Goal: Task Accomplishment & Management: Use online tool/utility

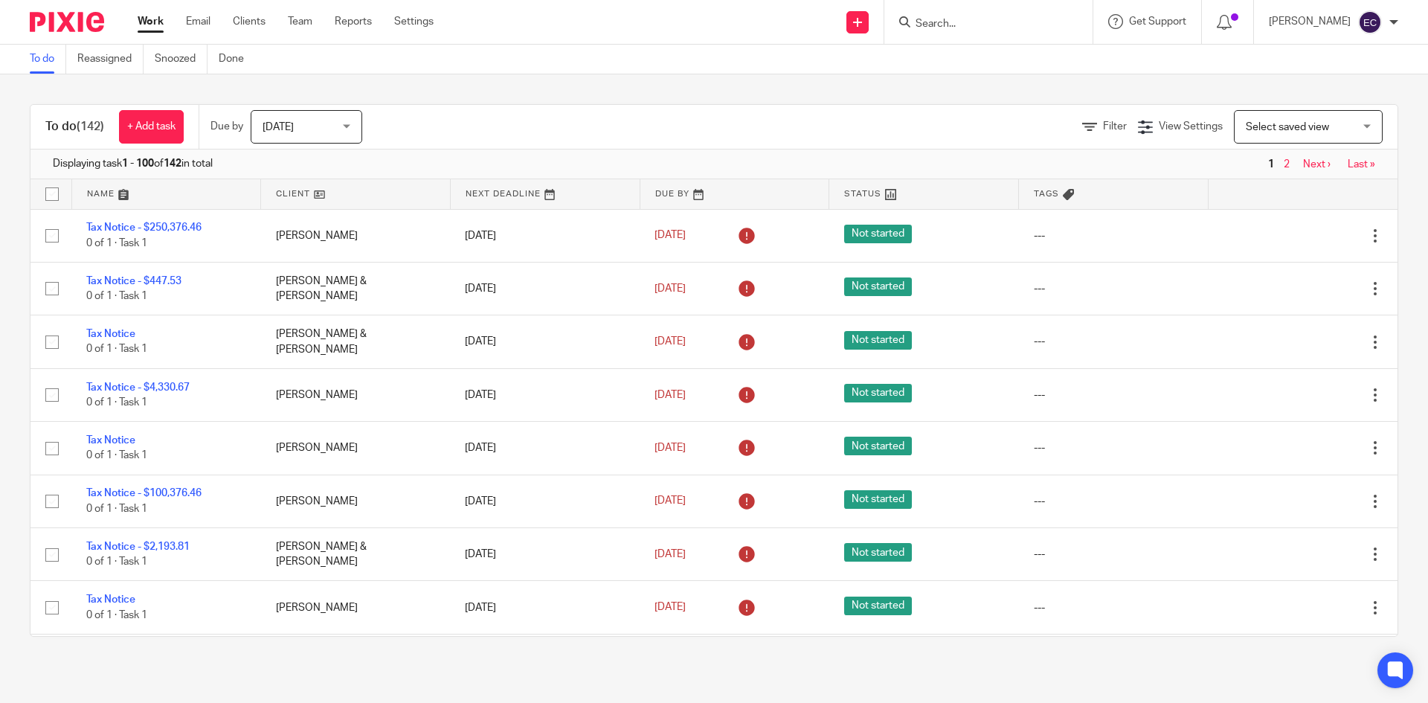
click at [914, 20] on input "Search" at bounding box center [981, 24] width 134 height 13
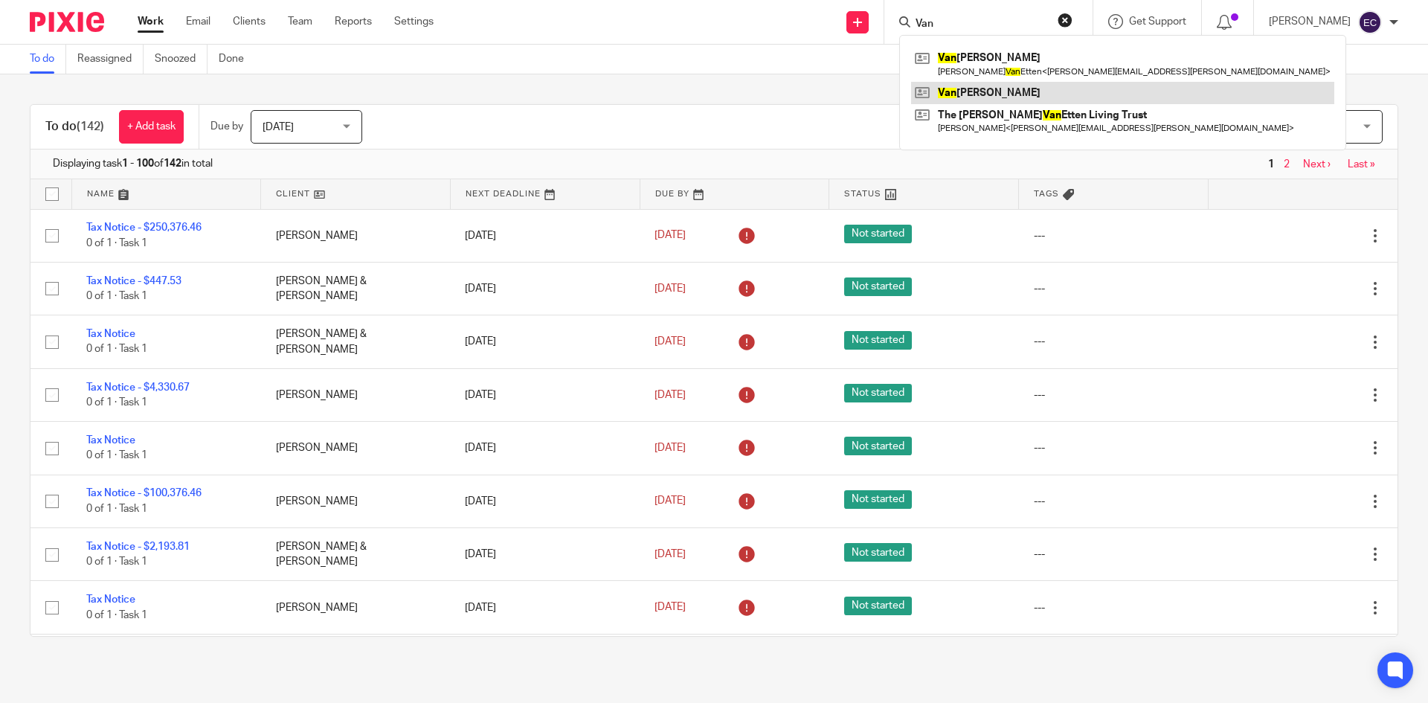
type input "Van"
click at [988, 91] on link at bounding box center [1122, 93] width 423 height 22
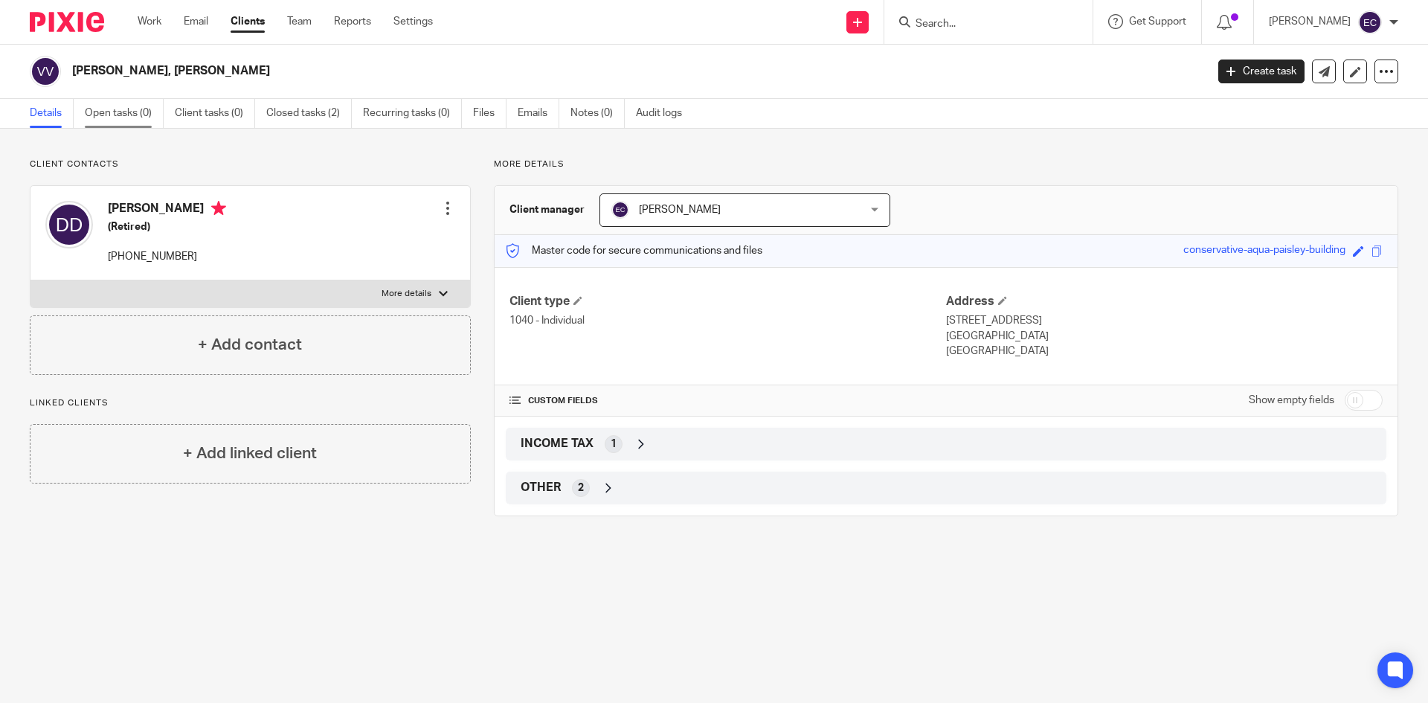
click at [108, 109] on link "Open tasks (0)" at bounding box center [124, 113] width 79 height 29
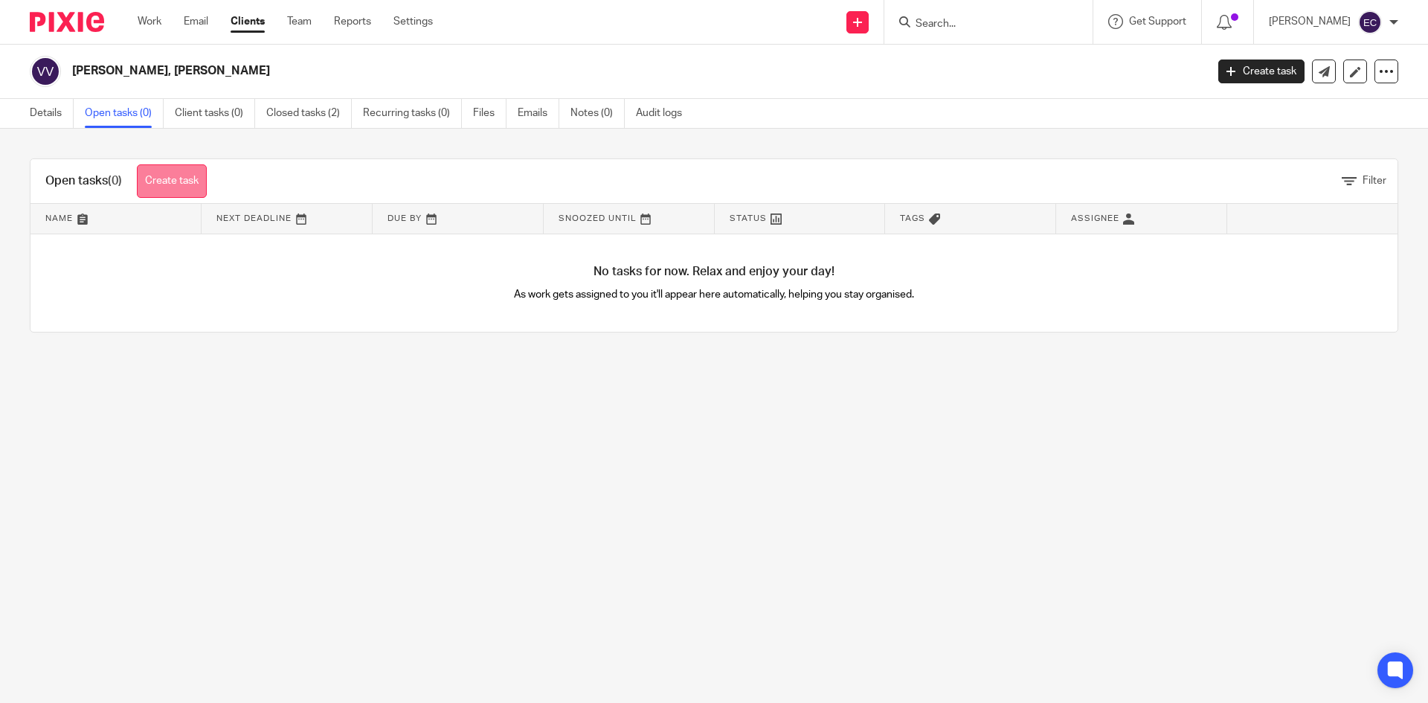
click at [176, 184] on link "Create task" at bounding box center [172, 180] width 70 height 33
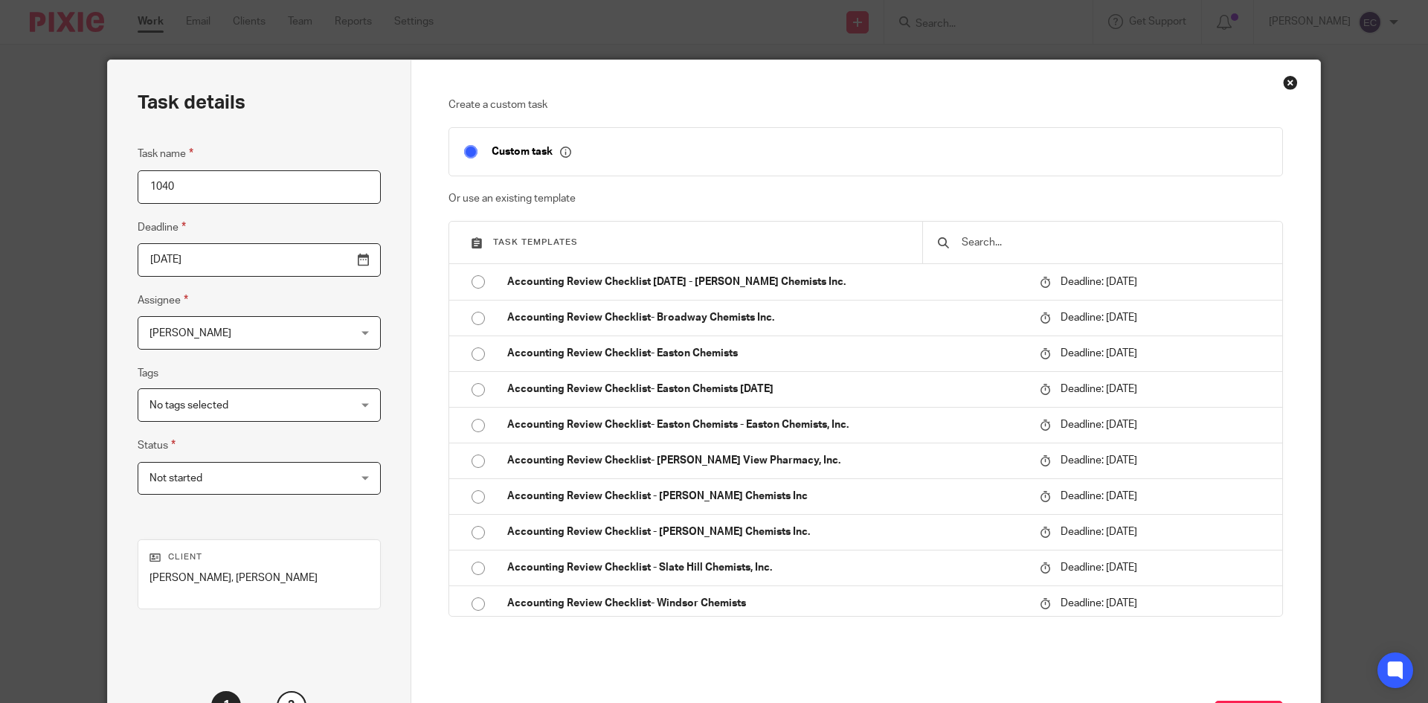
type input "1040"
click at [329, 332] on div "[PERSON_NAME] [PERSON_NAME]" at bounding box center [259, 332] width 243 height 33
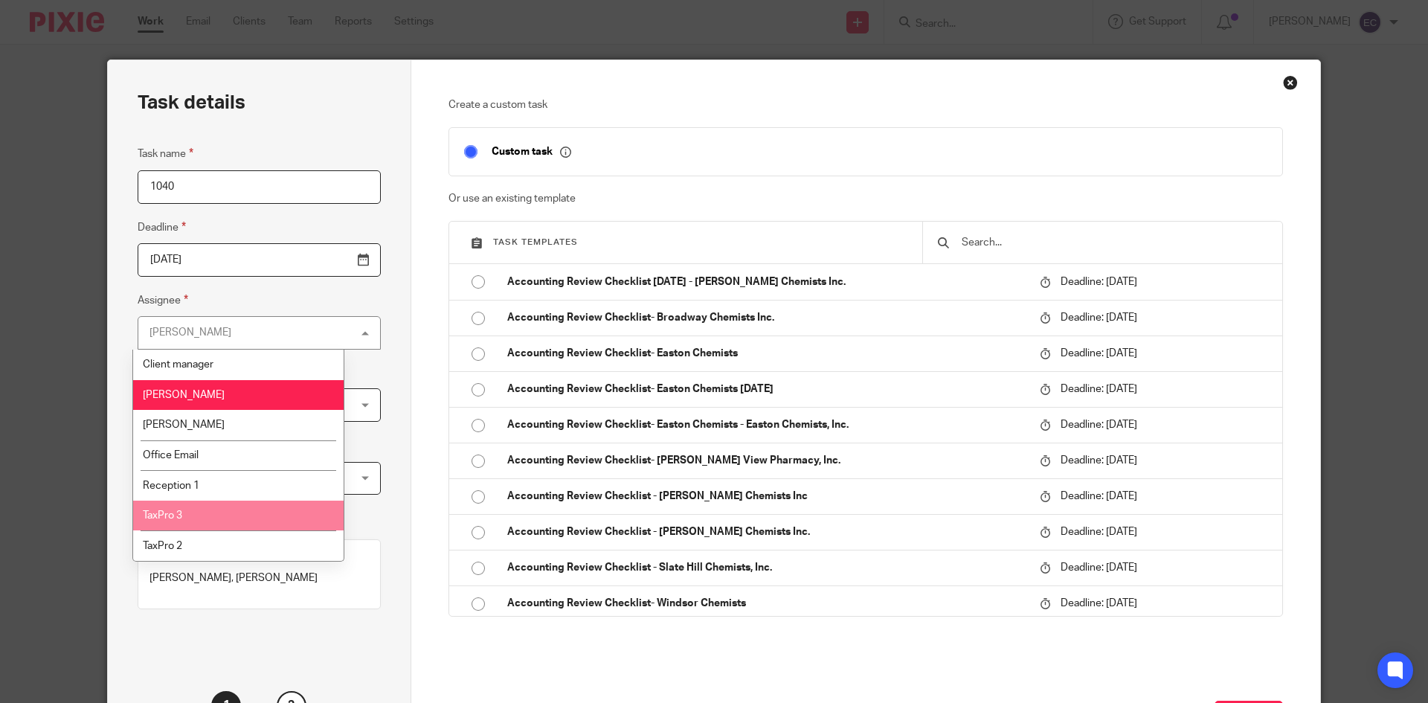
click at [248, 517] on li "TaxPro 3" at bounding box center [238, 515] width 210 height 30
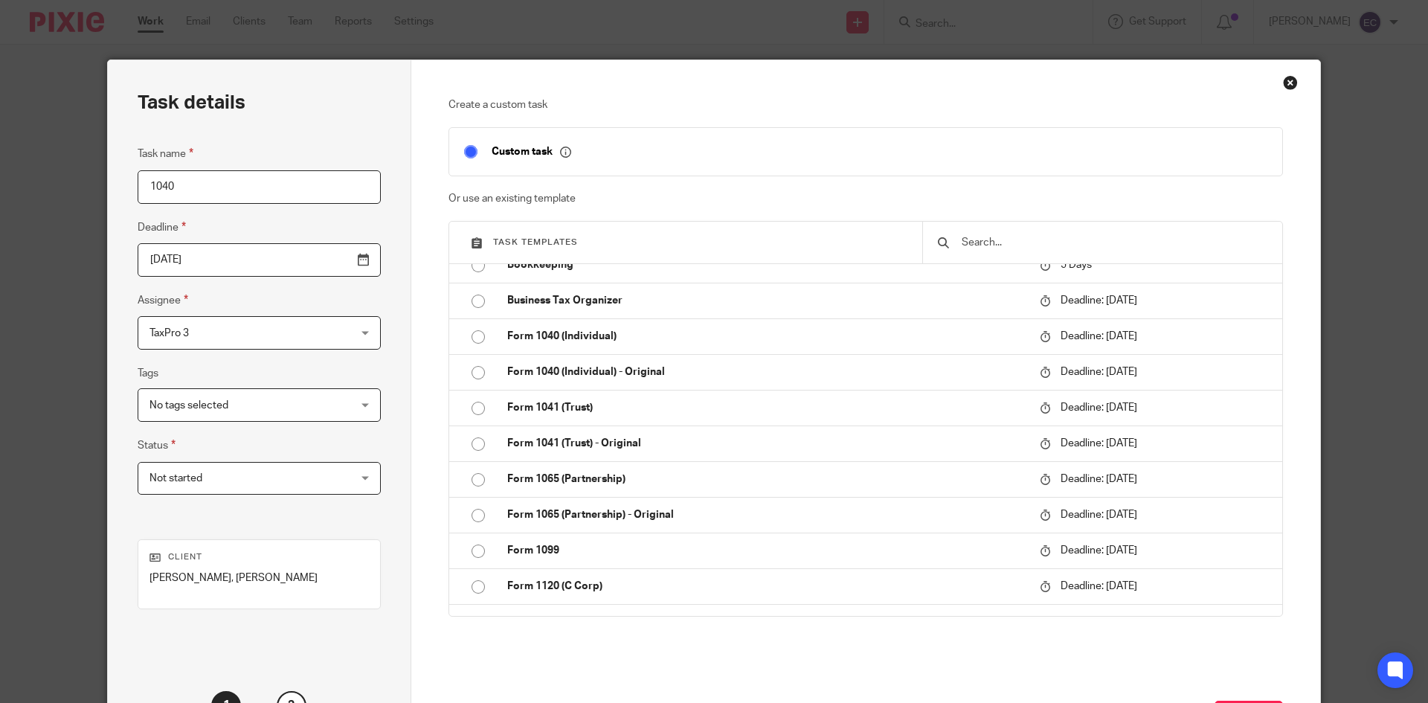
scroll to position [395, 0]
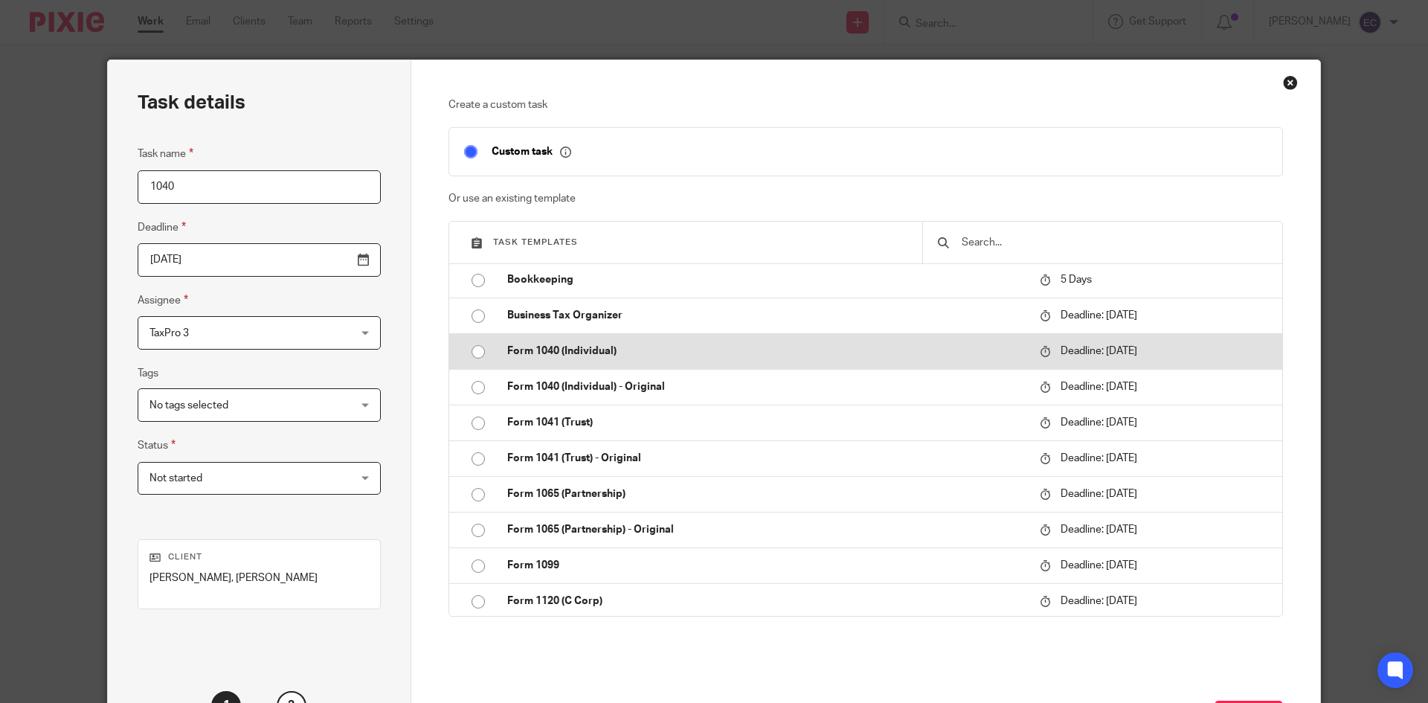
click at [471, 350] on input "radio" at bounding box center [478, 352] width 28 height 28
type input "2026-04-15"
checkbox input "false"
radio input "false"
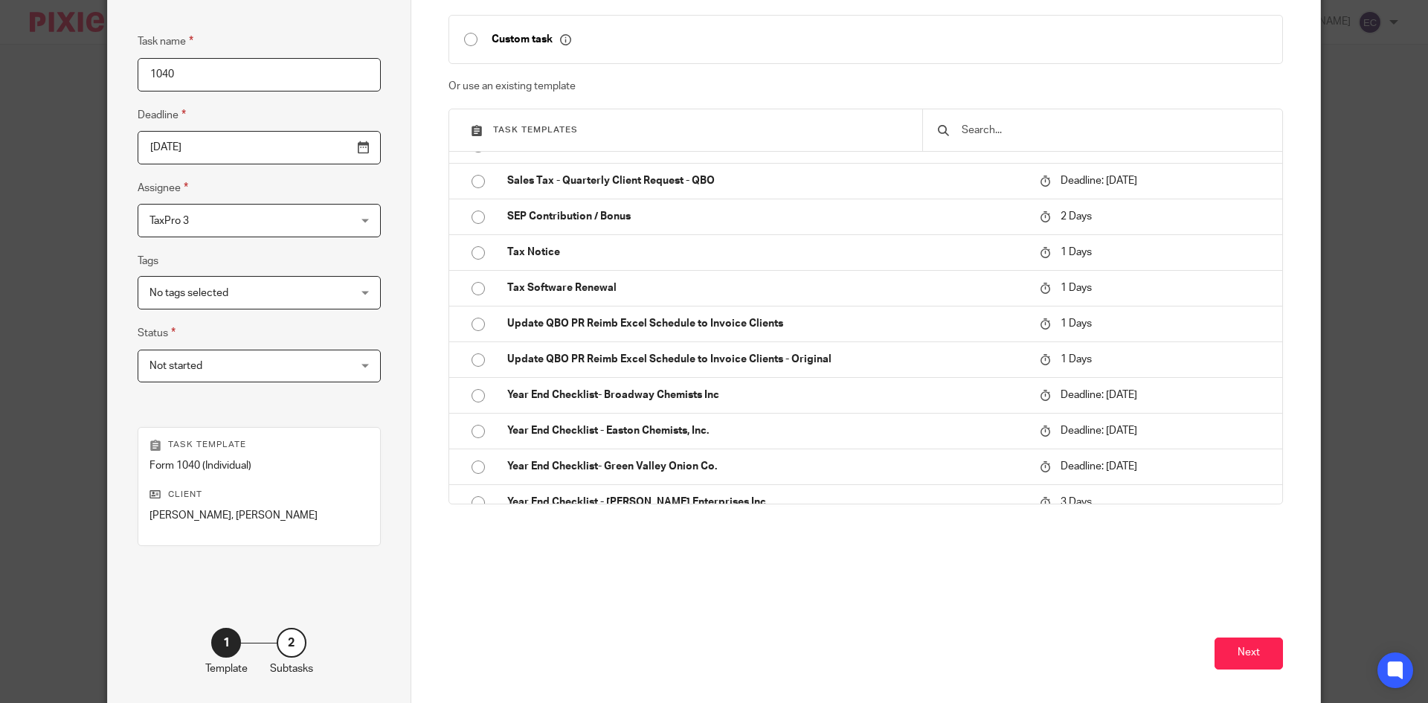
scroll to position [176, 0]
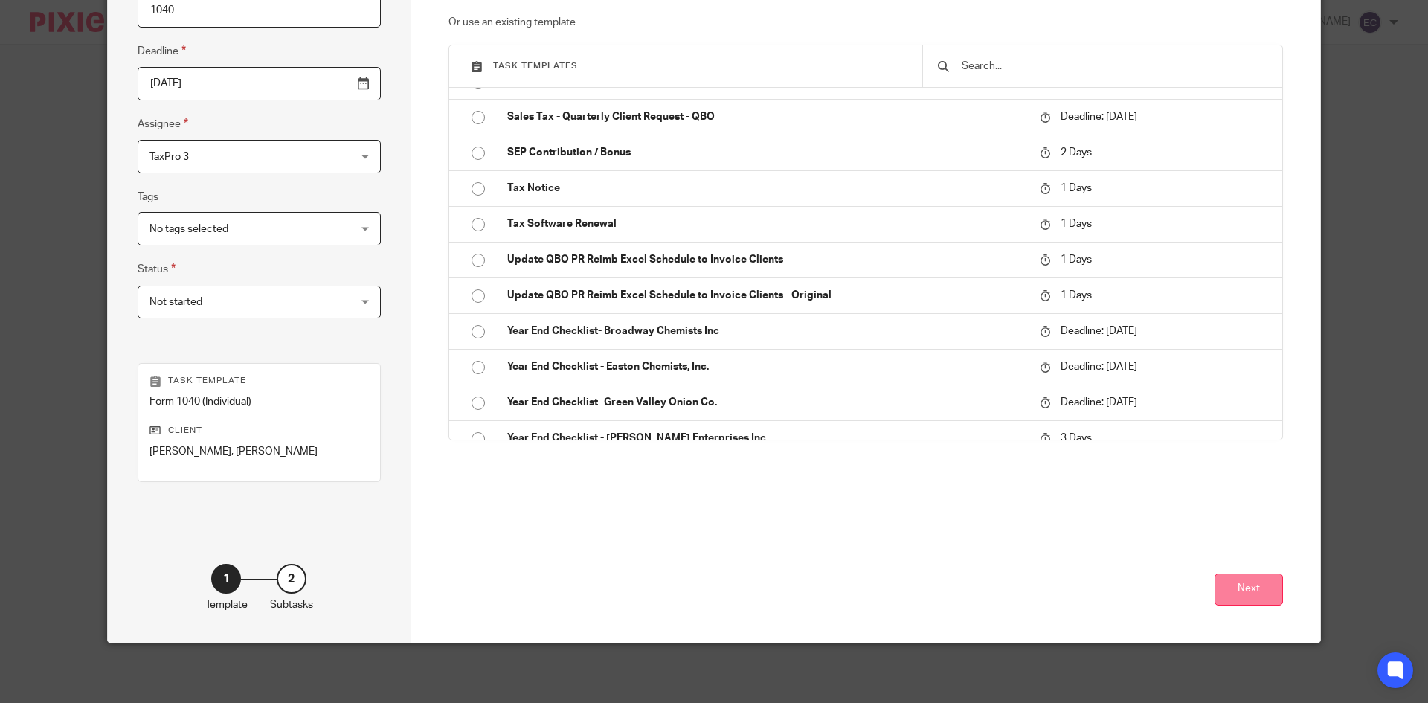
click at [1230, 599] on button "Next" at bounding box center [1248, 589] width 68 height 32
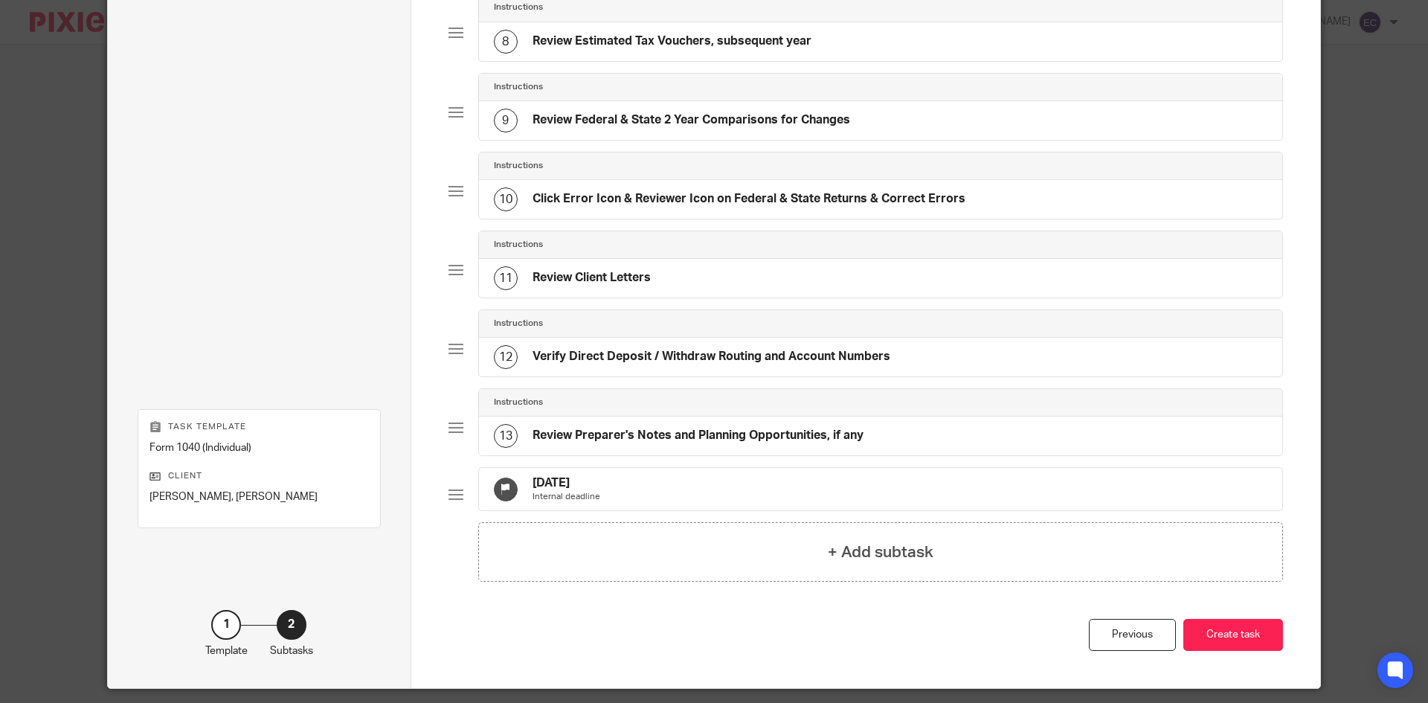
scroll to position [698, 0]
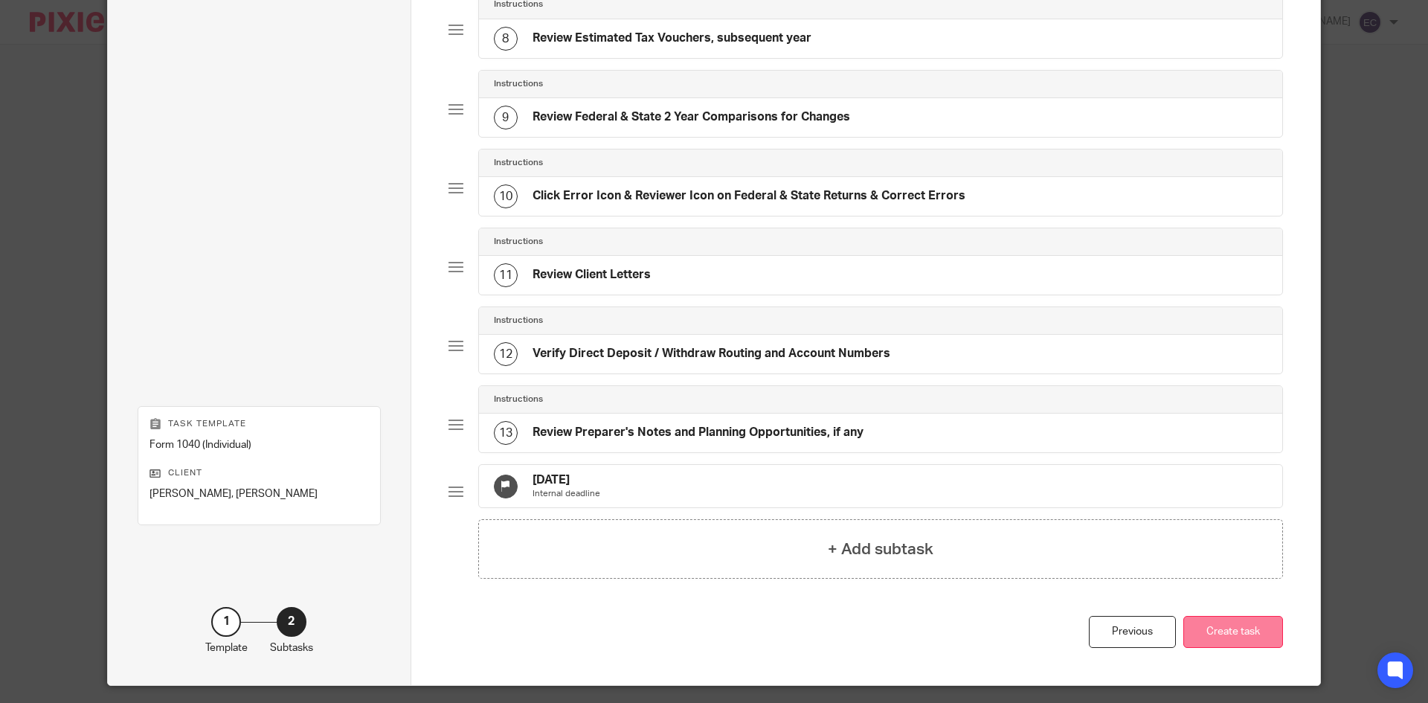
click at [1258, 645] on button "Create task" at bounding box center [1233, 632] width 100 height 32
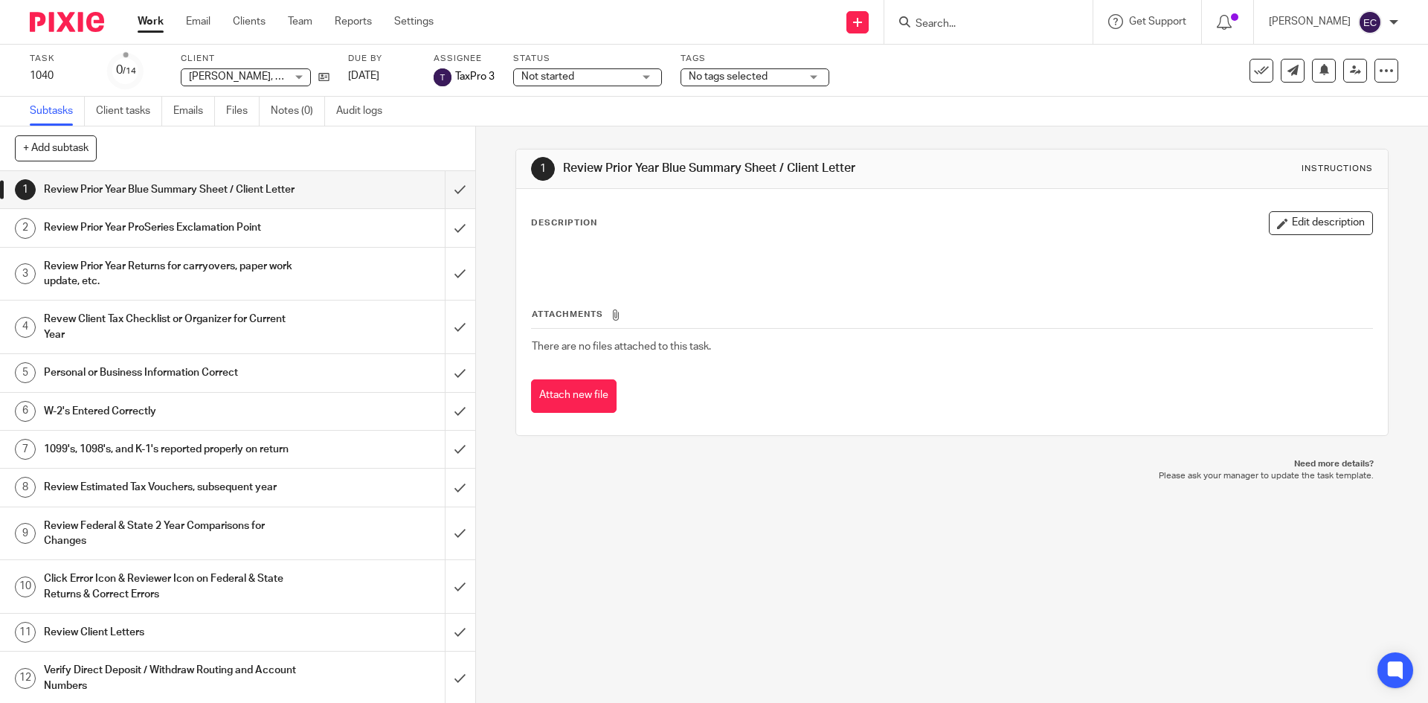
click at [812, 76] on div "No tags selected" at bounding box center [754, 77] width 149 height 18
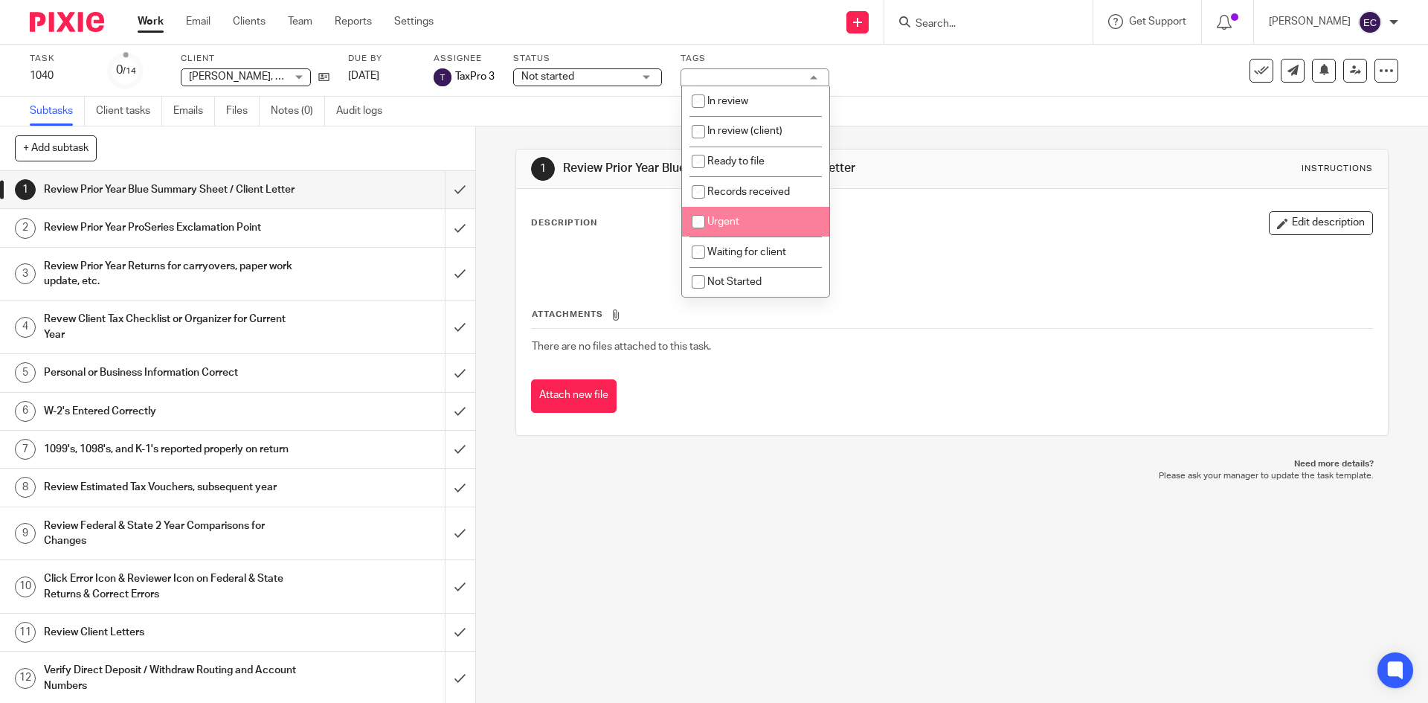
click at [706, 223] on input "checkbox" at bounding box center [698, 221] width 28 height 28
checkbox input "true"
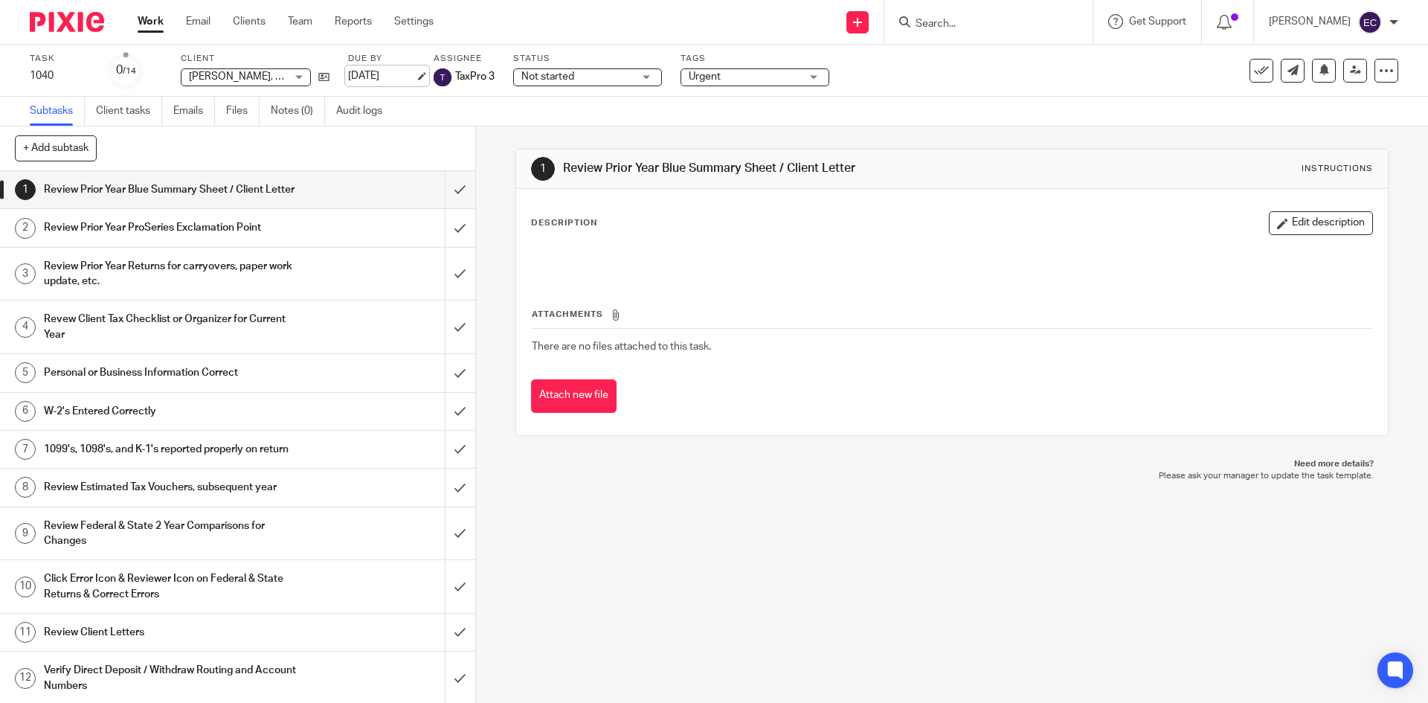
click at [381, 72] on link "Apr 15, 2026" at bounding box center [381, 76] width 67 height 16
drag, startPoint x: 486, startPoint y: 297, endPoint x: 501, endPoint y: 284, distance: 20.1
click at [1388, 42] on div at bounding box center [1377, 47] width 40 height 18
click at [157, 23] on link "Work" at bounding box center [151, 21] width 26 height 15
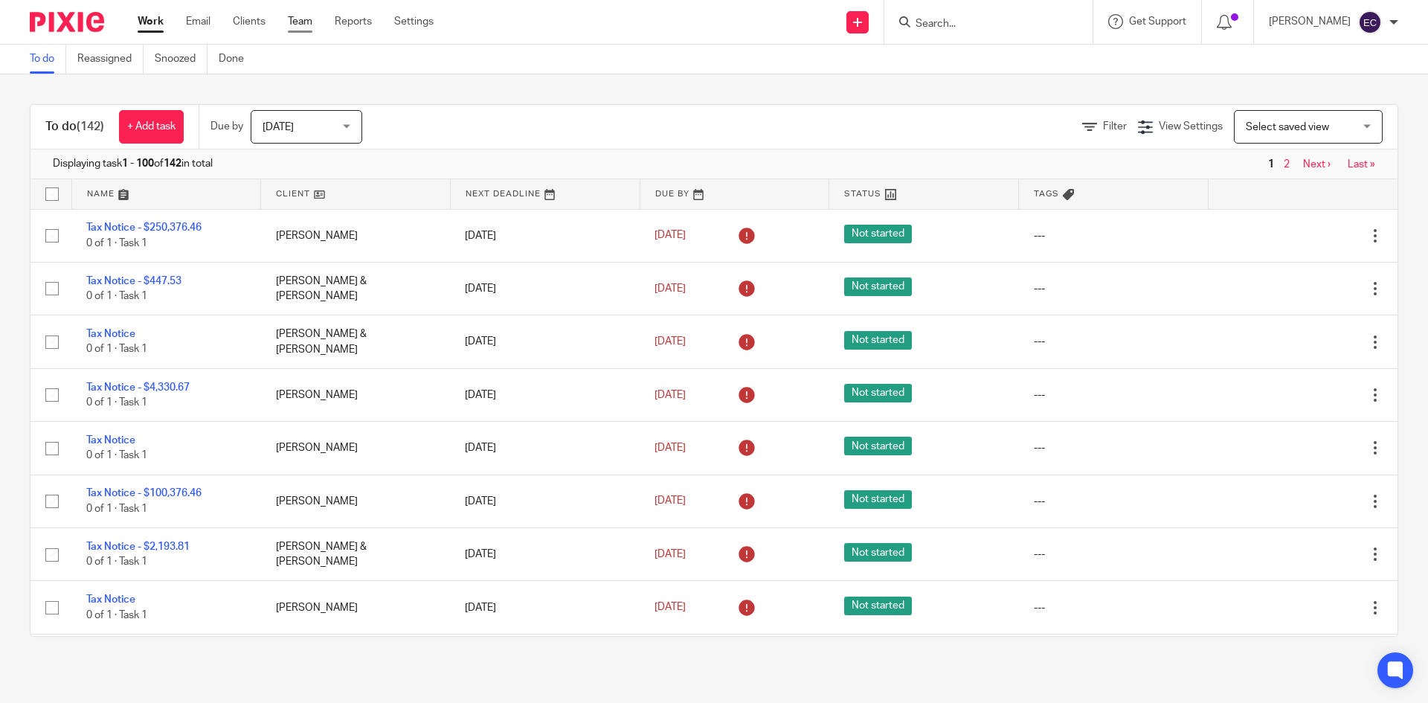
click at [296, 27] on link "Team" at bounding box center [300, 21] width 25 height 15
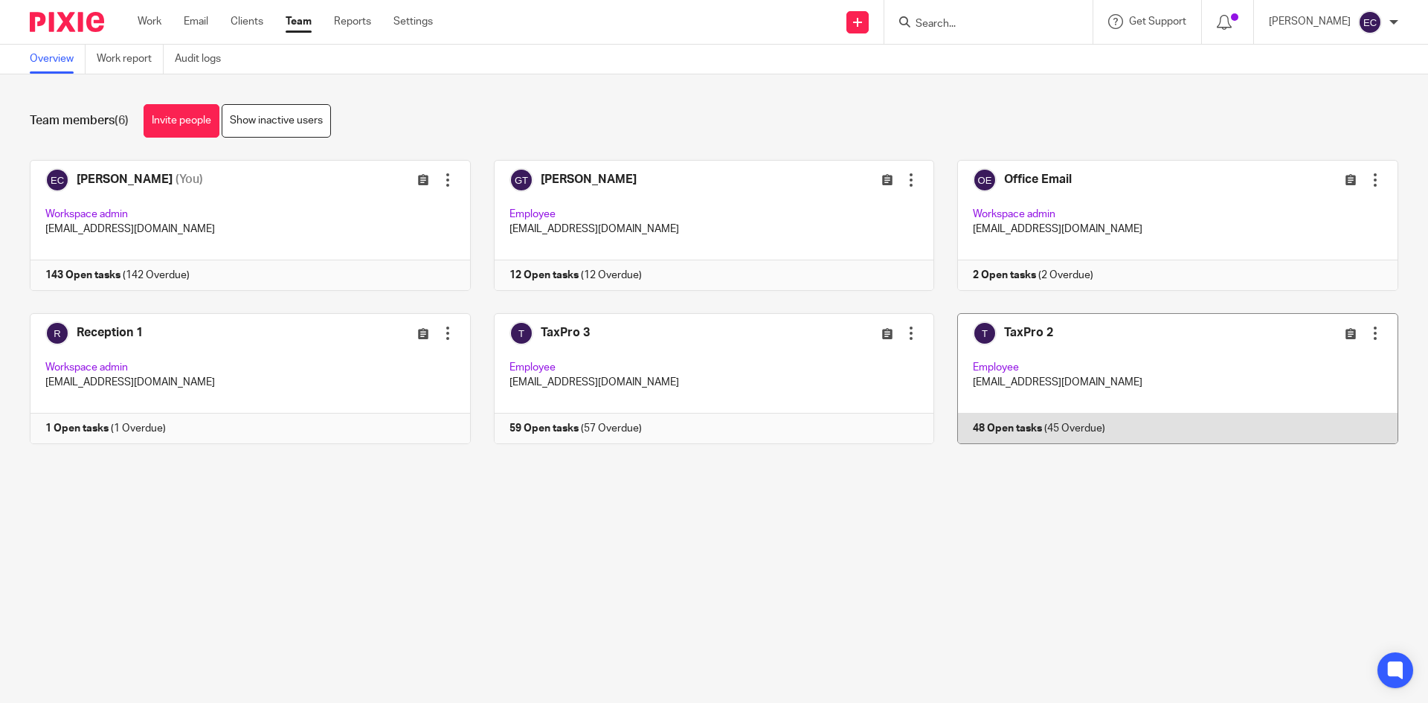
click at [1146, 355] on link at bounding box center [1166, 378] width 464 height 131
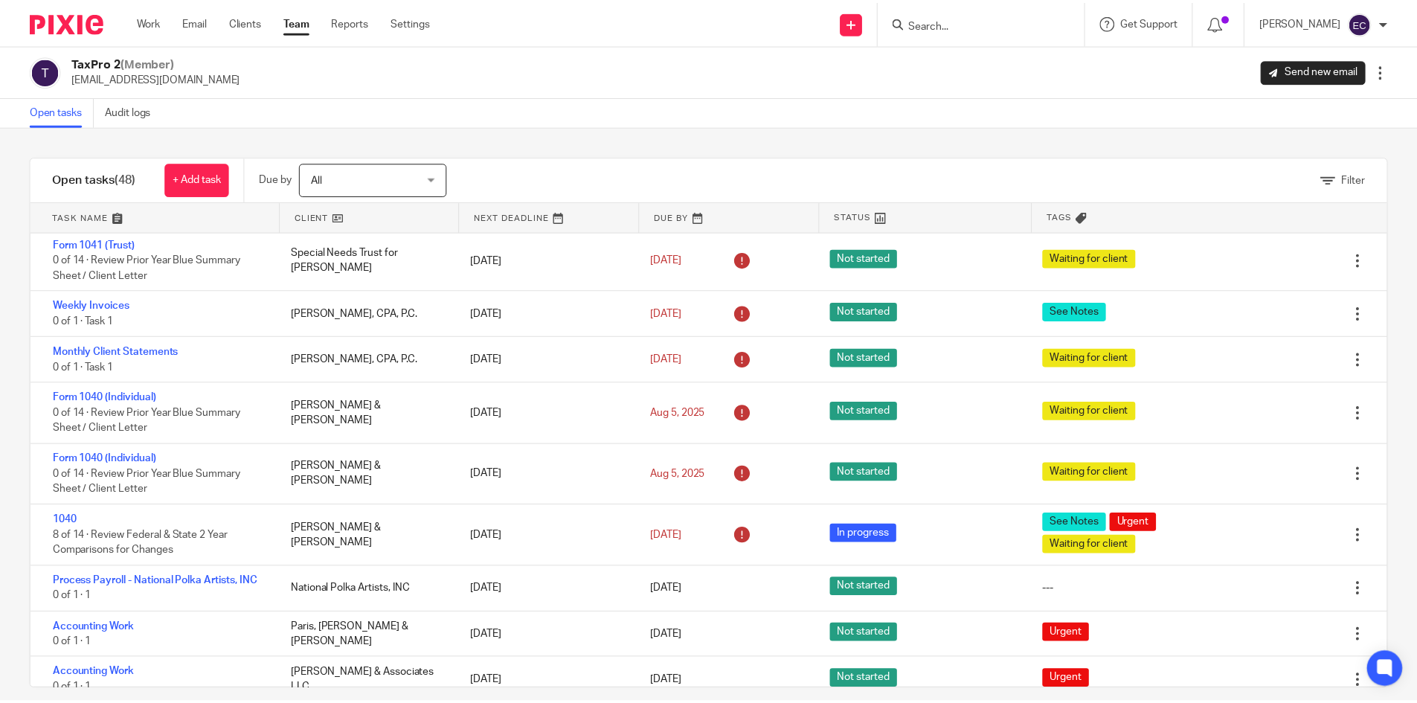
scroll to position [2409, 0]
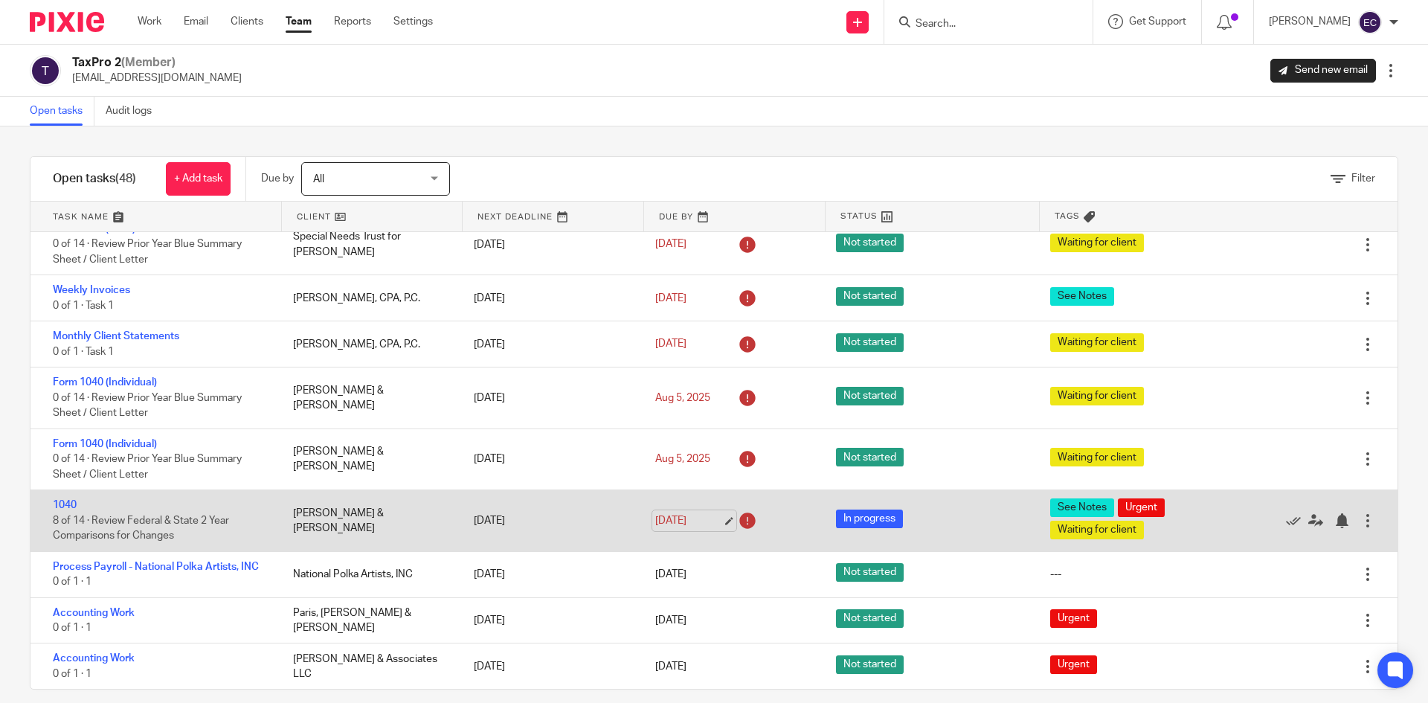
click at [658, 521] on link "Aug 8, 2025" at bounding box center [688, 521] width 67 height 16
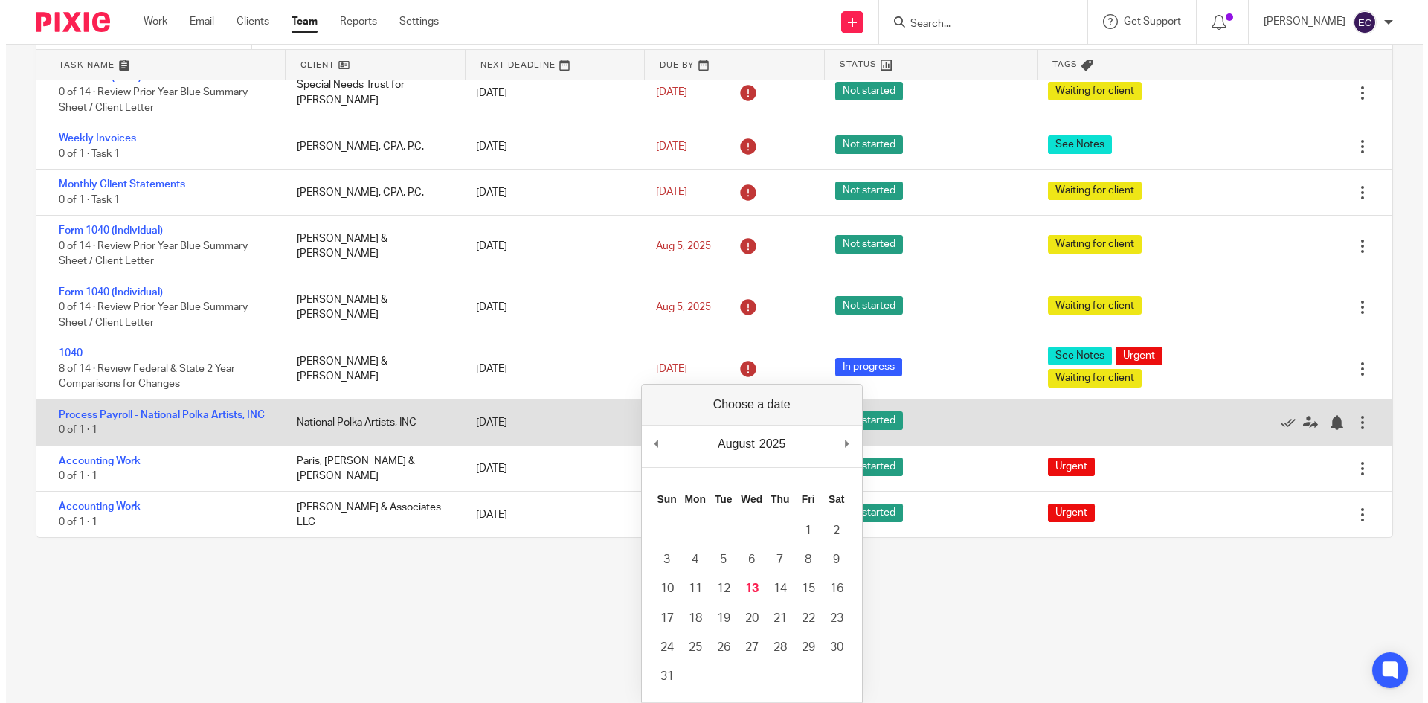
scroll to position [0, 0]
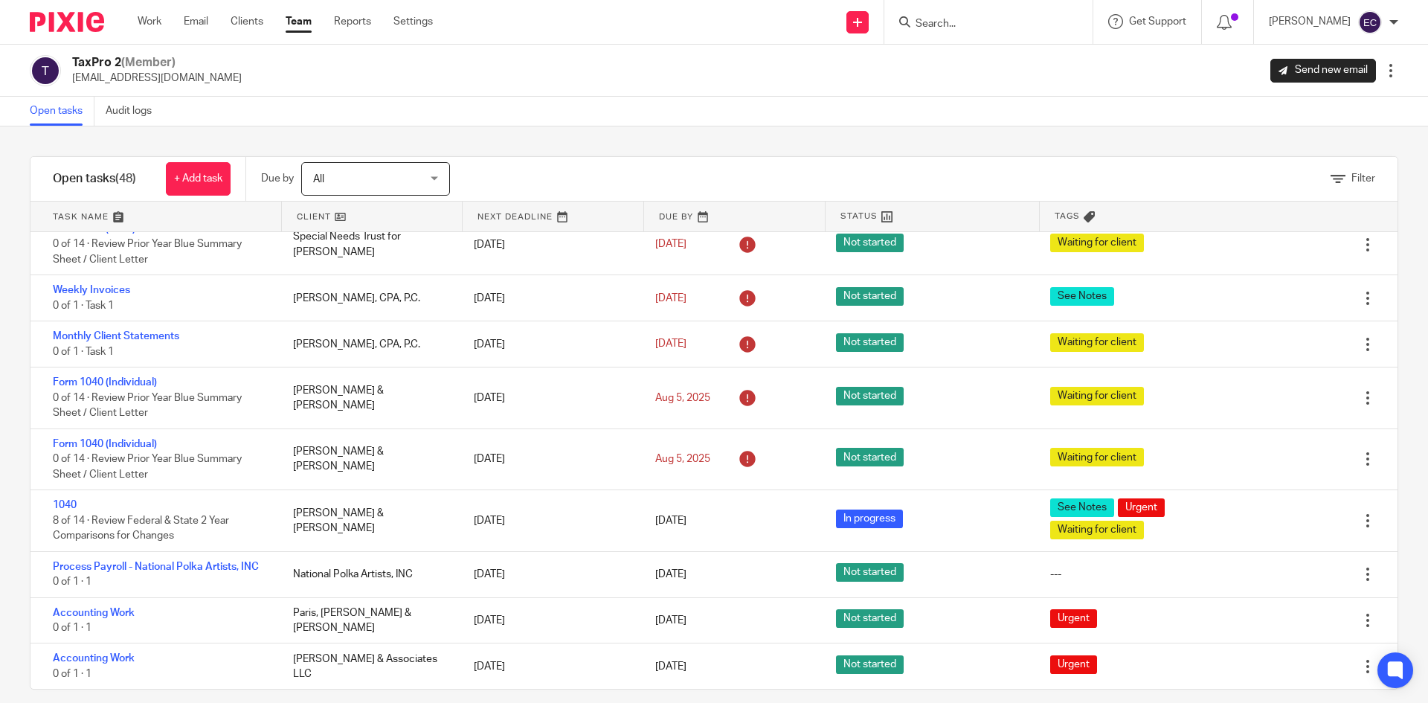
click at [914, 21] on input "Search" at bounding box center [981, 24] width 134 height 13
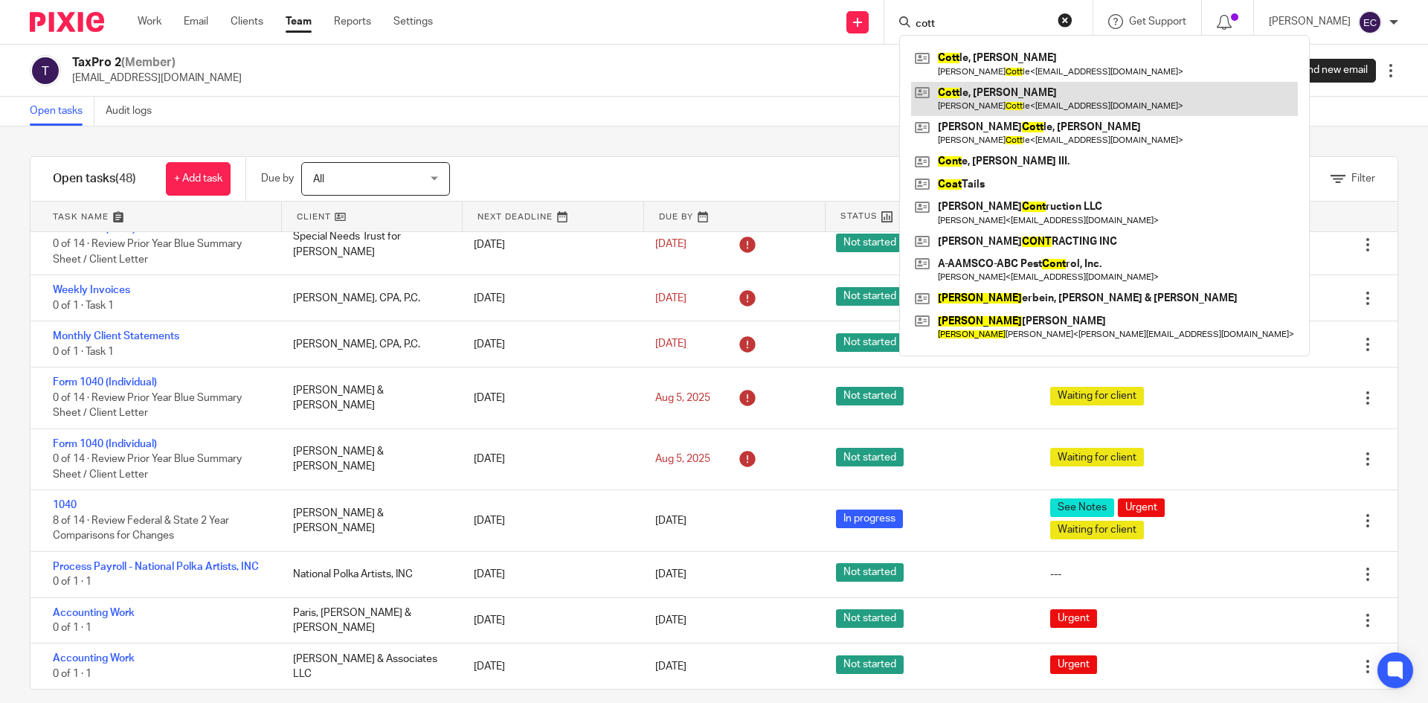
type input "cott"
click at [960, 89] on link at bounding box center [1104, 99] width 387 height 34
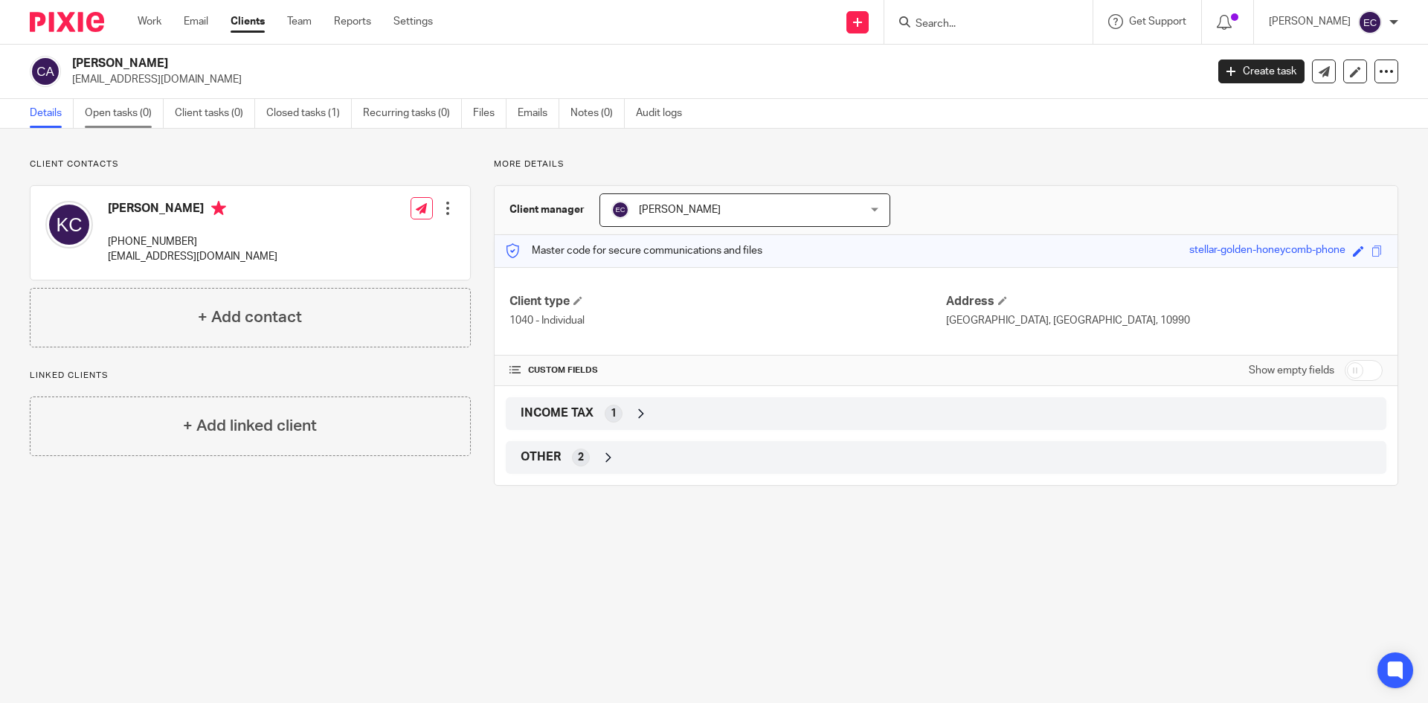
click at [136, 111] on link "Open tasks (0)" at bounding box center [124, 113] width 79 height 29
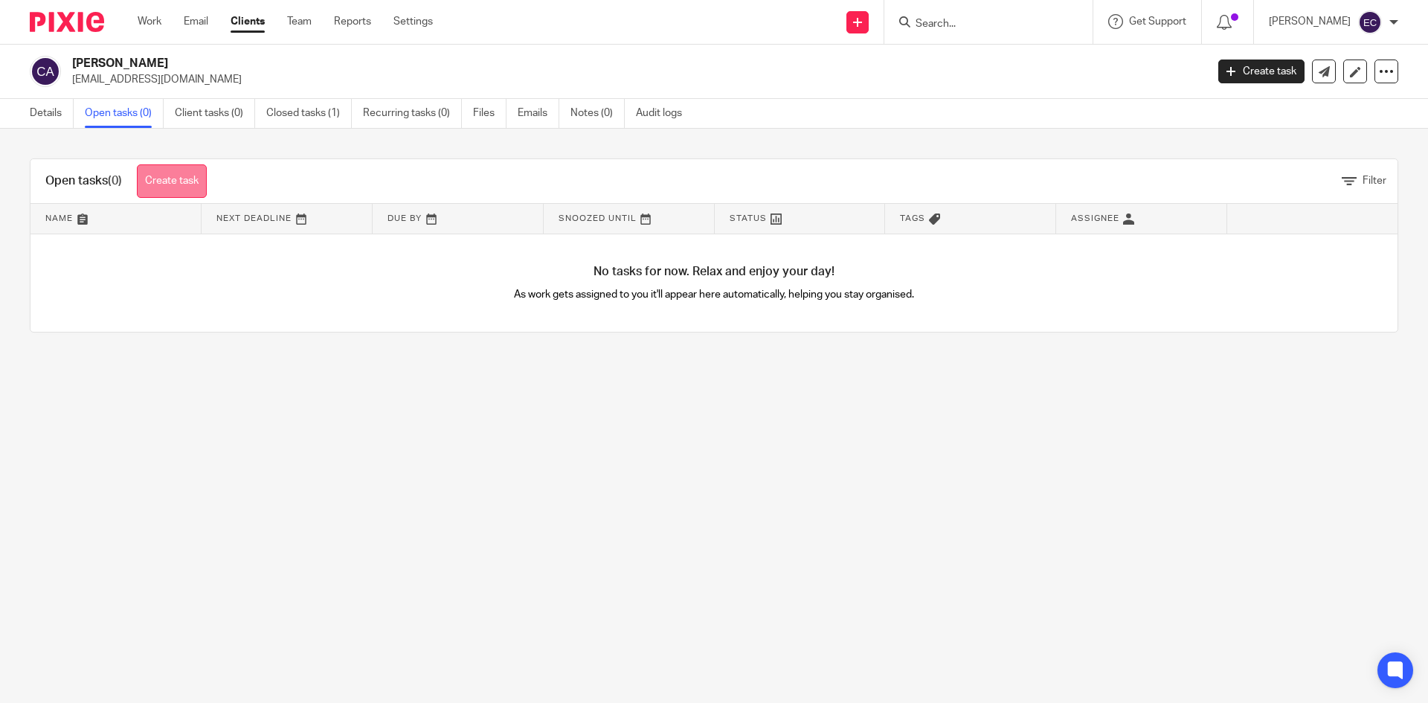
click at [185, 173] on link "Create task" at bounding box center [172, 180] width 70 height 33
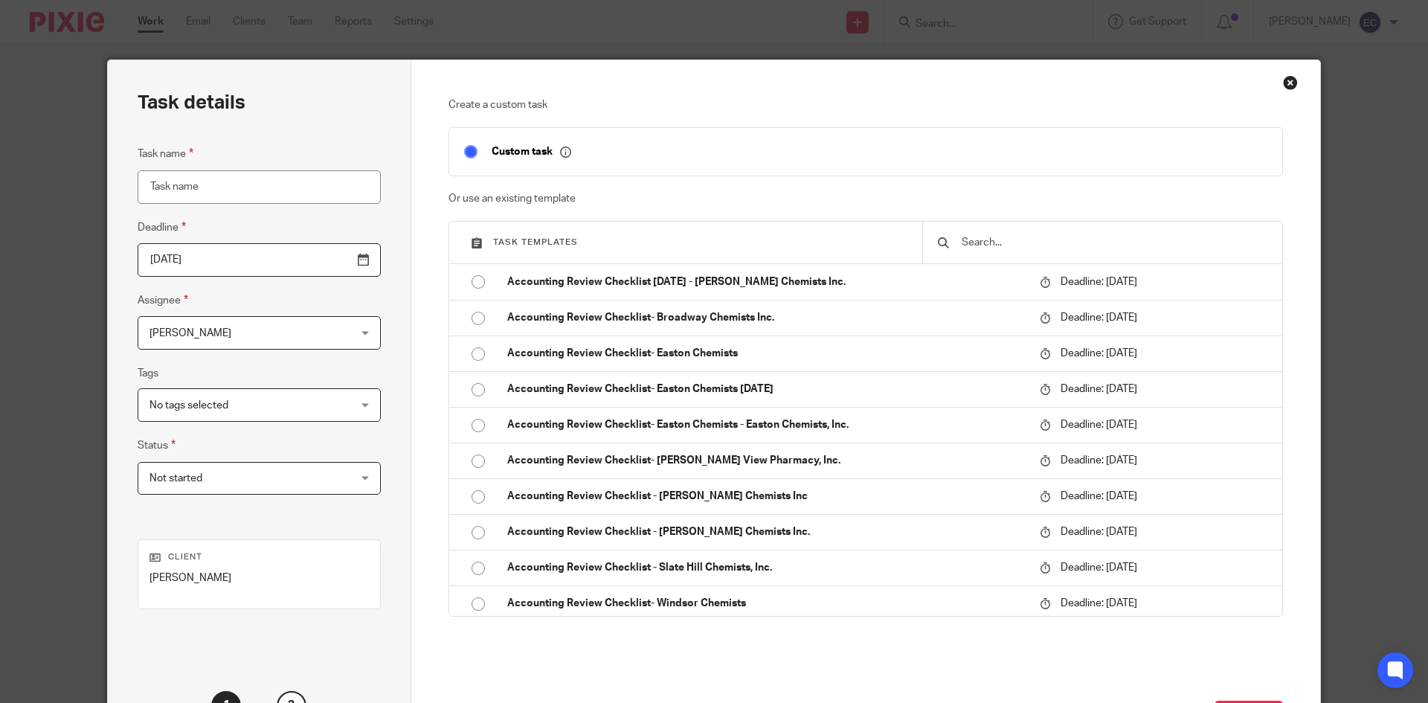
click at [272, 184] on input "Task name" at bounding box center [259, 186] width 243 height 33
type input "1040"
click at [331, 335] on div "Edward Cummiskey Edward Cummiskey" at bounding box center [259, 332] width 243 height 33
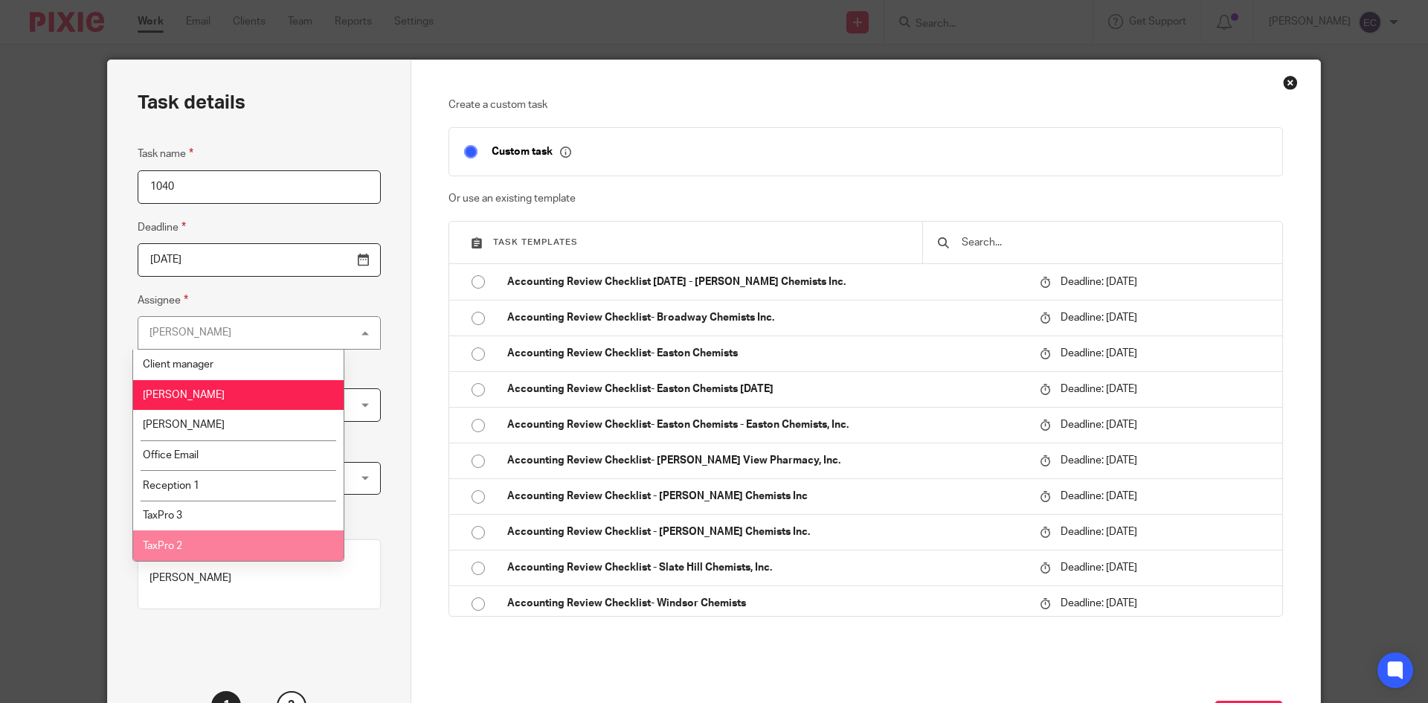
click at [241, 547] on li "TaxPro 2" at bounding box center [238, 545] width 210 height 30
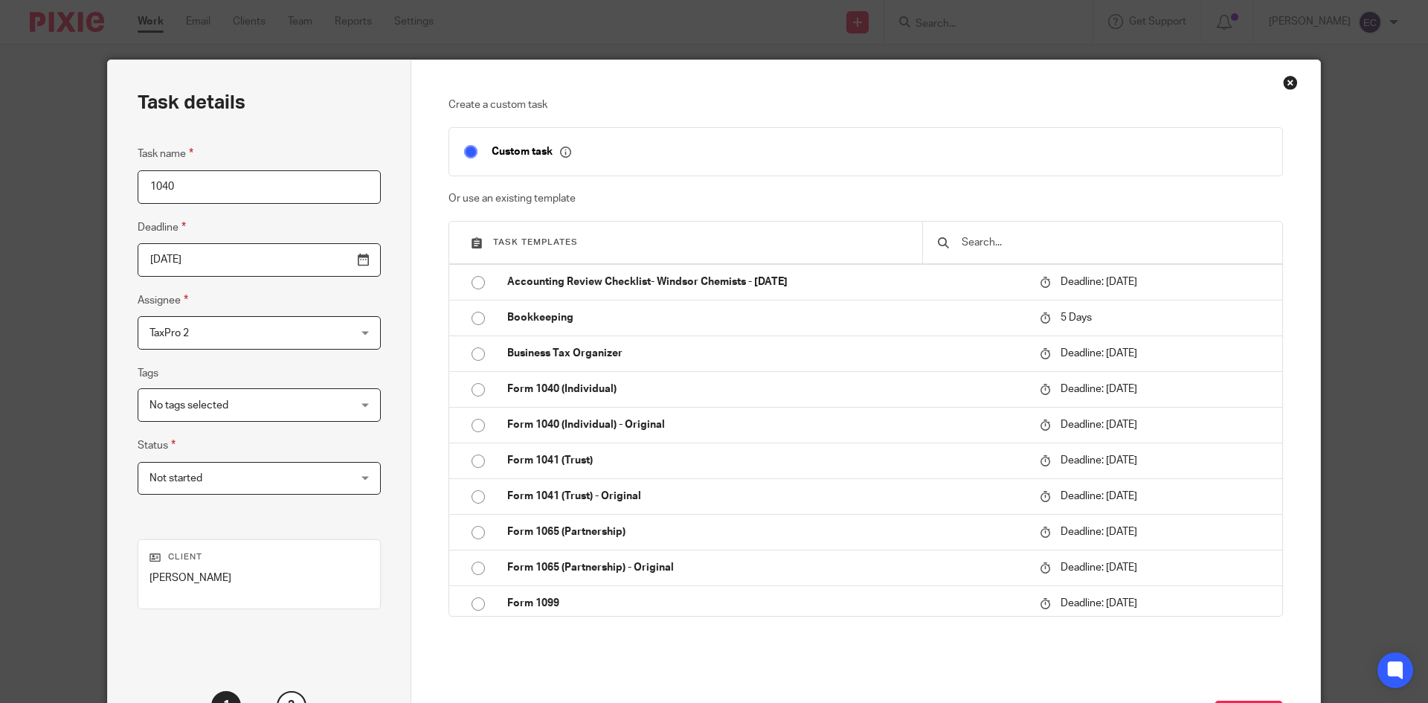
scroll to position [400, 0]
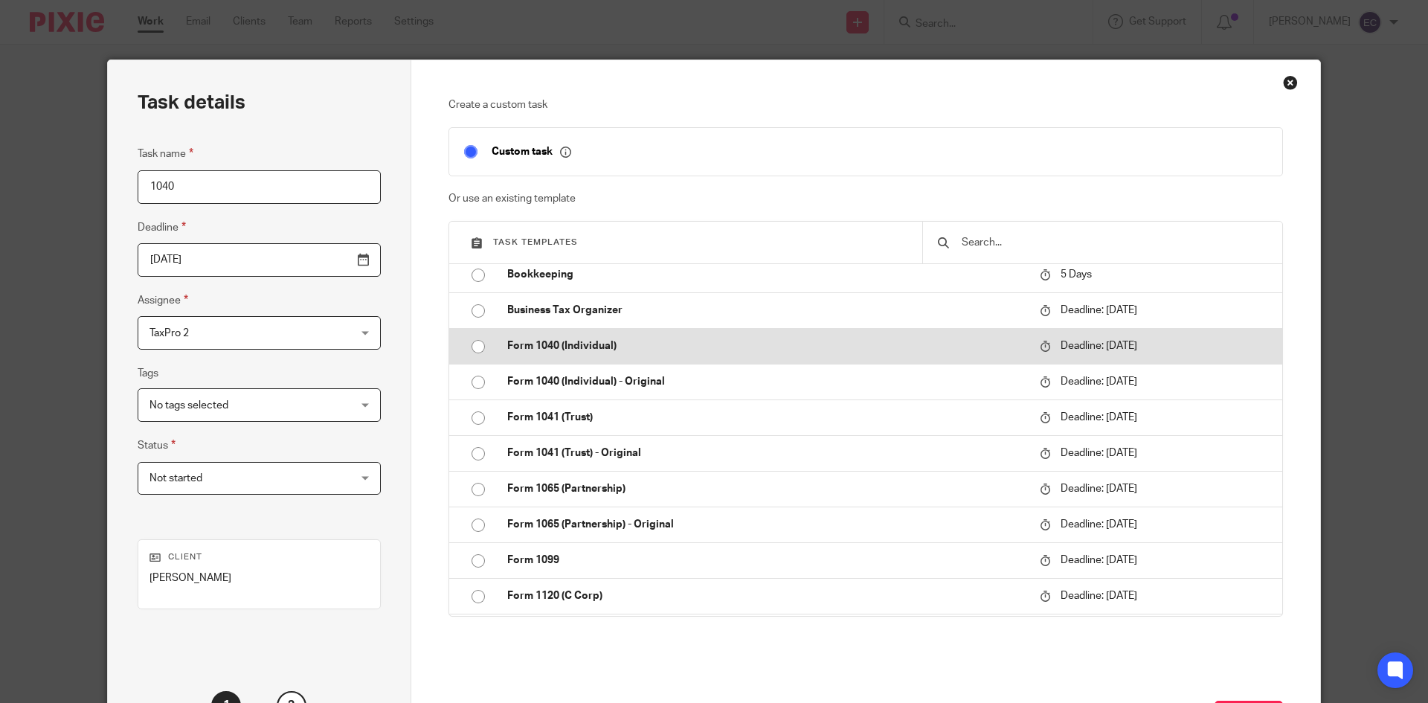
click at [473, 344] on input "radio" at bounding box center [478, 346] width 28 height 28
type input "[DATE]"
checkbox input "false"
radio input "false"
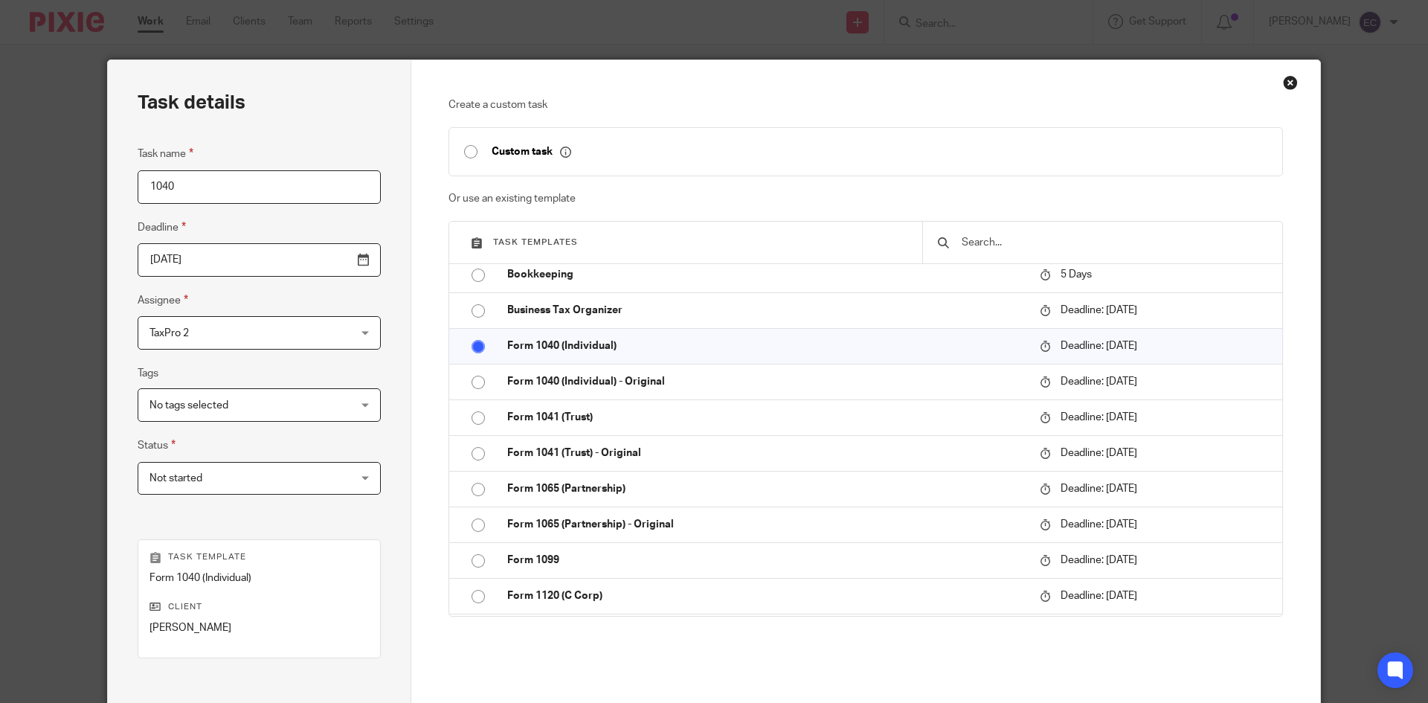
drag, startPoint x: 1411, startPoint y: 300, endPoint x: 1386, endPoint y: 373, distance: 77.1
click at [1382, 377] on div "Task details Task name 1040 Deadline 2026-04-15 Assignee TaxPro 2 TaxPro 2 Clie…" at bounding box center [714, 351] width 1428 height 703
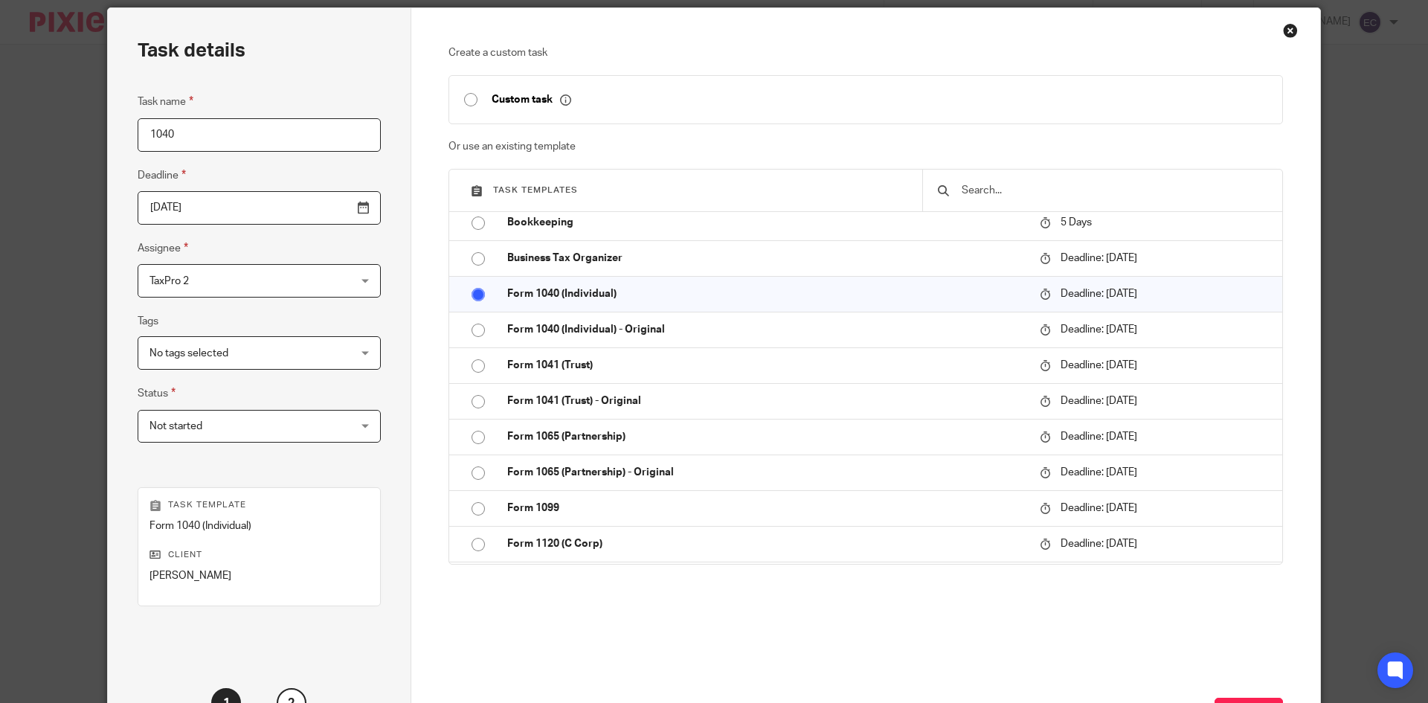
scroll to position [176, 0]
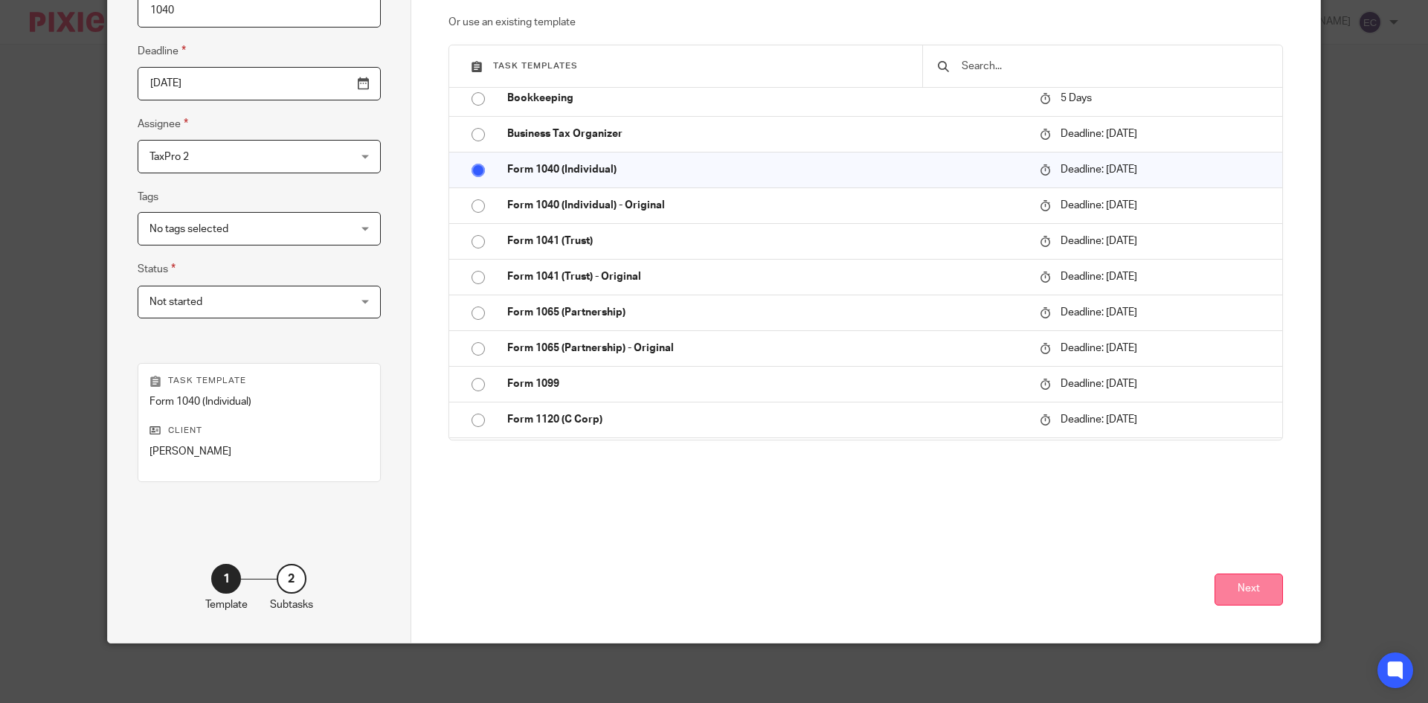
click at [1266, 590] on button "Next" at bounding box center [1248, 589] width 68 height 32
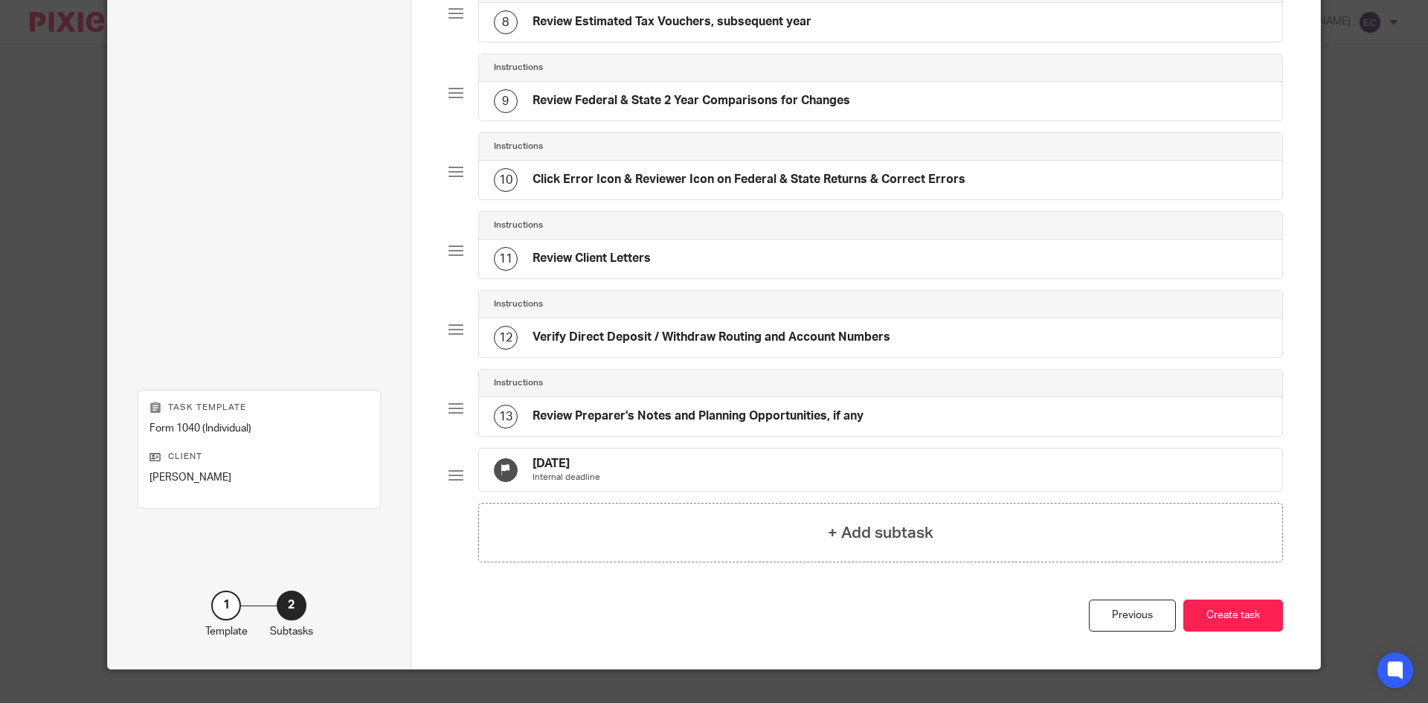
scroll to position [731, 0]
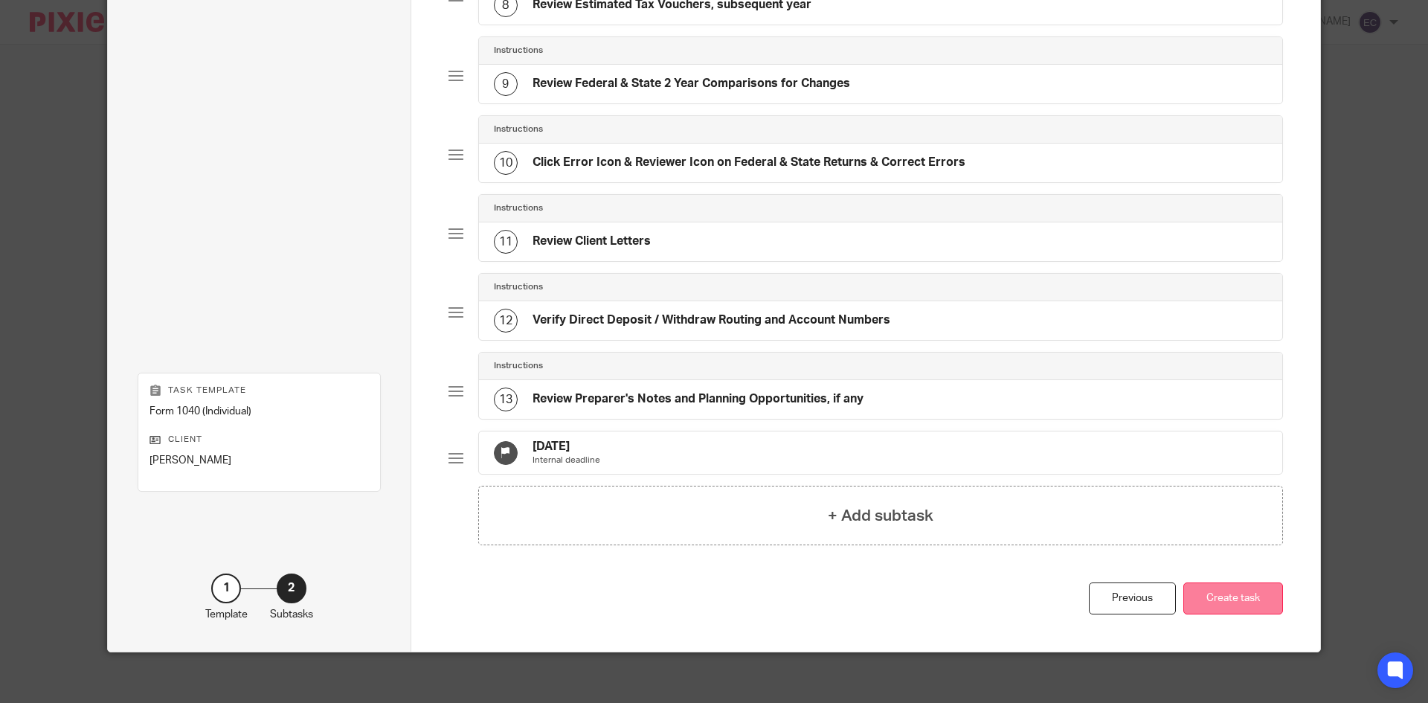
click at [1247, 614] on button "Create task" at bounding box center [1233, 598] width 100 height 32
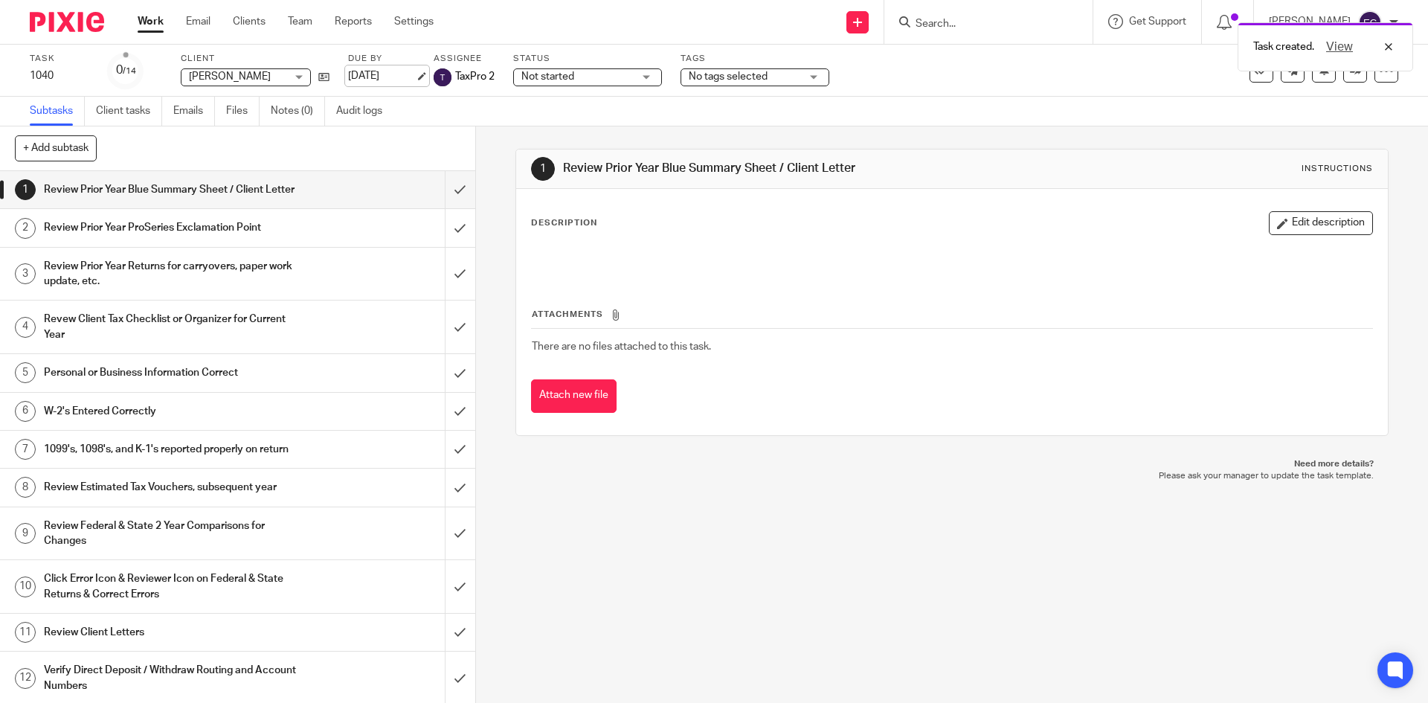
click at [387, 81] on link "[DATE]" at bounding box center [381, 76] width 67 height 16
click at [914, 20] on input "Search" at bounding box center [981, 24] width 134 height 13
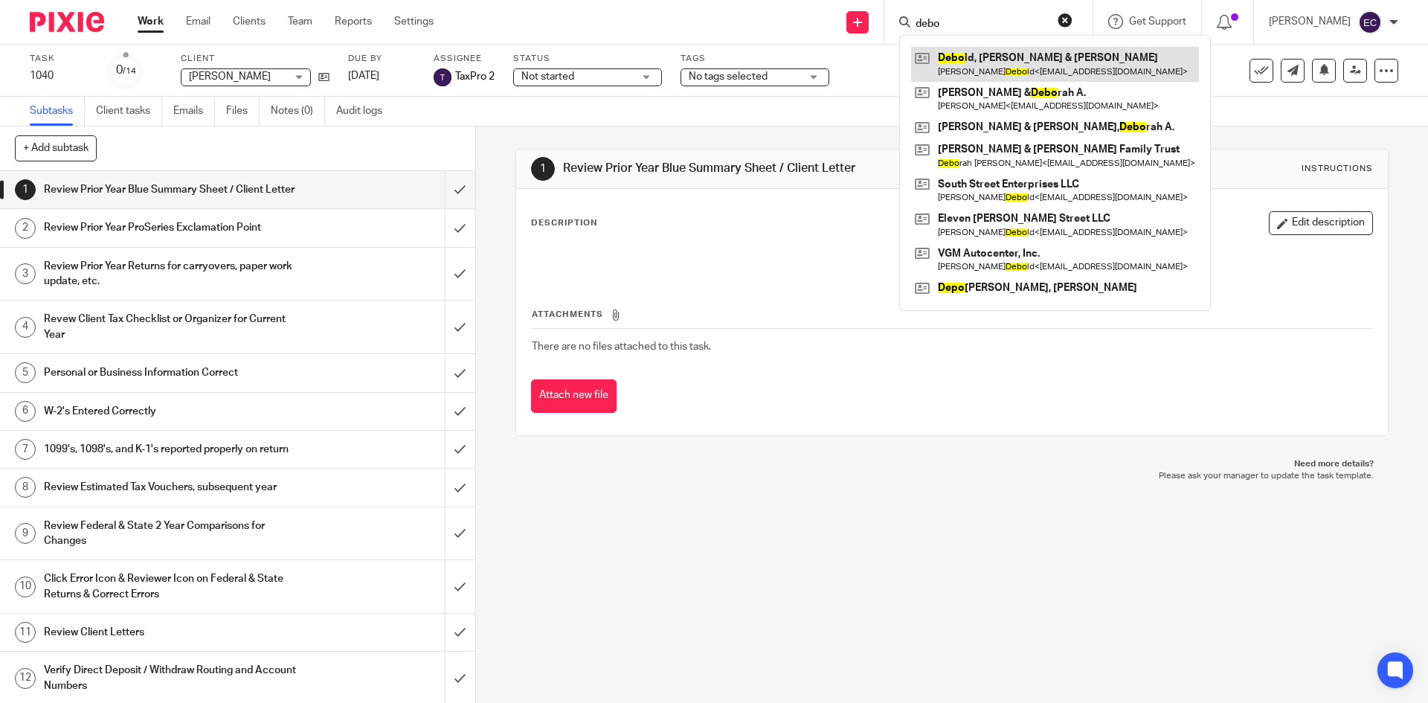
type input "debo"
click at [970, 56] on link at bounding box center [1055, 64] width 288 height 34
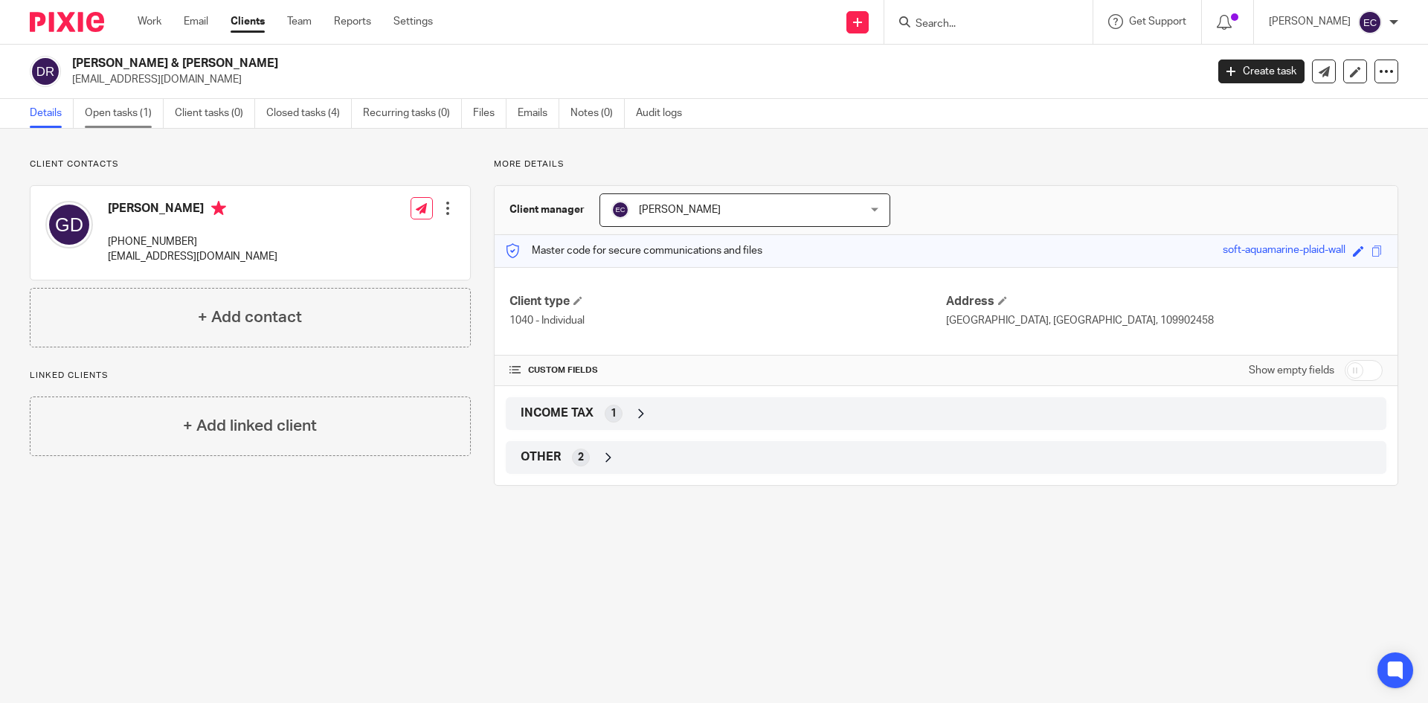
click at [125, 113] on link "Open tasks (1)" at bounding box center [124, 113] width 79 height 29
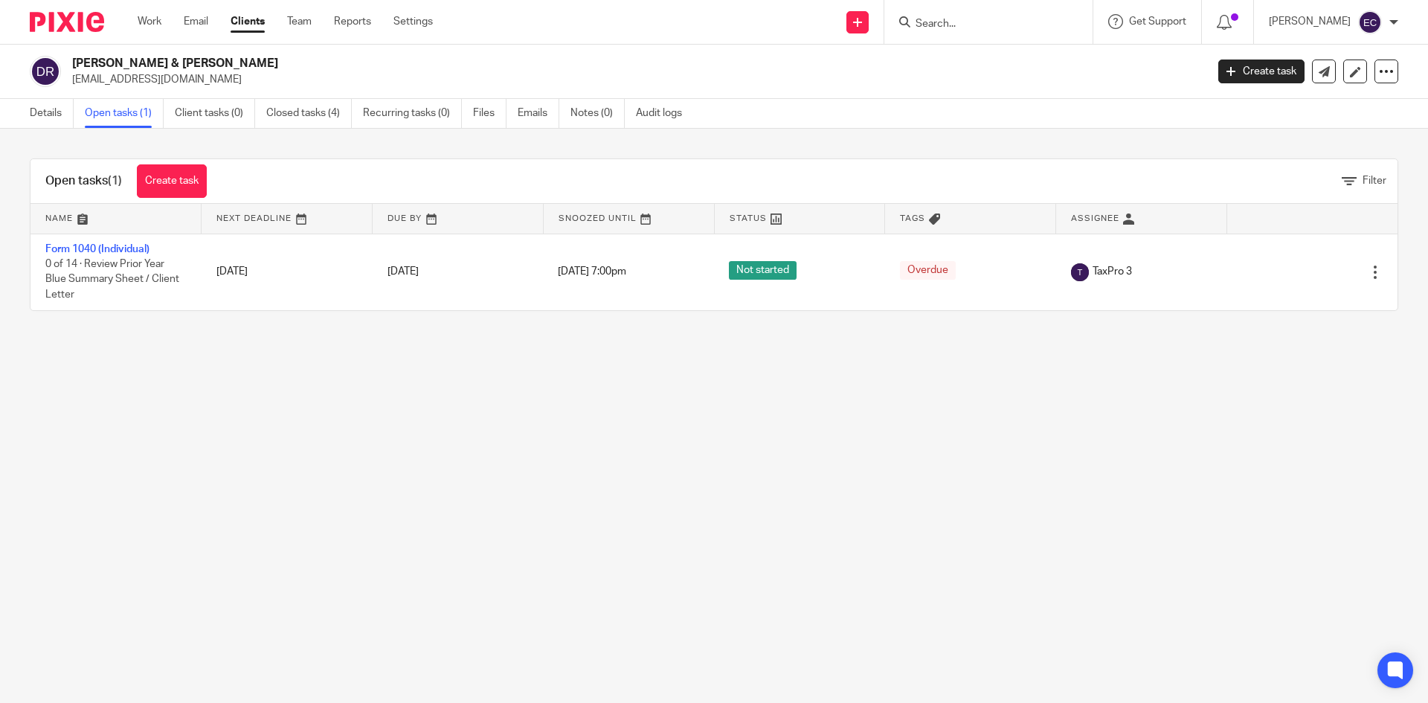
click at [914, 22] on input "Search" at bounding box center [981, 24] width 134 height 13
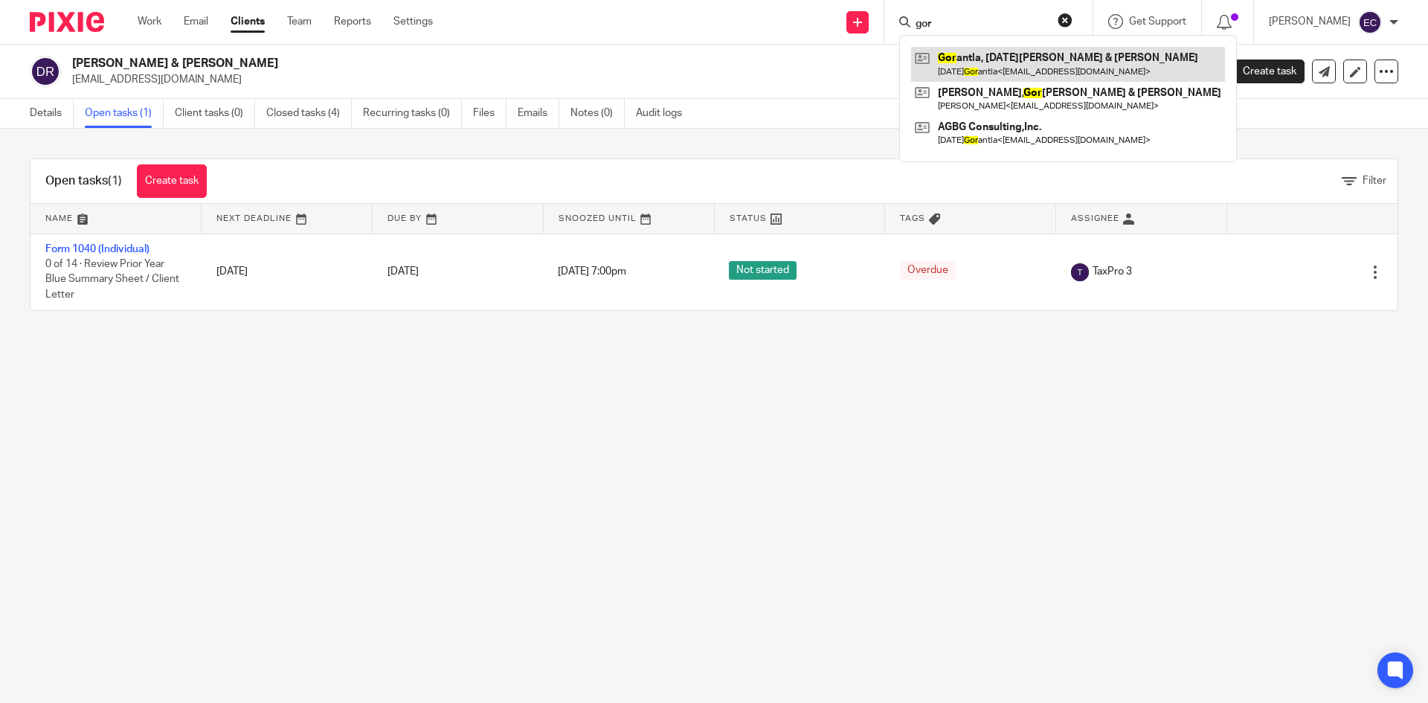
type input "gor"
click at [952, 60] on link at bounding box center [1068, 64] width 314 height 34
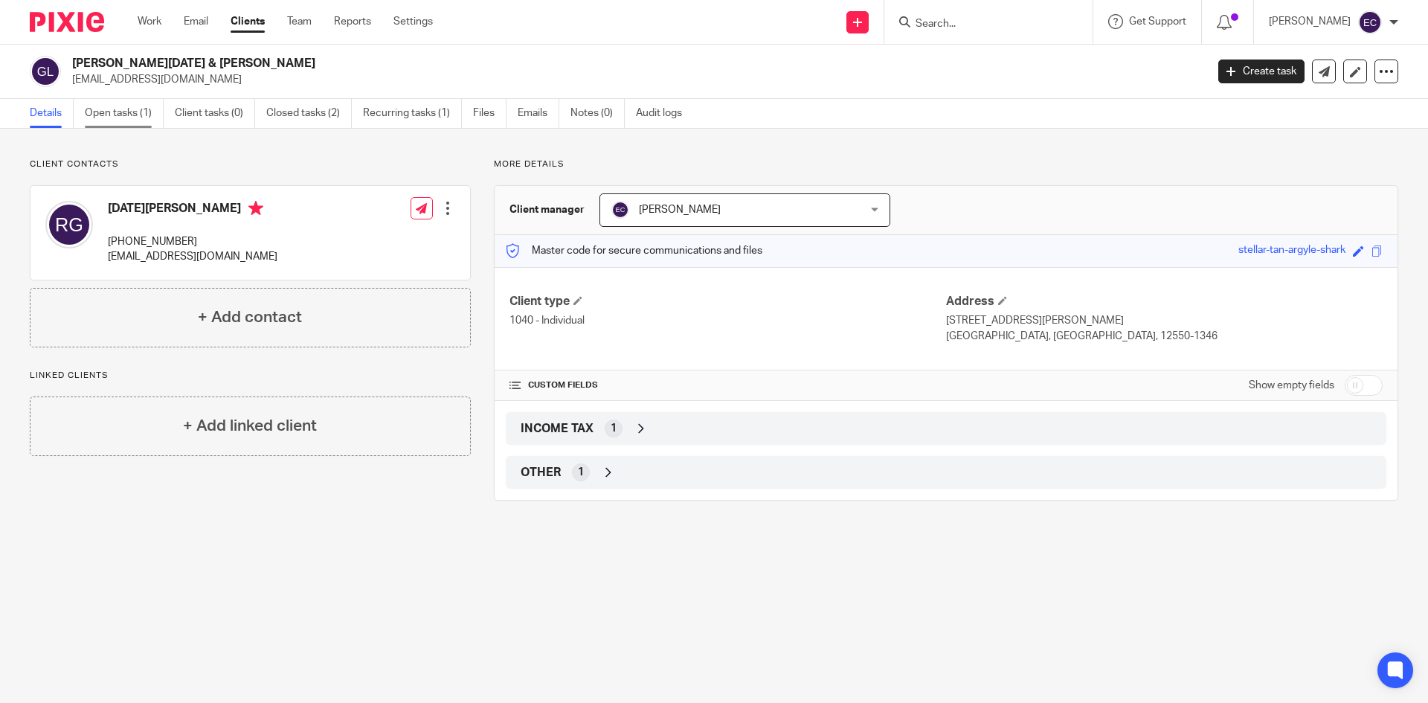
click at [122, 109] on link "Open tasks (1)" at bounding box center [124, 113] width 79 height 29
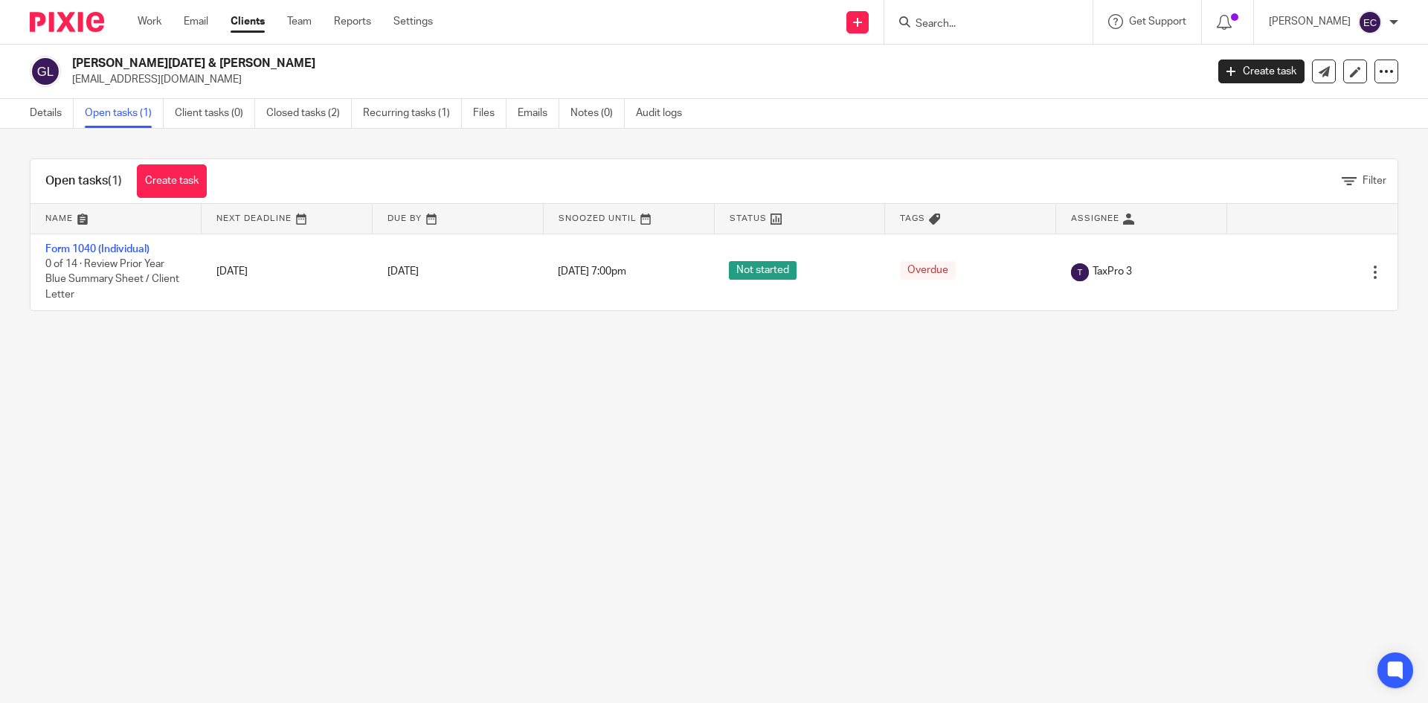
click at [914, 15] on form at bounding box center [993, 22] width 158 height 19
drag, startPoint x: 909, startPoint y: 20, endPoint x: 925, endPoint y: 4, distance: 23.1
click at [914, 19] on input "Search" at bounding box center [981, 24] width 134 height 13
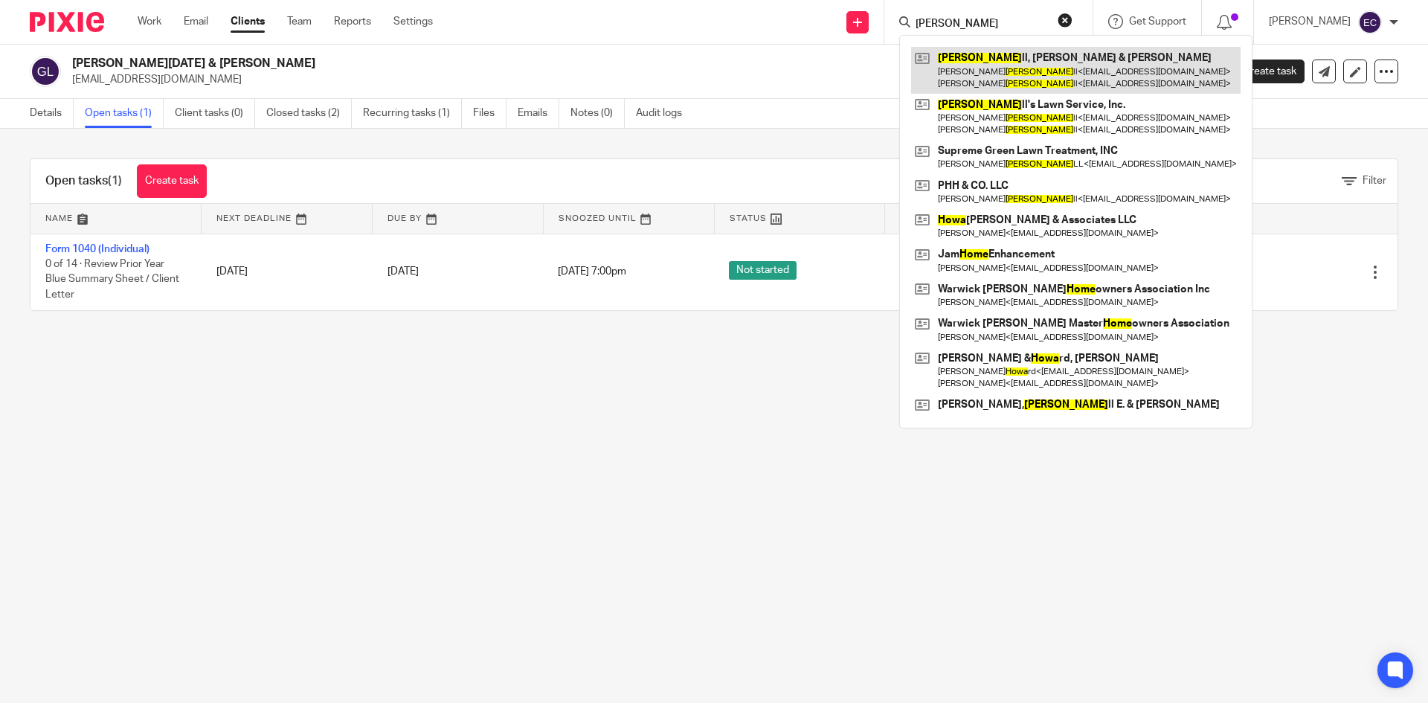
type input "[PERSON_NAME]"
click at [991, 68] on link at bounding box center [1075, 70] width 329 height 46
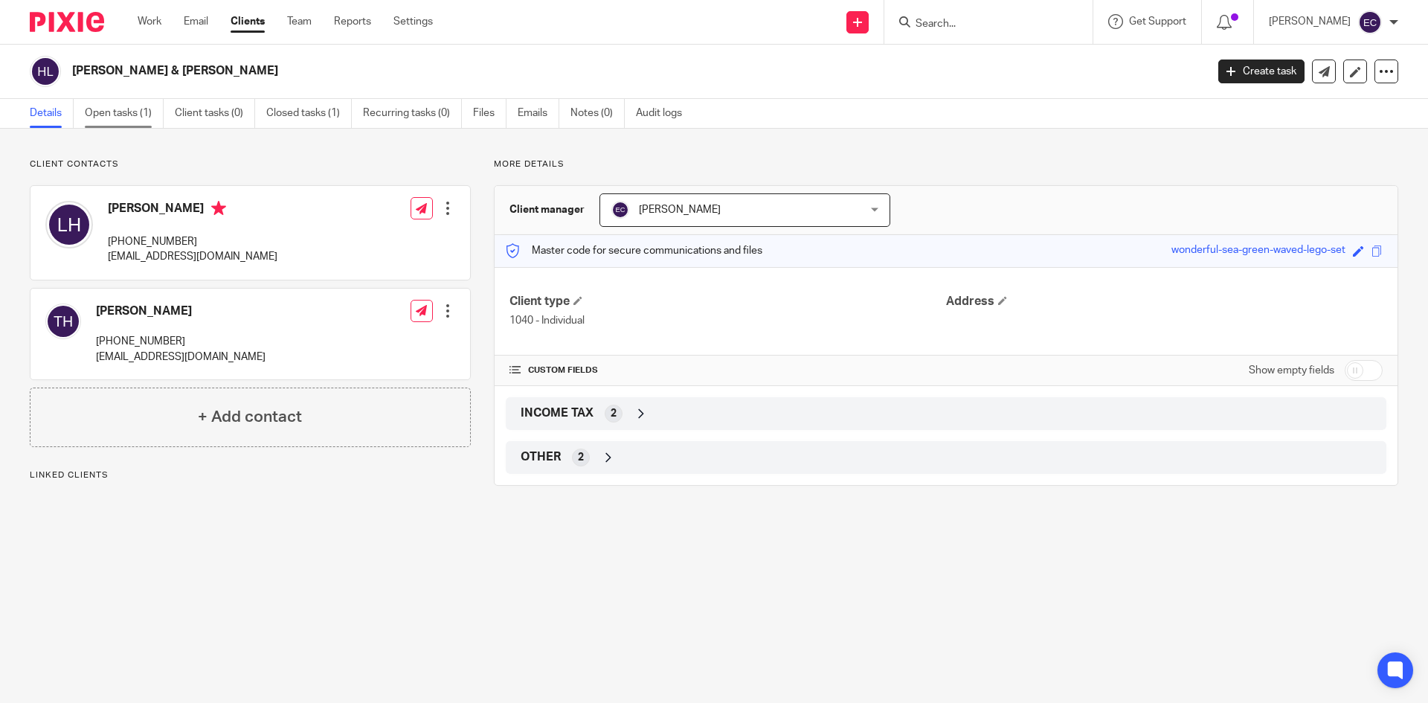
click at [106, 108] on link "Open tasks (1)" at bounding box center [124, 113] width 79 height 29
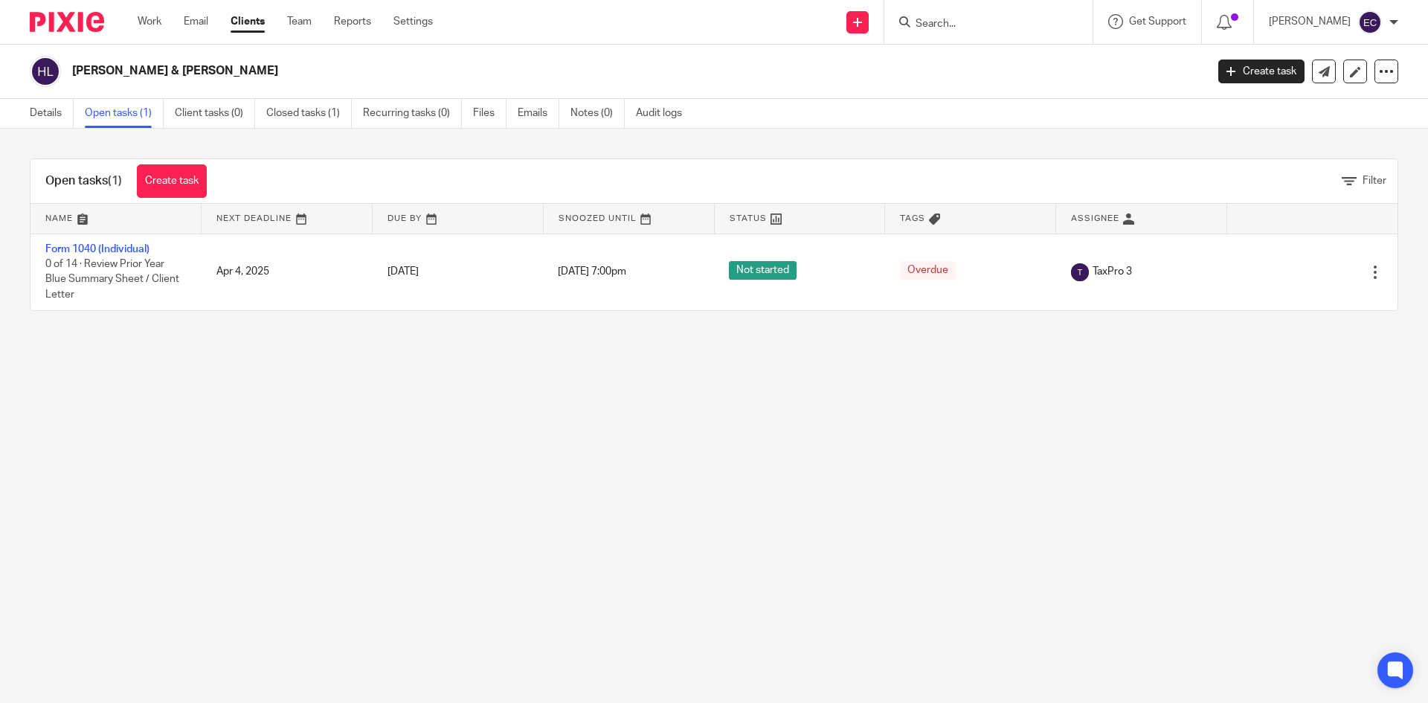
click at [914, 18] on input "Search" at bounding box center [981, 24] width 134 height 13
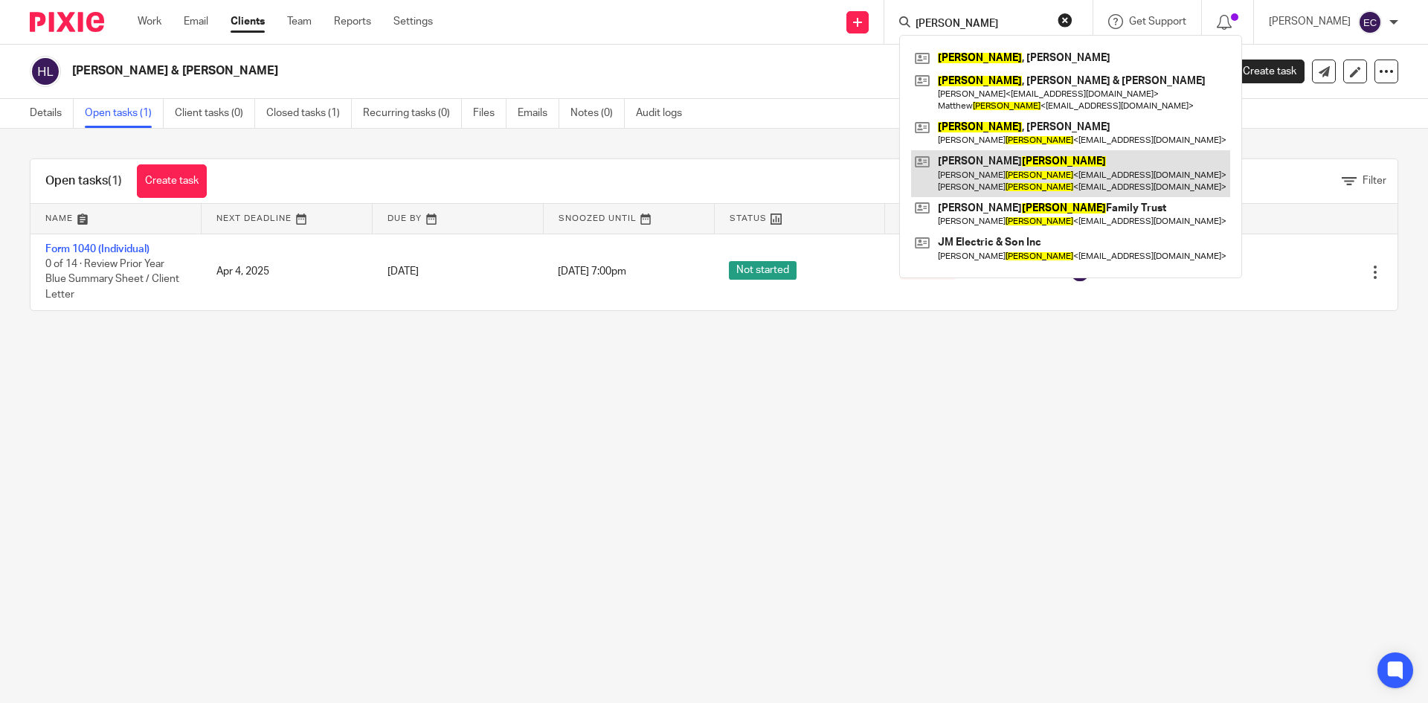
type input "mabee"
click at [998, 171] on link at bounding box center [1070, 173] width 319 height 46
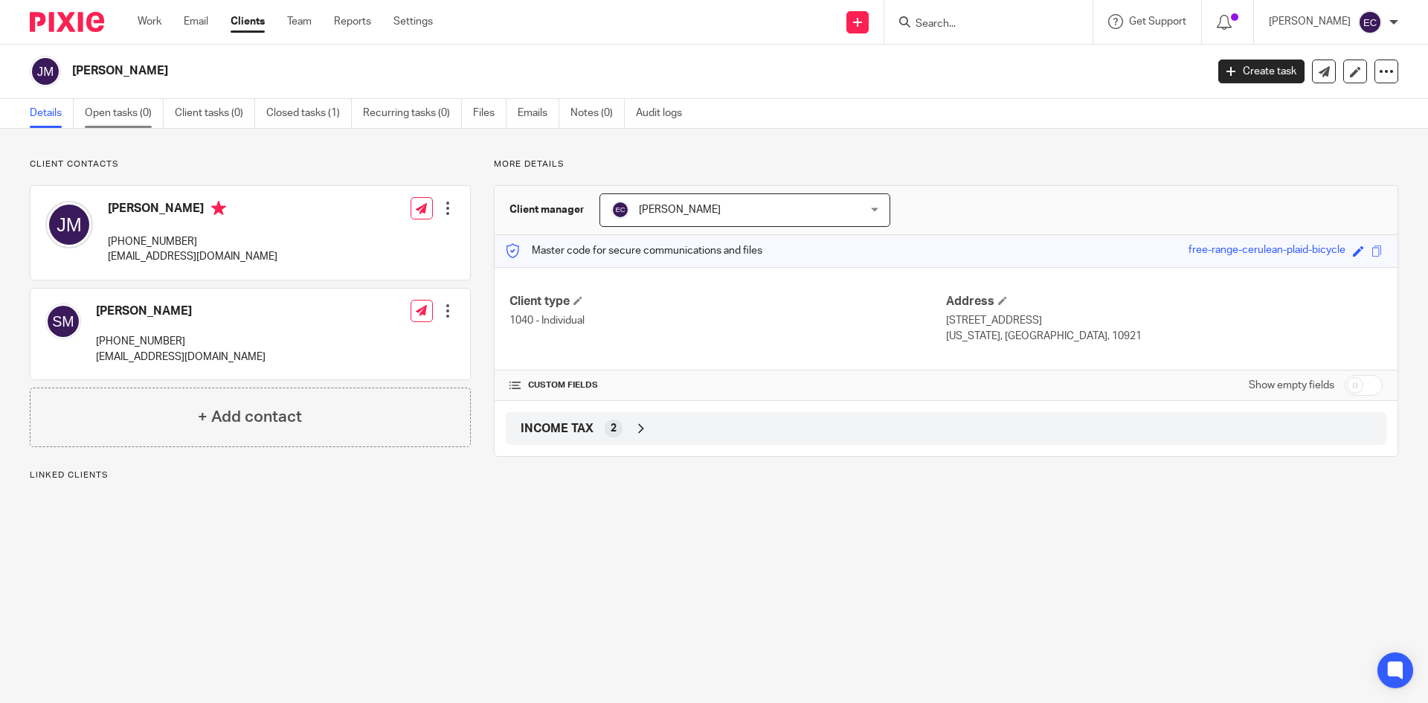
click at [135, 115] on link "Open tasks (0)" at bounding box center [124, 113] width 79 height 29
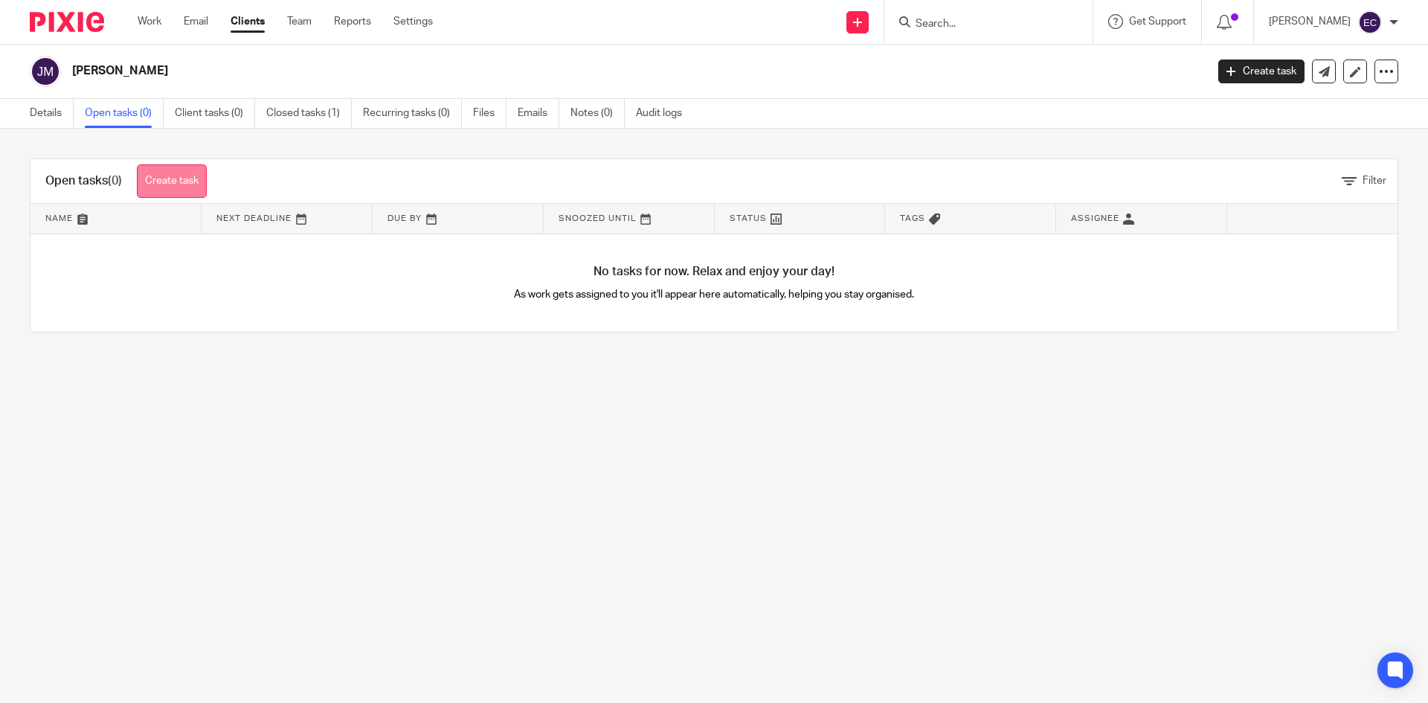
click at [165, 178] on link "Create task" at bounding box center [172, 180] width 70 height 33
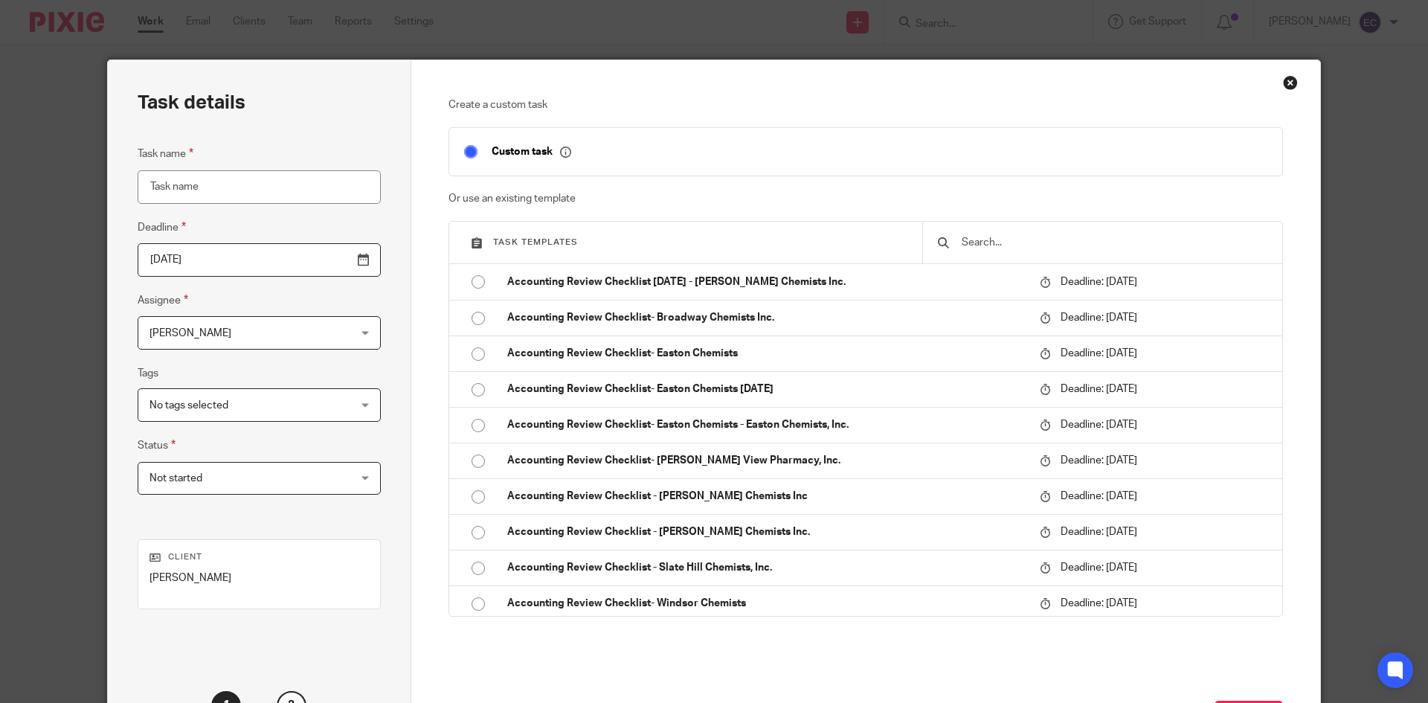
click at [312, 332] on div "Edward Cummiskey Edward Cummiskey" at bounding box center [259, 332] width 243 height 33
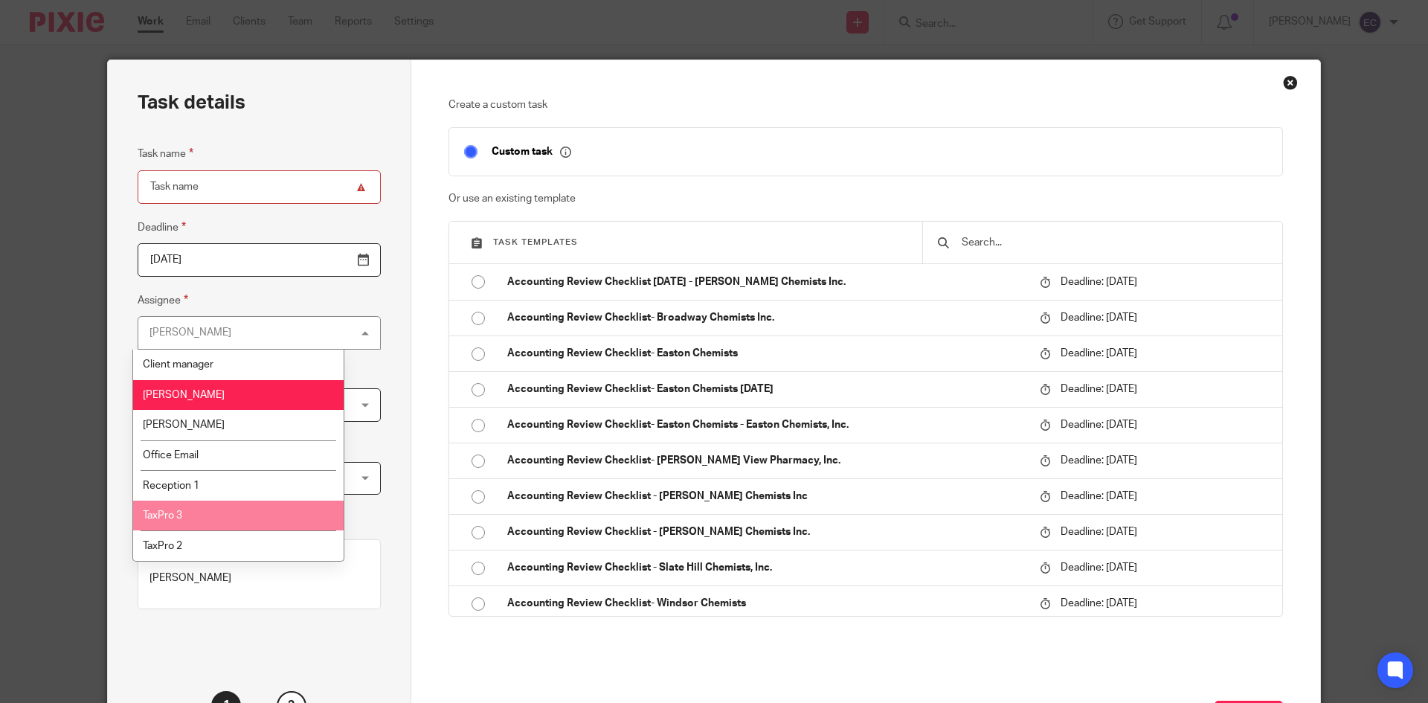
click at [250, 516] on li "TaxPro 3" at bounding box center [238, 515] width 210 height 30
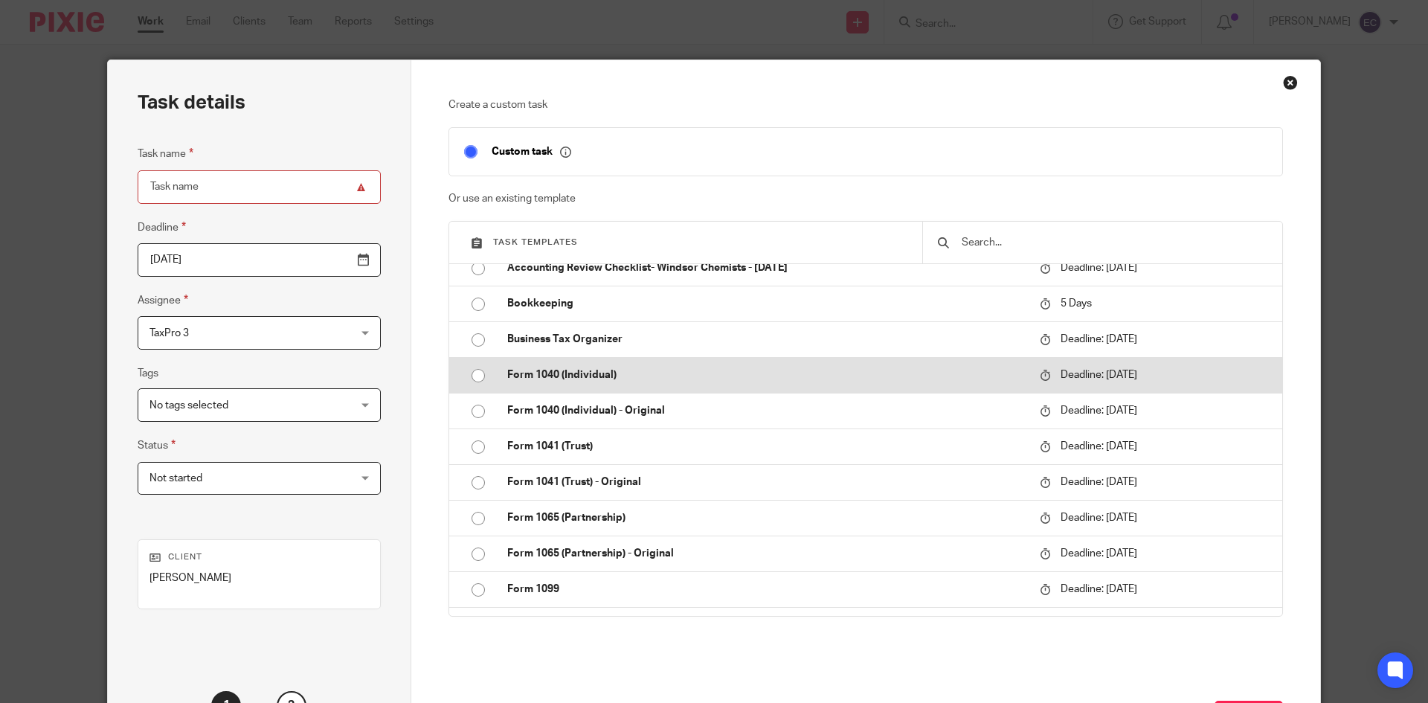
scroll to position [376, 0]
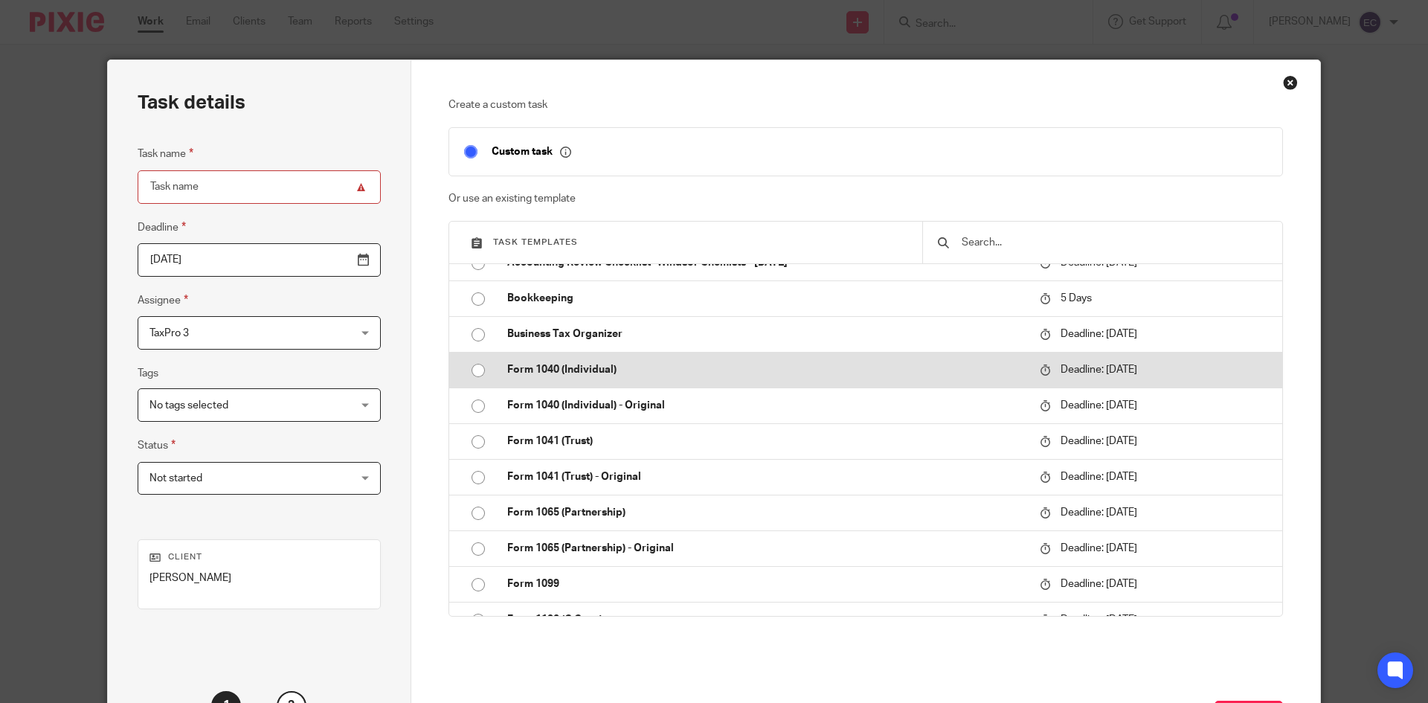
drag, startPoint x: 474, startPoint y: 370, endPoint x: 490, endPoint y: 376, distance: 16.7
click at [477, 373] on input "radio" at bounding box center [478, 370] width 28 height 28
type input "2026-04-15"
type input "Form 1040 (Individual)"
checkbox input "false"
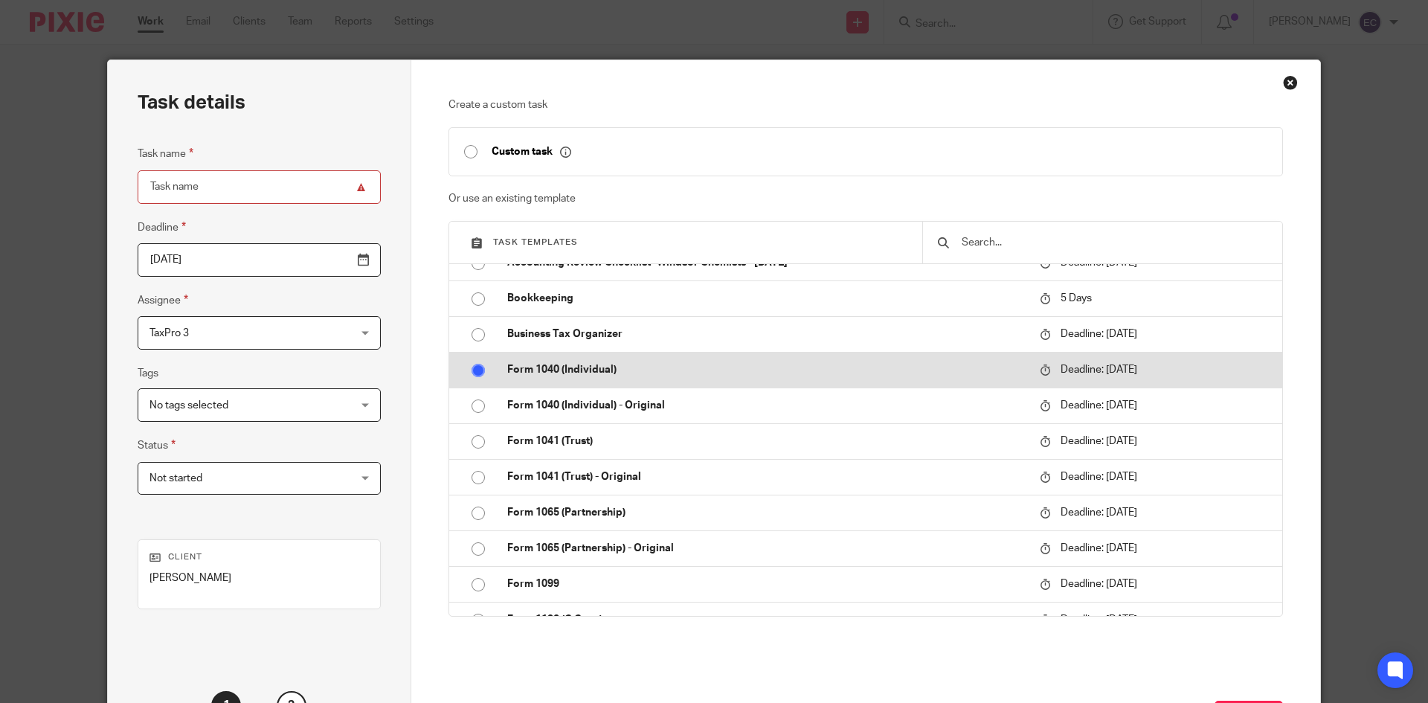
radio input "false"
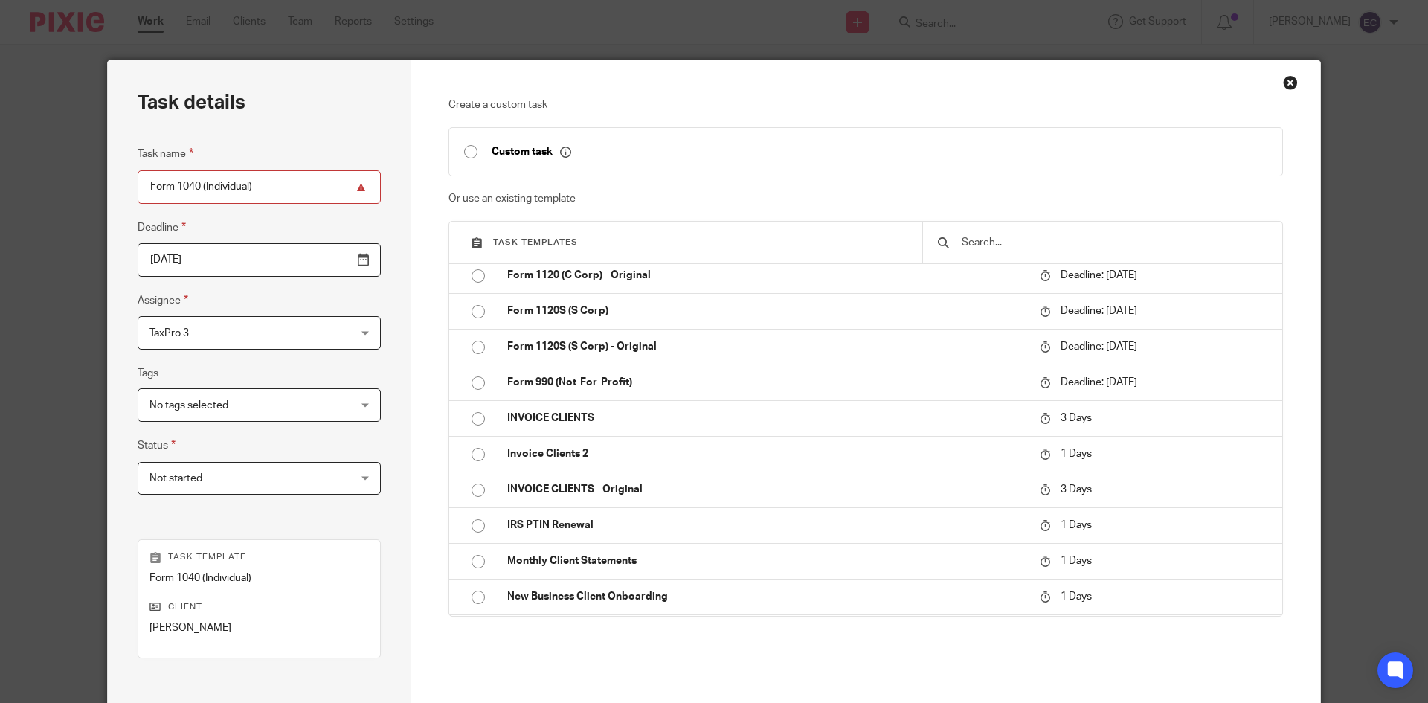
scroll to position [176, 0]
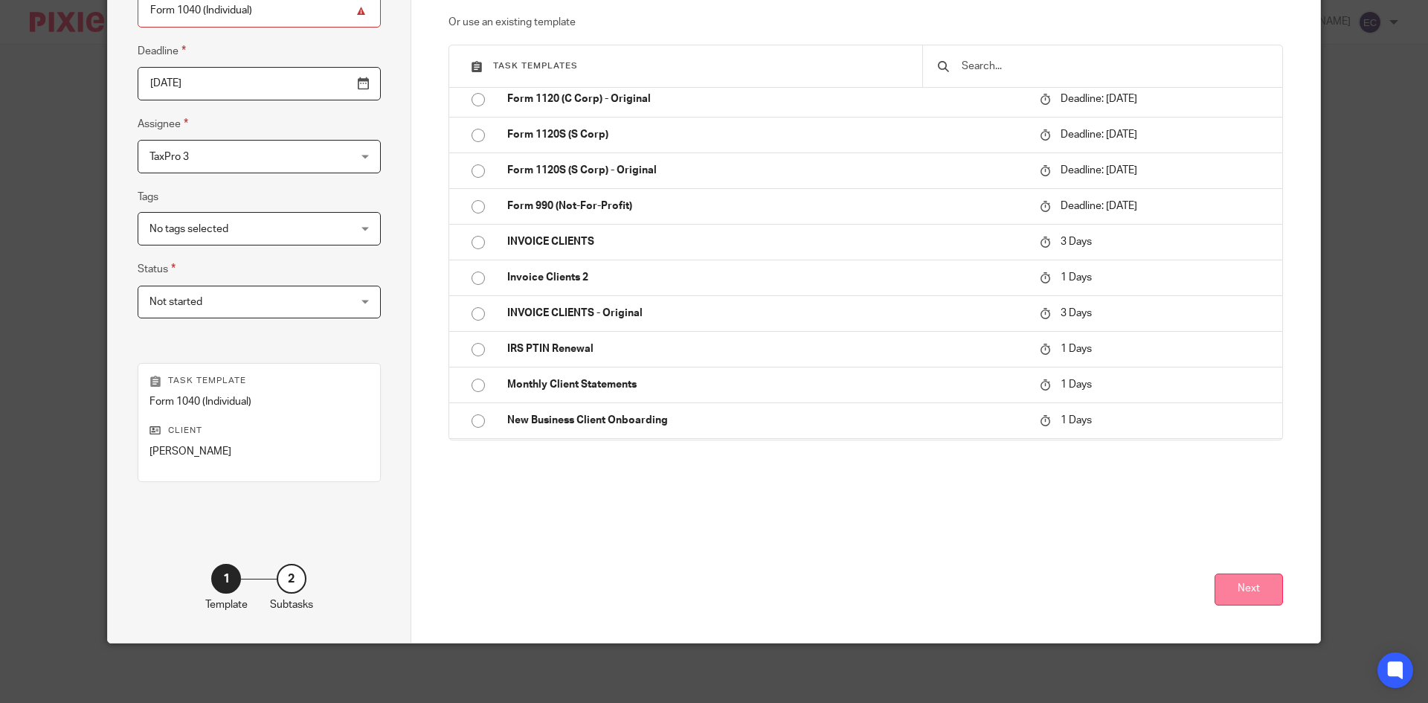
click at [1267, 590] on button "Next" at bounding box center [1248, 589] width 68 height 32
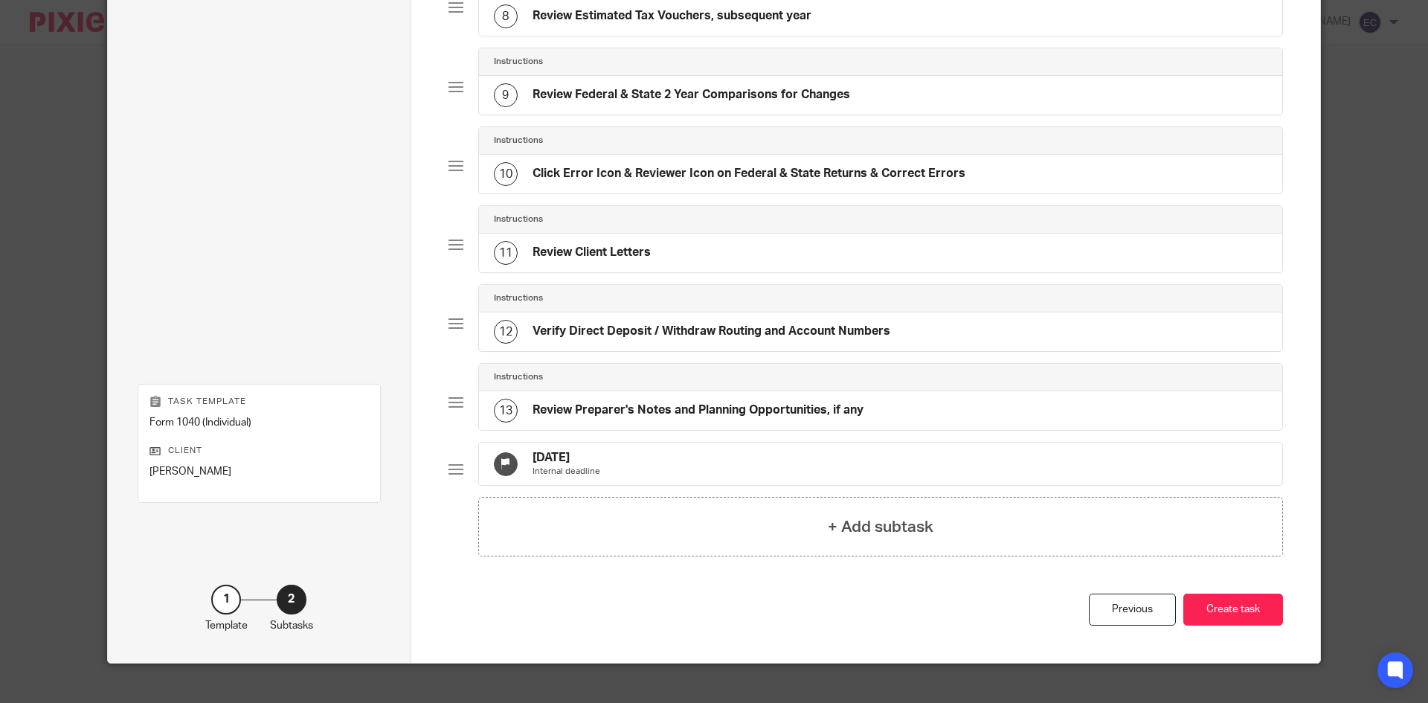
scroll to position [752, 0]
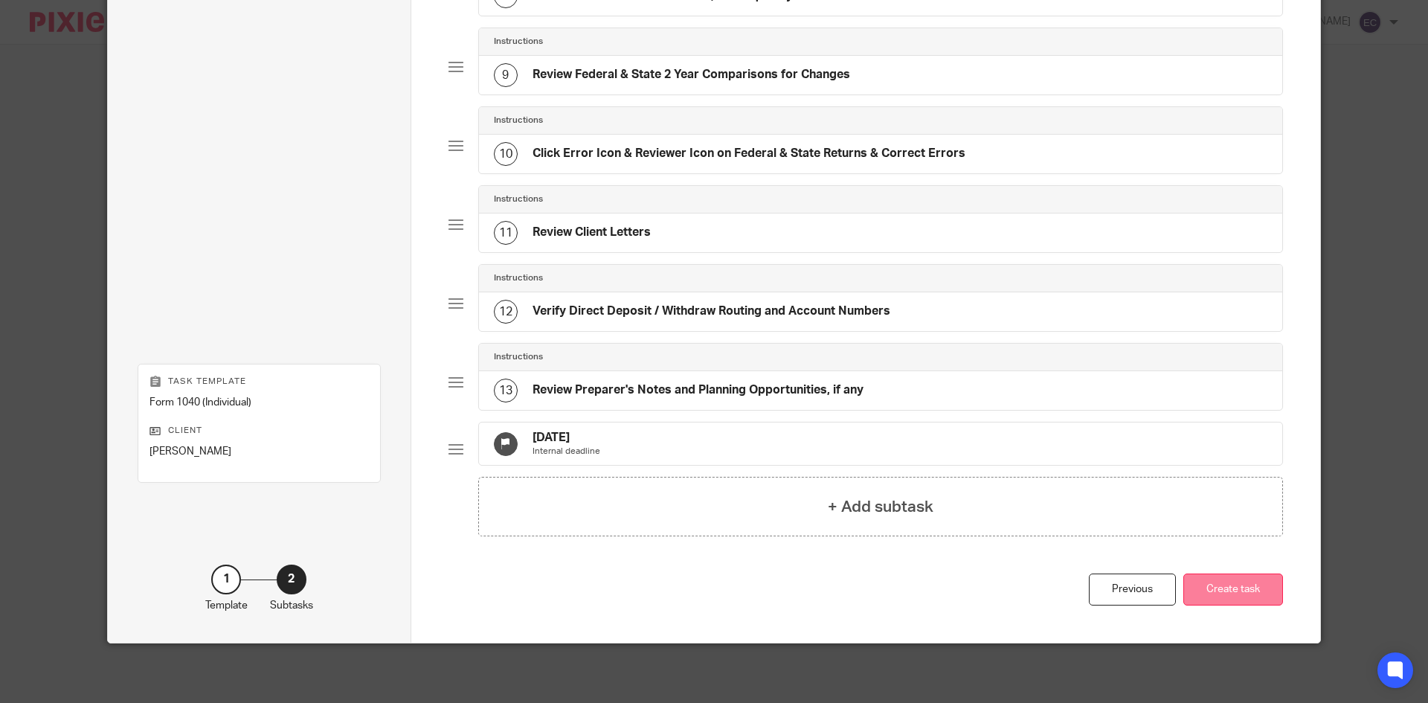
click at [1223, 578] on button "Create task" at bounding box center [1233, 589] width 100 height 32
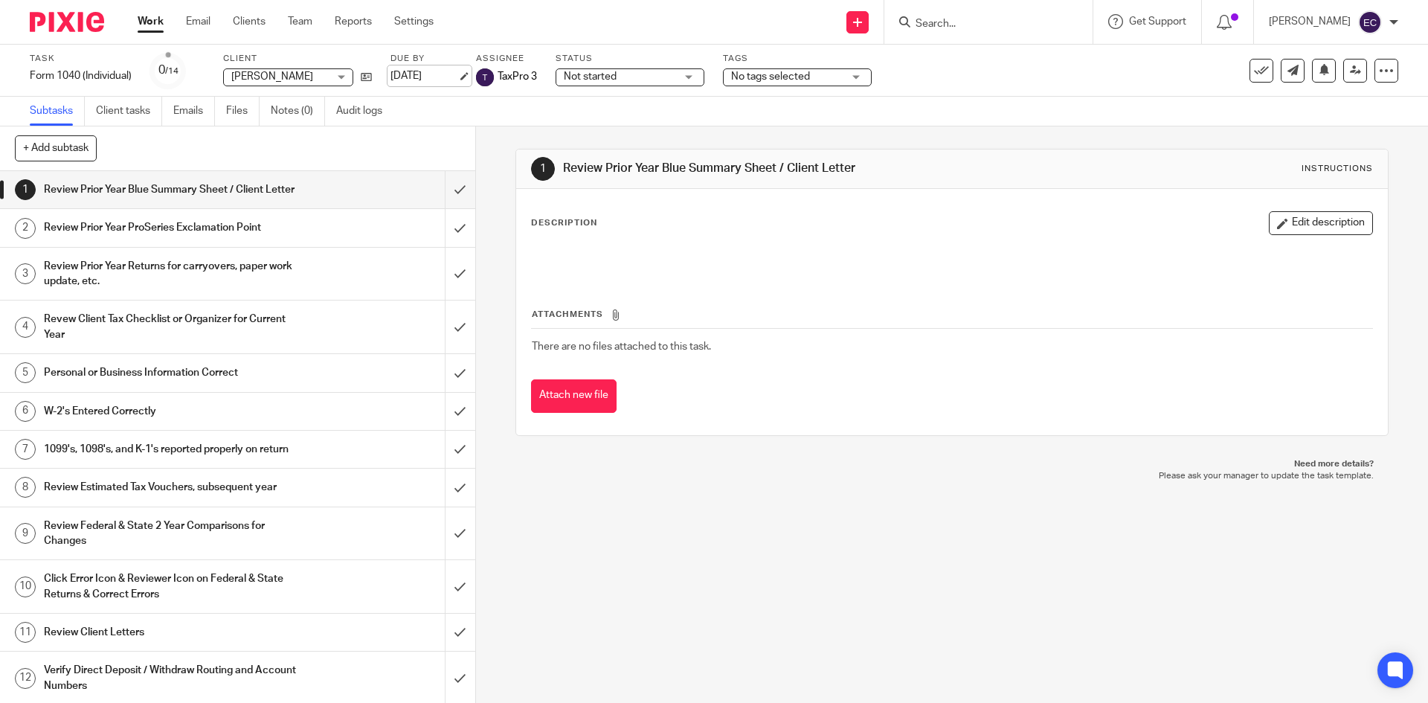
click at [440, 70] on link "[DATE]" at bounding box center [423, 76] width 67 height 16
drag, startPoint x: 906, startPoint y: 21, endPoint x: 909, endPoint y: 8, distance: 13.0
click at [914, 18] on input "Search" at bounding box center [981, 24] width 134 height 13
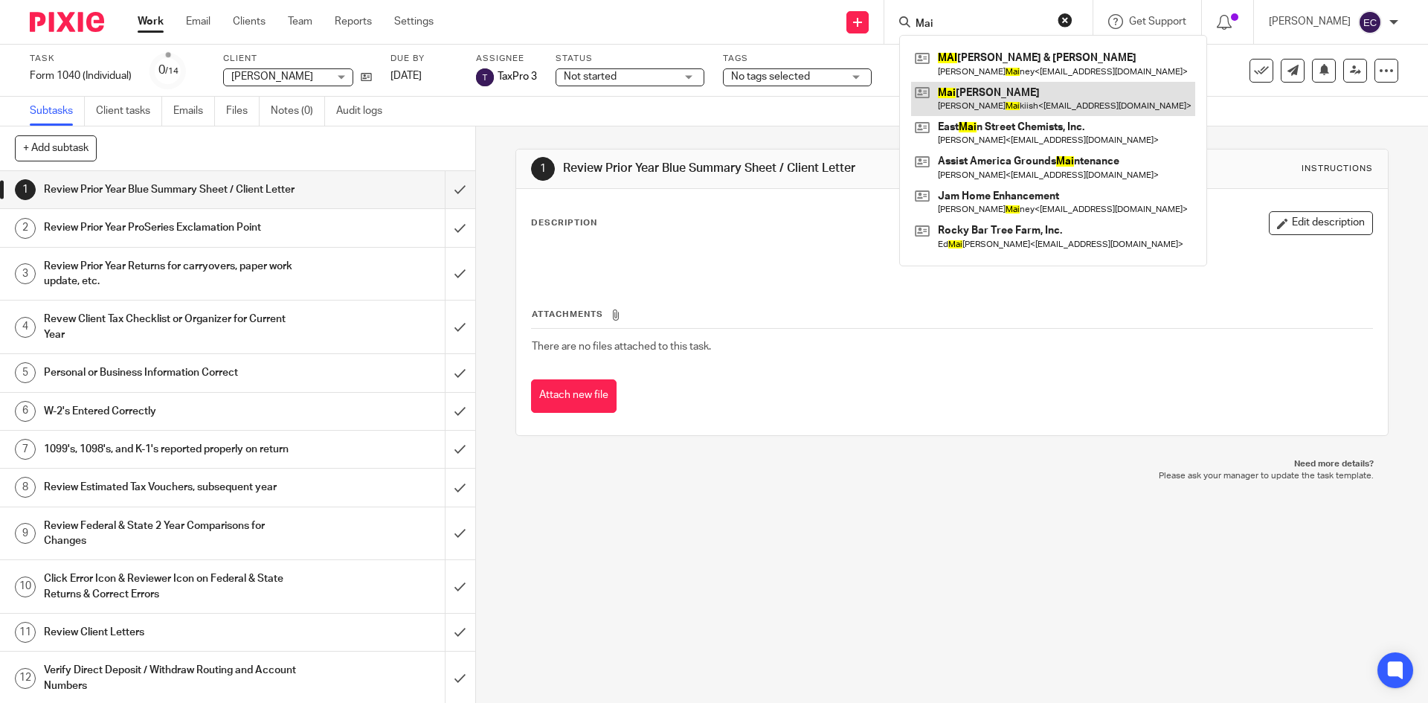
type input "Mai"
click at [972, 103] on link at bounding box center [1053, 99] width 284 height 34
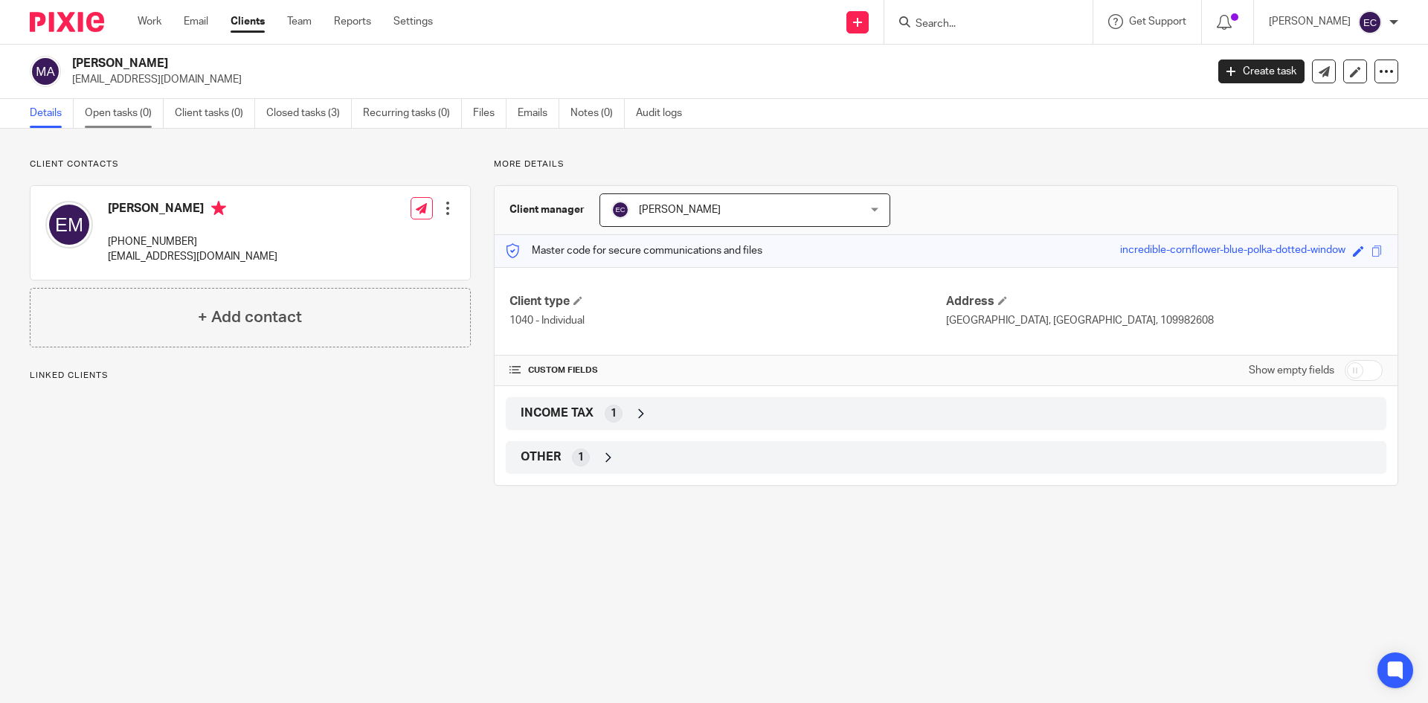
click at [135, 116] on link "Open tasks (0)" at bounding box center [124, 113] width 79 height 29
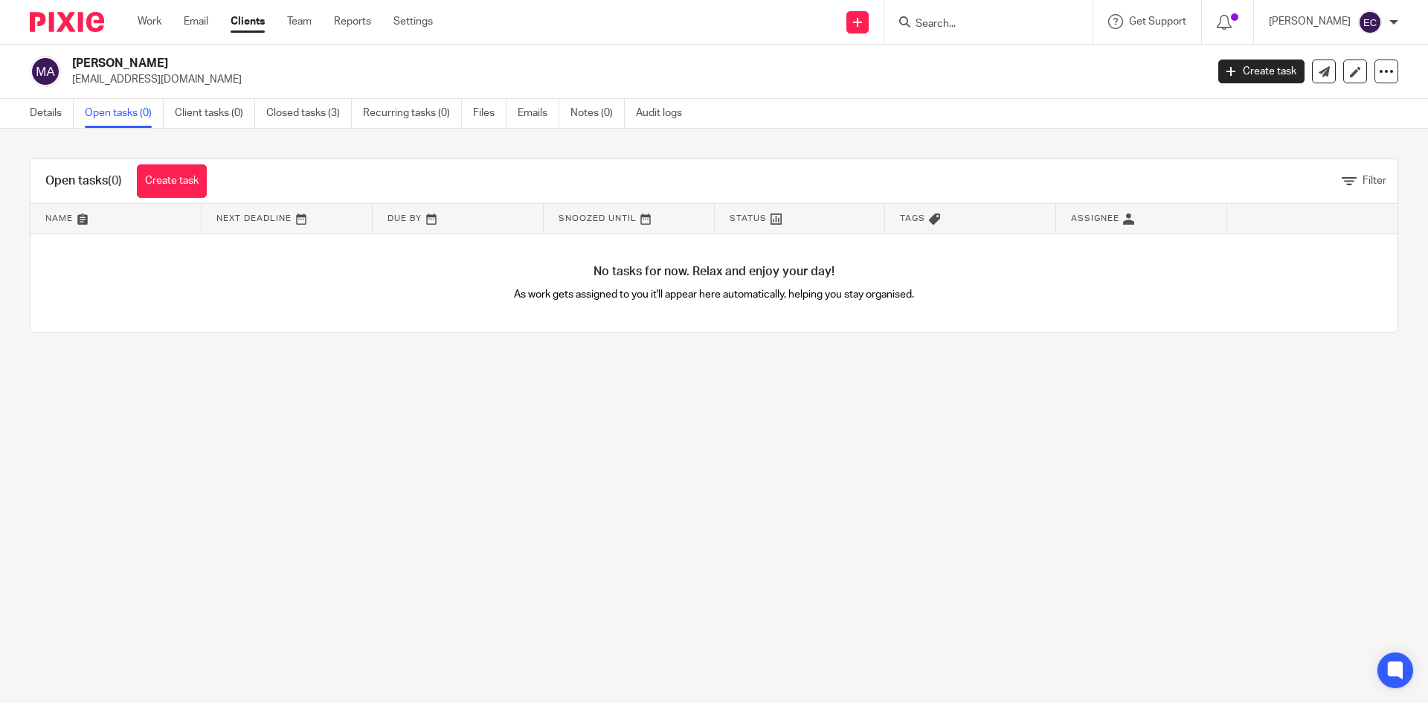
click at [133, 114] on link "Open tasks (0)" at bounding box center [124, 113] width 79 height 29
click at [187, 181] on link "Create task" at bounding box center [172, 180] width 70 height 33
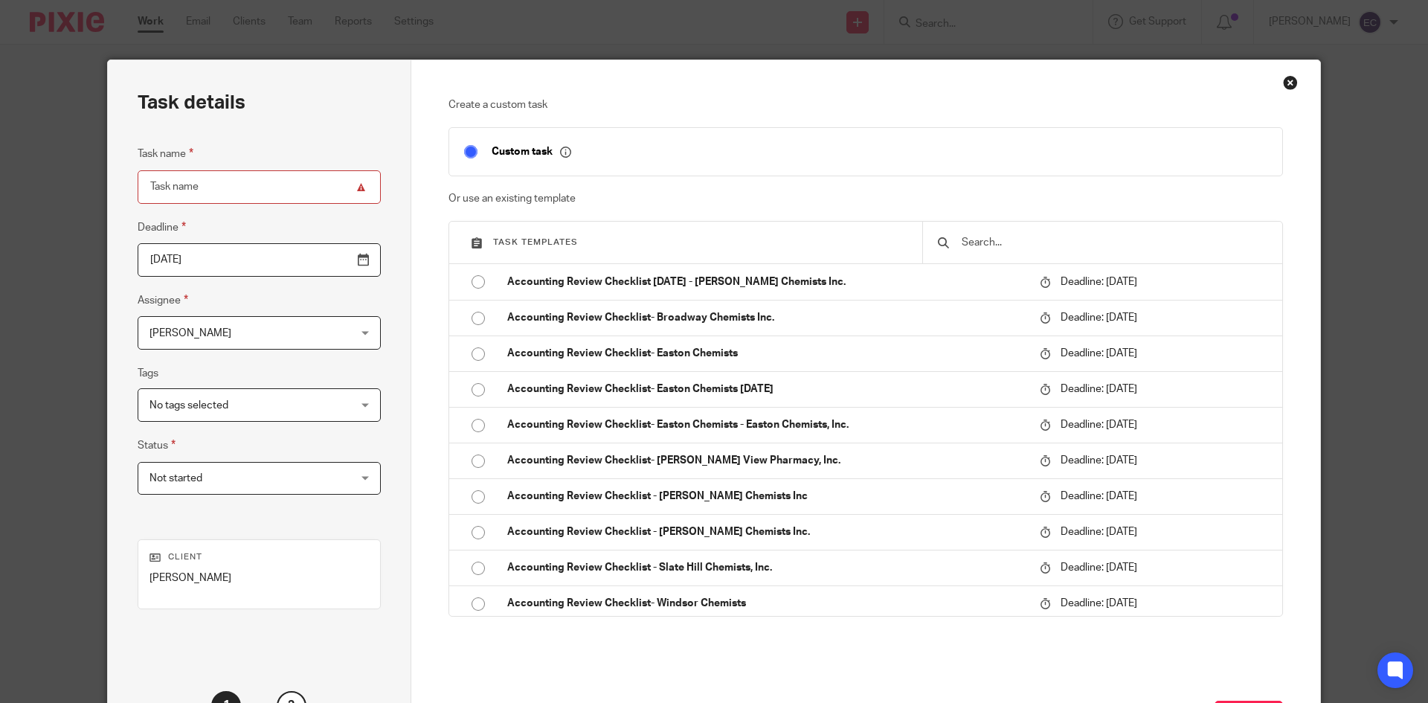
click at [335, 332] on div "Edward Cummiskey Edward Cummiskey" at bounding box center [259, 332] width 243 height 33
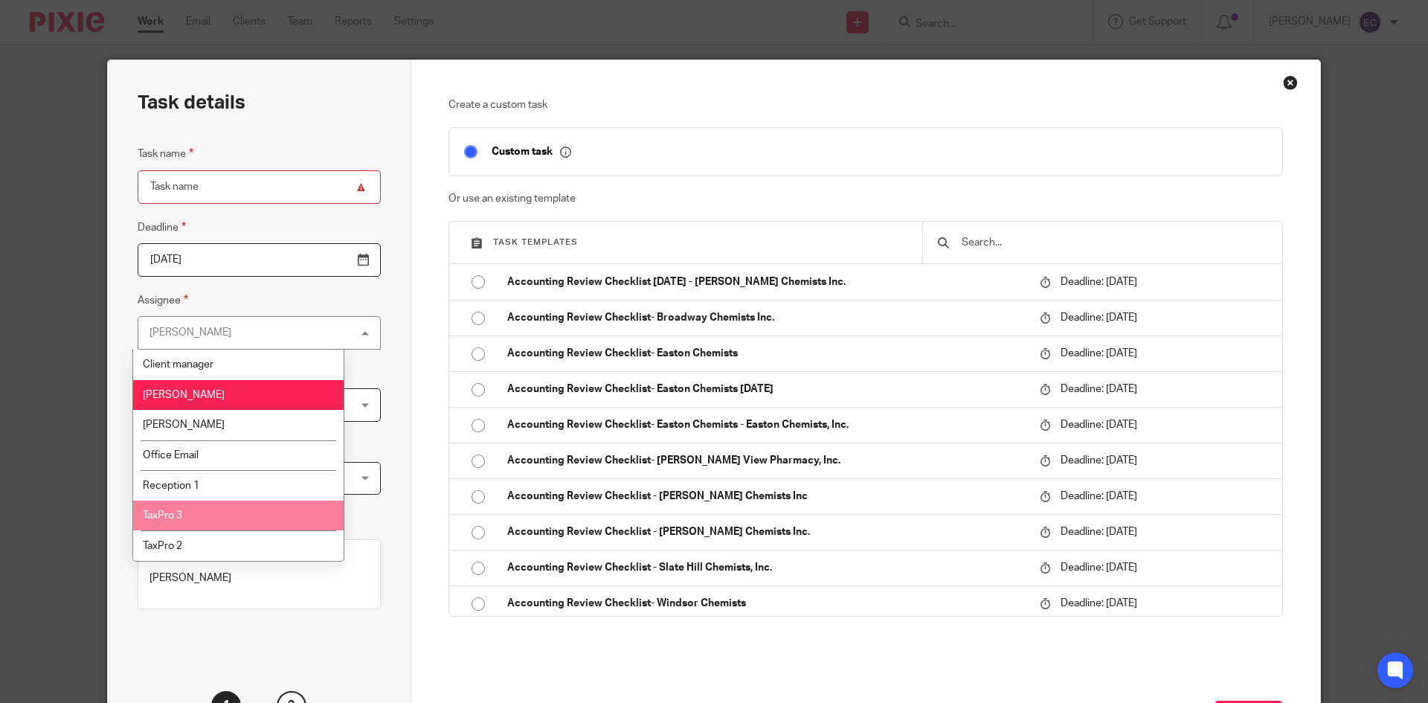
click at [204, 520] on li "TaxPro 3" at bounding box center [238, 515] width 210 height 30
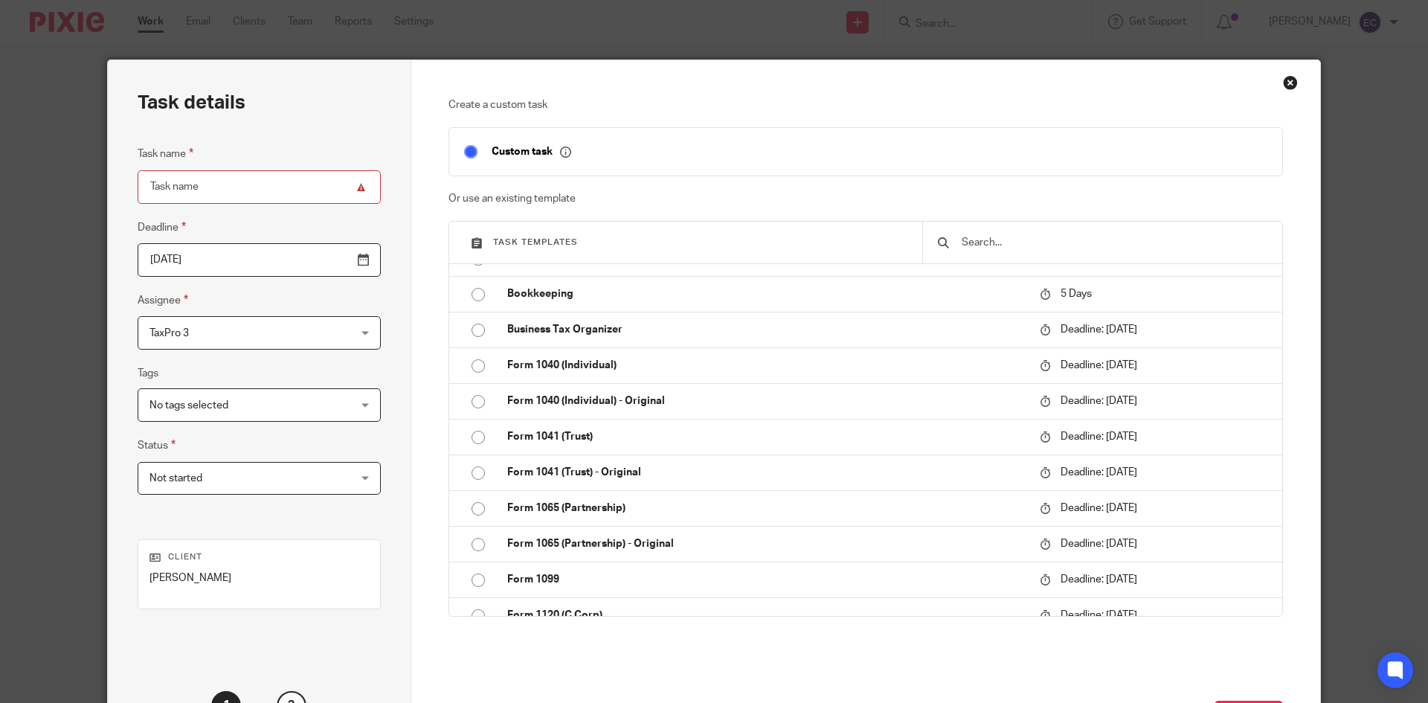
scroll to position [395, 0]
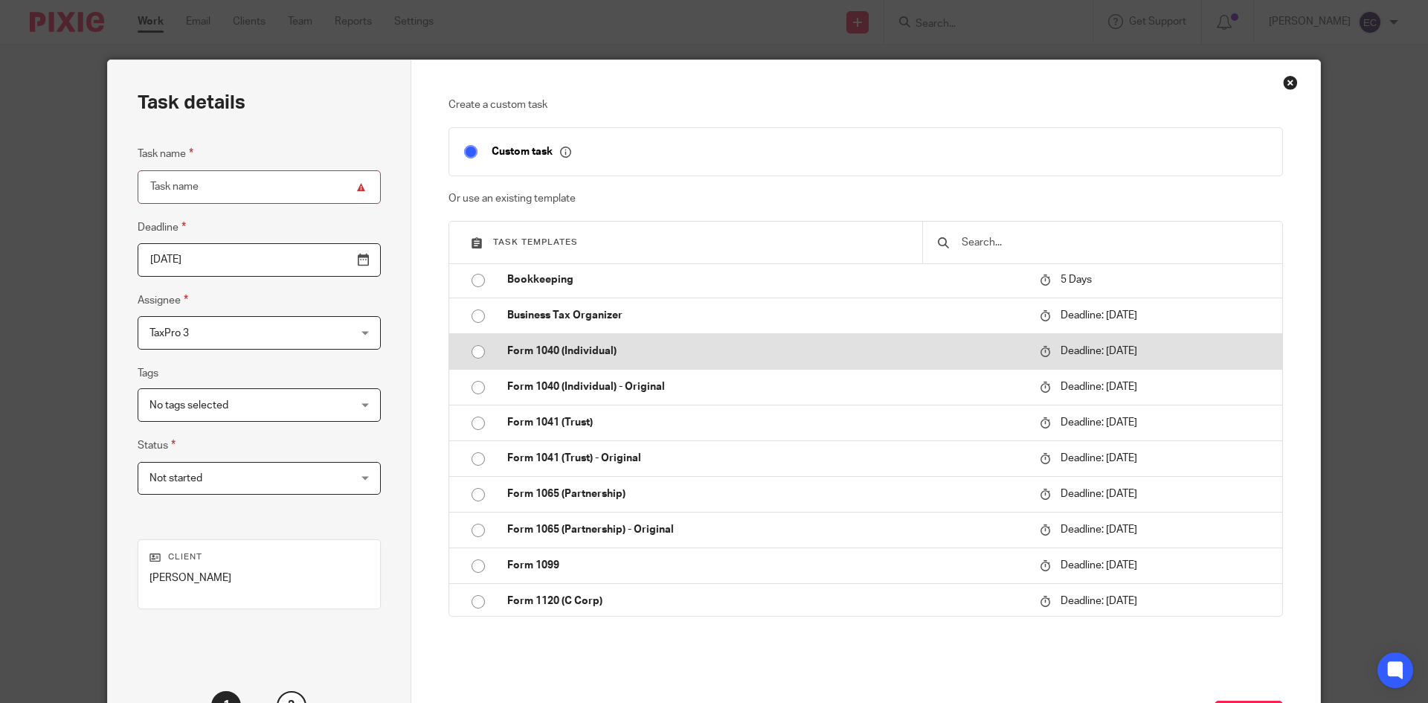
drag, startPoint x: 474, startPoint y: 351, endPoint x: 521, endPoint y: 365, distance: 48.2
click at [477, 352] on input "radio" at bounding box center [478, 352] width 28 height 28
type input "2026-04-15"
type input "Form 1040 (Individual)"
checkbox input "false"
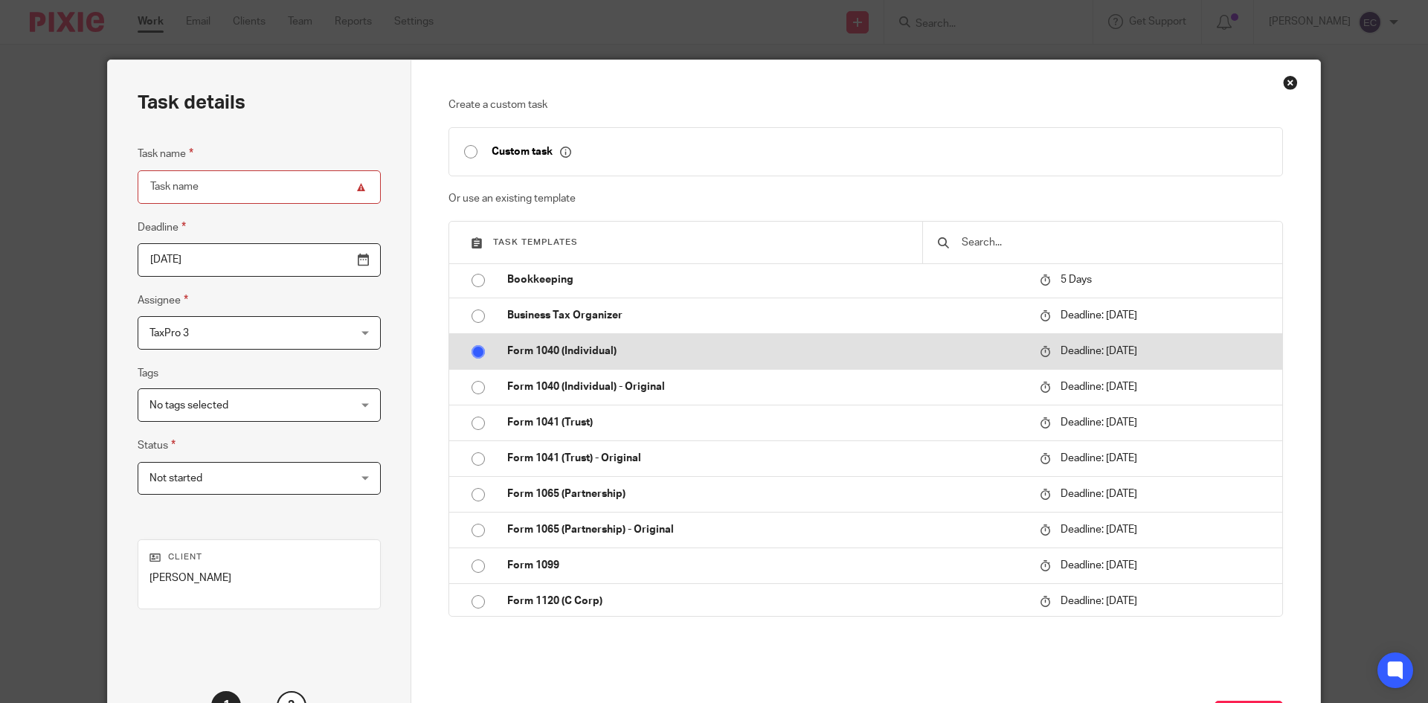
radio input "false"
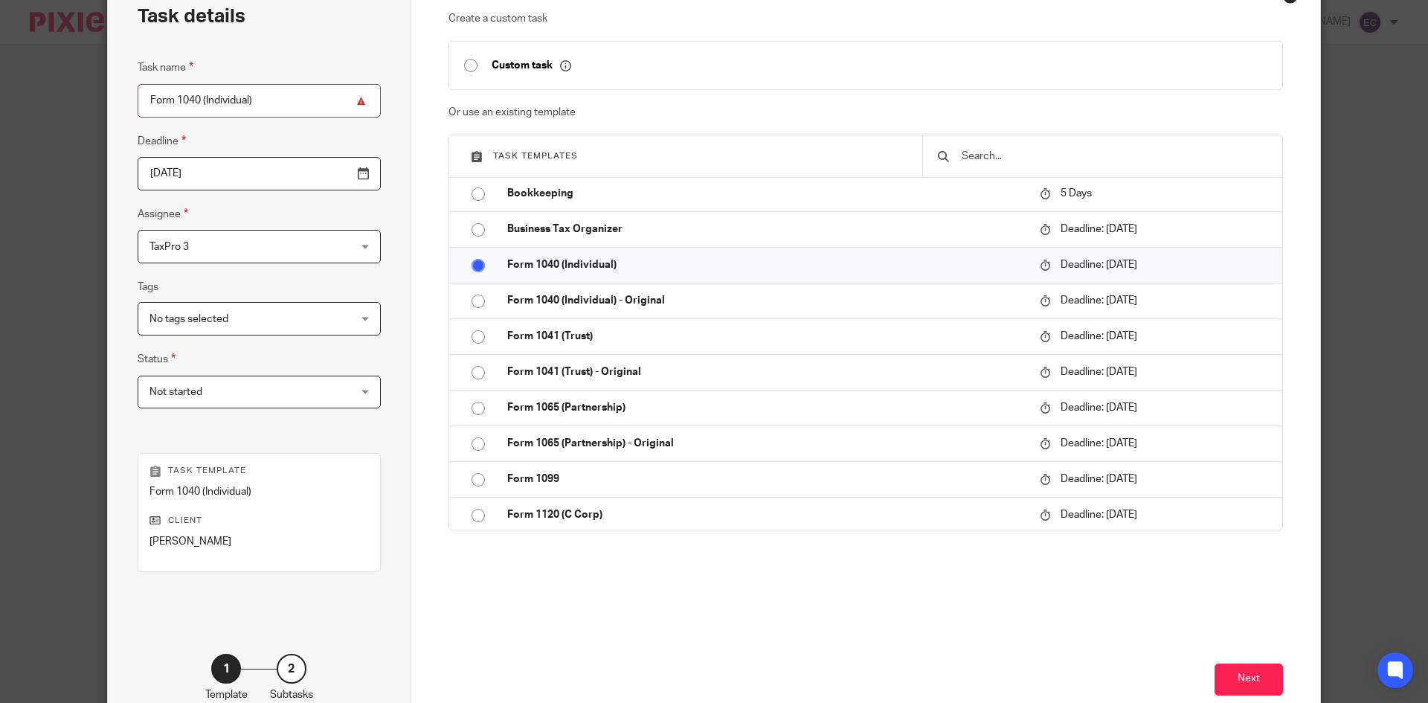
scroll to position [176, 0]
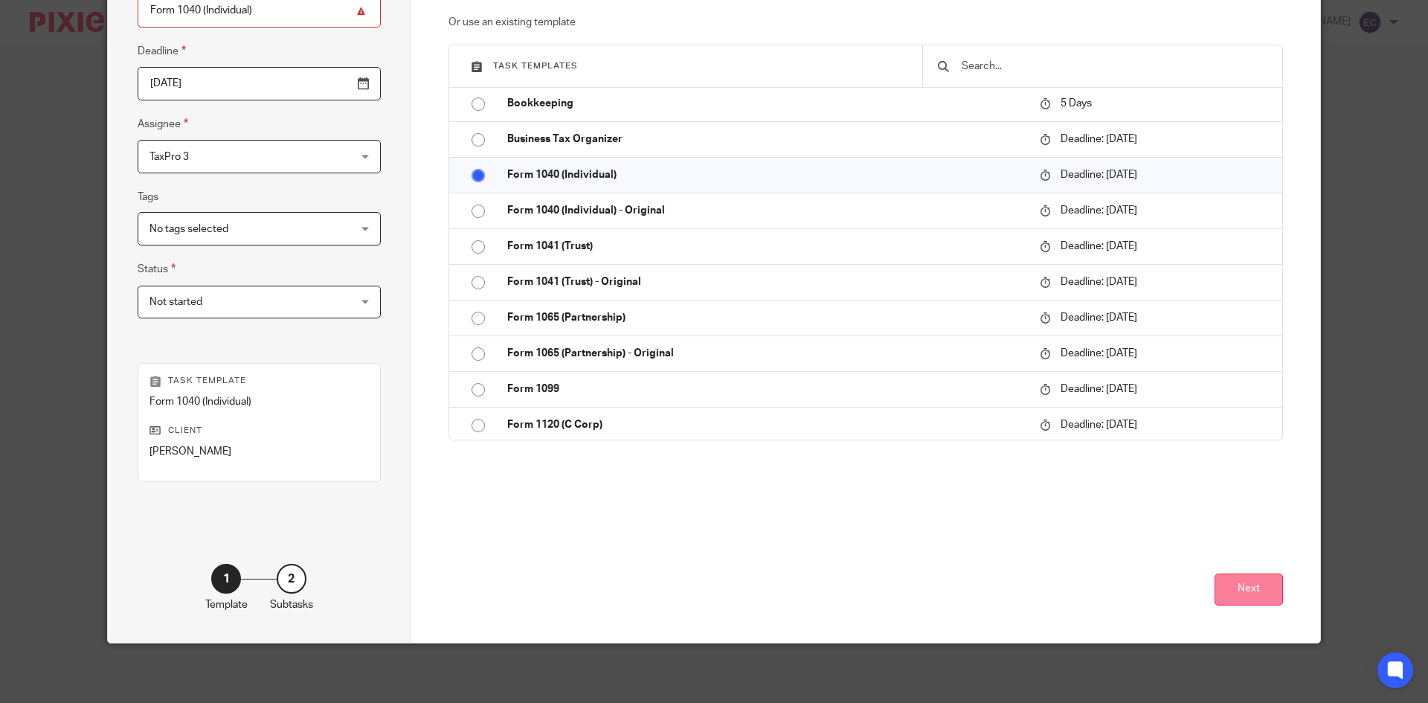
click at [1255, 593] on button "Next" at bounding box center [1248, 589] width 68 height 32
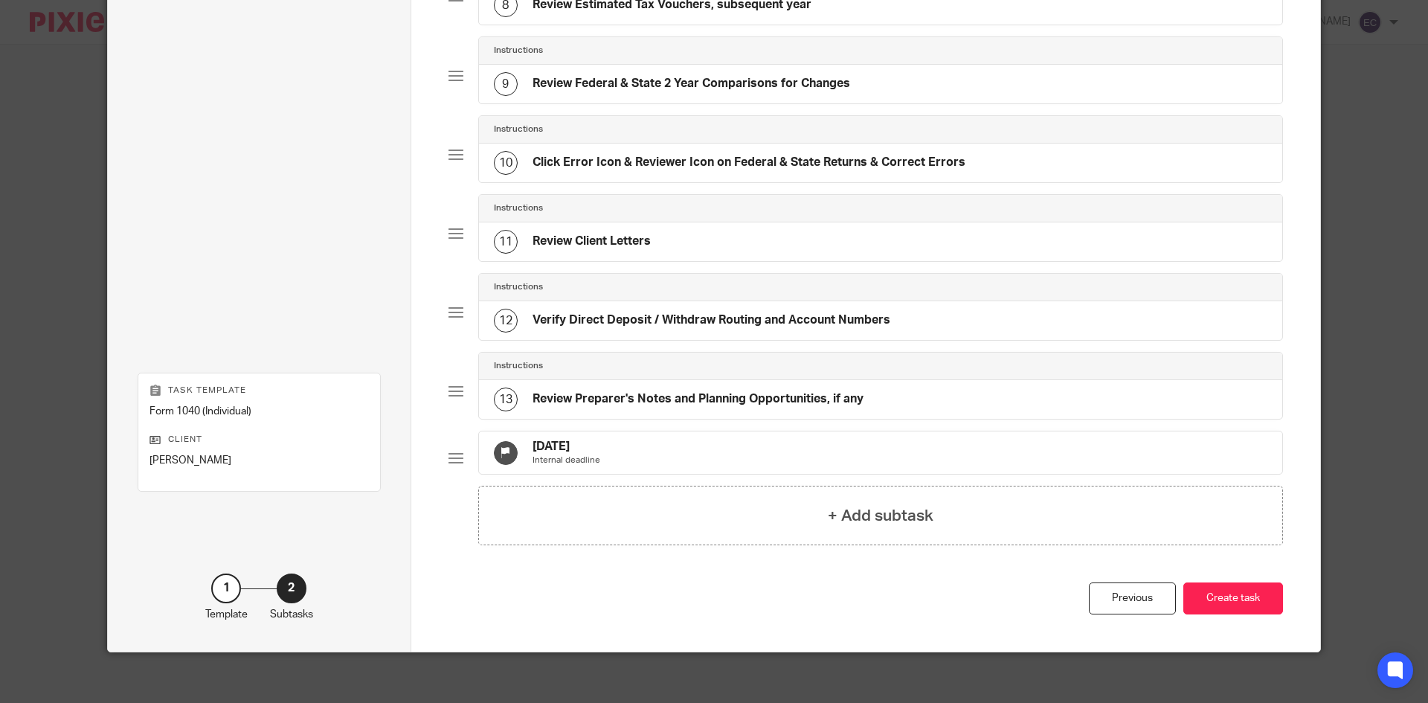
scroll to position [741, 0]
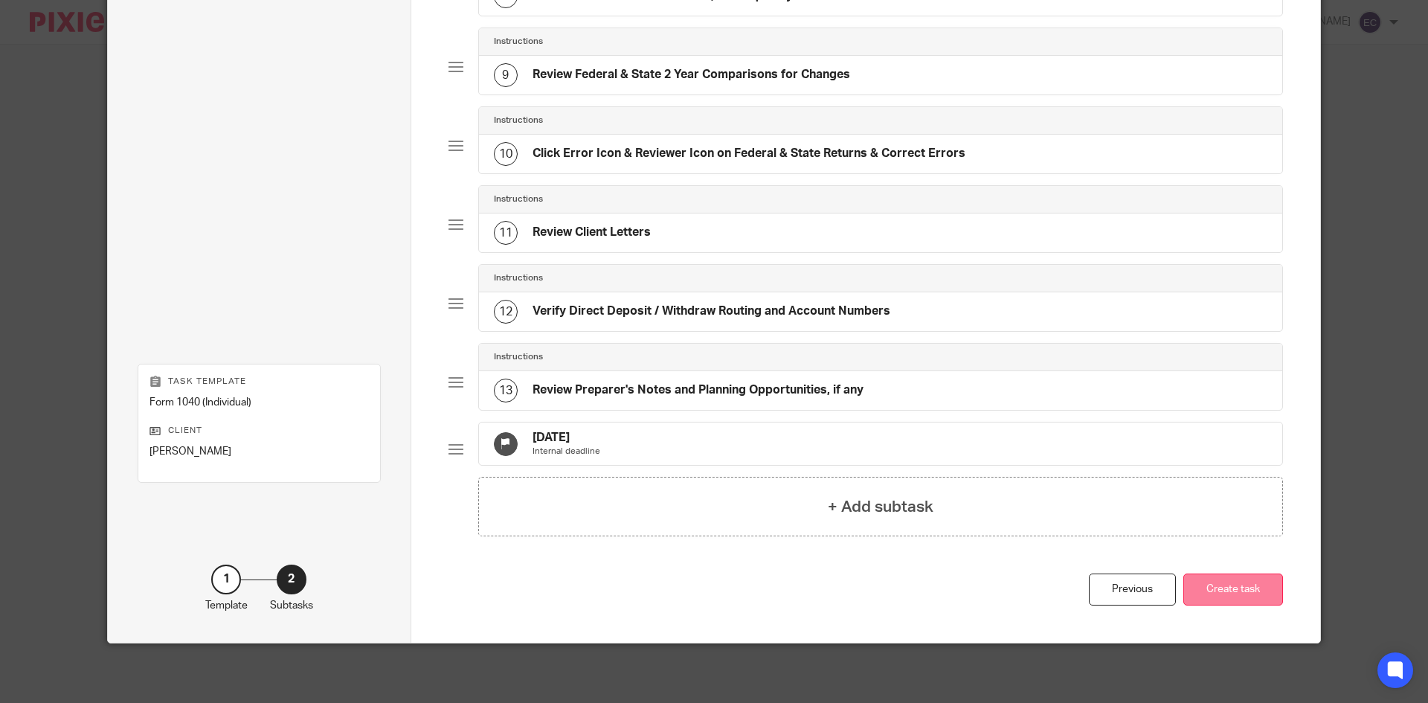
click at [1239, 594] on button "Create task" at bounding box center [1233, 589] width 100 height 32
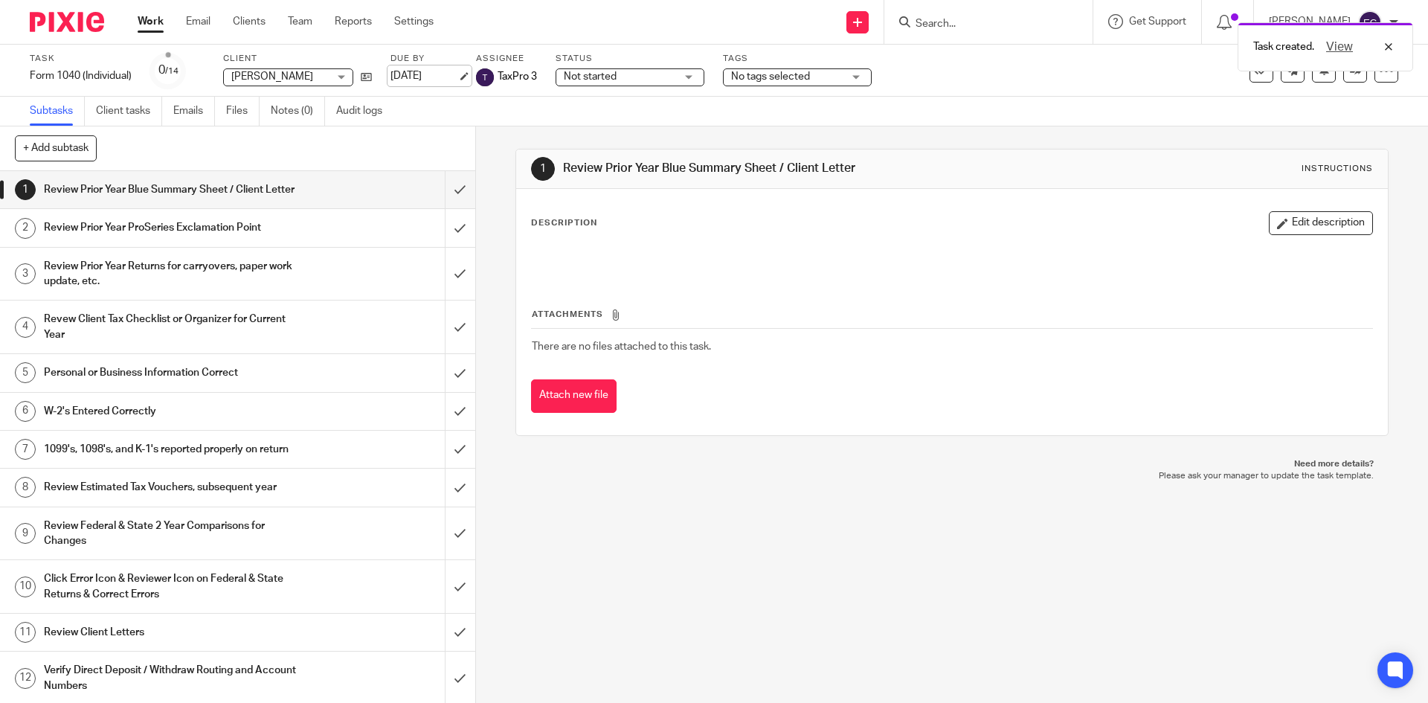
click at [421, 68] on link "[DATE]" at bounding box center [423, 76] width 67 height 16
click at [914, 19] on input "Search" at bounding box center [981, 24] width 134 height 13
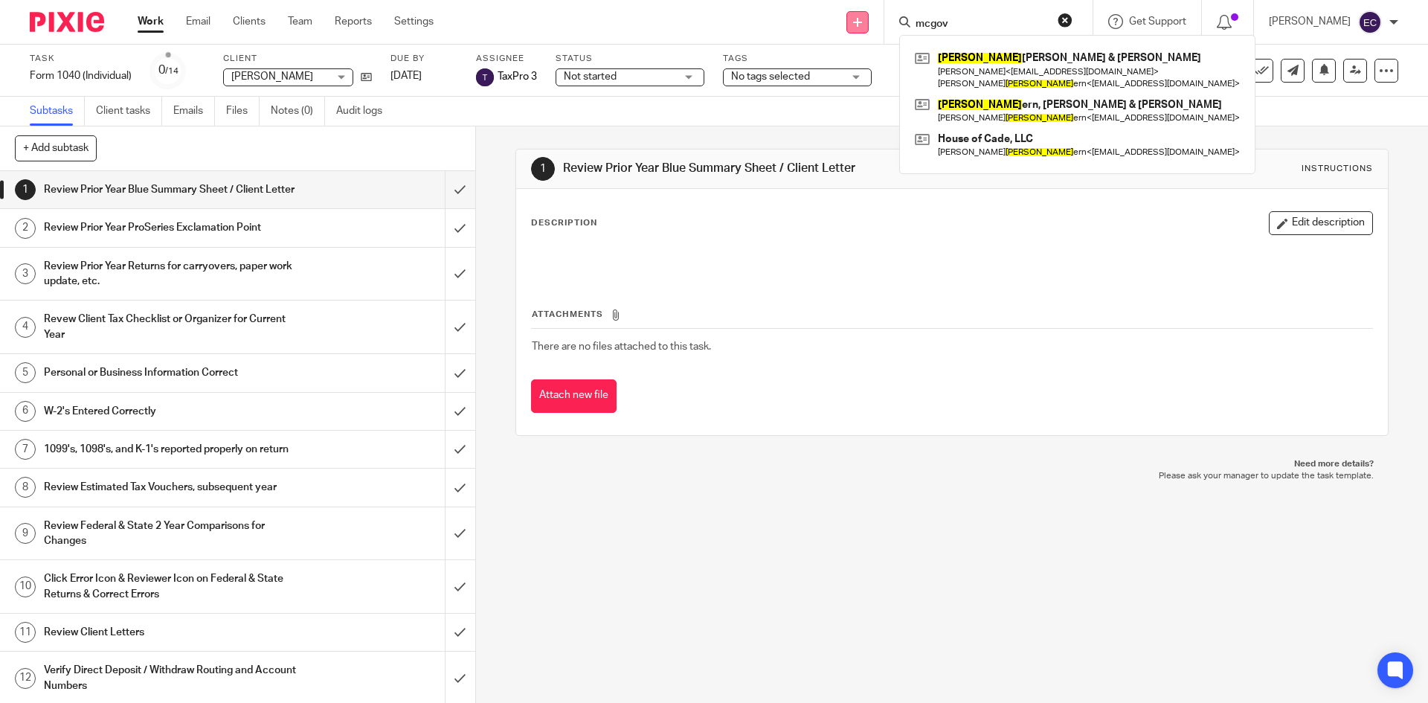
type input "mcgov"
click at [853, 20] on icon at bounding box center [857, 22] width 9 height 9
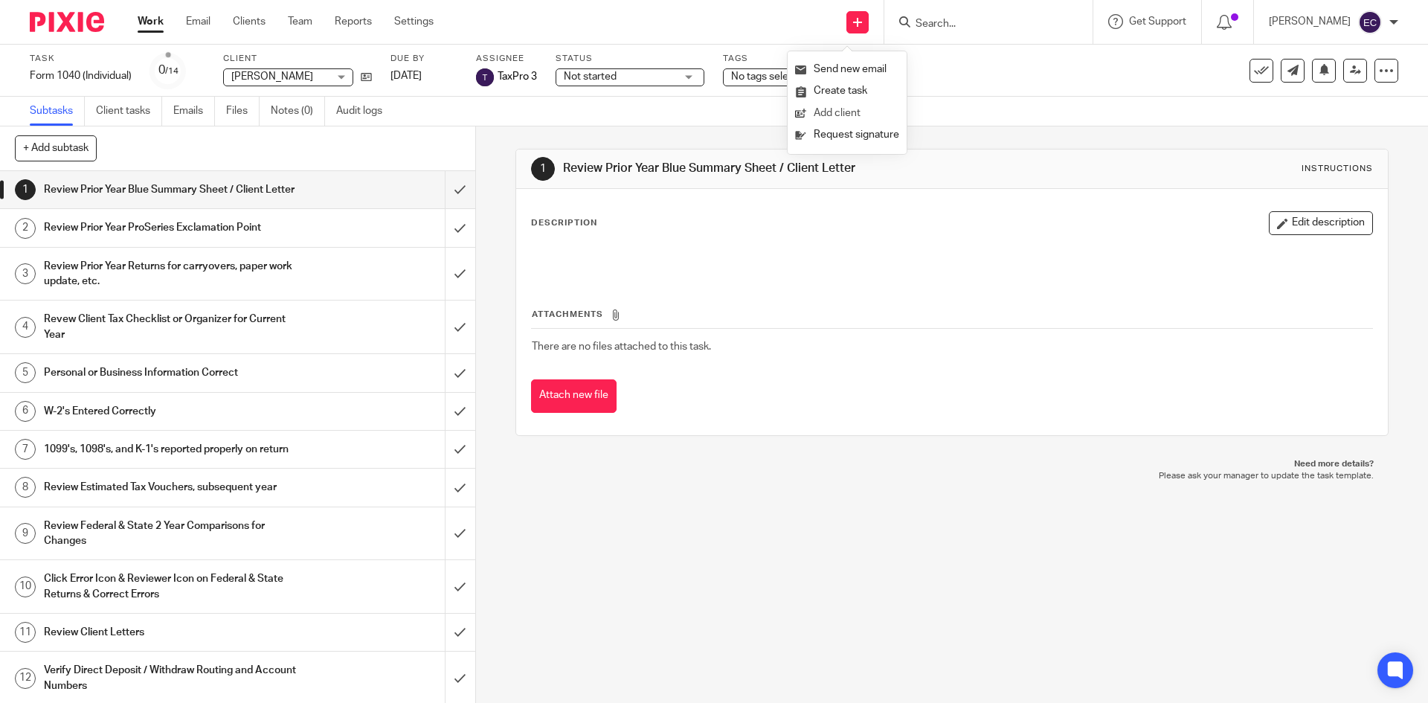
click at [838, 113] on link "Add client" at bounding box center [847, 114] width 104 height 22
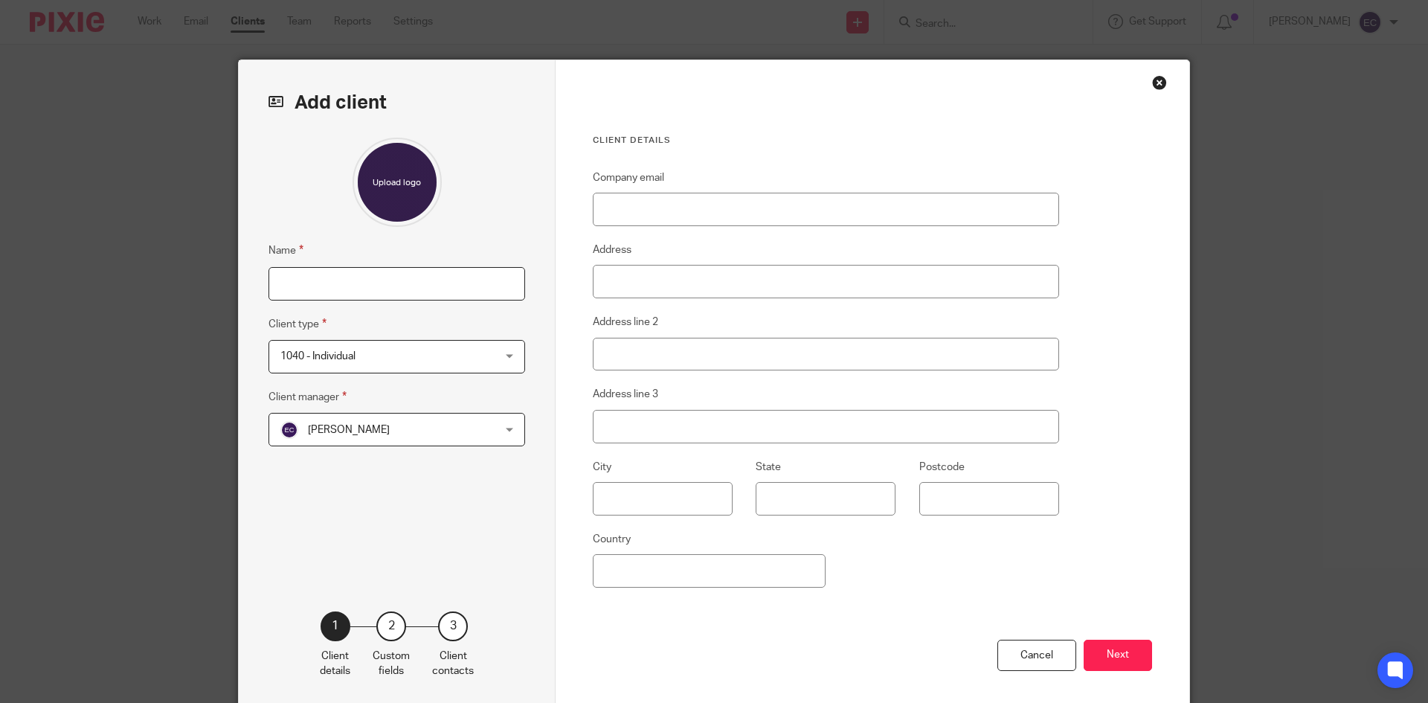
click at [321, 286] on input "Name" at bounding box center [396, 283] width 257 height 33
type input "M"
type input "[PERSON_NAME]"
click at [1122, 651] on button "Next" at bounding box center [1118, 656] width 68 height 32
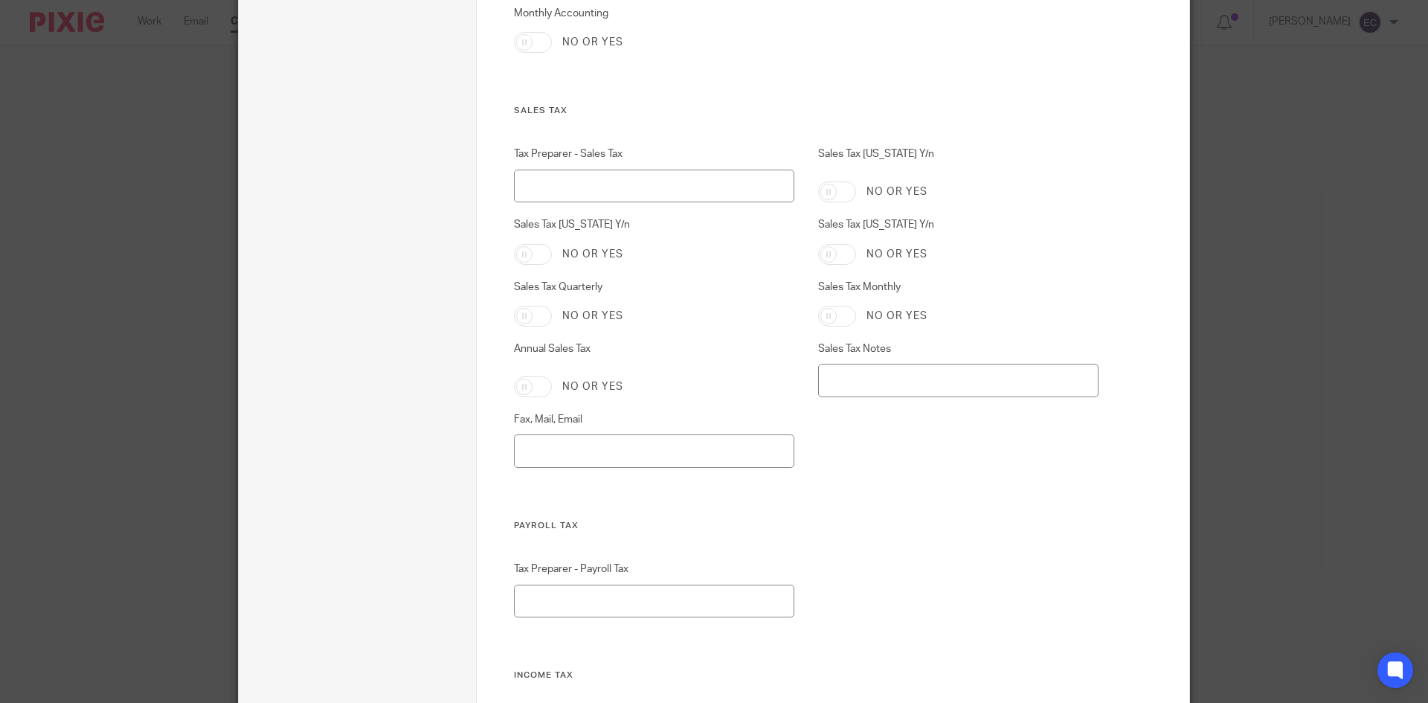
scroll to position [1489, 0]
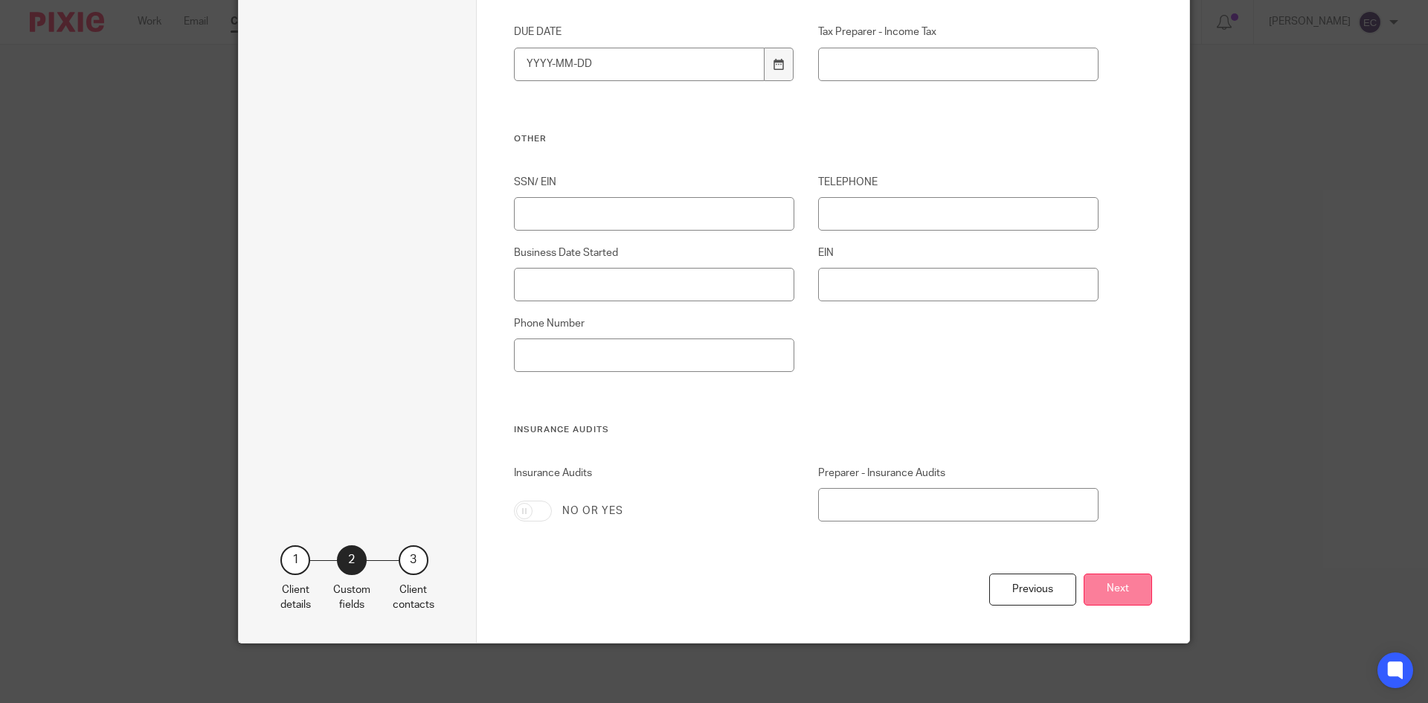
click at [1130, 591] on button "Next" at bounding box center [1118, 589] width 68 height 32
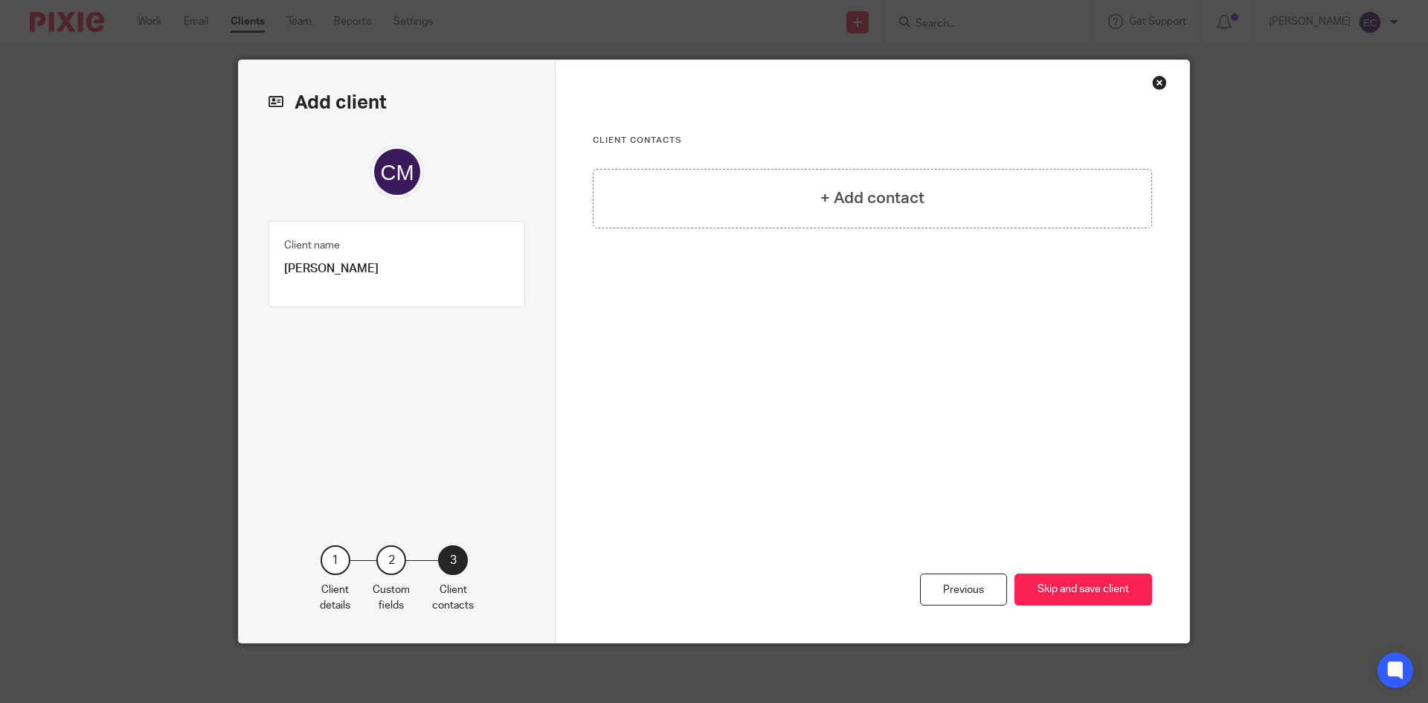
scroll to position [0, 0]
click at [1087, 590] on button "Skip and save client" at bounding box center [1083, 589] width 138 height 32
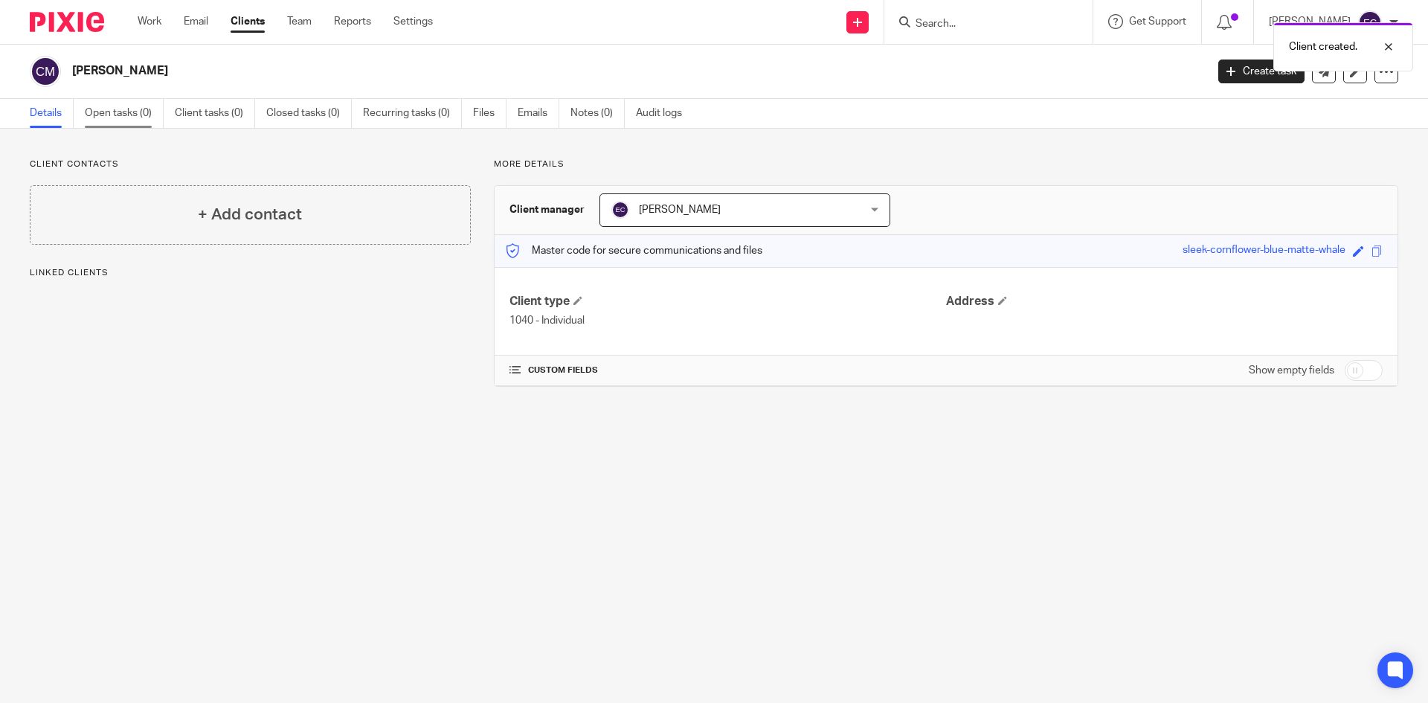
click at [112, 112] on link "Open tasks (0)" at bounding box center [124, 113] width 79 height 29
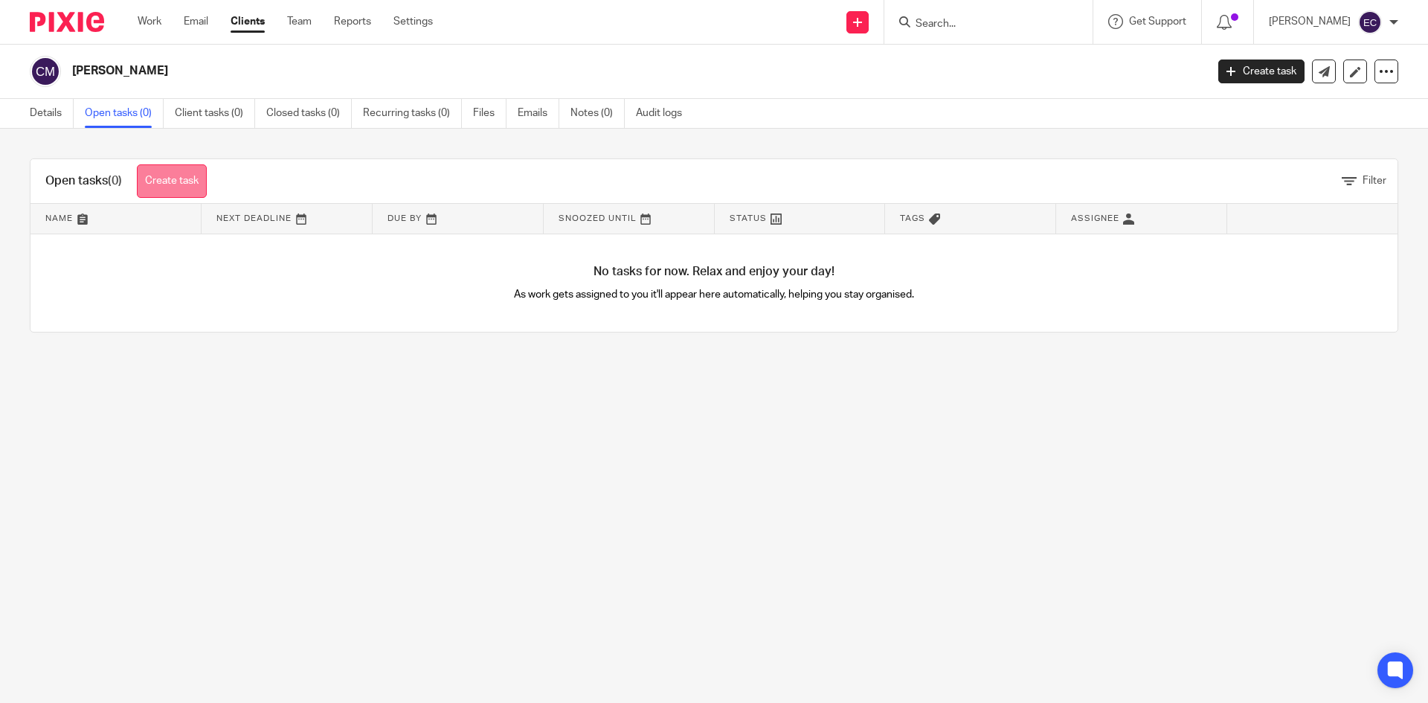
click at [152, 181] on link "Create task" at bounding box center [172, 180] width 70 height 33
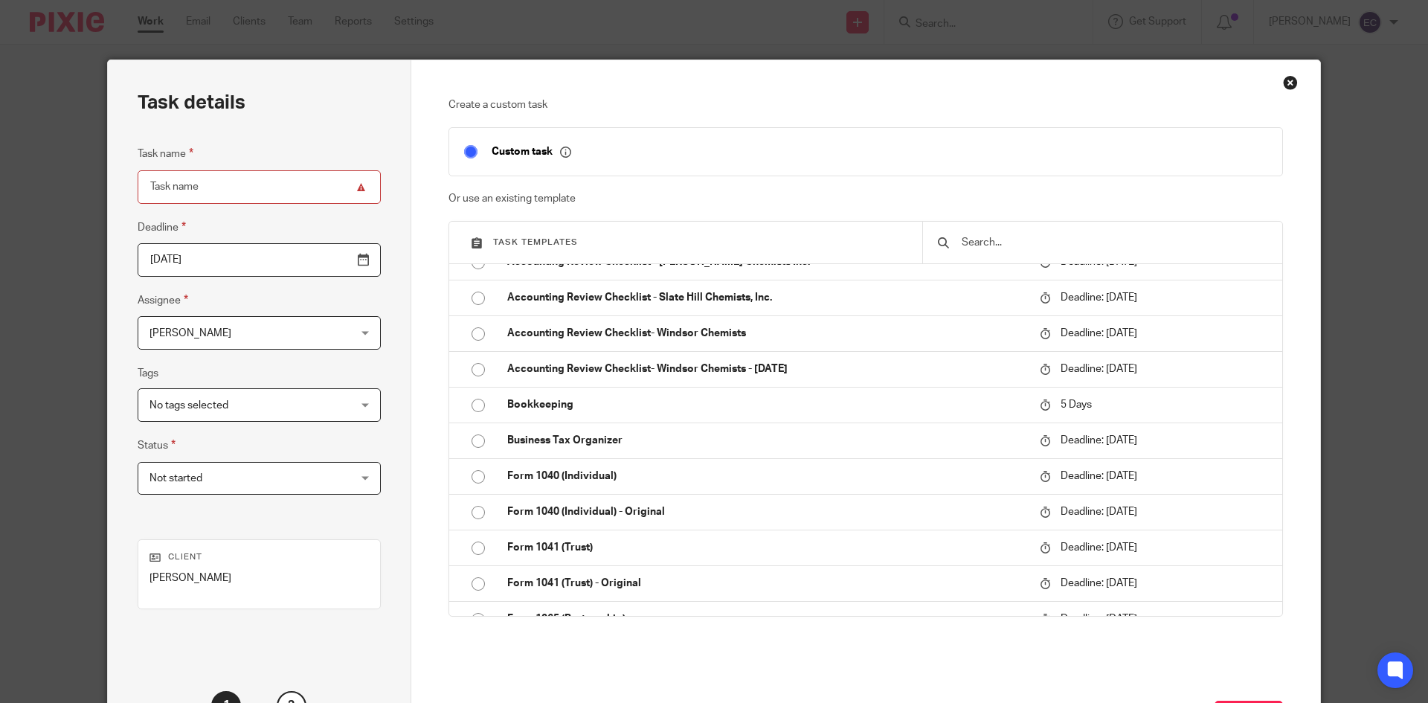
scroll to position [289, 0]
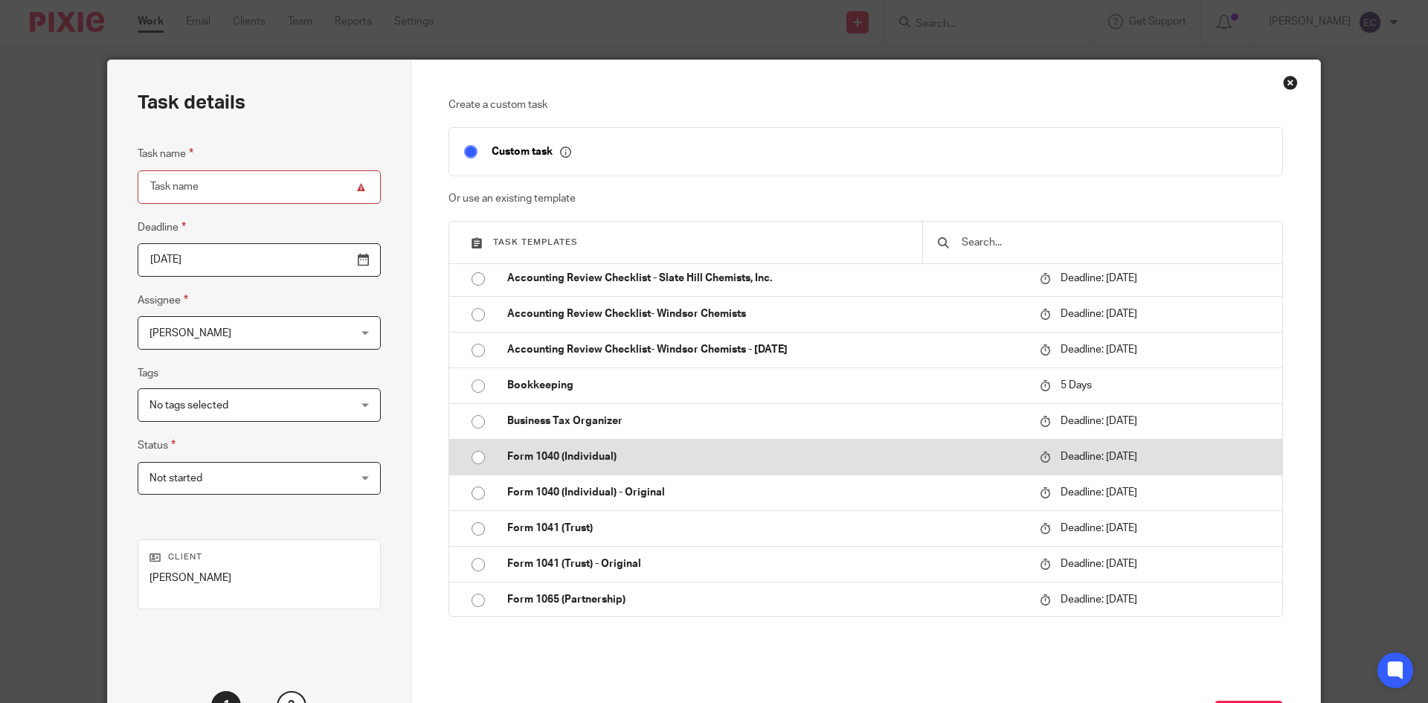
drag, startPoint x: 472, startPoint y: 457, endPoint x: 534, endPoint y: 439, distance: 64.3
click at [474, 457] on input "radio" at bounding box center [478, 457] width 28 height 28
type input "2026-04-15"
type input "Form 1040 (Individual)"
checkbox input "false"
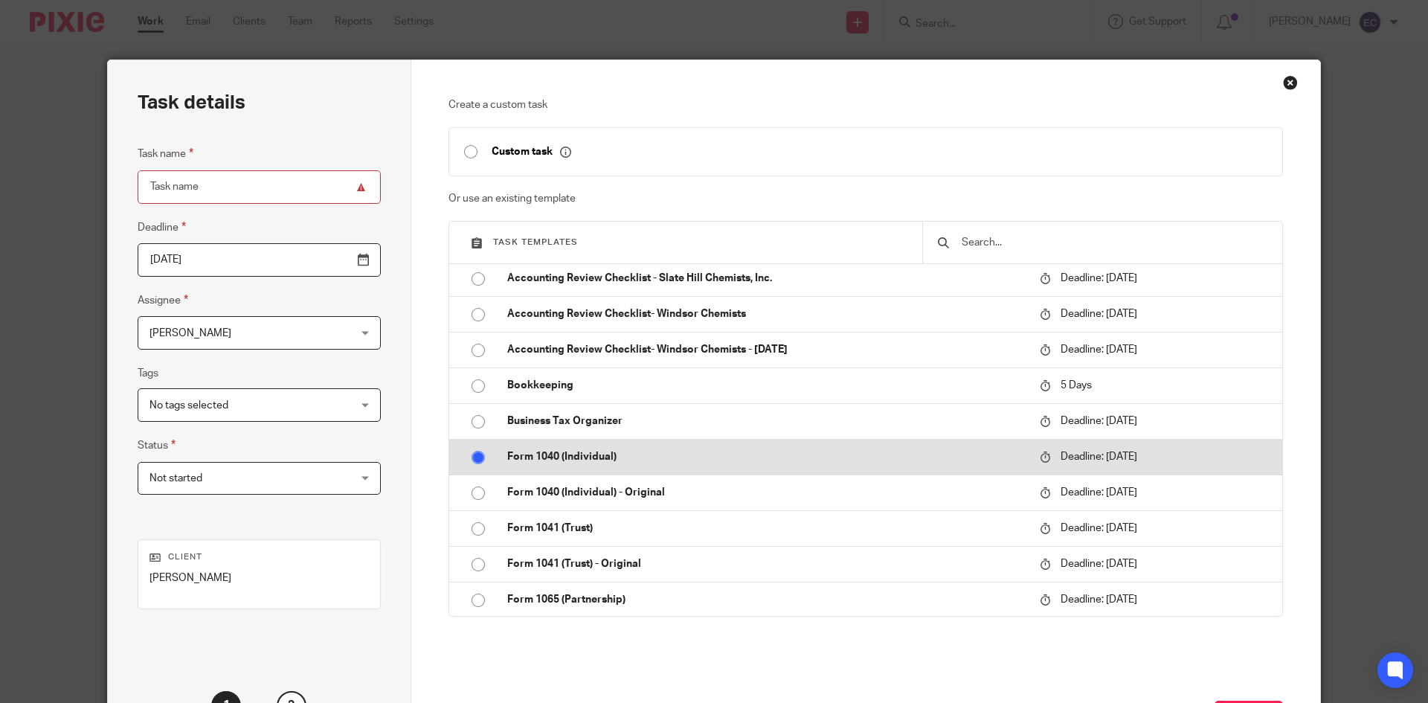
radio input "false"
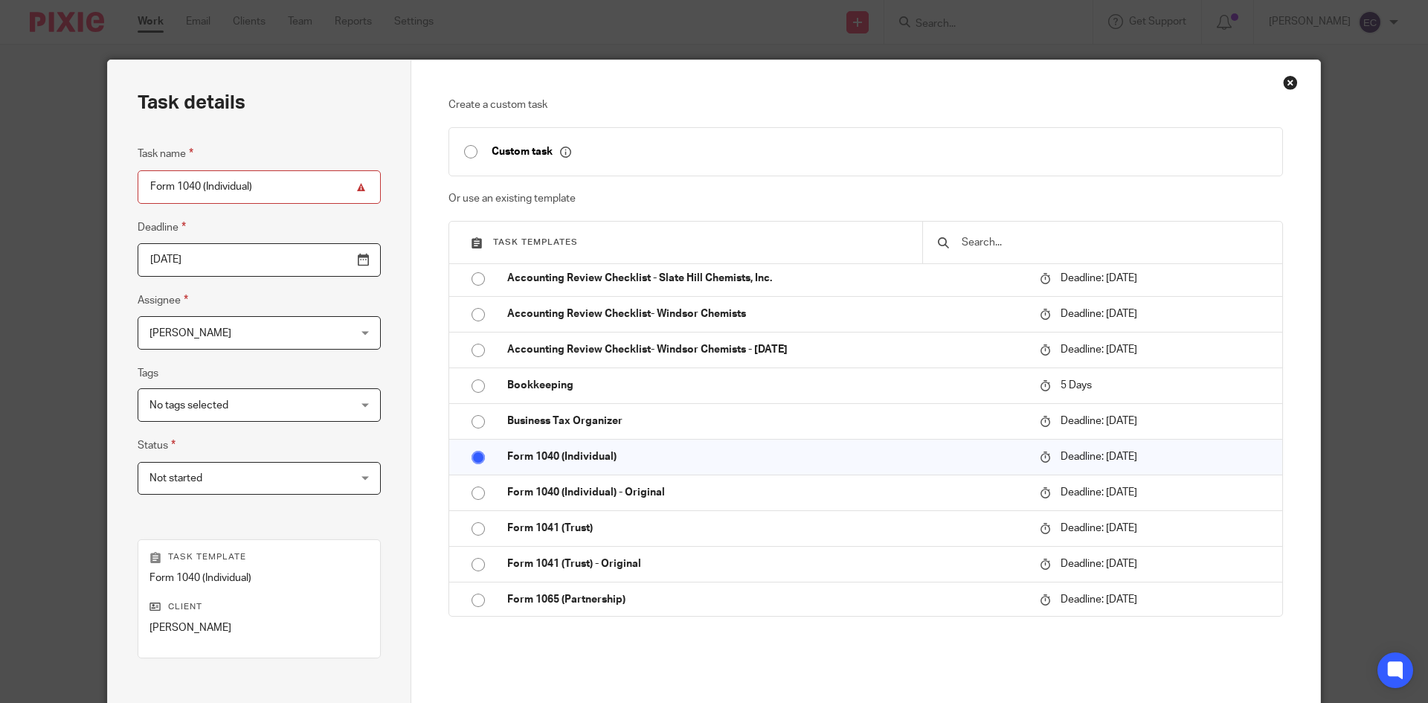
click at [335, 329] on div "Edward Cummiskey Edward Cummiskey" at bounding box center [259, 332] width 243 height 33
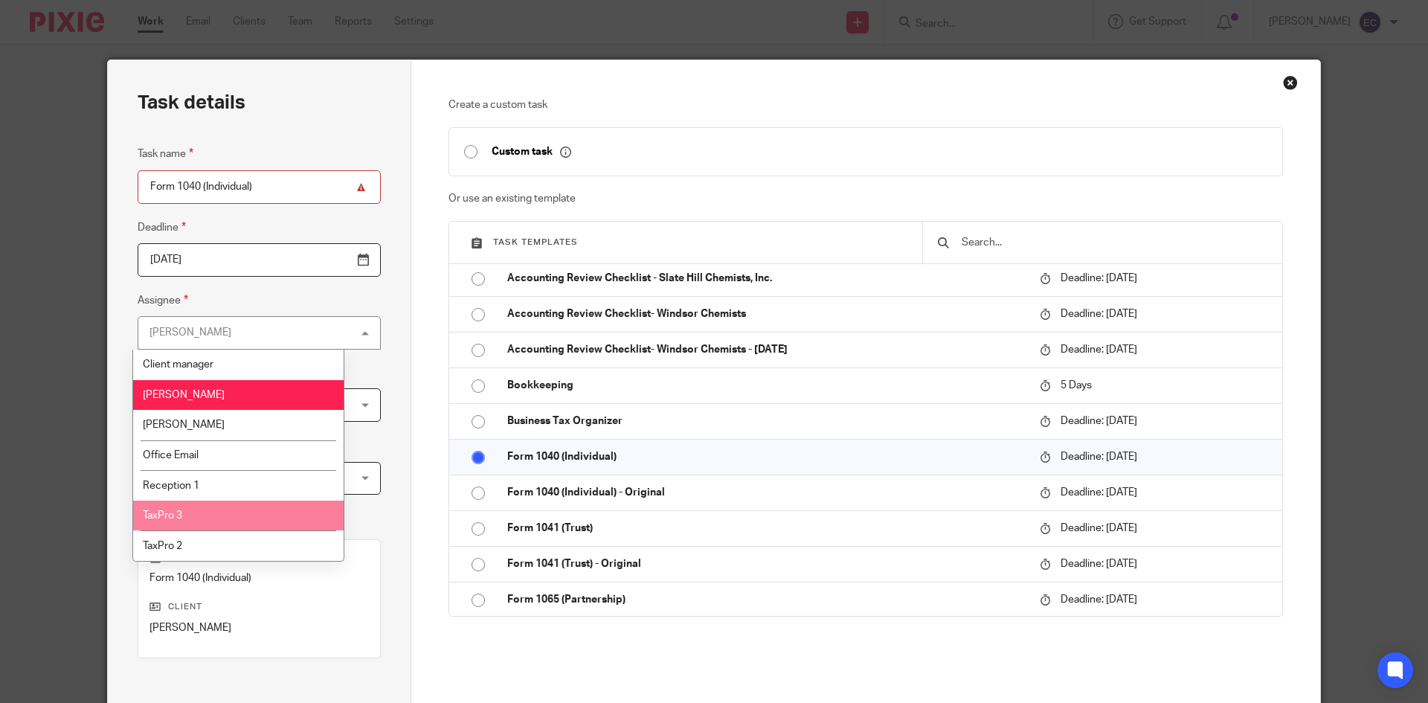
click at [236, 520] on li "TaxPro 3" at bounding box center [238, 515] width 210 height 30
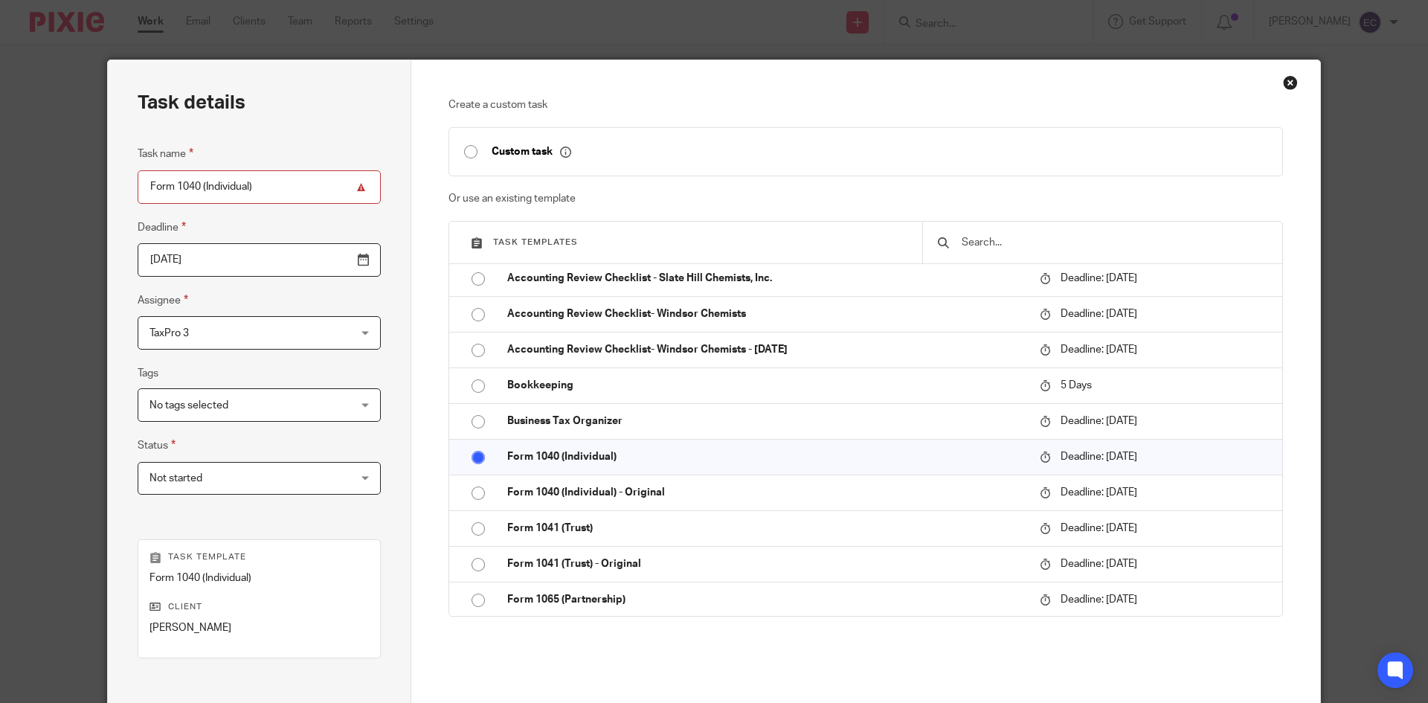
scroll to position [176, 0]
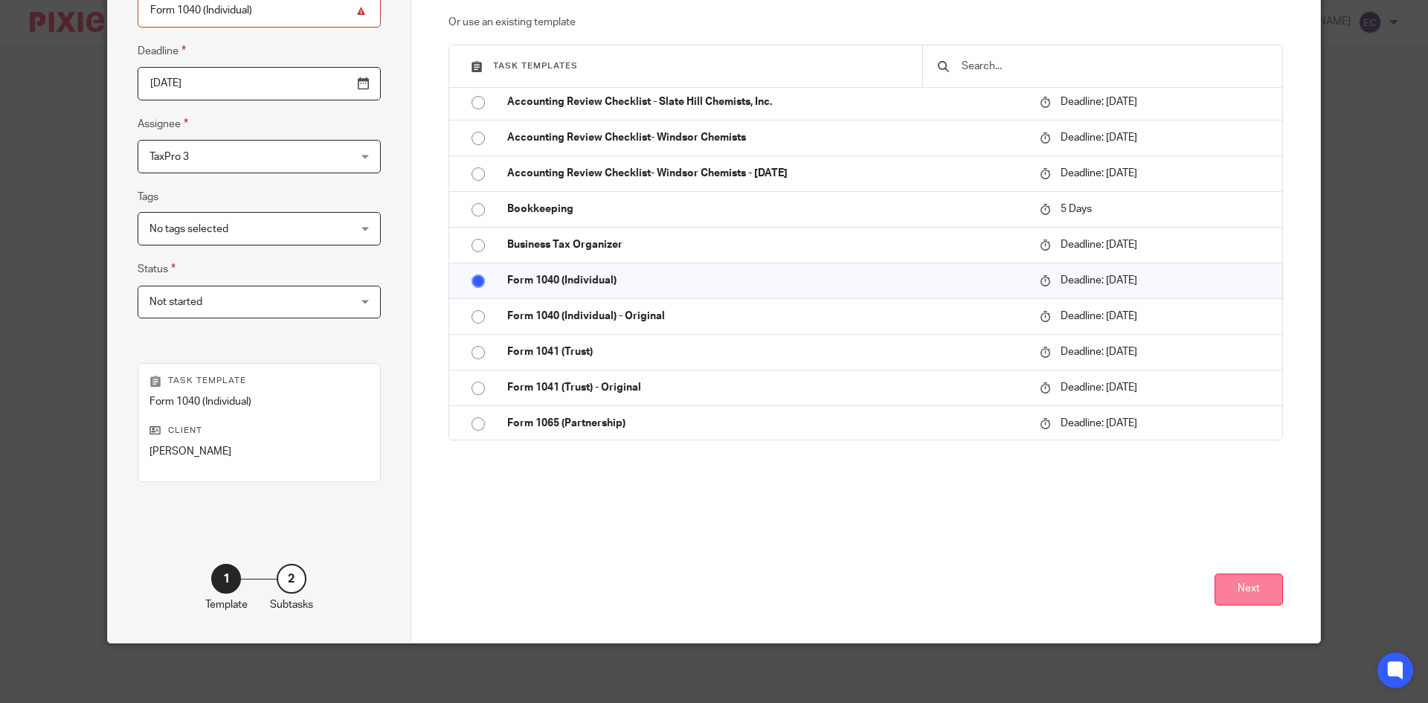
click at [1245, 590] on button "Next" at bounding box center [1248, 589] width 68 height 32
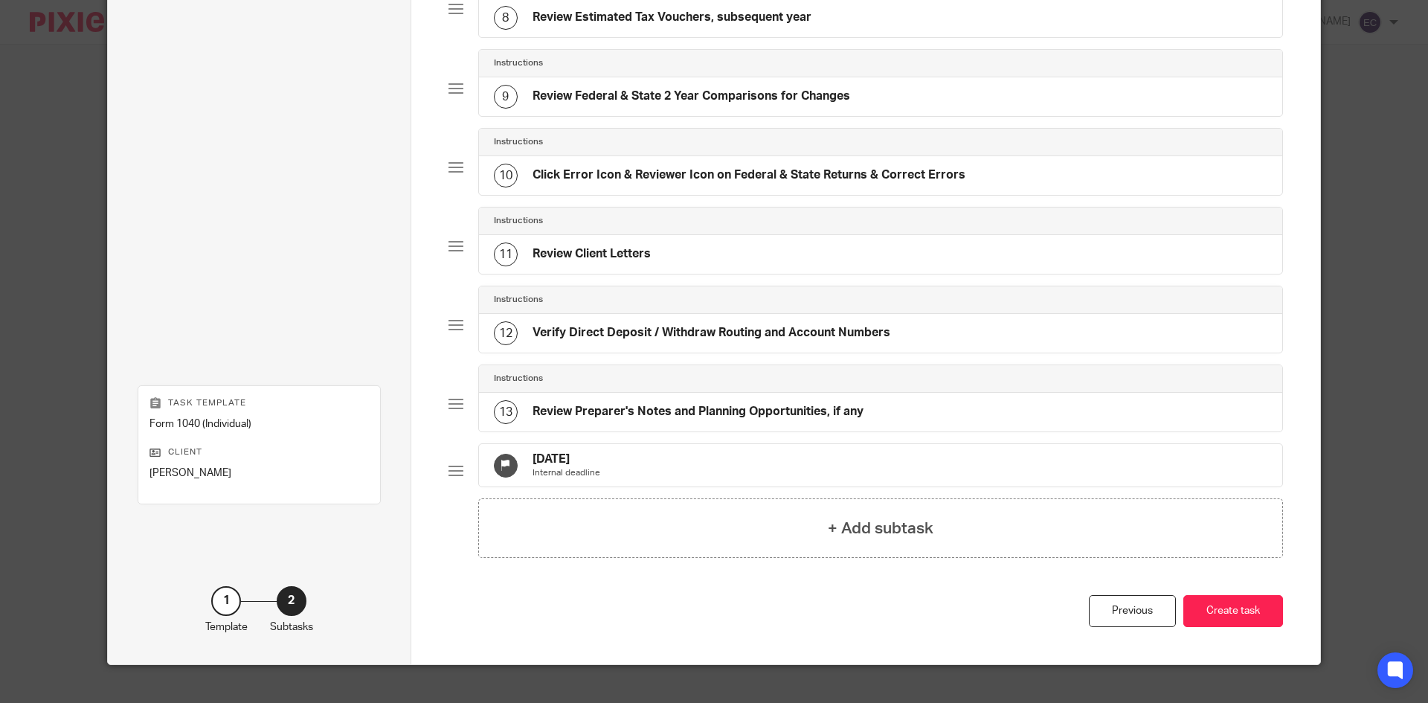
scroll to position [722, 0]
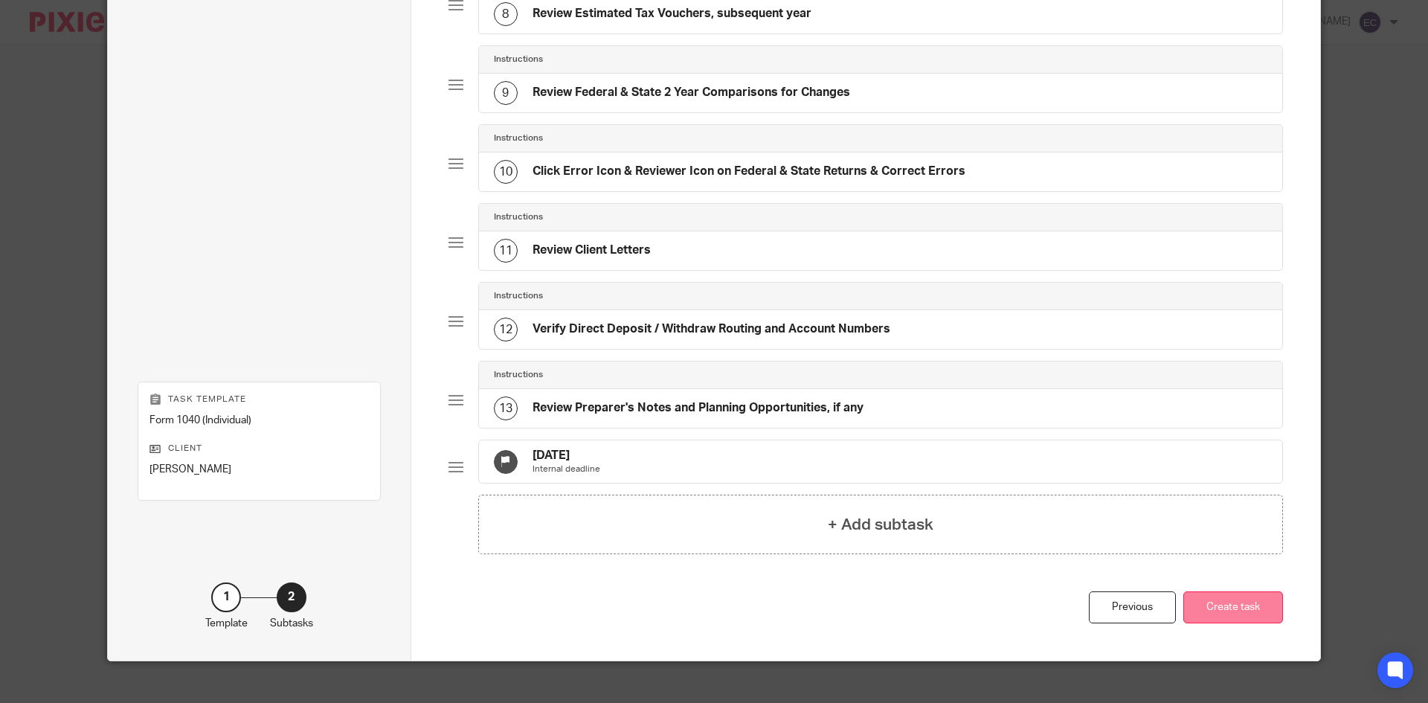
click at [1216, 623] on button "Create task" at bounding box center [1233, 607] width 100 height 32
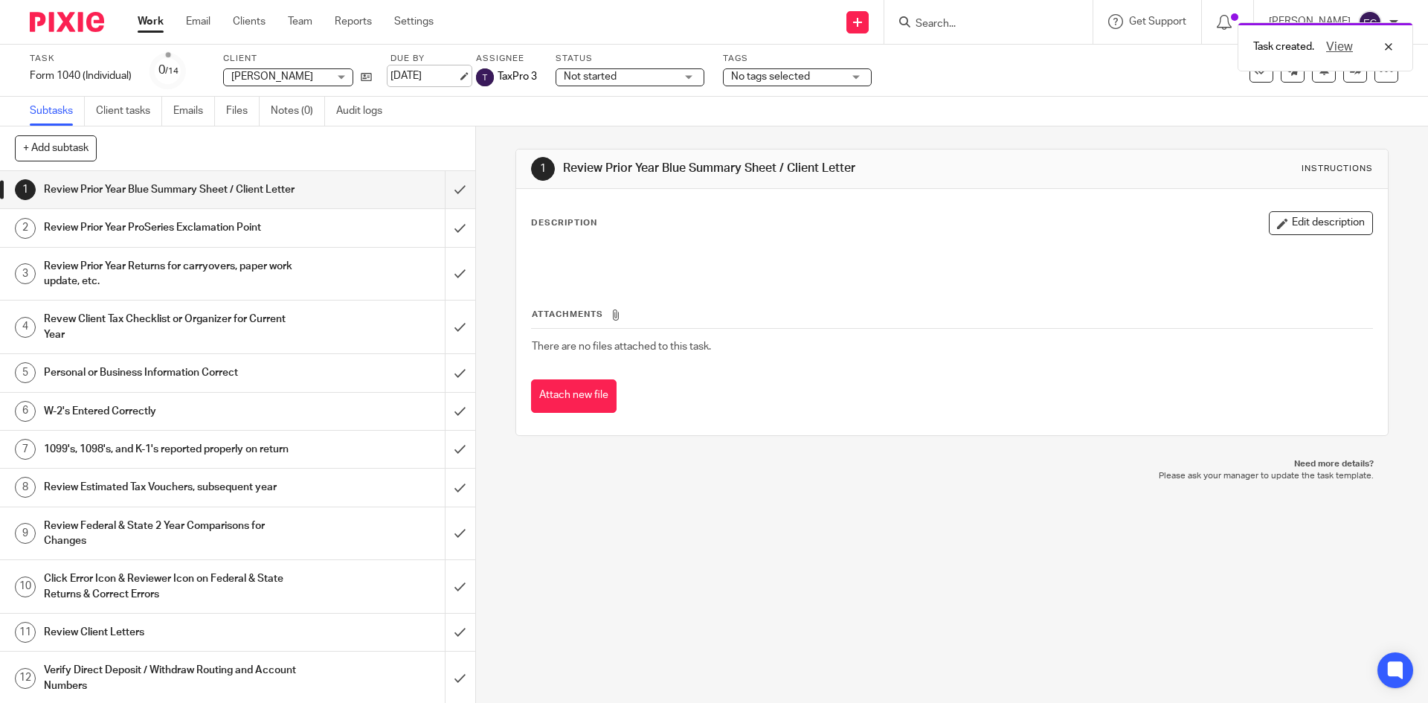
click at [433, 69] on link "[DATE]" at bounding box center [423, 76] width 67 height 16
click at [427, 74] on link "[DATE]" at bounding box center [423, 76] width 67 height 16
drag, startPoint x: 904, startPoint y: 20, endPoint x: 906, endPoint y: 2, distance: 17.9
click at [906, 7] on div at bounding box center [988, 22] width 208 height 44
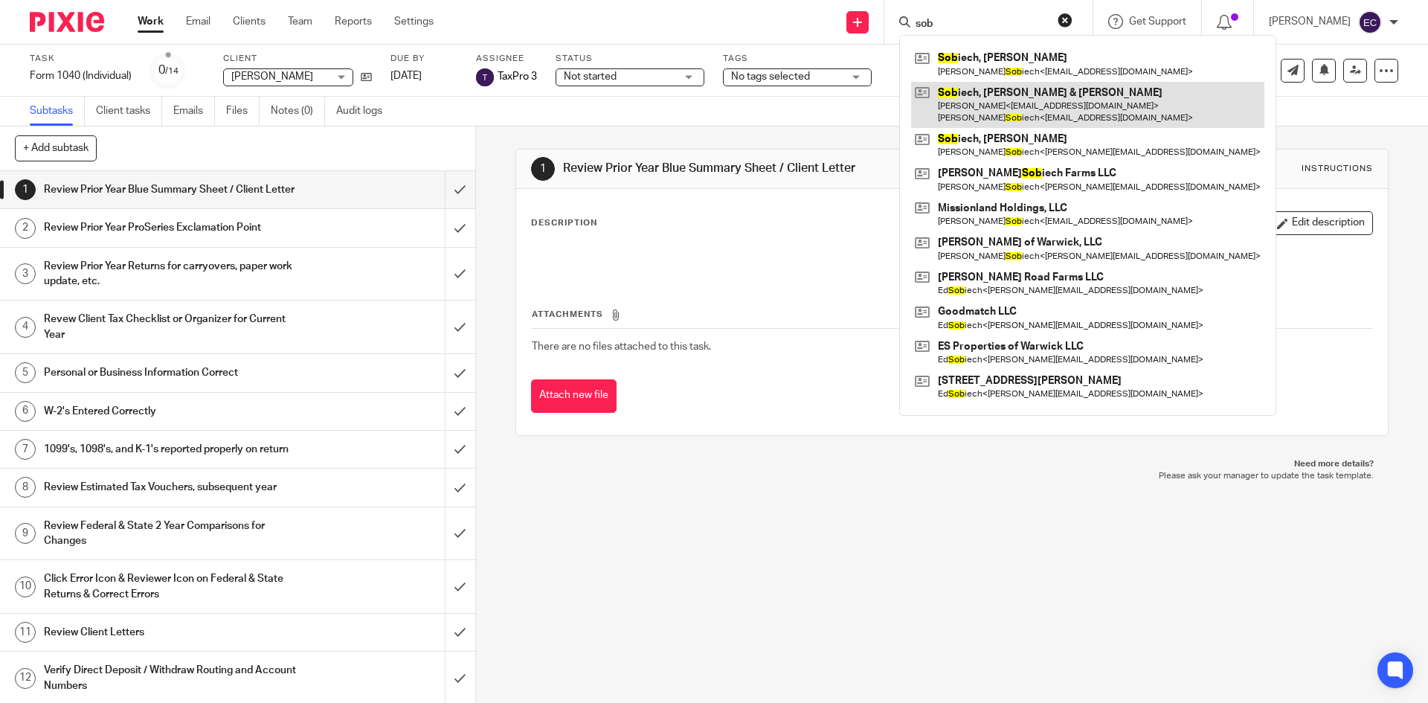
type input "sob"
click at [991, 100] on link at bounding box center [1087, 105] width 353 height 46
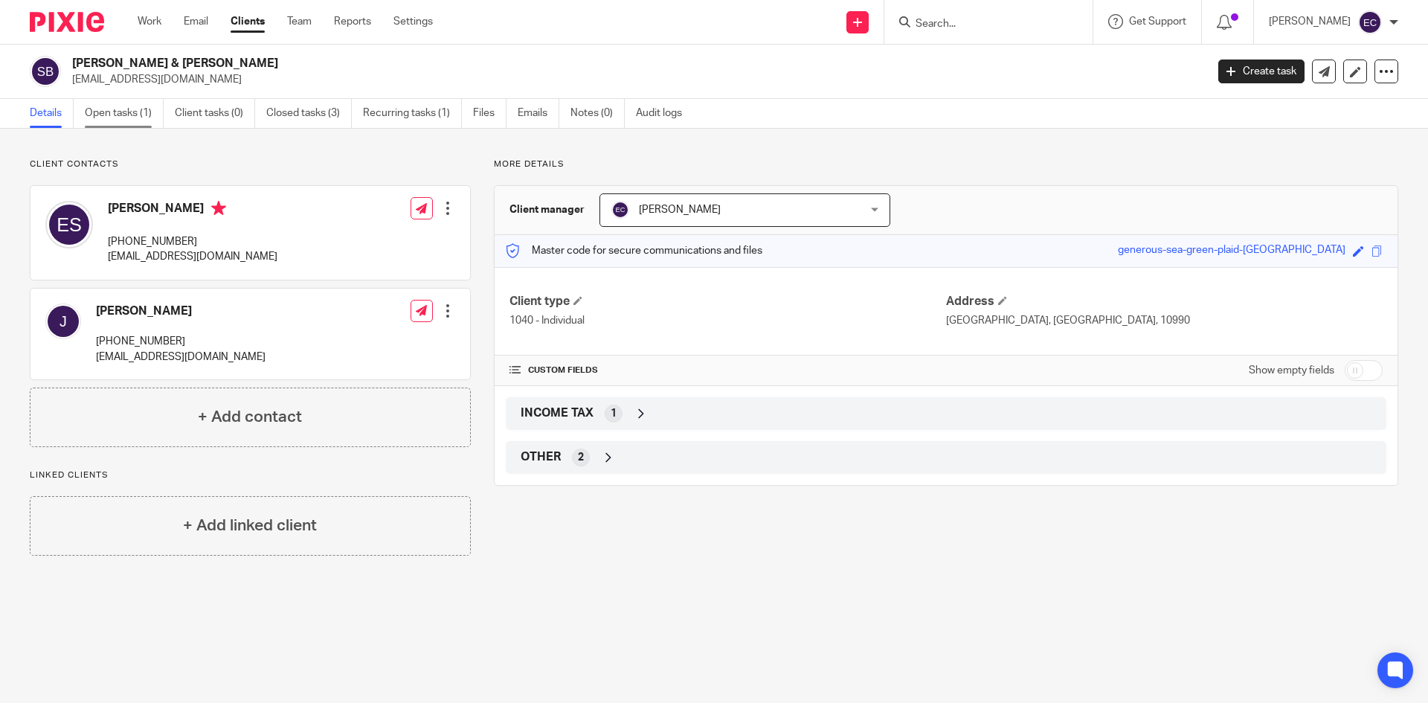
click at [135, 112] on link "Open tasks (1)" at bounding box center [124, 113] width 79 height 29
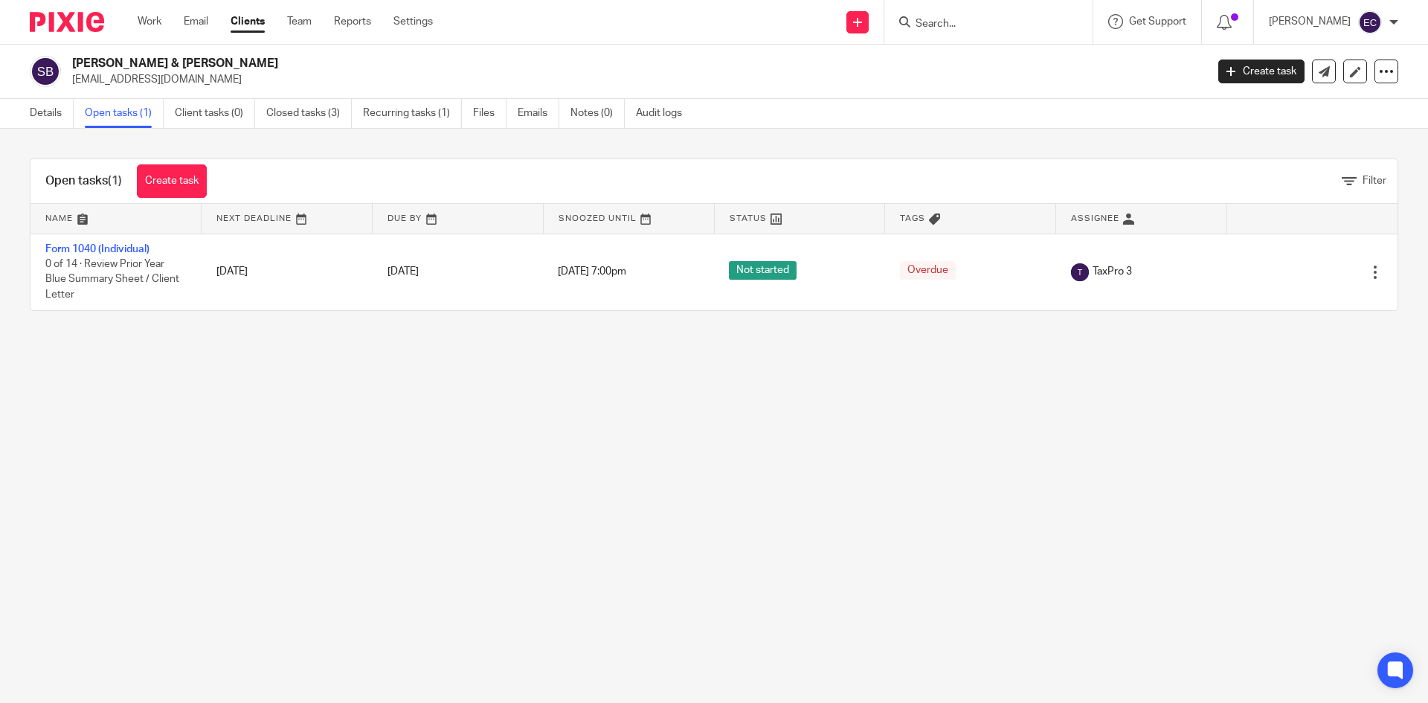
click at [914, 25] on input "Search" at bounding box center [981, 24] width 134 height 13
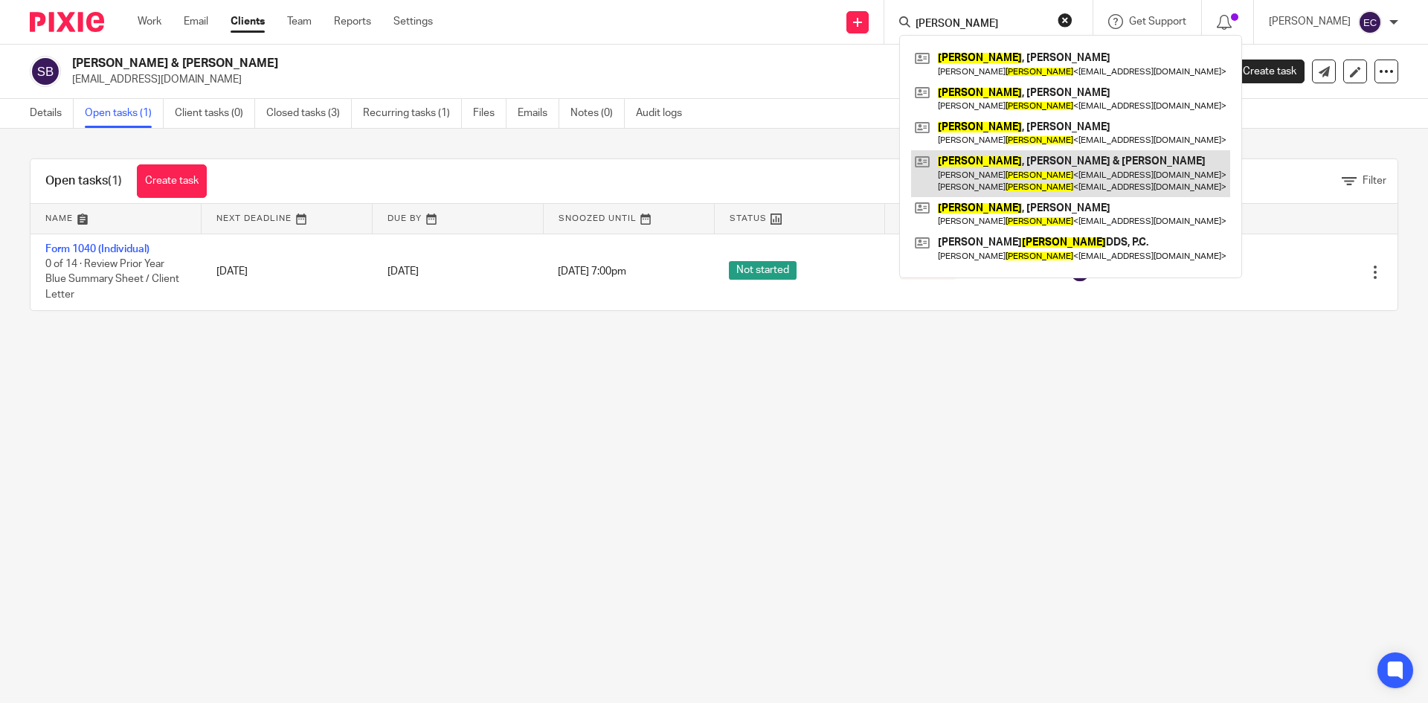
type input "[PERSON_NAME]"
click at [985, 178] on link at bounding box center [1070, 173] width 319 height 46
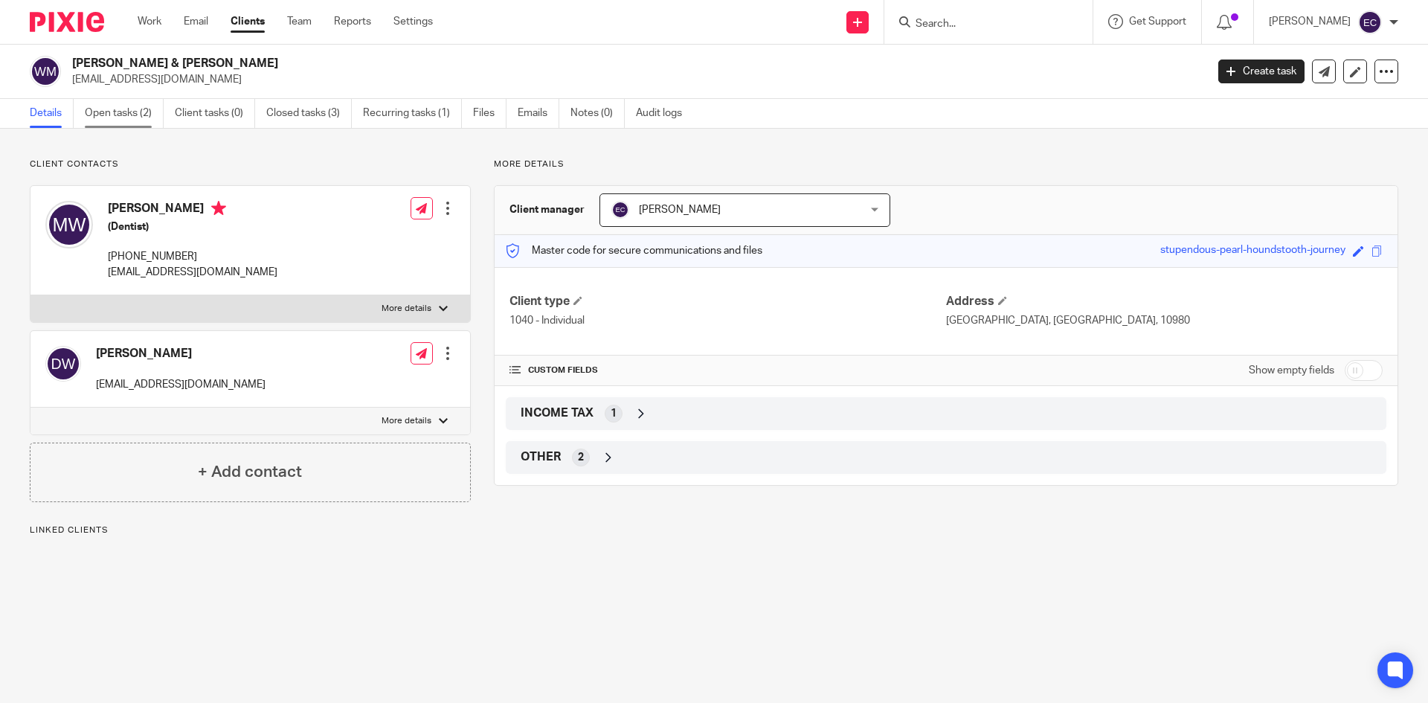
click at [132, 112] on link "Open tasks (2)" at bounding box center [124, 113] width 79 height 29
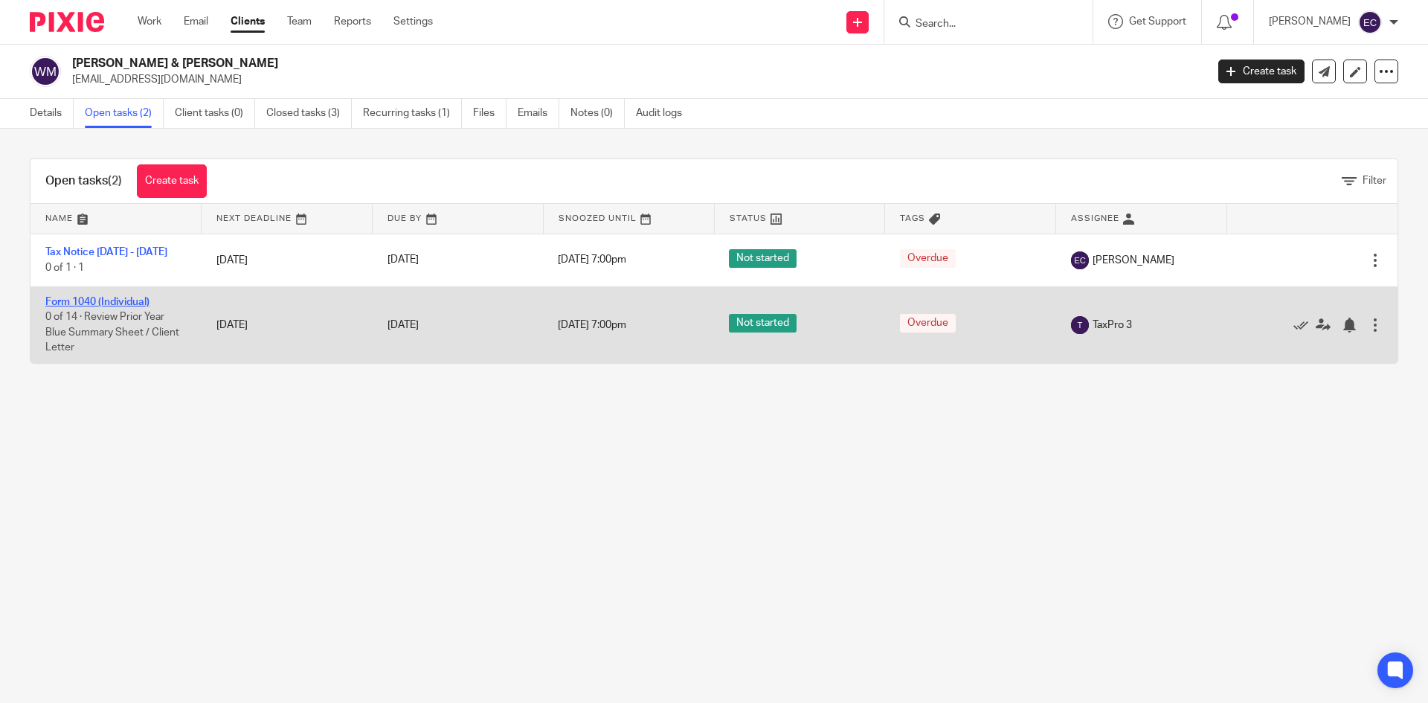
click at [139, 300] on link "Form 1040 (Individual)" at bounding box center [97, 302] width 104 height 10
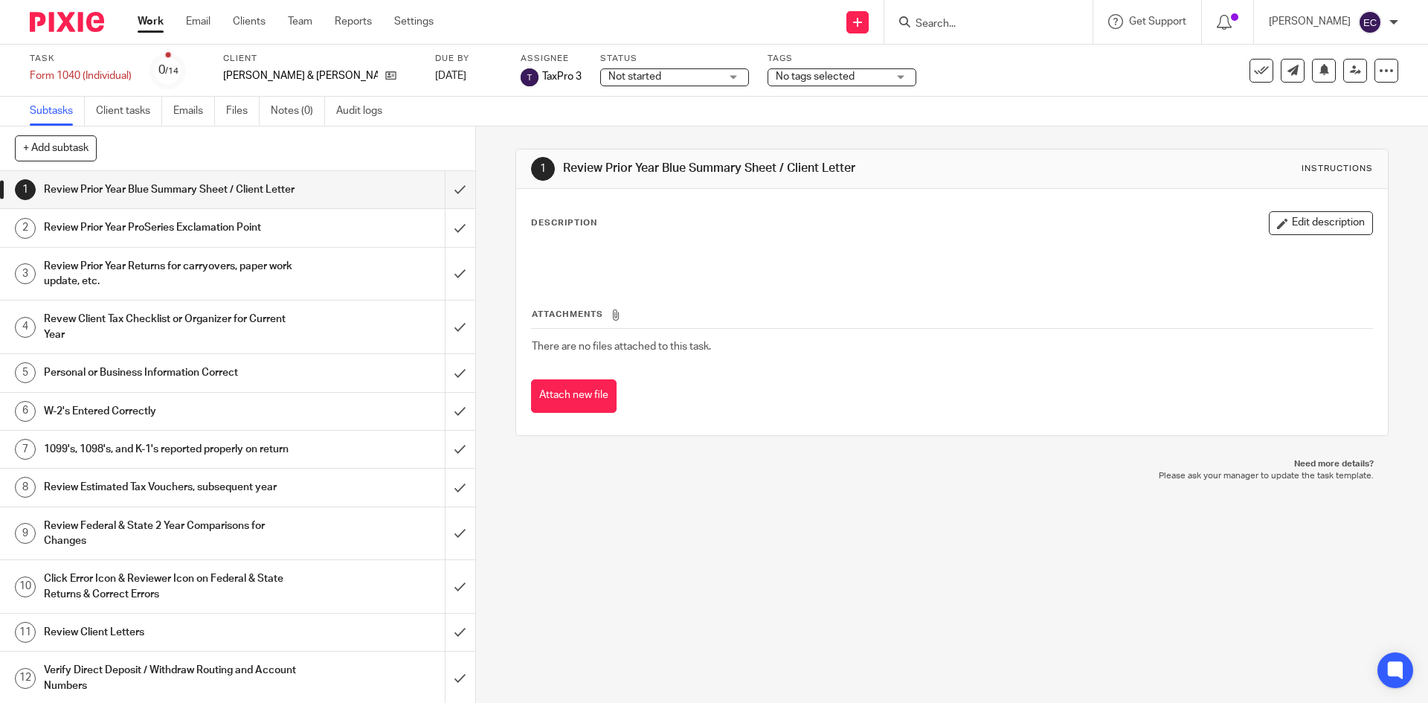
click at [914, 24] on input "Search" at bounding box center [981, 24] width 134 height 13
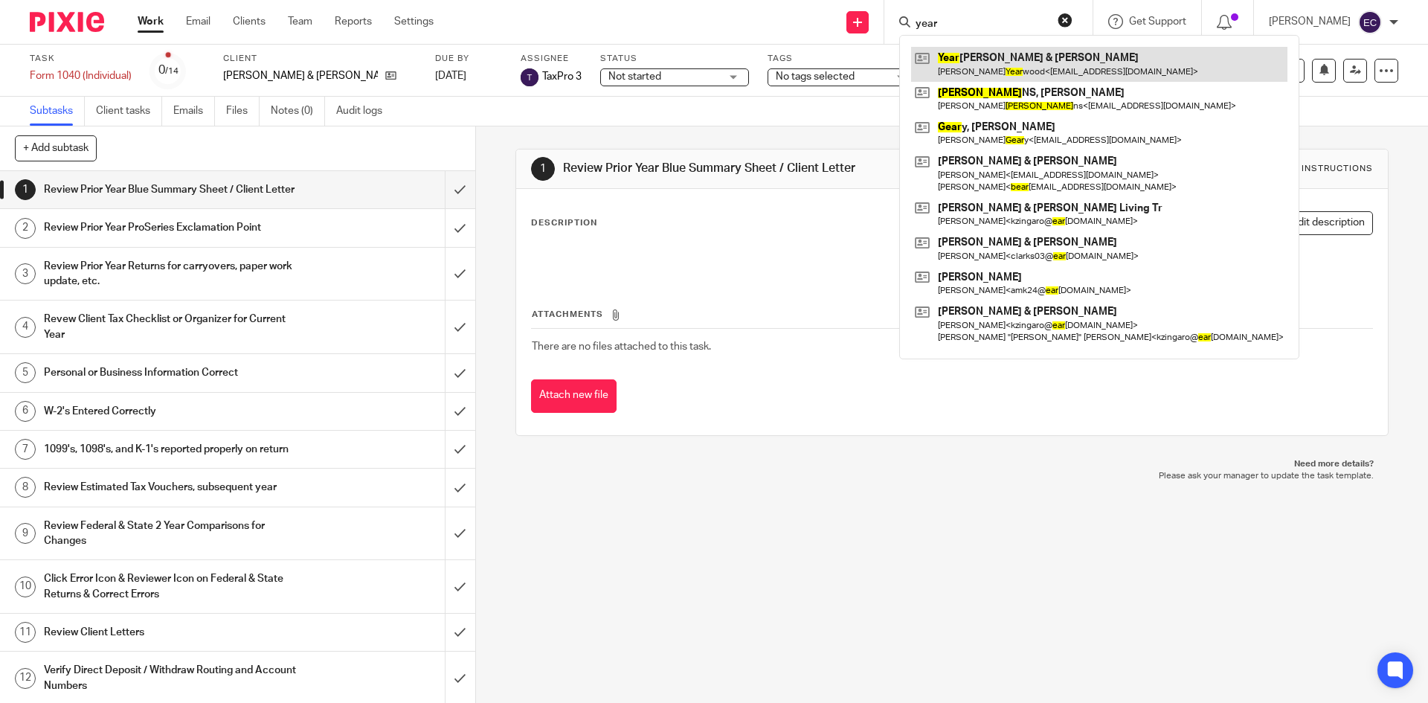
type input "year"
click at [1017, 68] on link at bounding box center [1099, 64] width 376 height 34
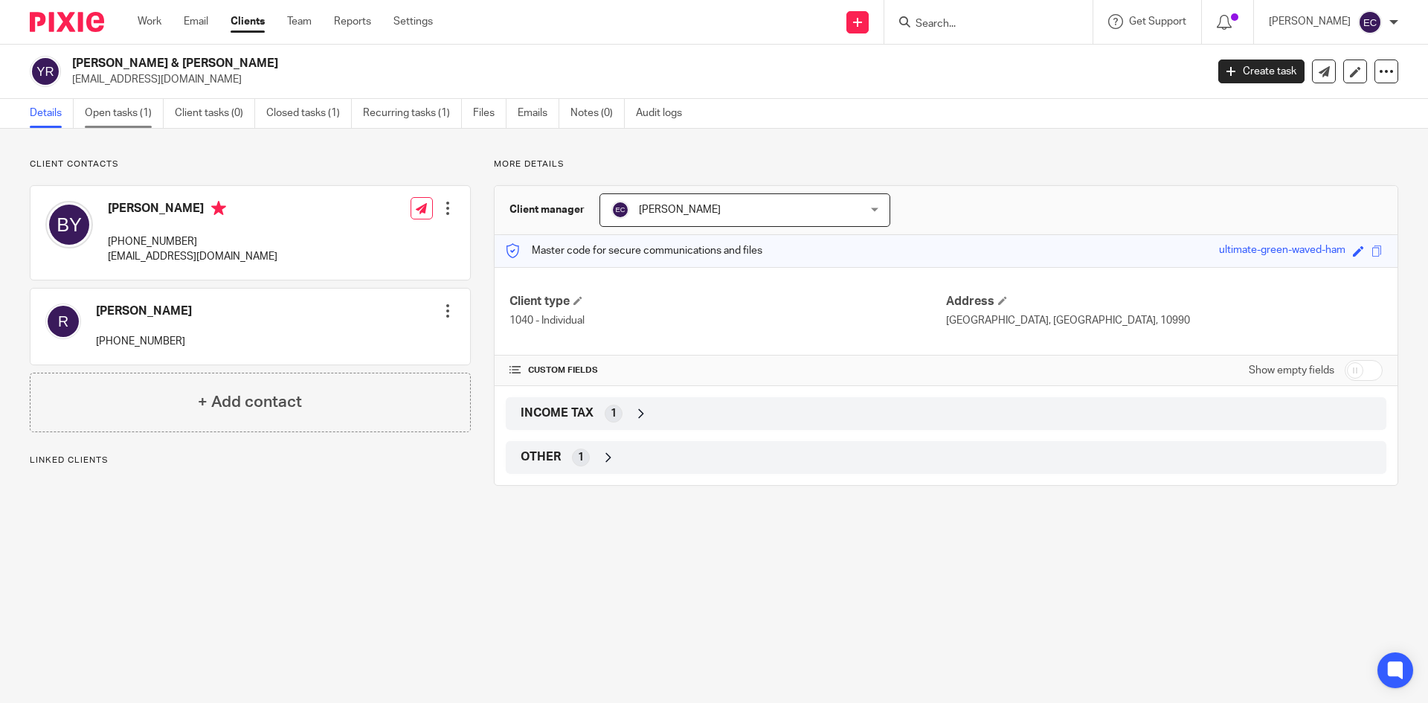
click at [130, 109] on link "Open tasks (1)" at bounding box center [124, 113] width 79 height 29
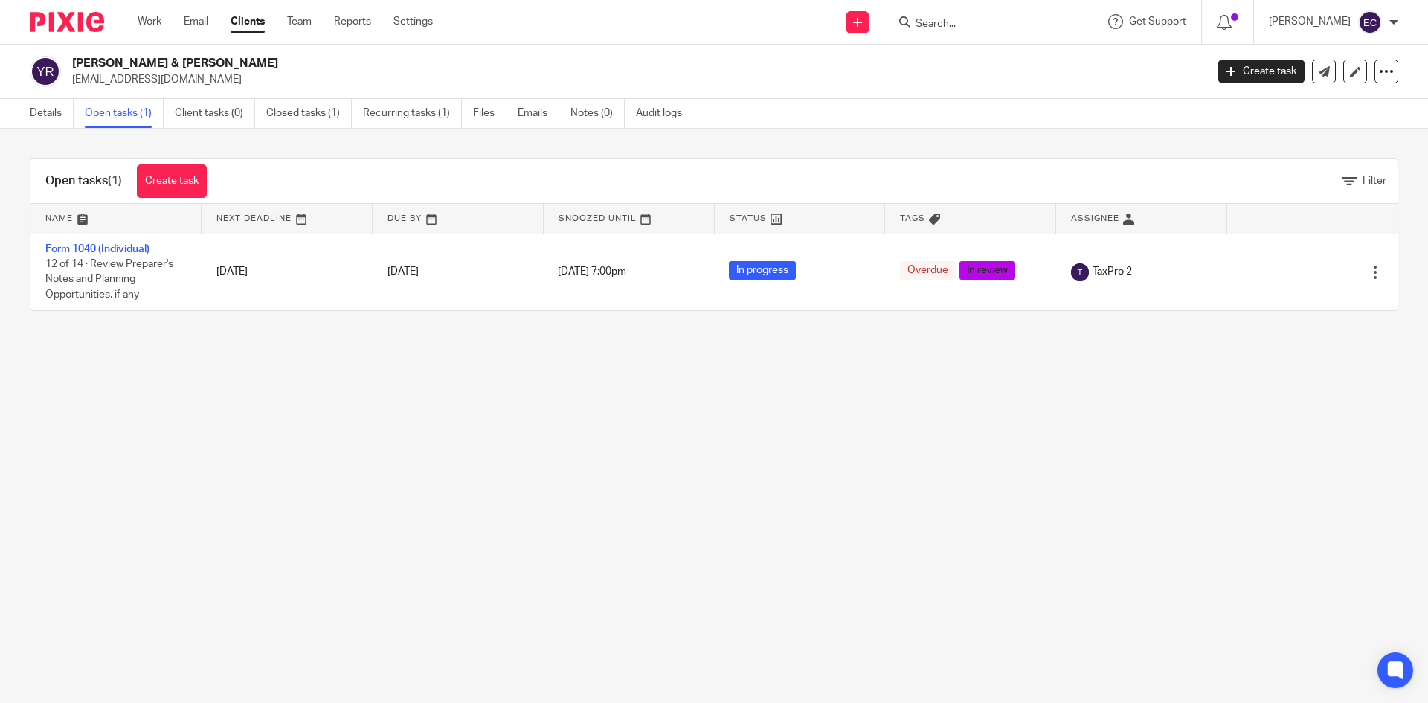
click at [914, 19] on input "Search" at bounding box center [981, 24] width 134 height 13
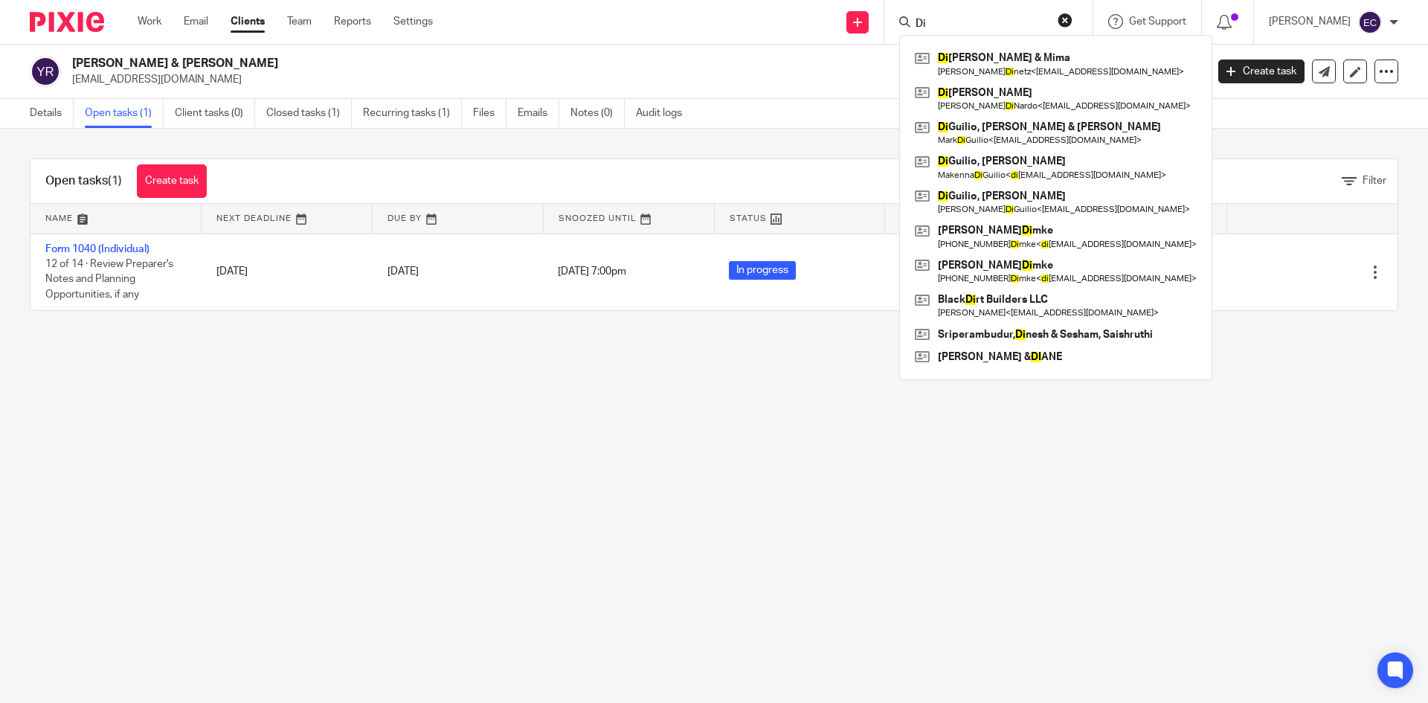
type input "D"
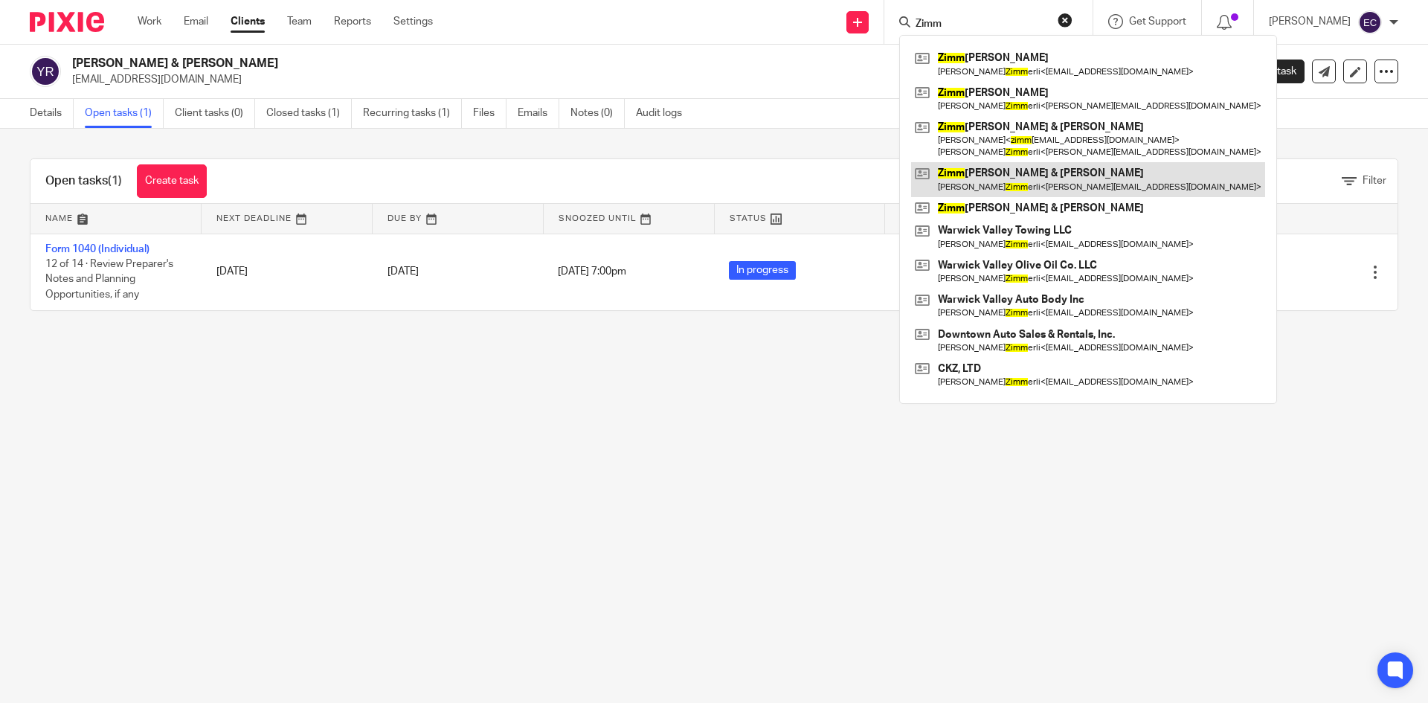
type input "Zimm"
click at [1029, 173] on link at bounding box center [1088, 179] width 354 height 34
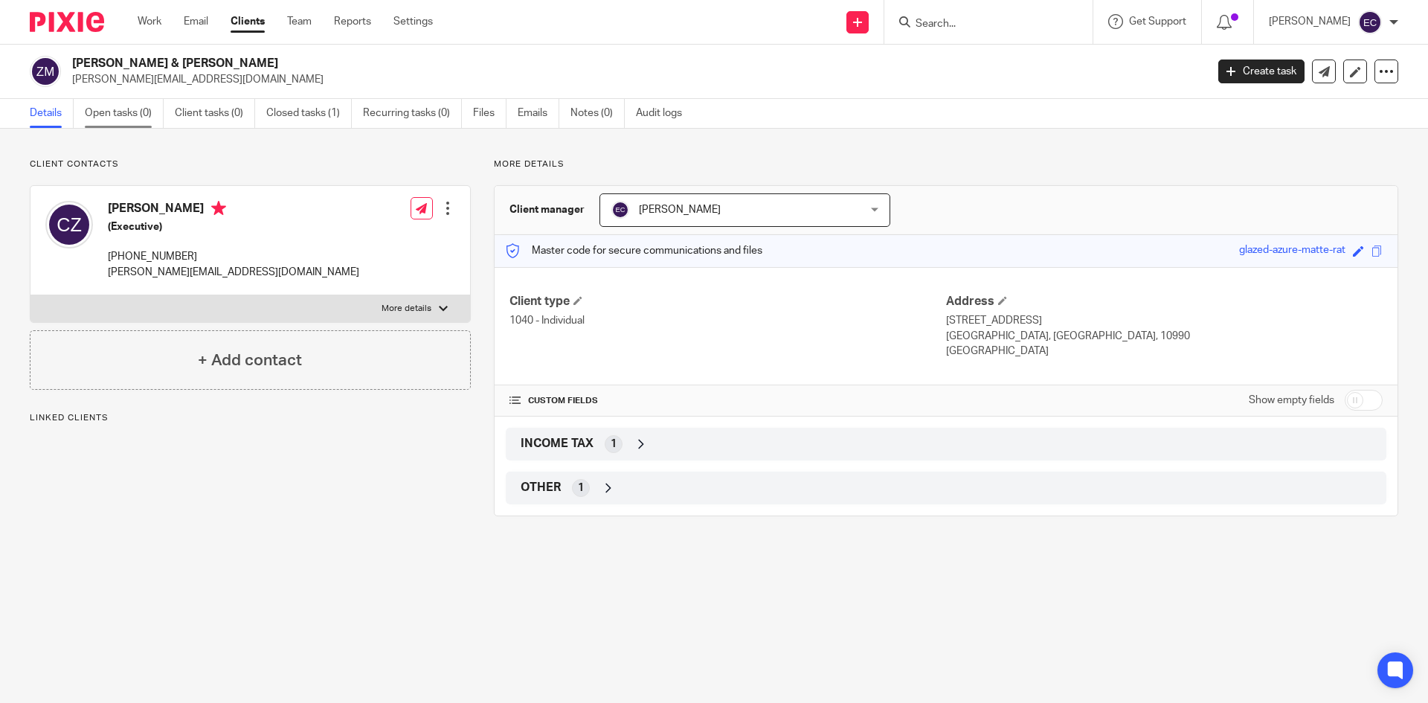
click at [132, 109] on link "Open tasks (0)" at bounding box center [124, 113] width 79 height 29
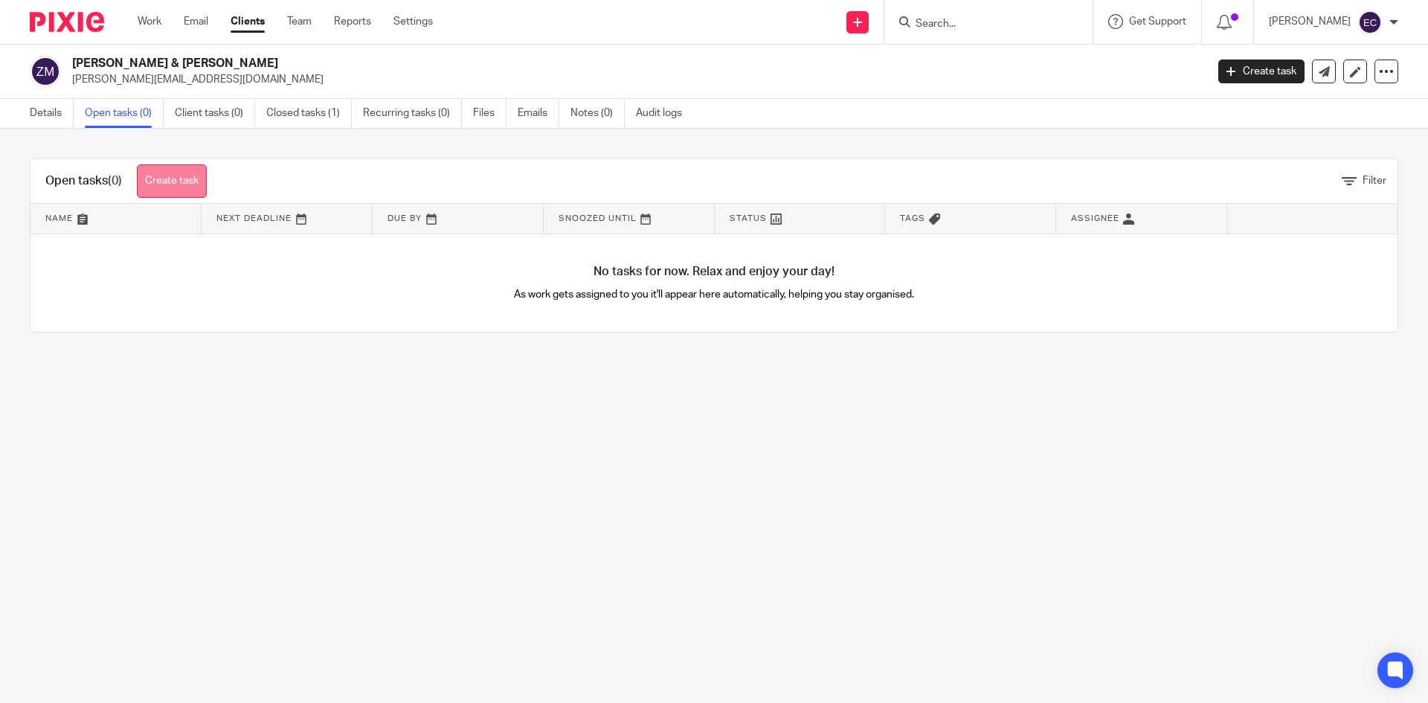
click at [170, 173] on link "Create task" at bounding box center [172, 180] width 70 height 33
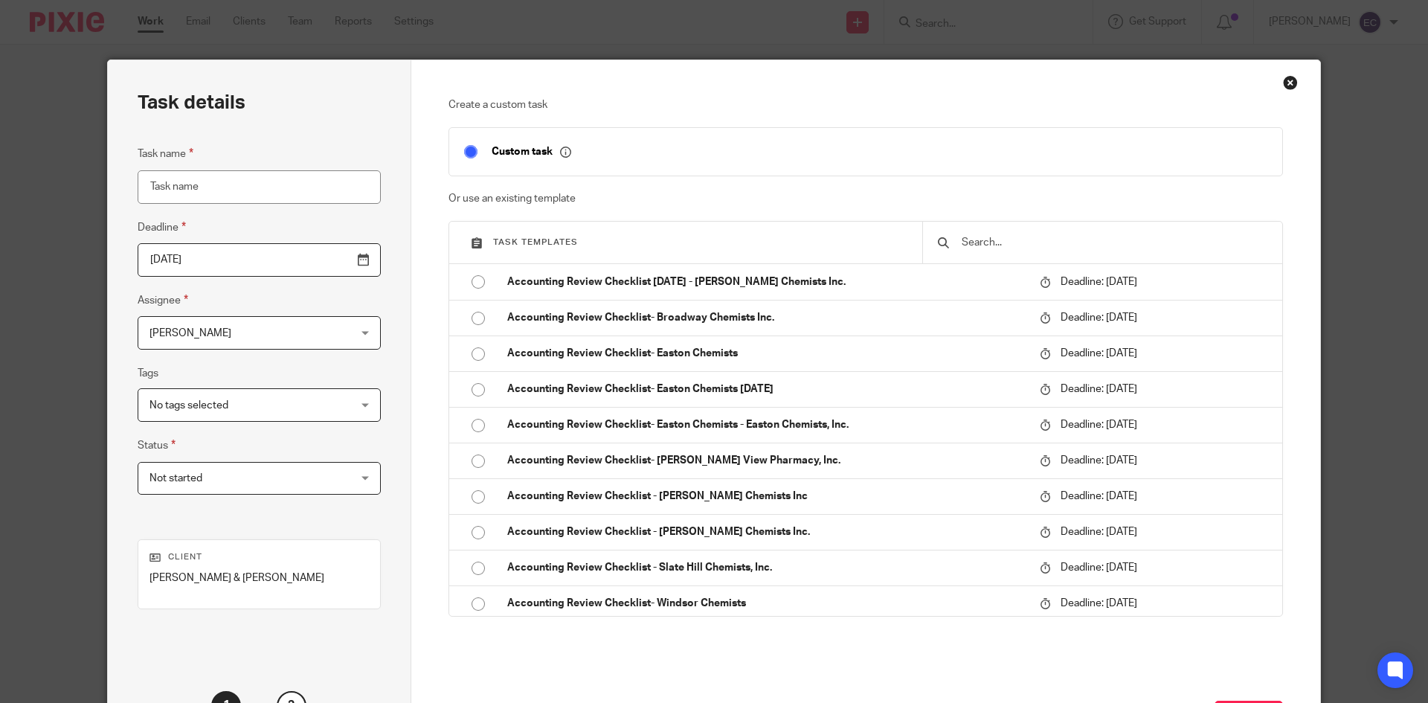
drag, startPoint x: 279, startPoint y: 187, endPoint x: 303, endPoint y: 173, distance: 28.0
click at [280, 185] on input "Task name" at bounding box center [259, 186] width 243 height 33
type input "1040"
click at [325, 331] on div "Edward Cummiskey Edward Cummiskey" at bounding box center [259, 332] width 243 height 33
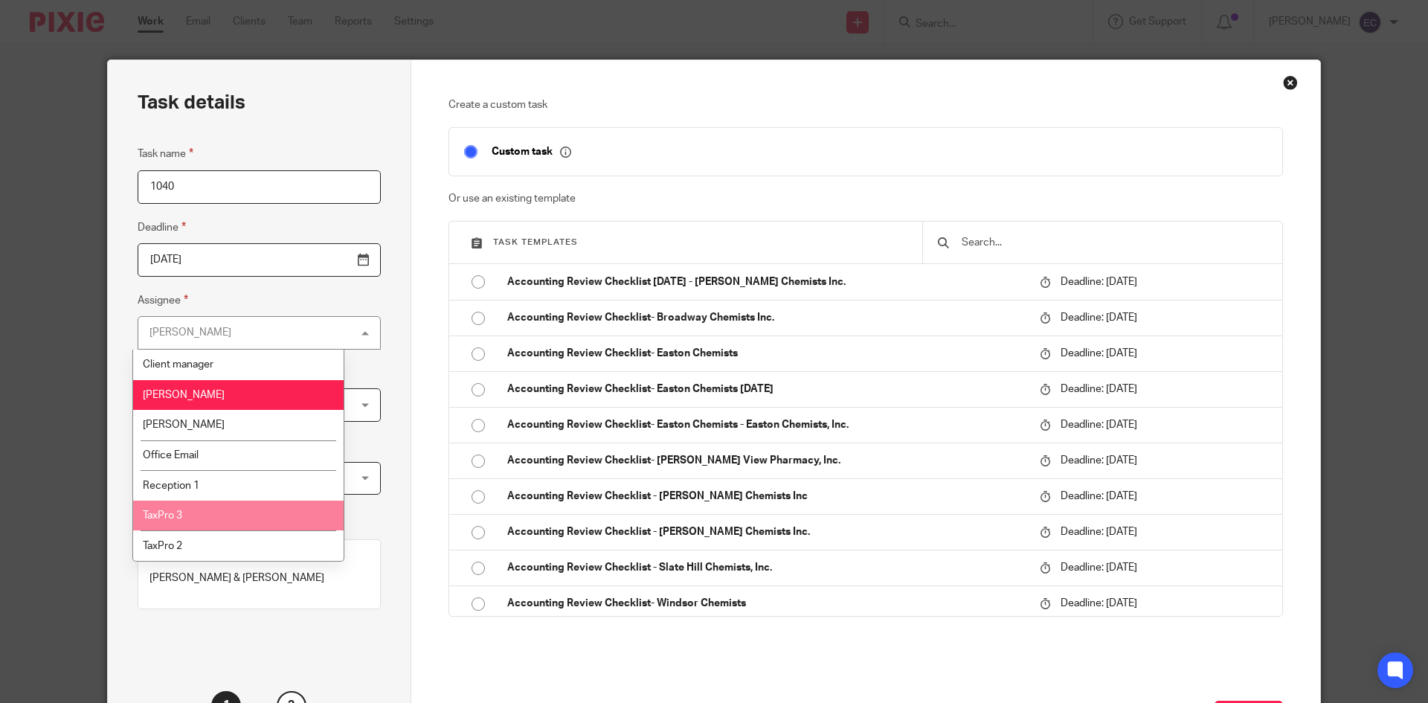
click at [210, 521] on li "TaxPro 3" at bounding box center [238, 515] width 210 height 30
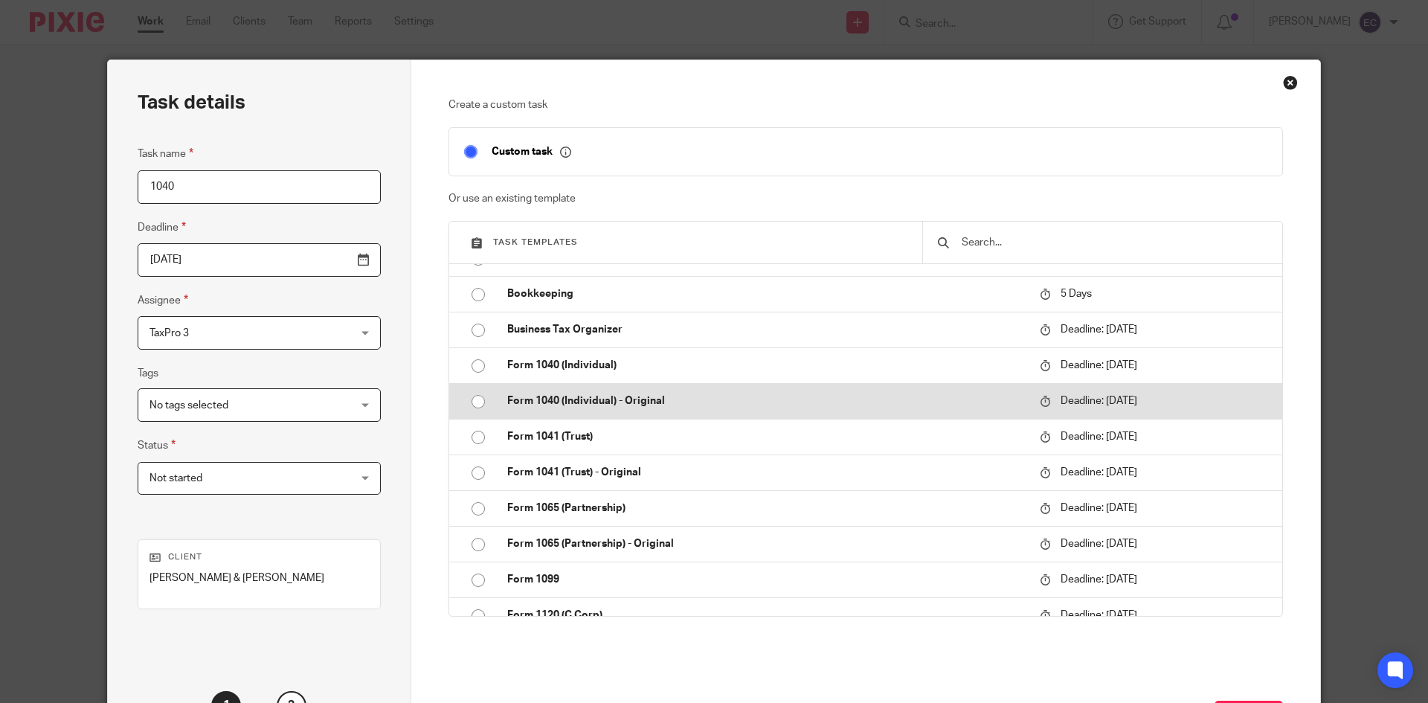
scroll to position [385, 0]
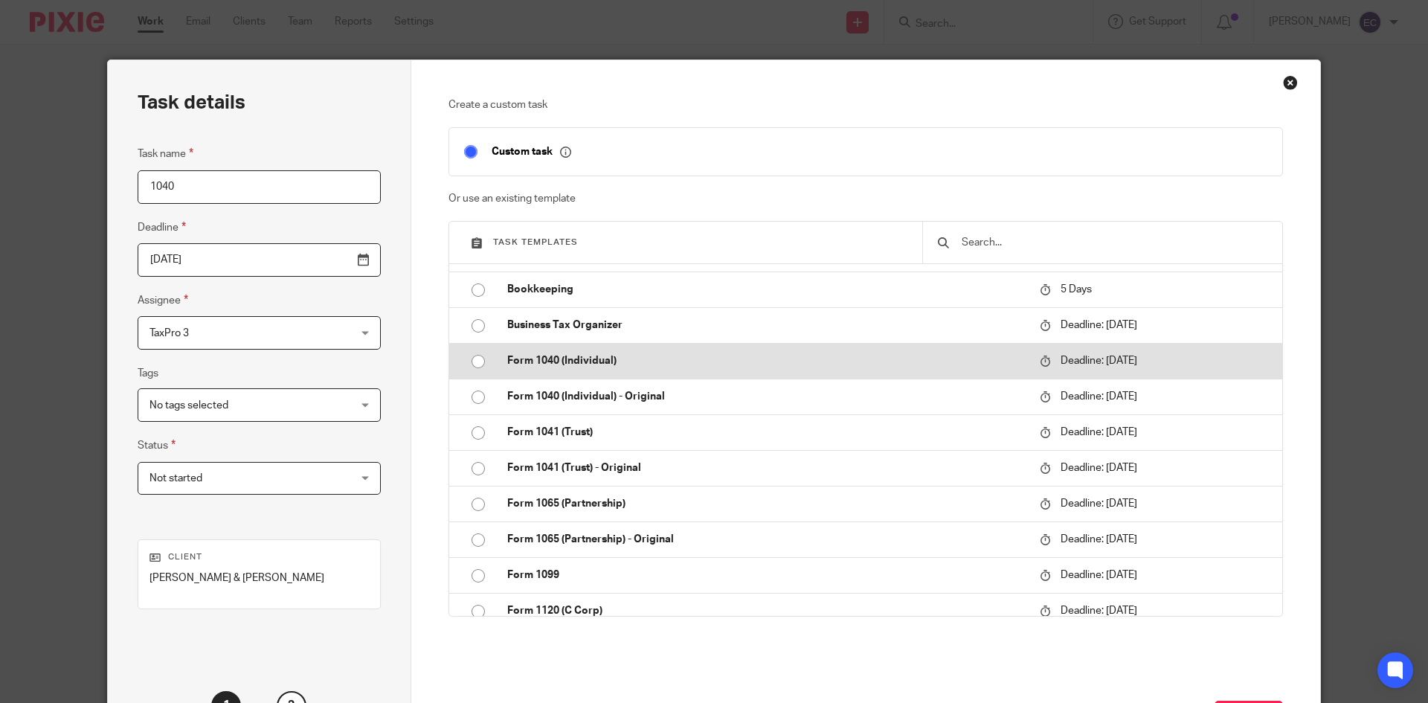
click at [474, 357] on input "radio" at bounding box center [478, 361] width 28 height 28
type input "2026-04-15"
checkbox input "false"
radio input "false"
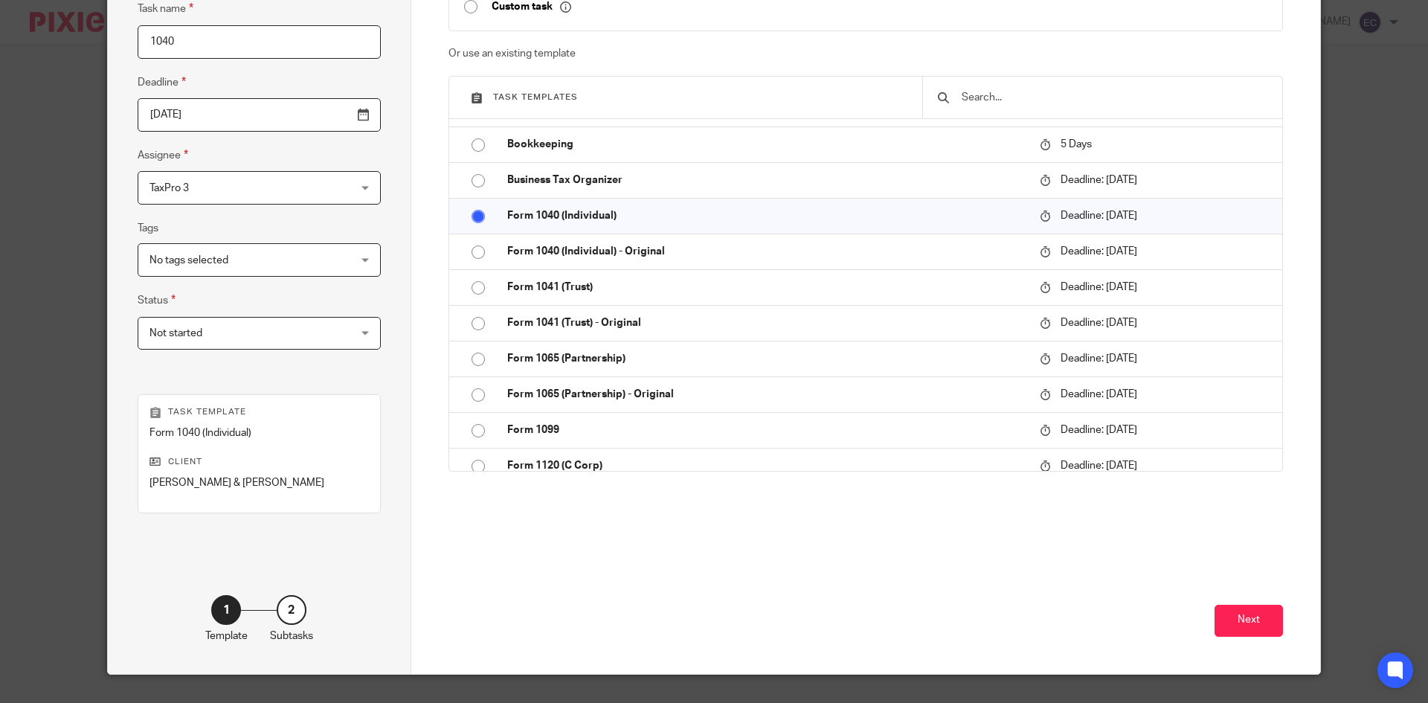
scroll to position [176, 0]
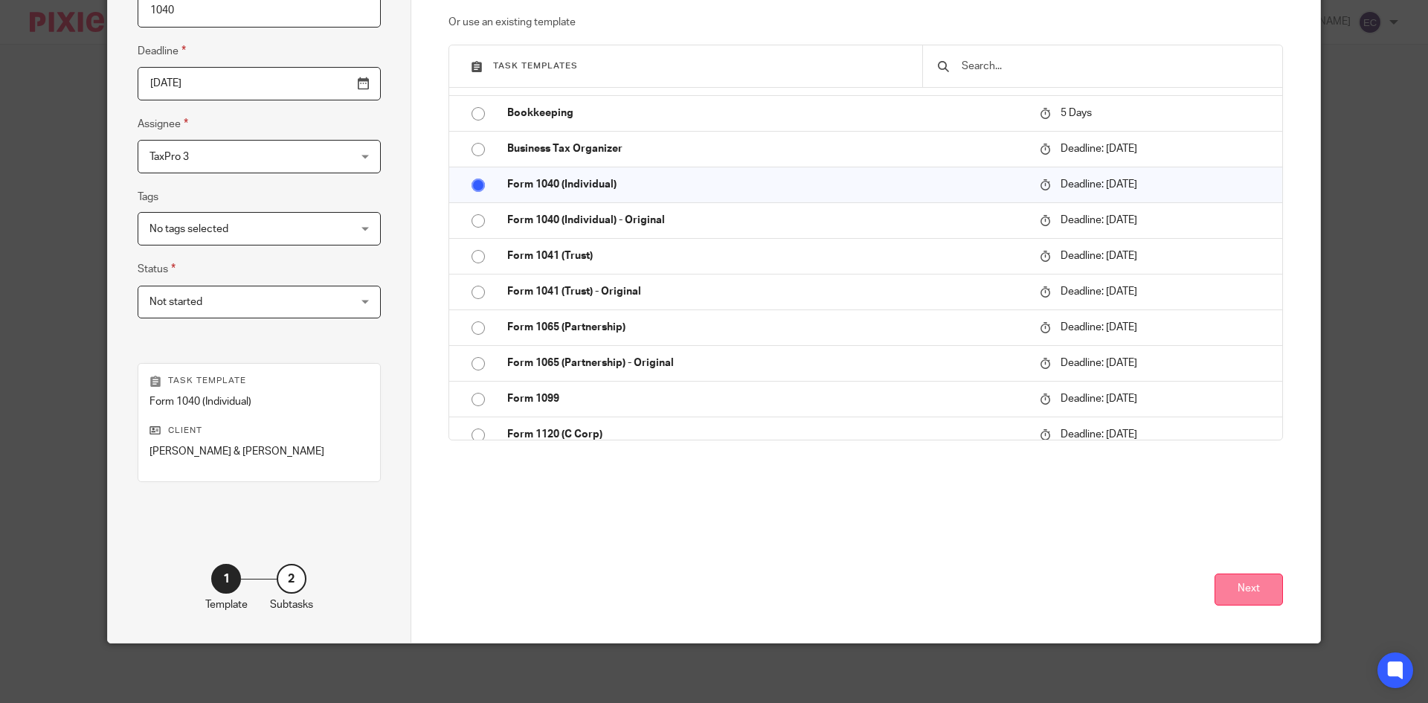
click at [1227, 594] on button "Next" at bounding box center [1248, 589] width 68 height 32
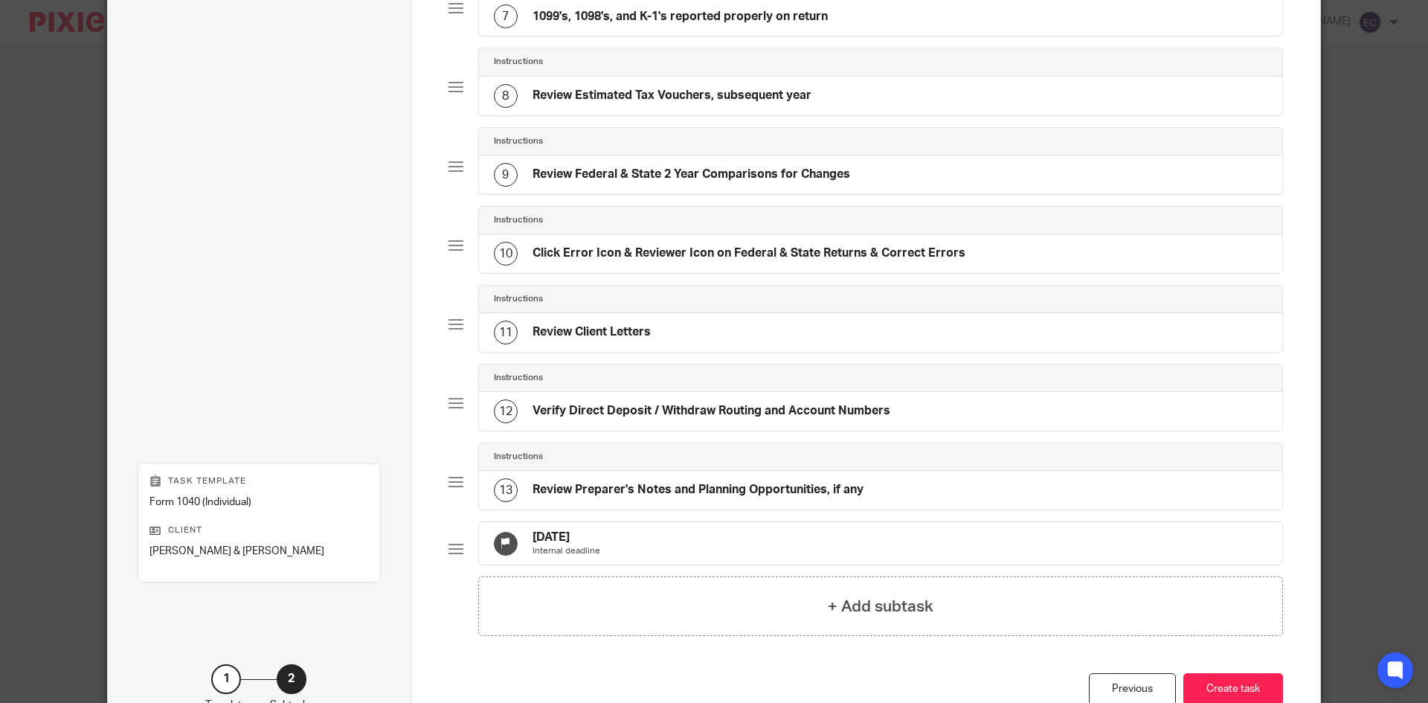
scroll to position [643, 0]
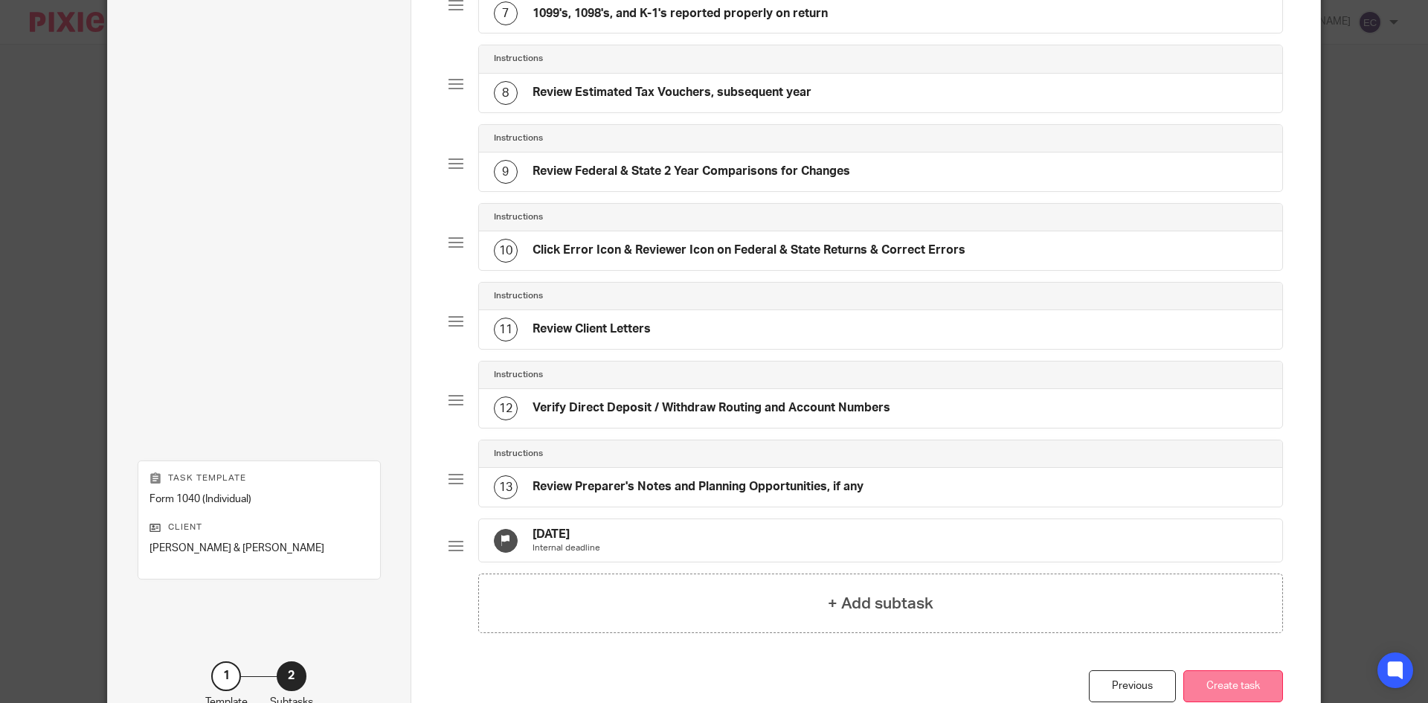
drag, startPoint x: 1202, startPoint y: 694, endPoint x: 1201, endPoint y: 686, distance: 8.2
click at [1202, 692] on button "Create task" at bounding box center [1233, 686] width 100 height 32
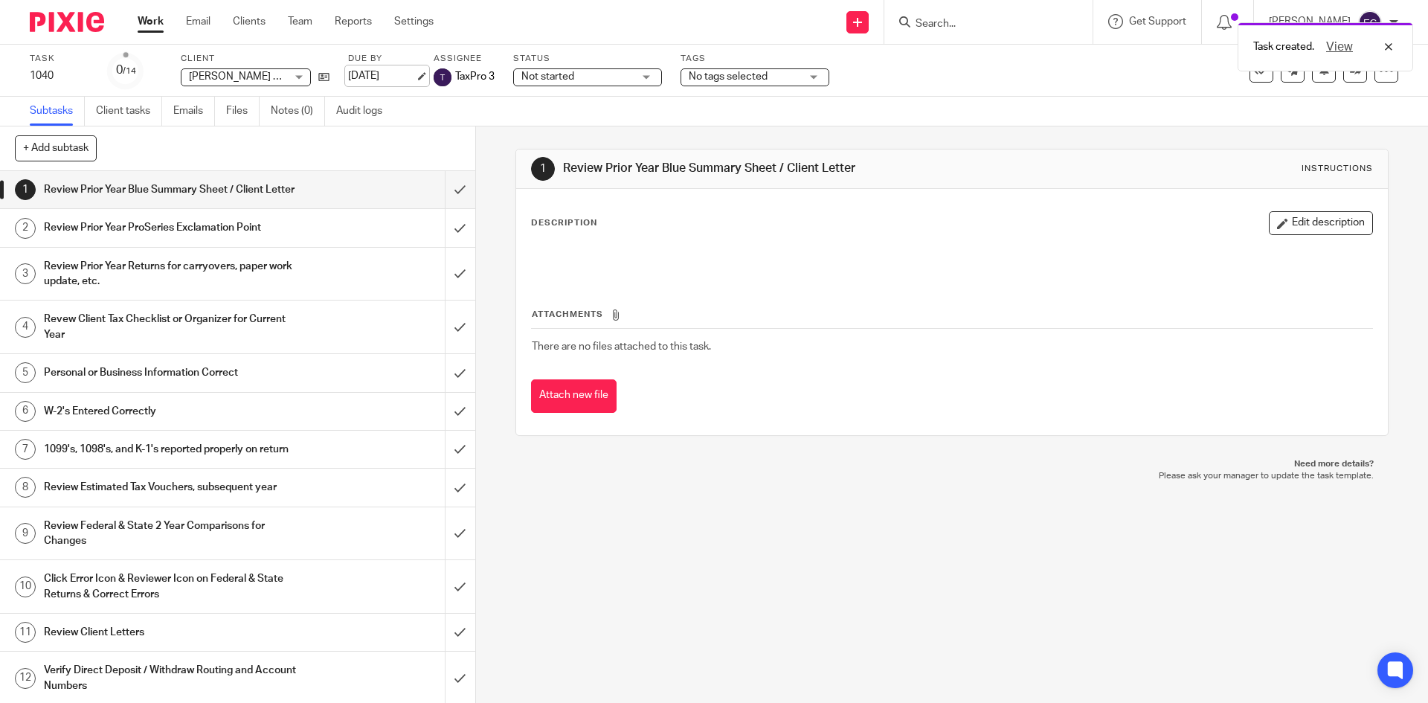
click at [387, 76] on link "[DATE]" at bounding box center [381, 76] width 67 height 16
drag, startPoint x: 906, startPoint y: 19, endPoint x: 905, endPoint y: 2, distance: 17.1
click at [914, 18] on input "Search" at bounding box center [981, 24] width 134 height 13
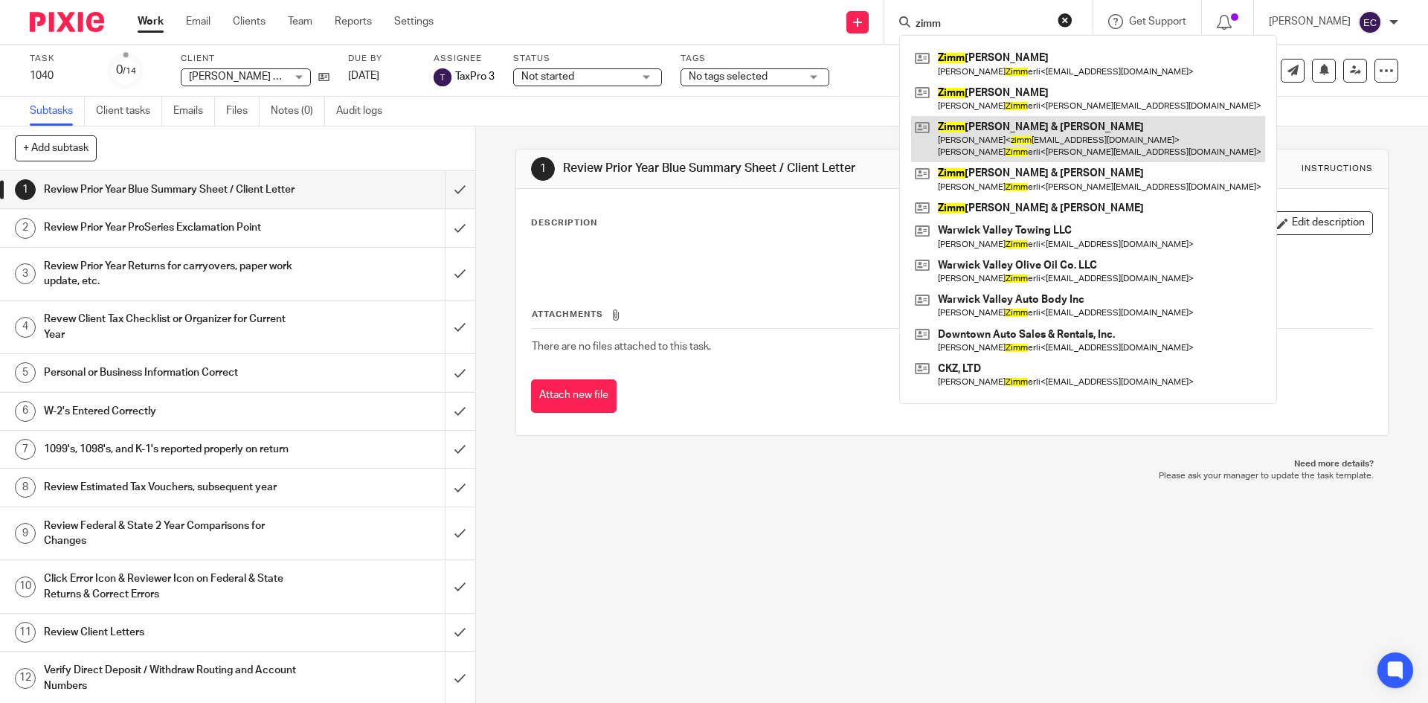
type input "zimm"
click at [994, 135] on link at bounding box center [1088, 139] width 354 height 46
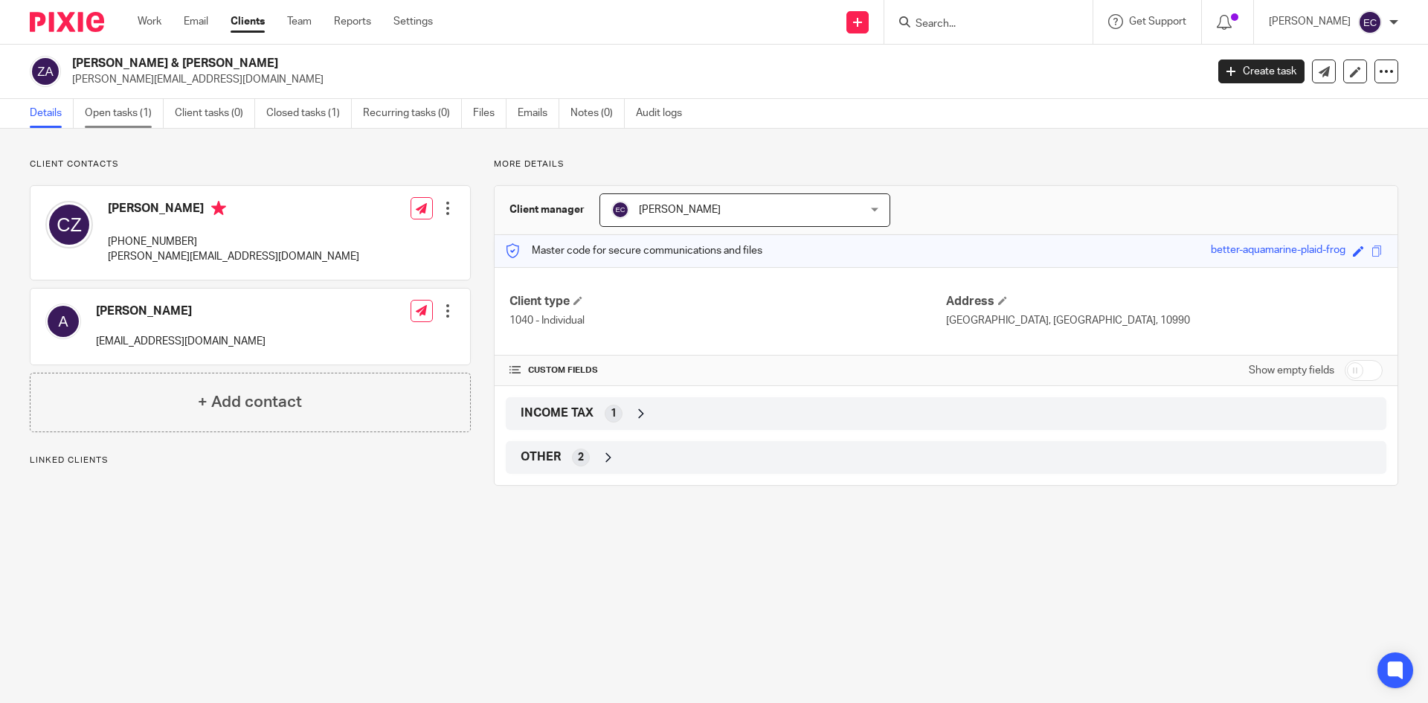
click at [123, 114] on link "Open tasks (1)" at bounding box center [124, 113] width 79 height 29
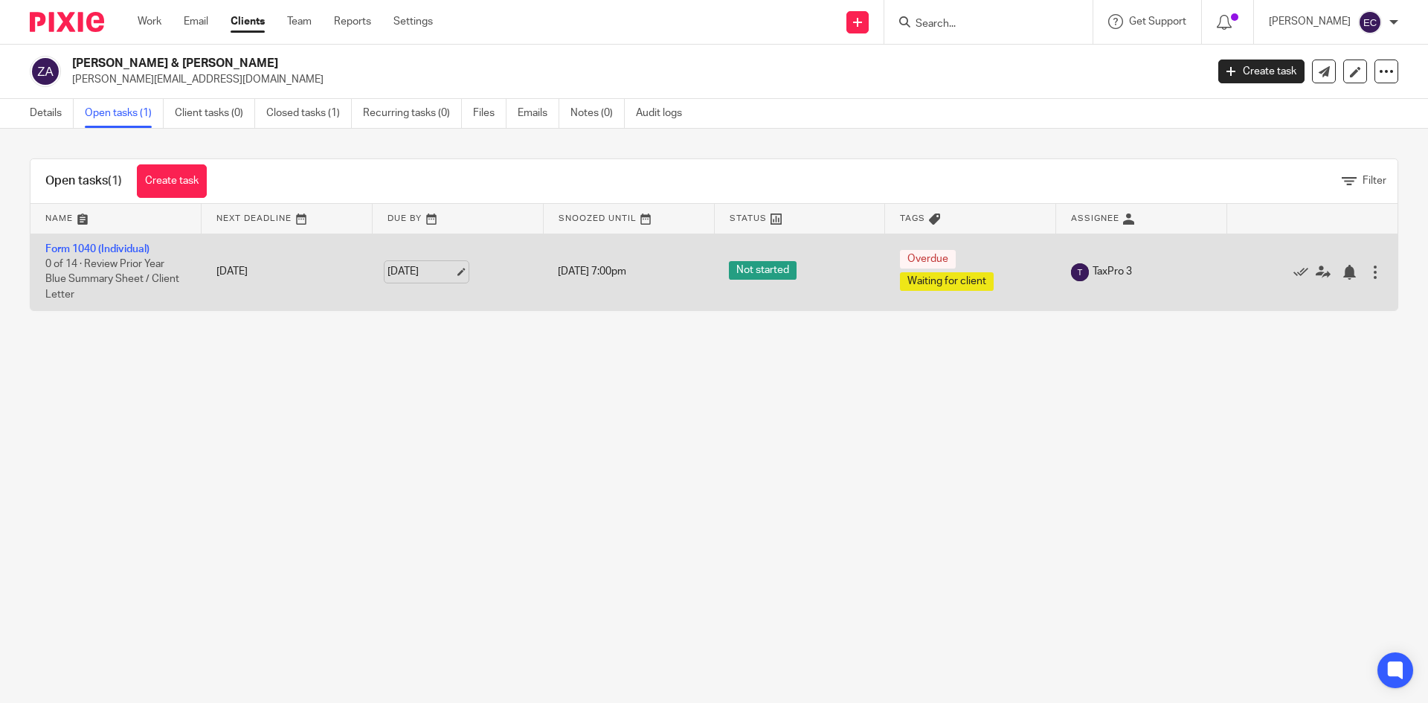
click at [422, 274] on link "Apr 15, 2025" at bounding box center [420, 272] width 67 height 16
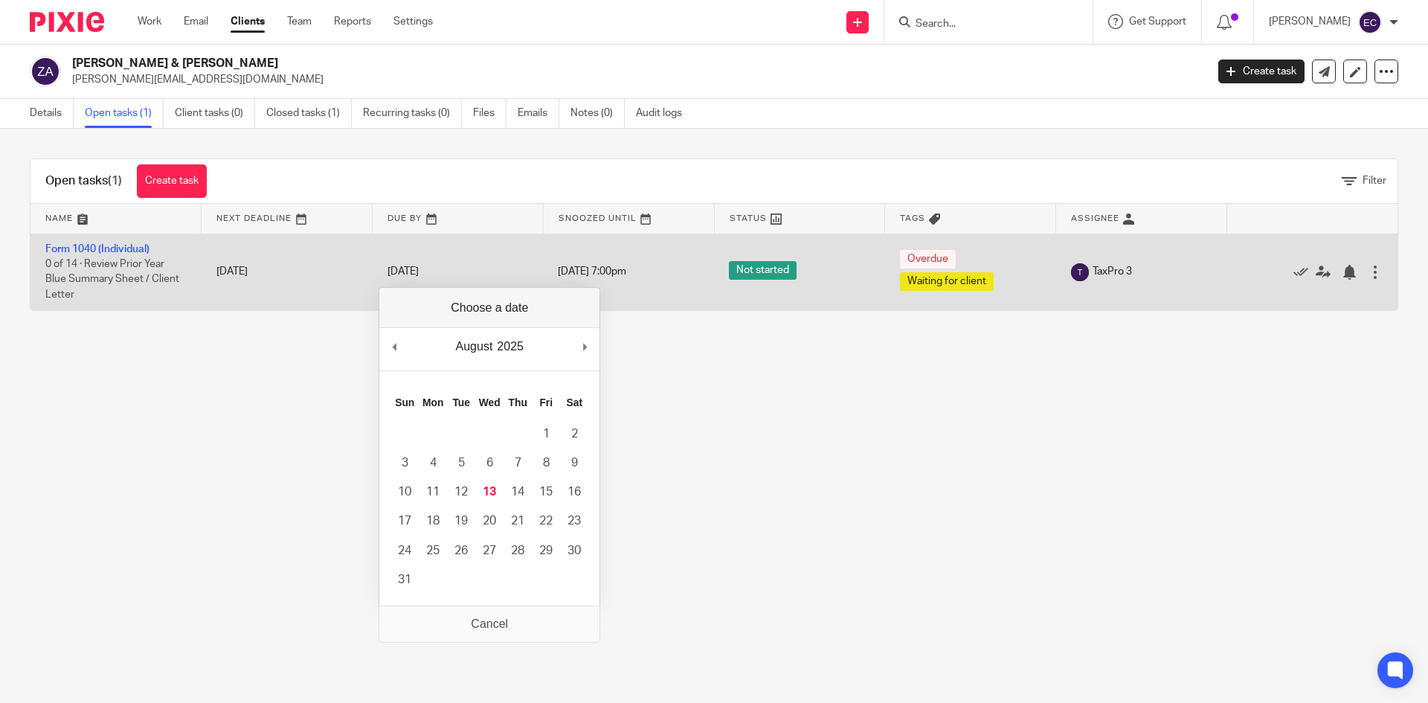
click at [590, 272] on span "Dec 31, 1969 7:00pm" at bounding box center [592, 272] width 68 height 10
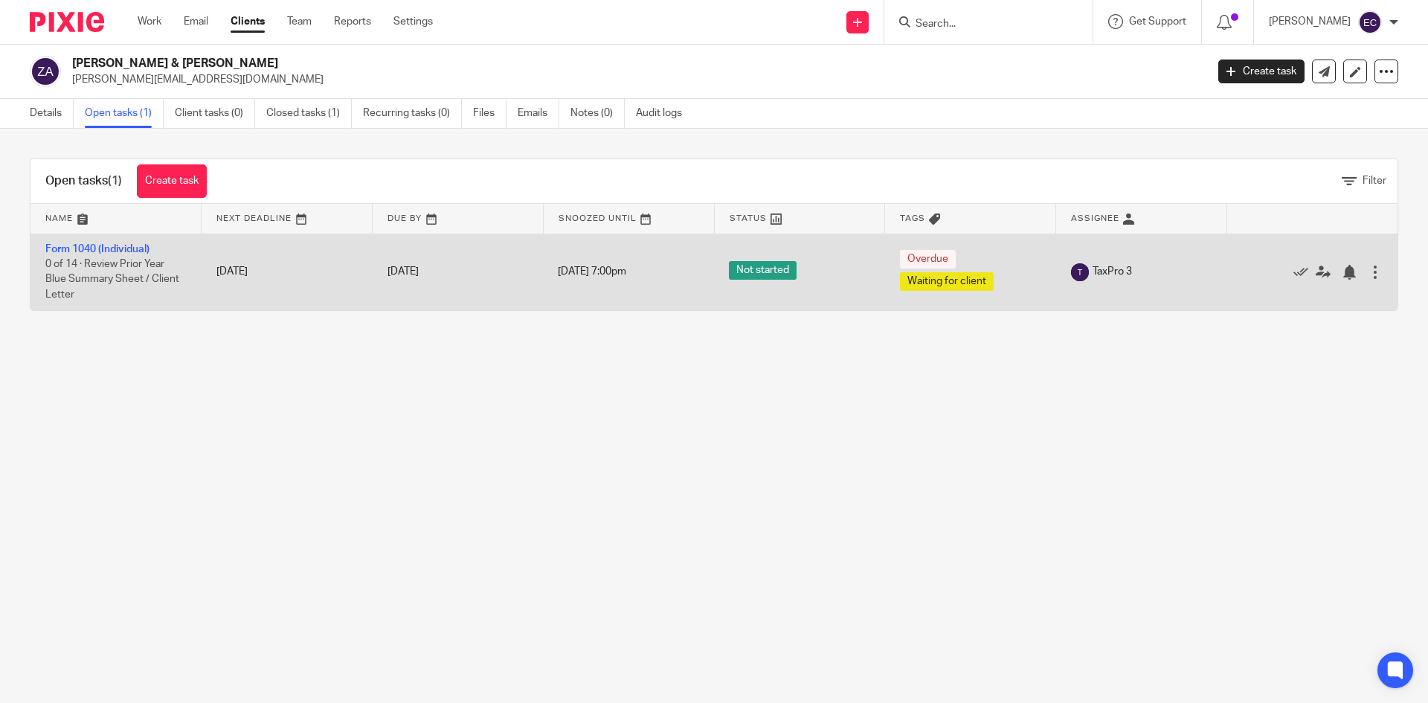
click at [590, 272] on span "Dec 31, 1969 7:00pm" at bounding box center [592, 272] width 68 height 10
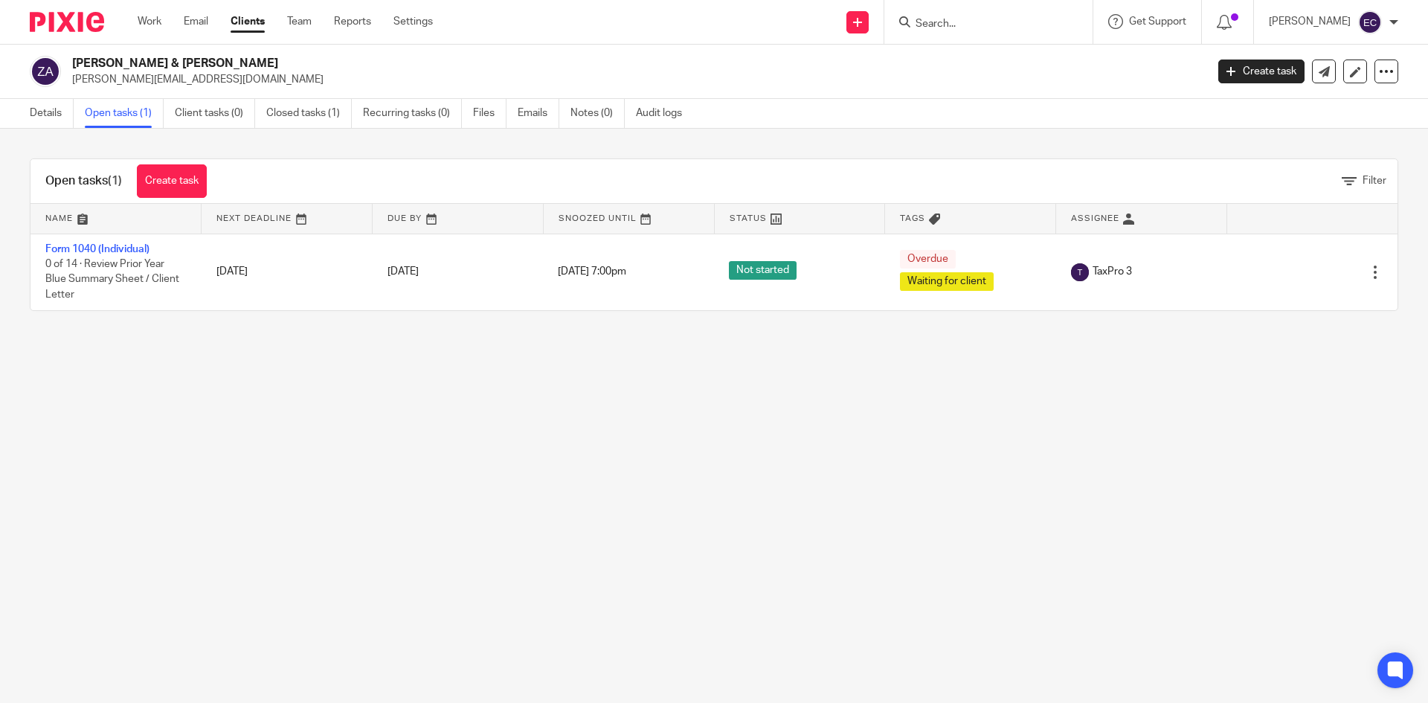
click at [640, 222] on icon at bounding box center [645, 218] width 11 height 11
click at [640, 220] on icon at bounding box center [645, 218] width 11 height 11
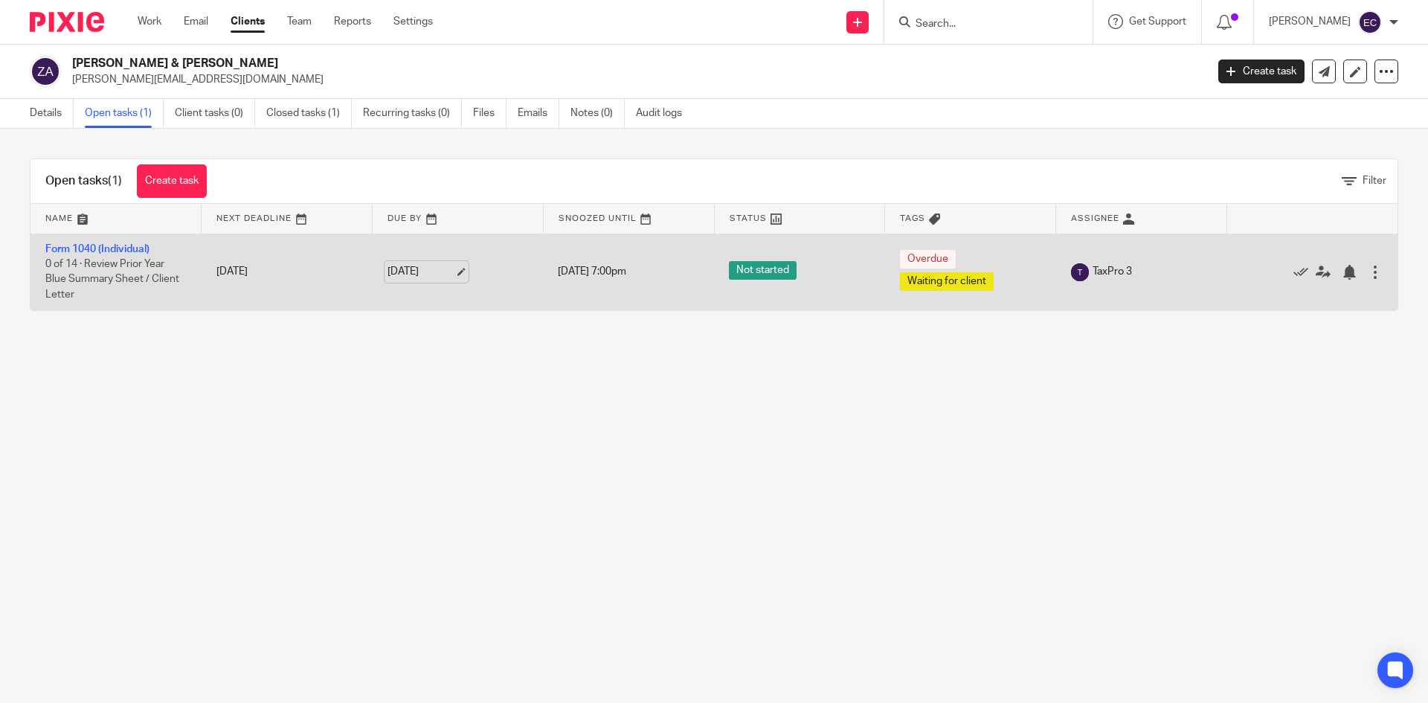
click at [432, 271] on link "Apr 15, 2025" at bounding box center [420, 272] width 67 height 16
click at [135, 248] on link "Form 1040 (Individual)" at bounding box center [97, 249] width 104 height 10
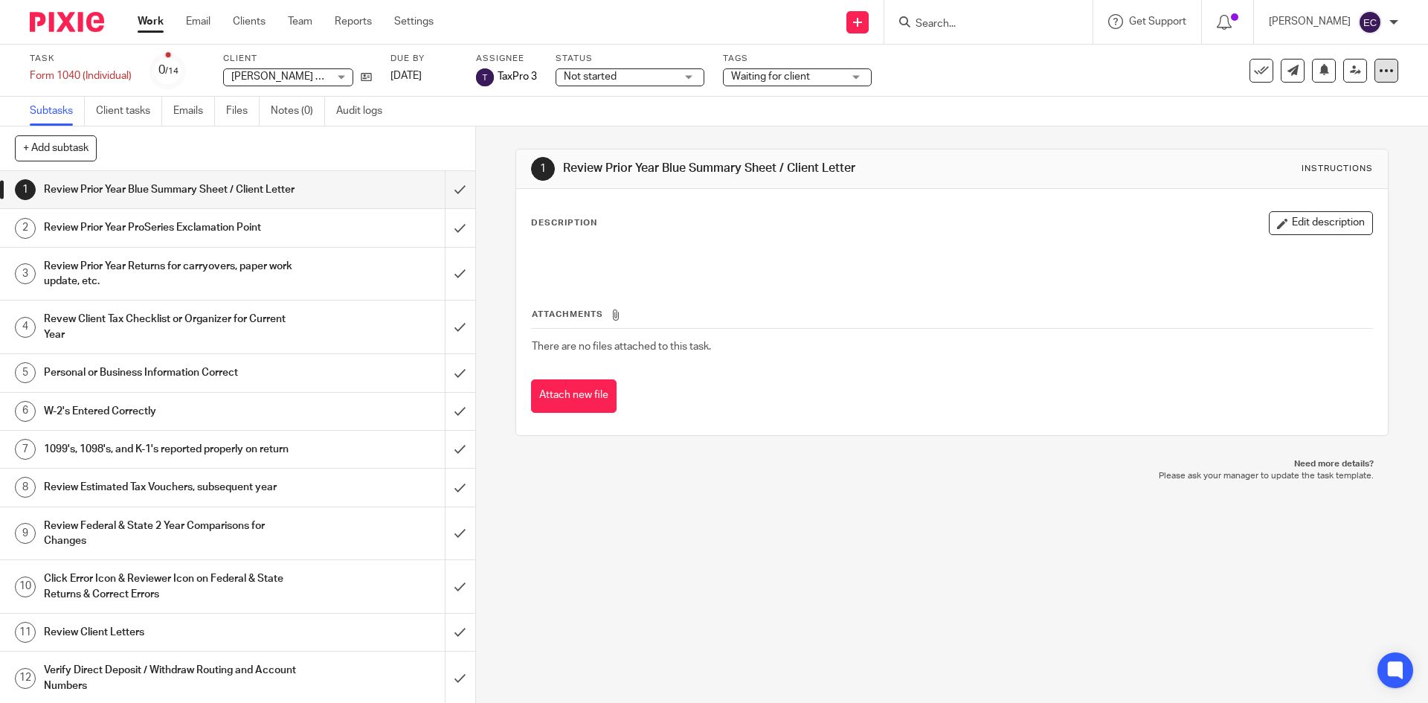
click at [1379, 77] on icon at bounding box center [1386, 70] width 15 height 15
click at [1089, 86] on div "Task Form 1040 (Individual) Save Form 1040 (Individual) 0 /14 Client Zimmerli, …" at bounding box center [600, 71] width 1140 height 36
click at [298, 18] on link "Team" at bounding box center [300, 21] width 25 height 15
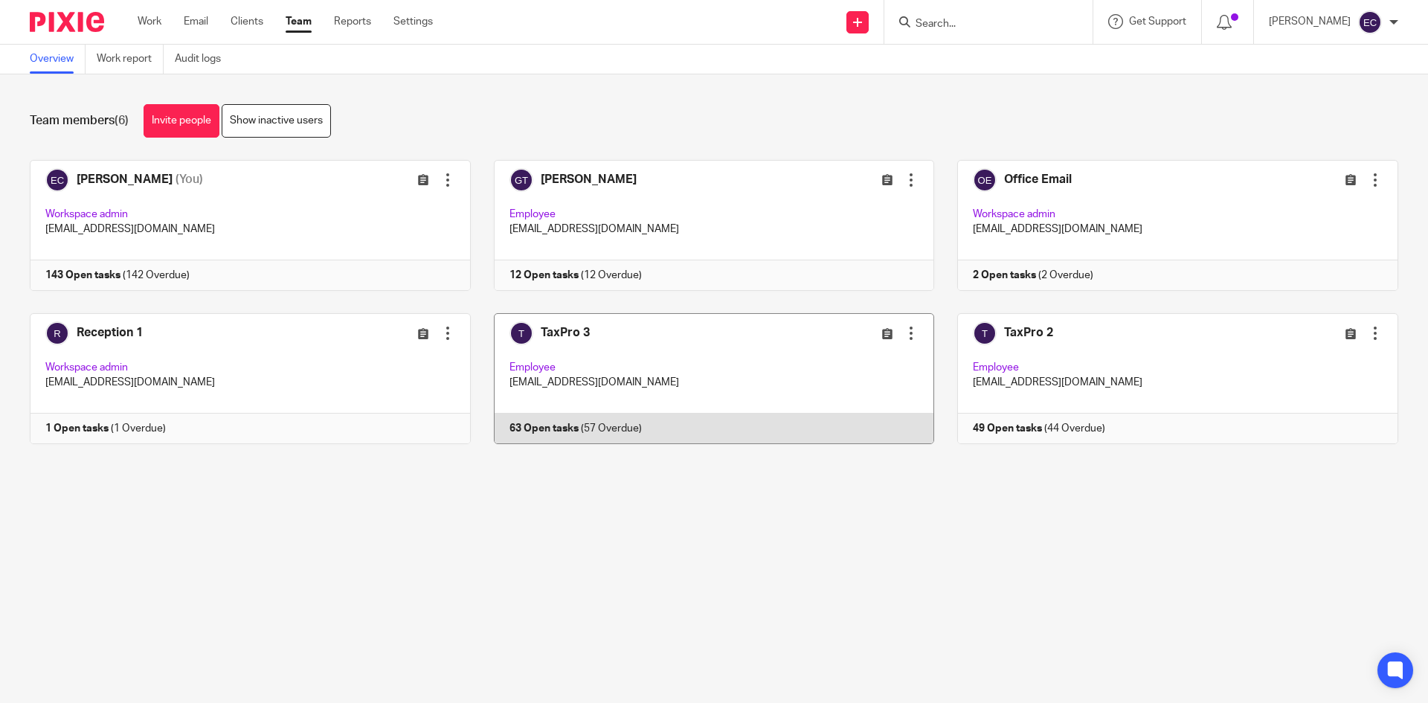
click at [637, 373] on link at bounding box center [703, 378] width 464 height 131
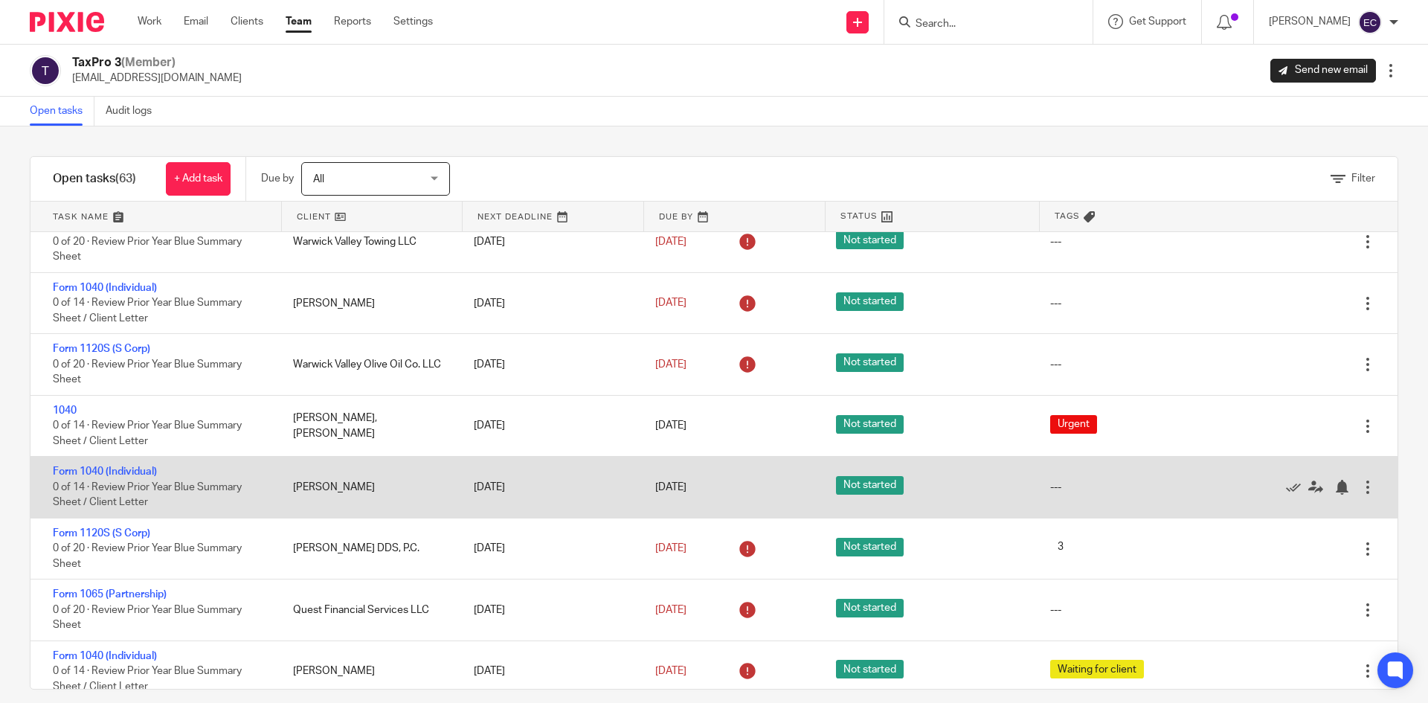
scroll to position [2108, 0]
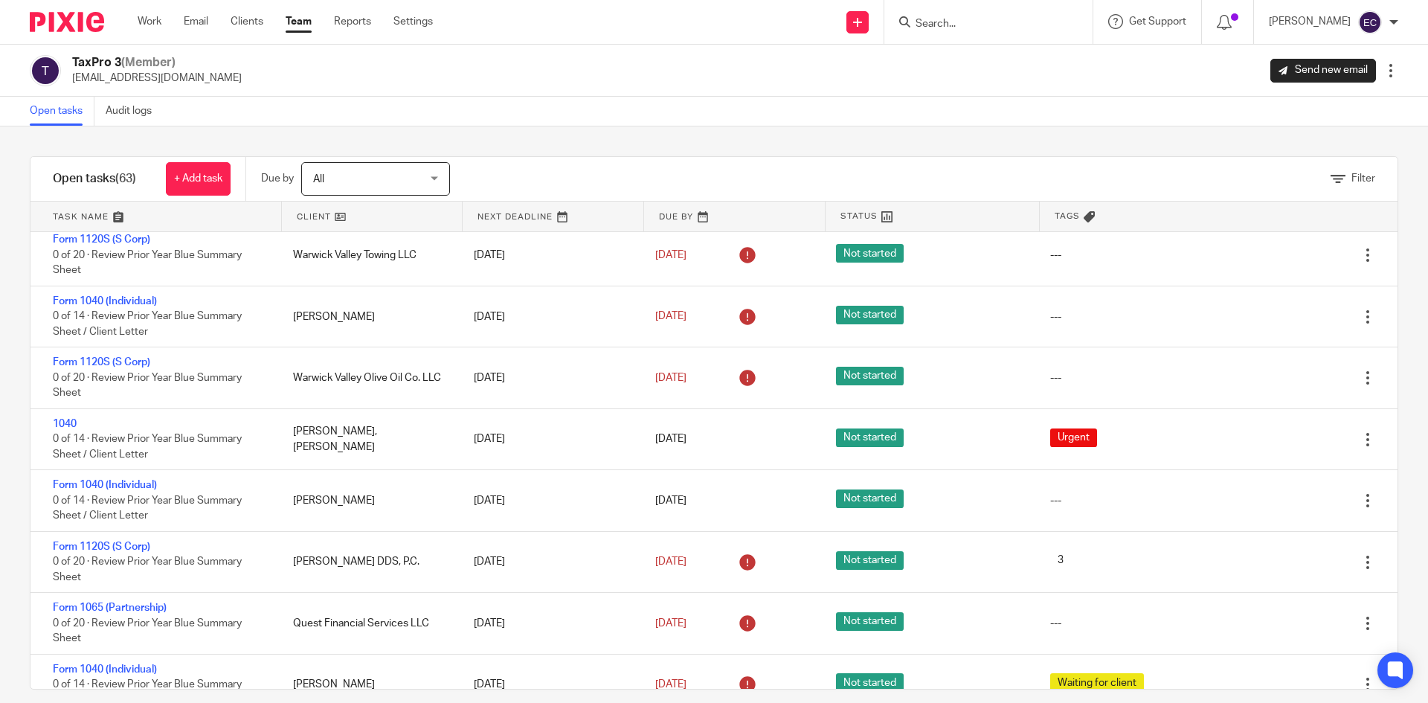
click at [914, 21] on input "Search" at bounding box center [981, 24] width 134 height 13
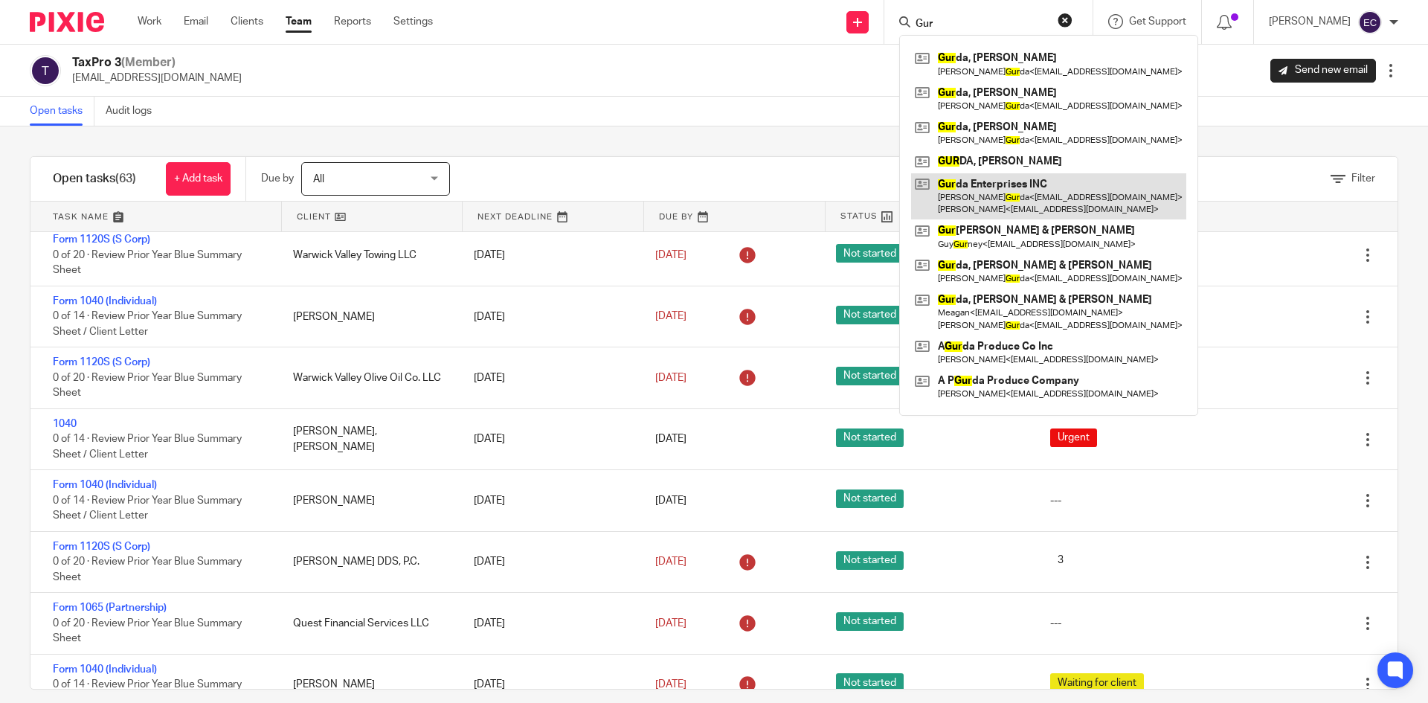
type input "Gur"
click at [984, 183] on link at bounding box center [1048, 196] width 275 height 46
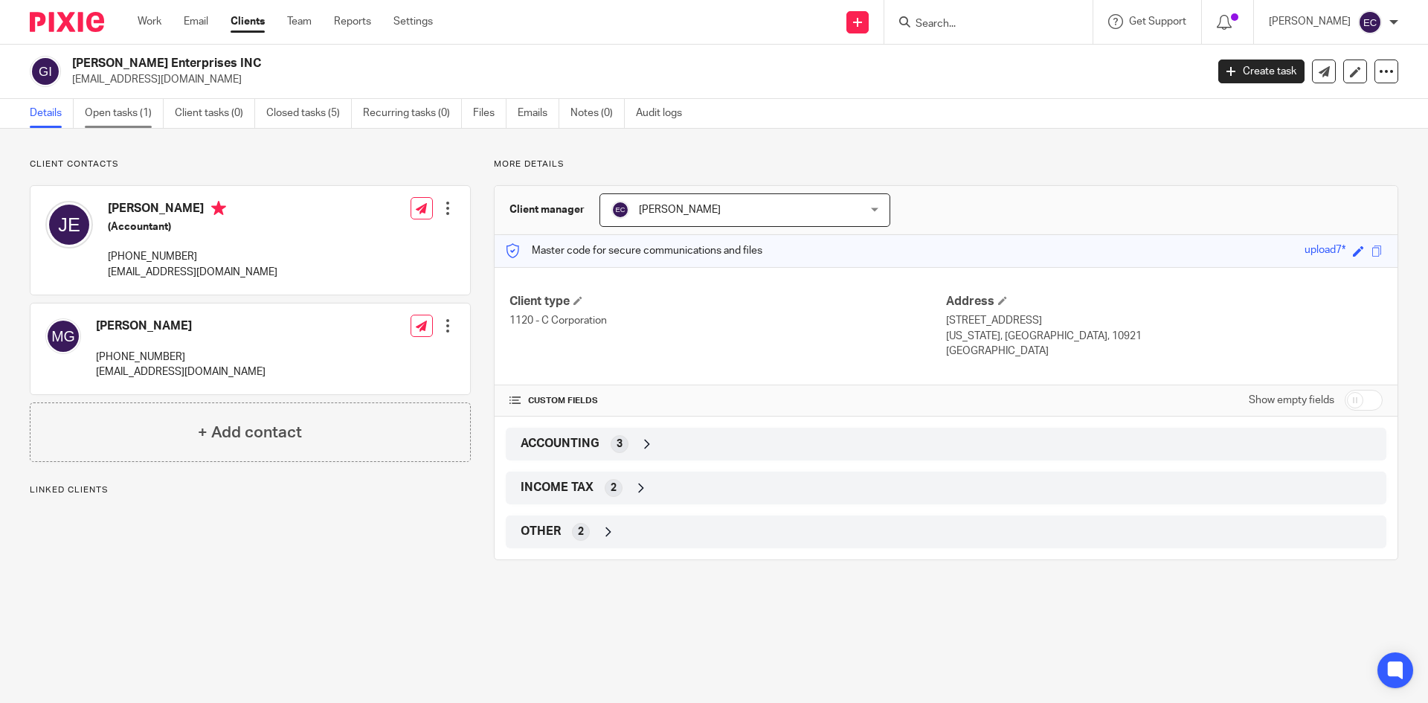
click at [129, 110] on link "Open tasks (1)" at bounding box center [124, 113] width 79 height 29
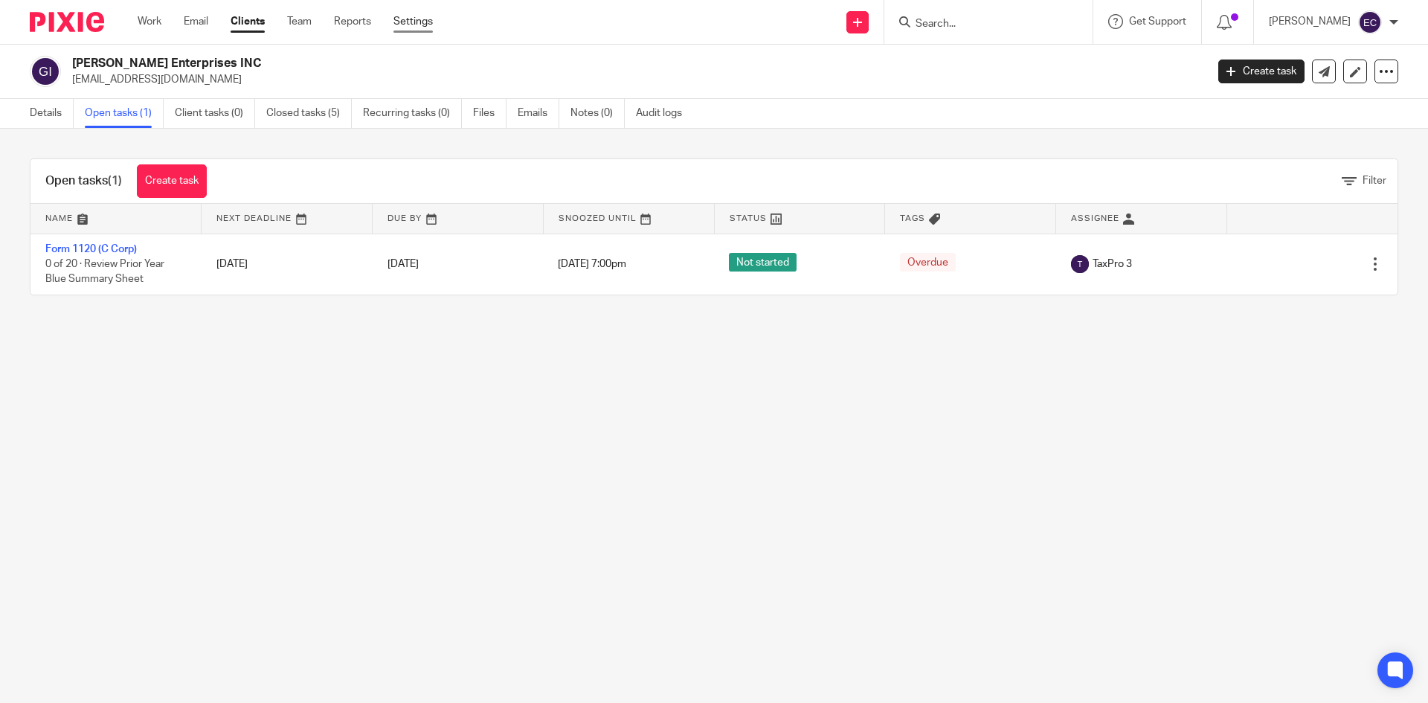
click at [408, 19] on link "Settings" at bounding box center [412, 21] width 39 height 15
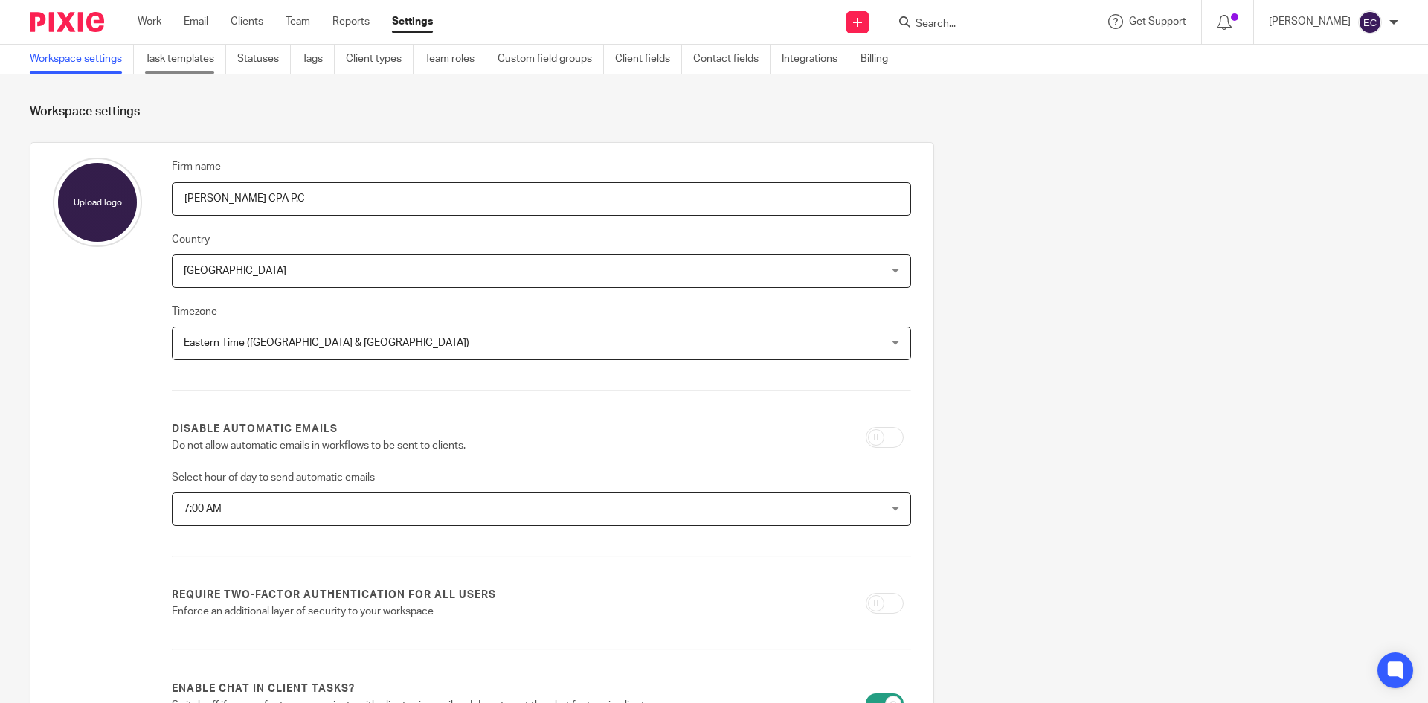
click at [190, 60] on link "Task templates" at bounding box center [185, 59] width 81 height 29
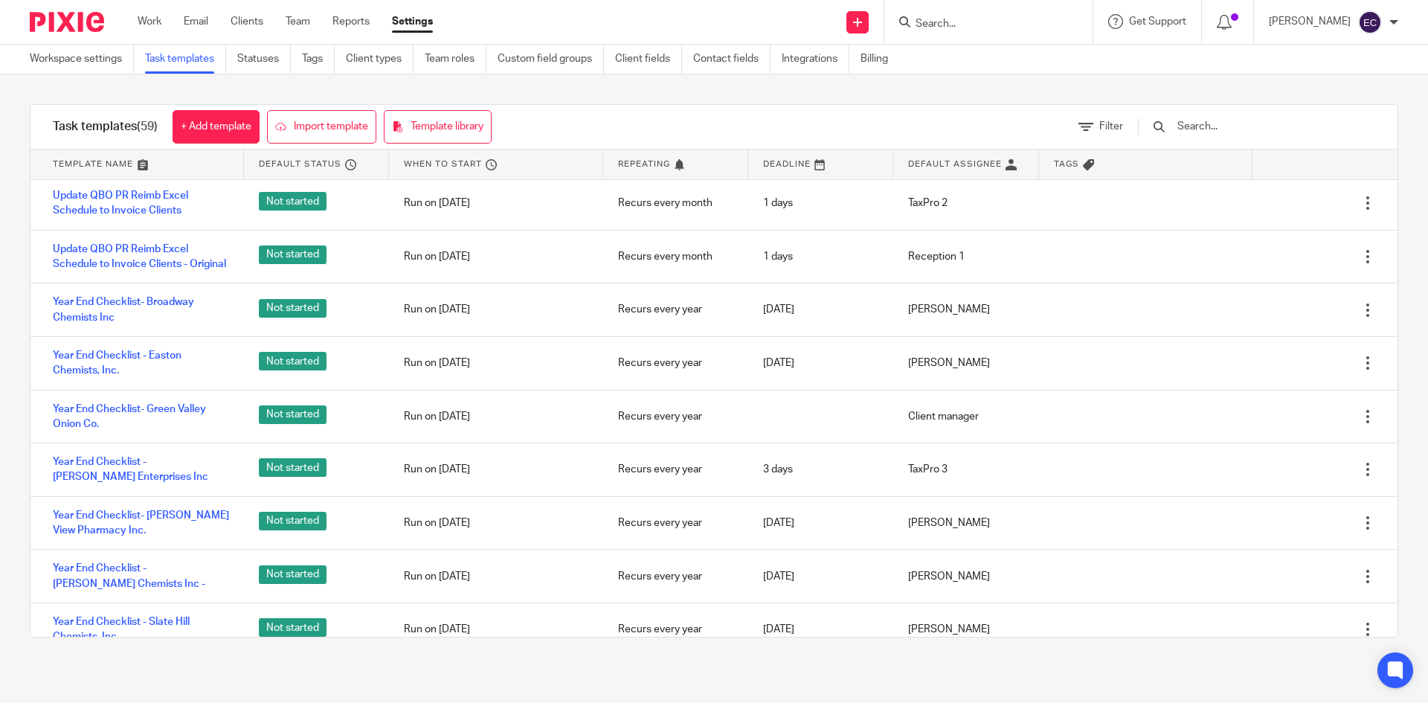
scroll to position [2412, 0]
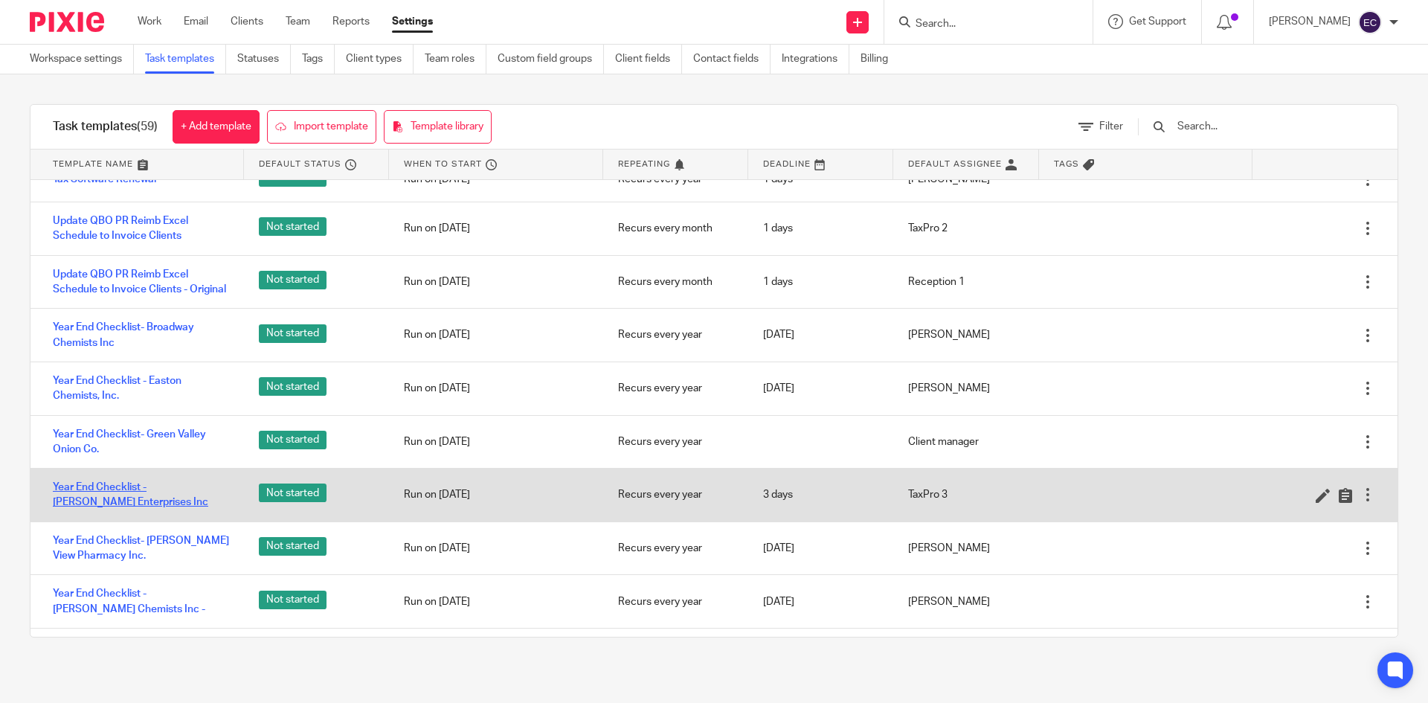
click at [143, 485] on link "Year End Checklist - Gurda Enterprises Inc" at bounding box center [141, 495] width 176 height 30
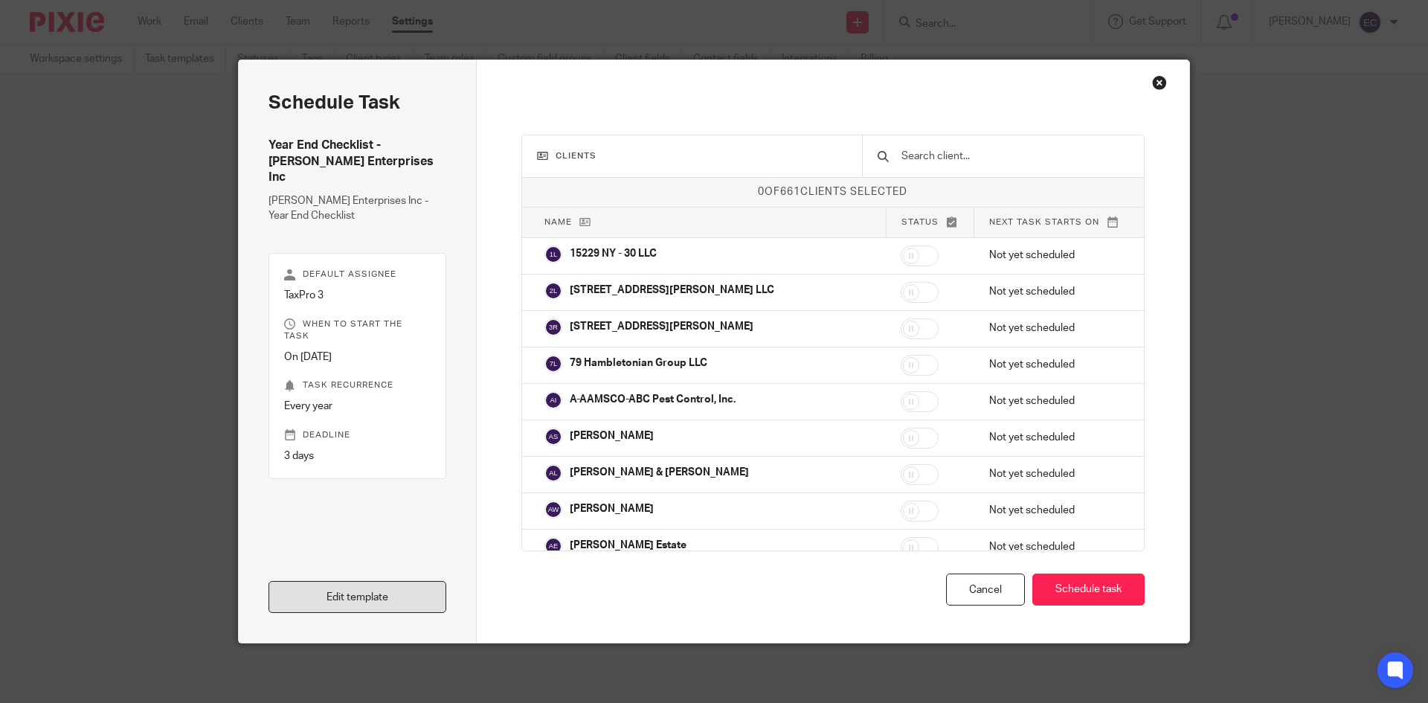
click at [394, 597] on link "Edit template" at bounding box center [357, 597] width 178 height 32
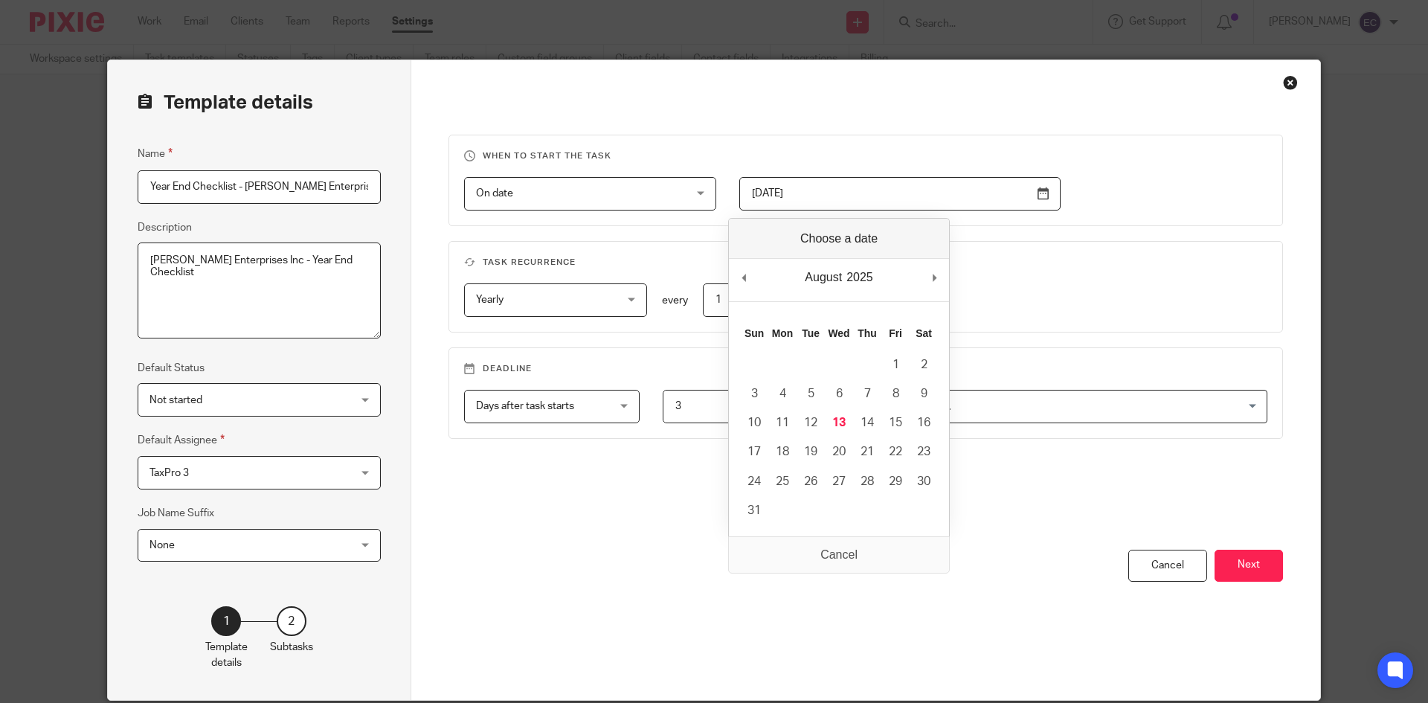
click at [1037, 196] on input "2025-08-11" at bounding box center [899, 193] width 321 height 33
type input "2025-08-13"
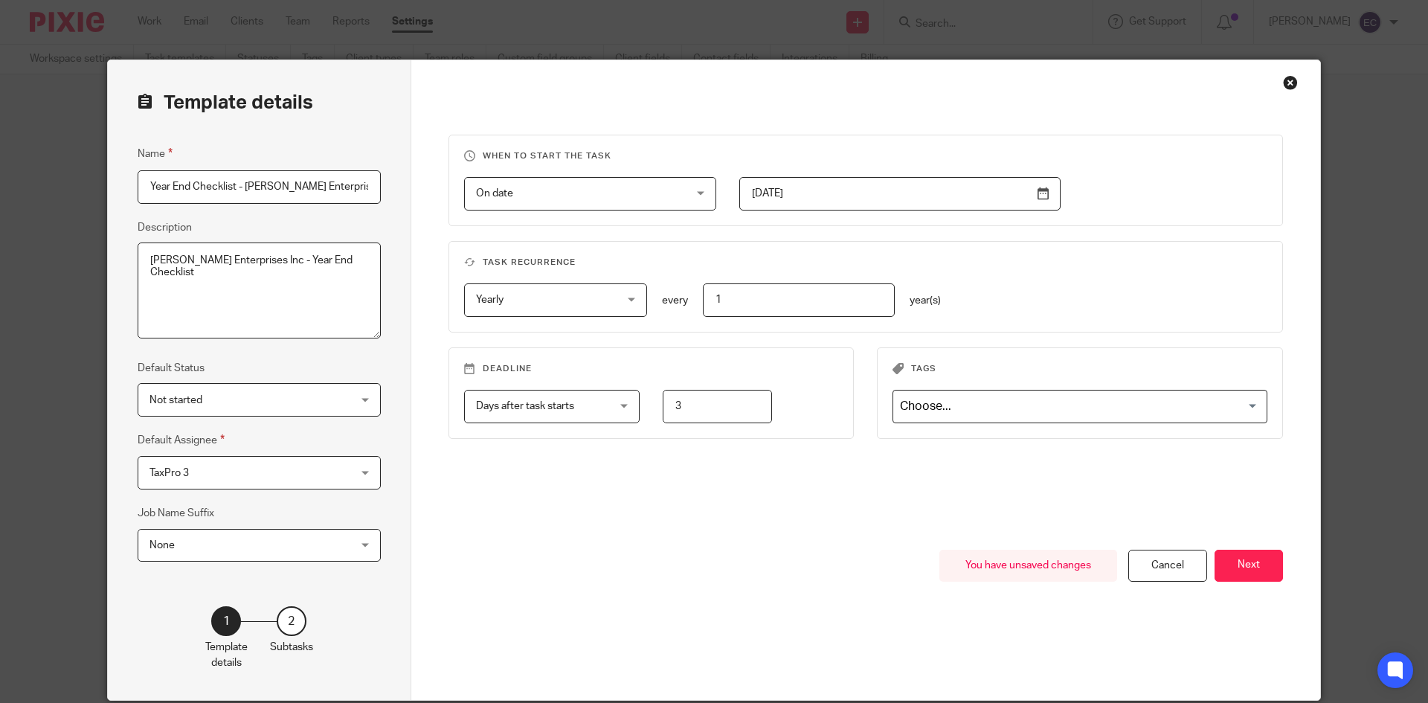
click at [1246, 566] on button "Next" at bounding box center [1248, 566] width 68 height 32
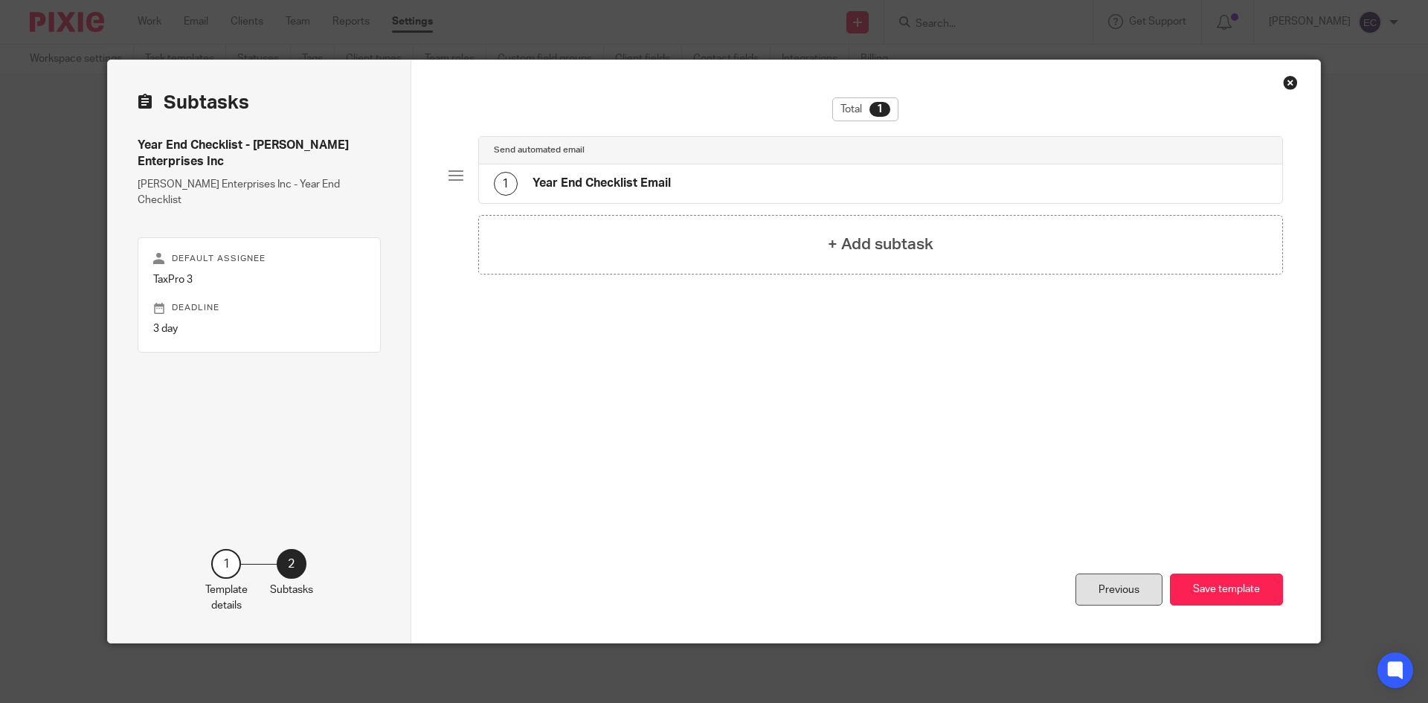
click at [1115, 596] on div "Previous" at bounding box center [1118, 589] width 87 height 32
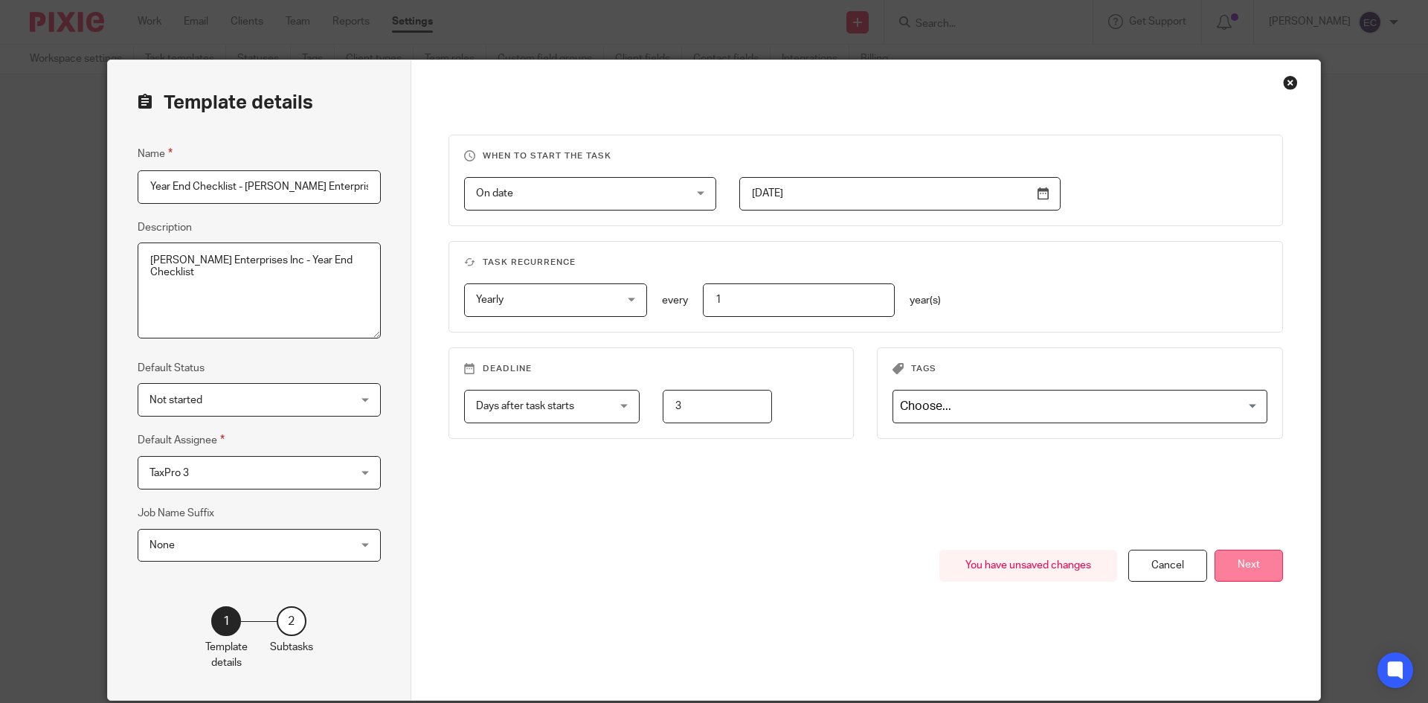
click at [1231, 551] on button "Next" at bounding box center [1248, 566] width 68 height 32
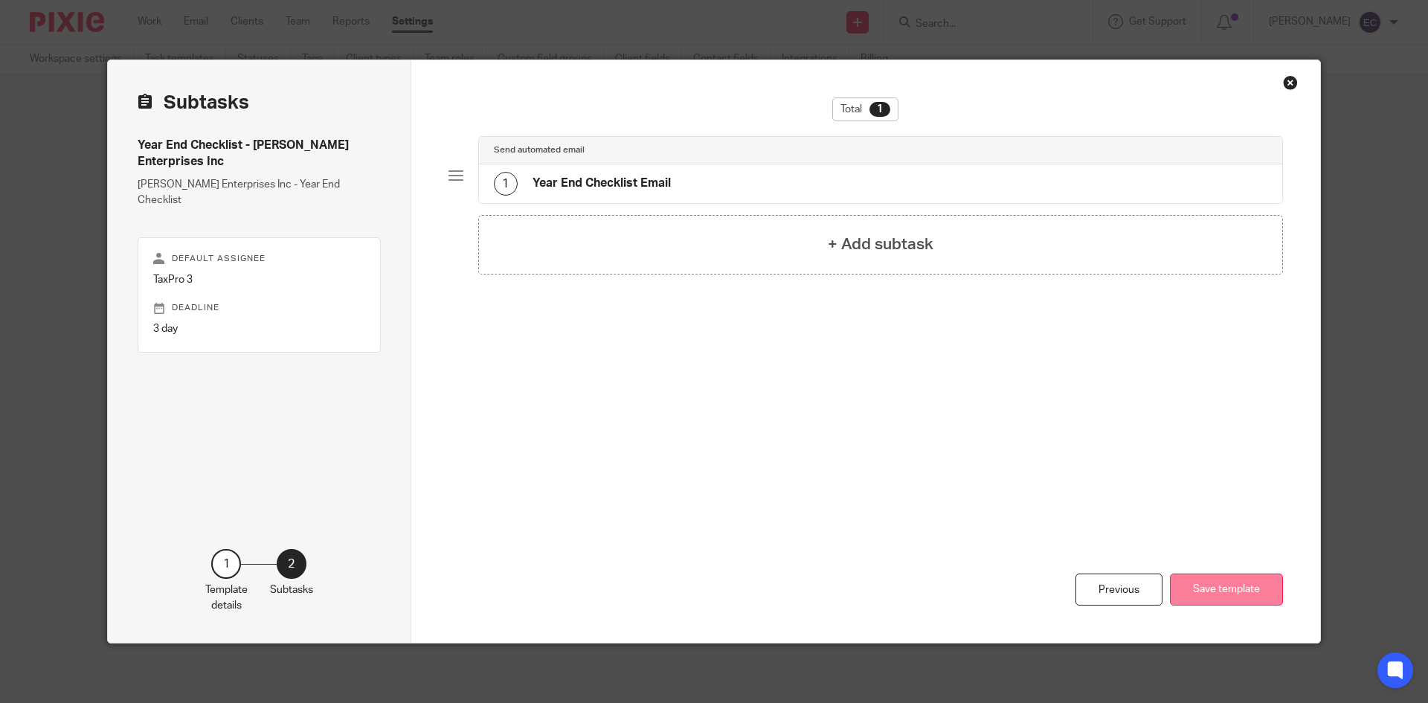
click at [1210, 585] on button "Save template" at bounding box center [1226, 589] width 113 height 32
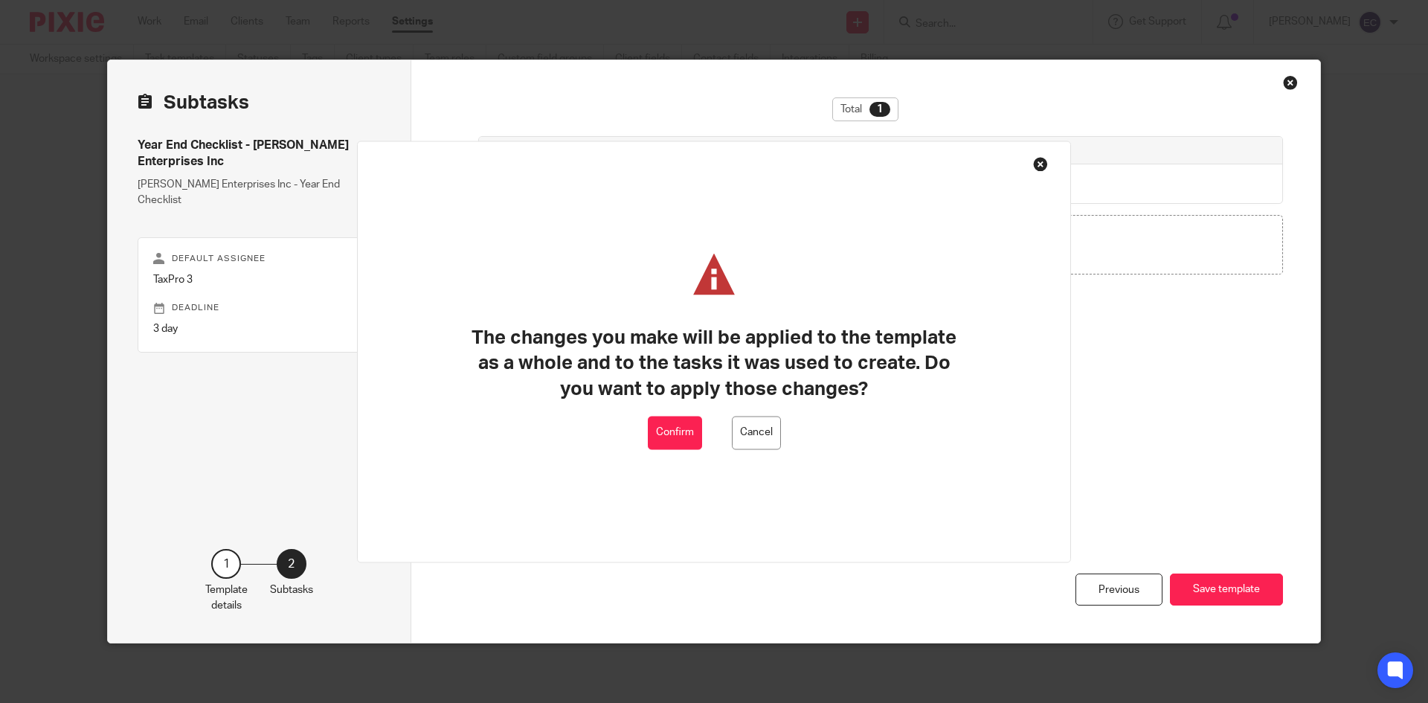
drag, startPoint x: 661, startPoint y: 441, endPoint x: 668, endPoint y: 445, distance: 7.7
click at [663, 443] on button "Confirm" at bounding box center [675, 432] width 54 height 33
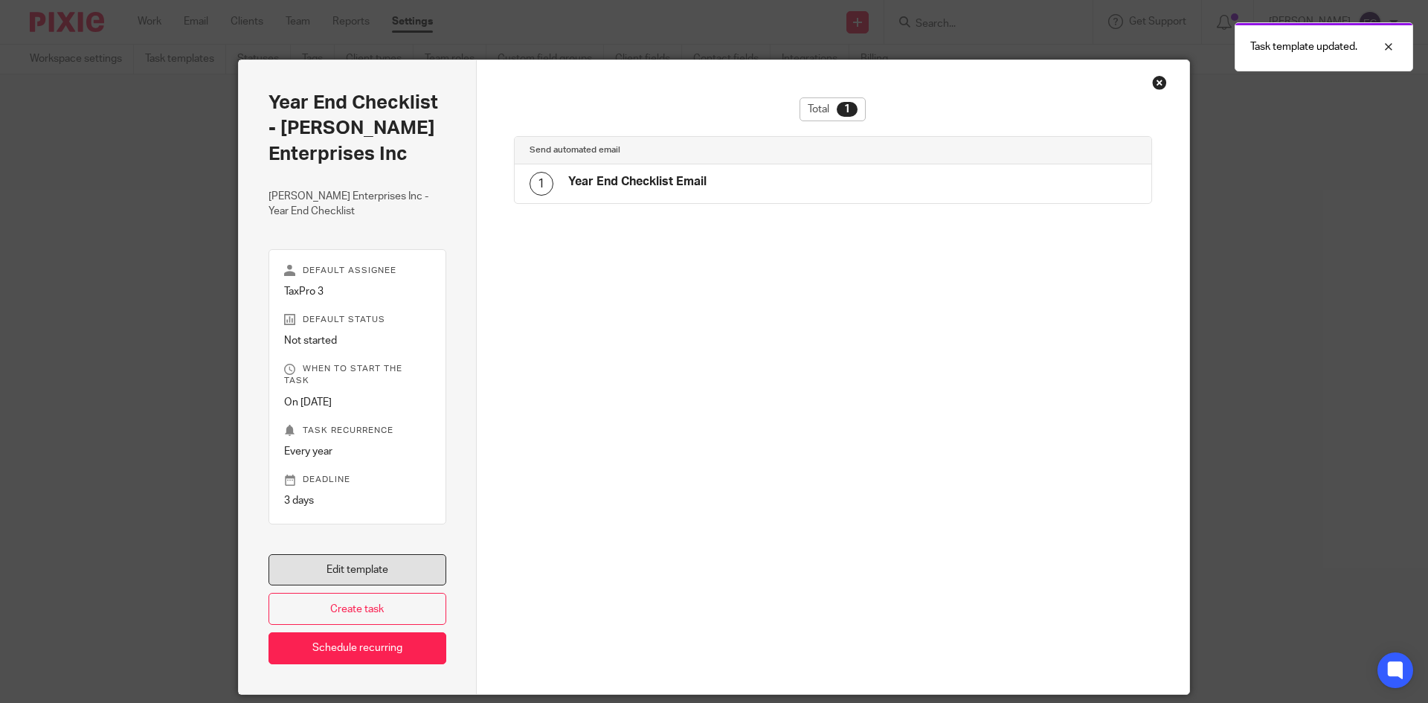
click at [366, 567] on link "Edit template" at bounding box center [357, 570] width 178 height 32
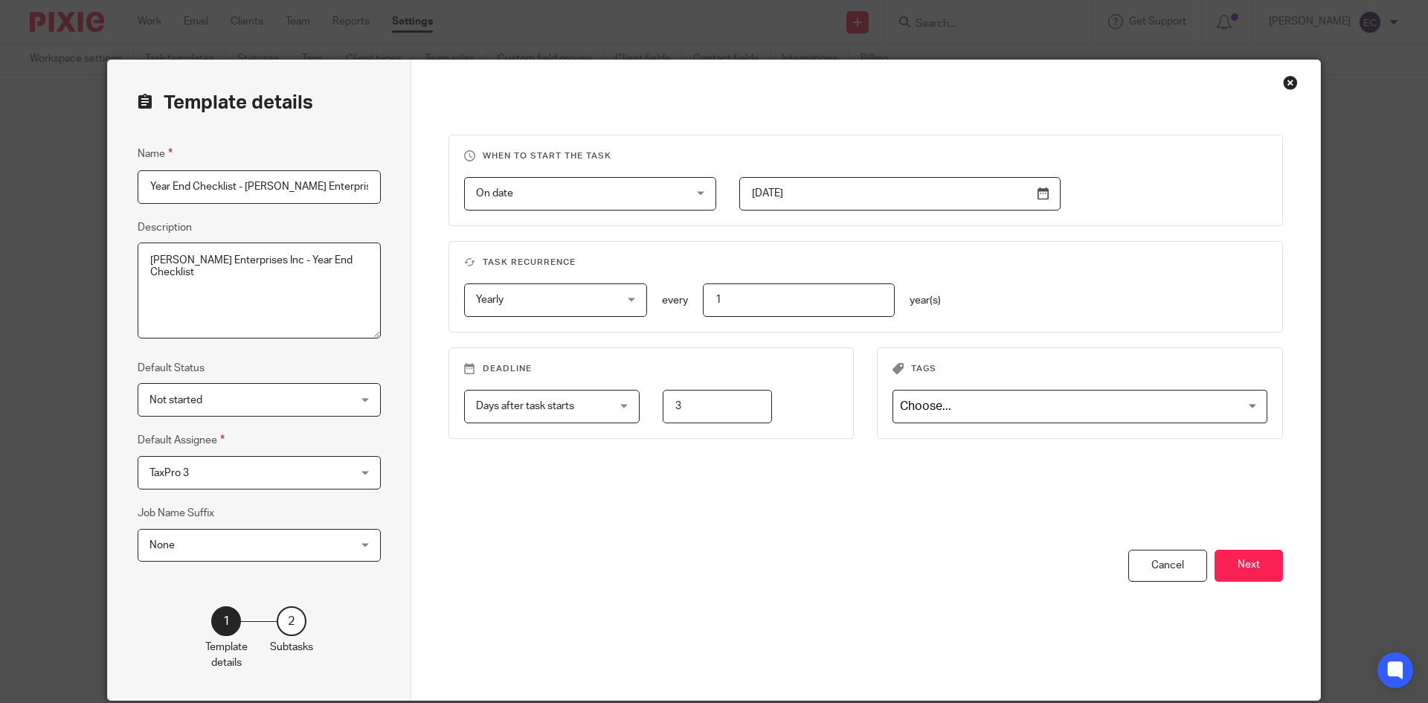
scroll to position [57, 0]
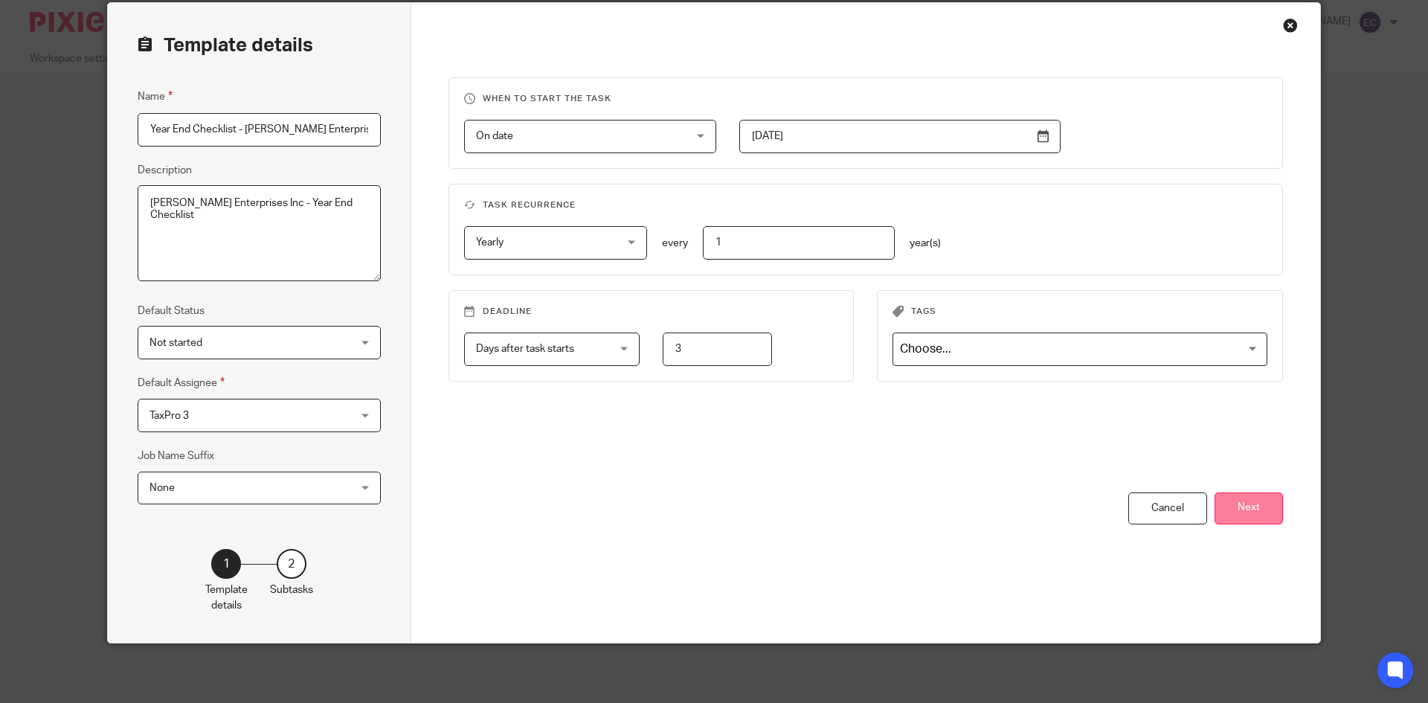
click at [1244, 495] on button "Next" at bounding box center [1248, 508] width 68 height 32
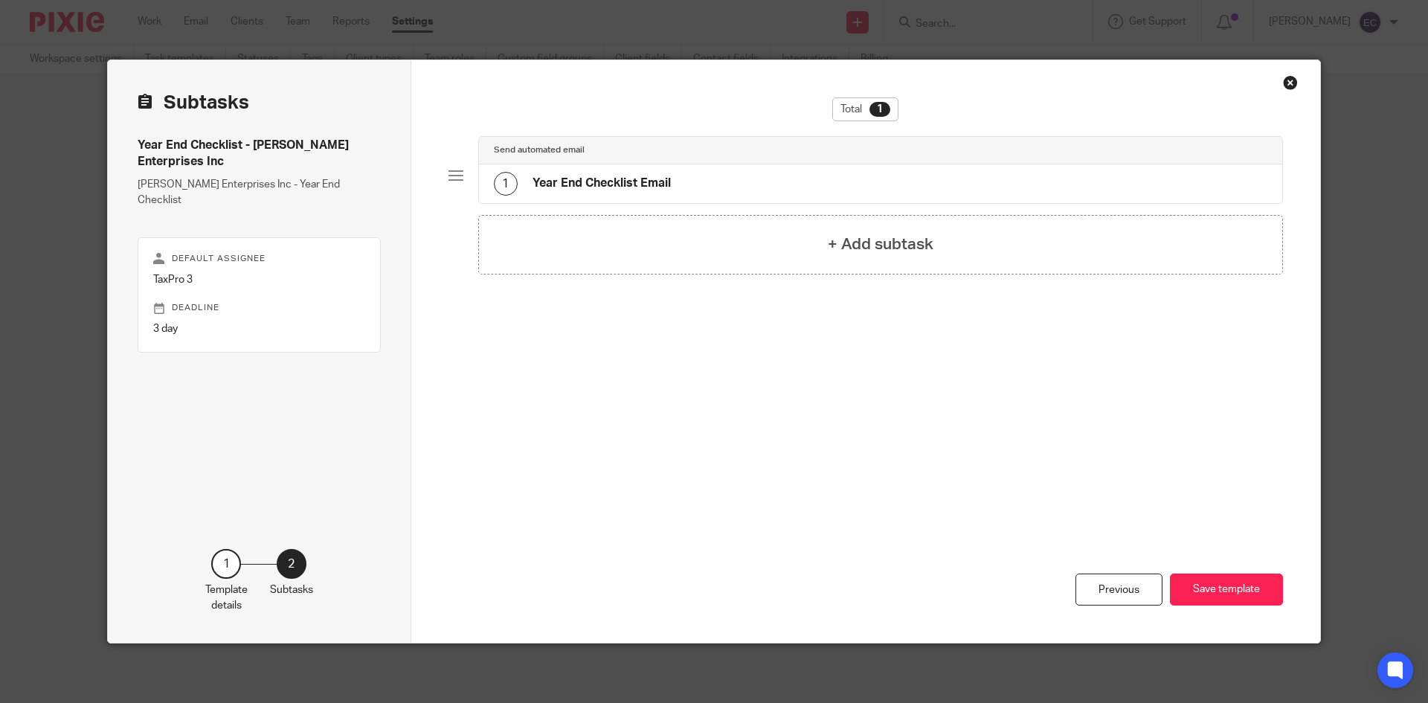
scroll to position [0, 0]
click at [789, 254] on div "+ Add subtask" at bounding box center [880, 244] width 805 height 59
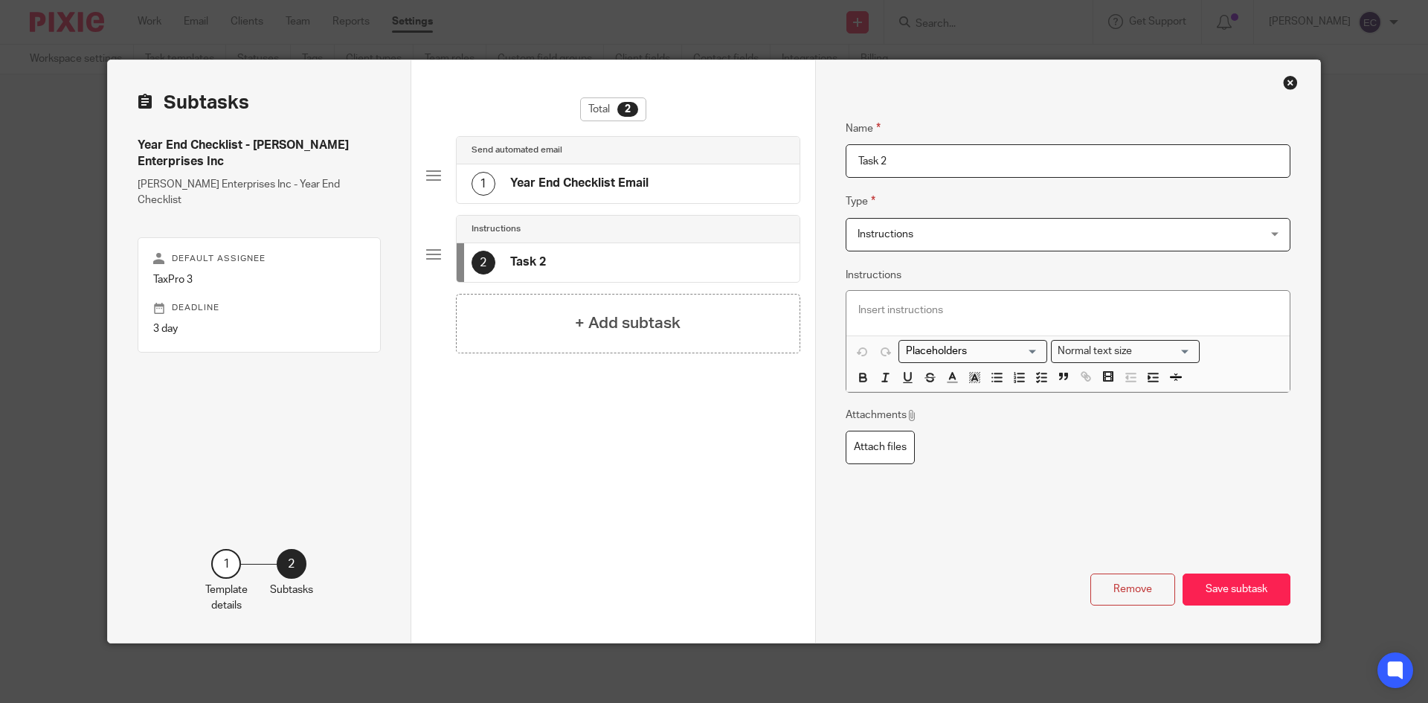
click at [563, 258] on div "2 Task 2" at bounding box center [628, 262] width 343 height 39
click at [520, 178] on h4 "Year End Checklist Email" at bounding box center [579, 184] width 138 height 16
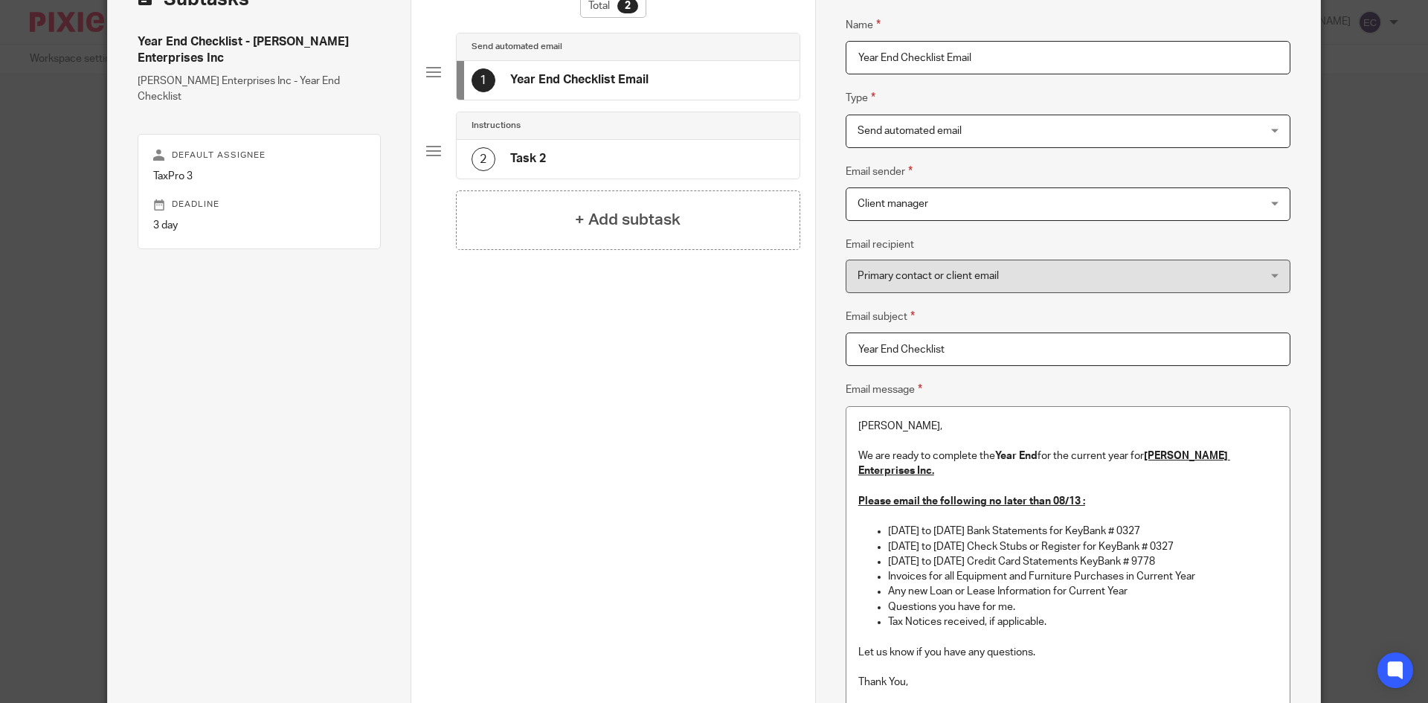
scroll to position [112, 0]
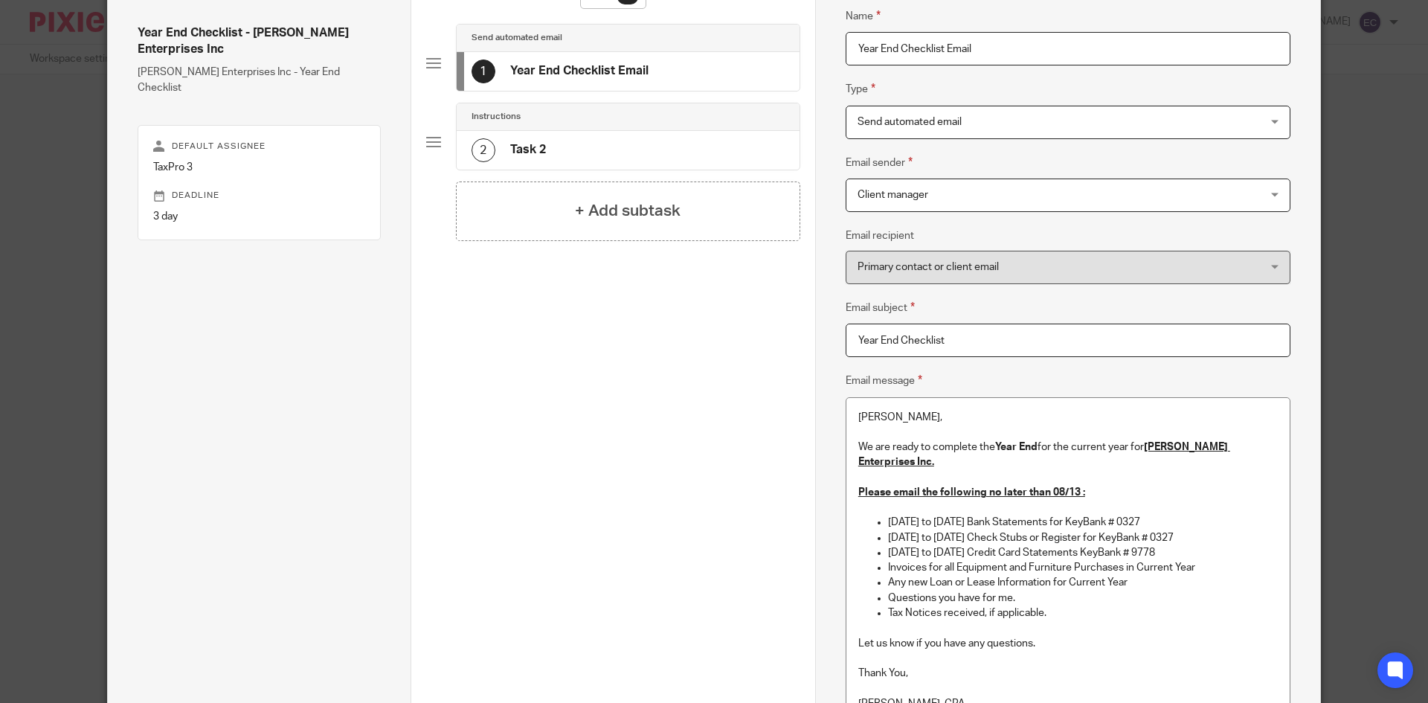
click at [529, 150] on h4 "Task 2" at bounding box center [528, 150] width 36 height 16
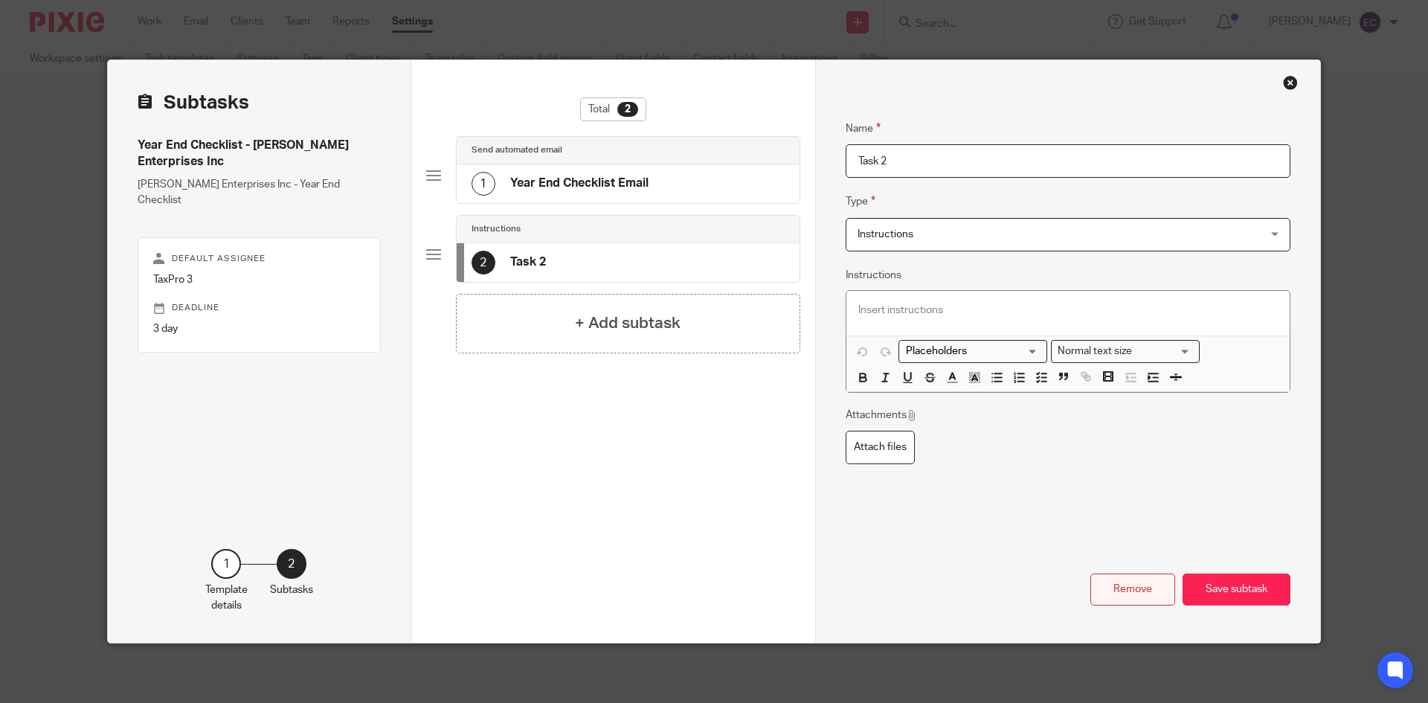
click at [1132, 579] on button "Remove" at bounding box center [1132, 589] width 85 height 32
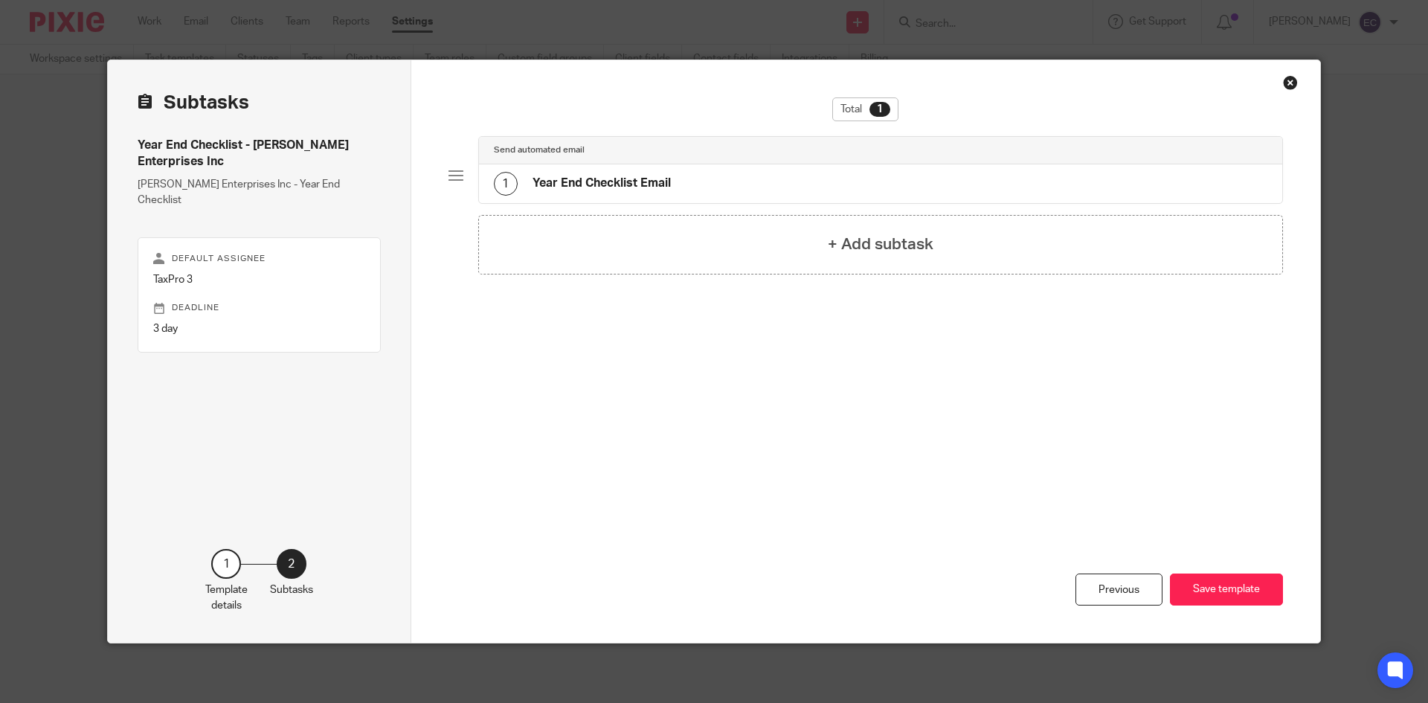
click at [605, 181] on h4 "Year End Checklist Email" at bounding box center [601, 184] width 138 height 16
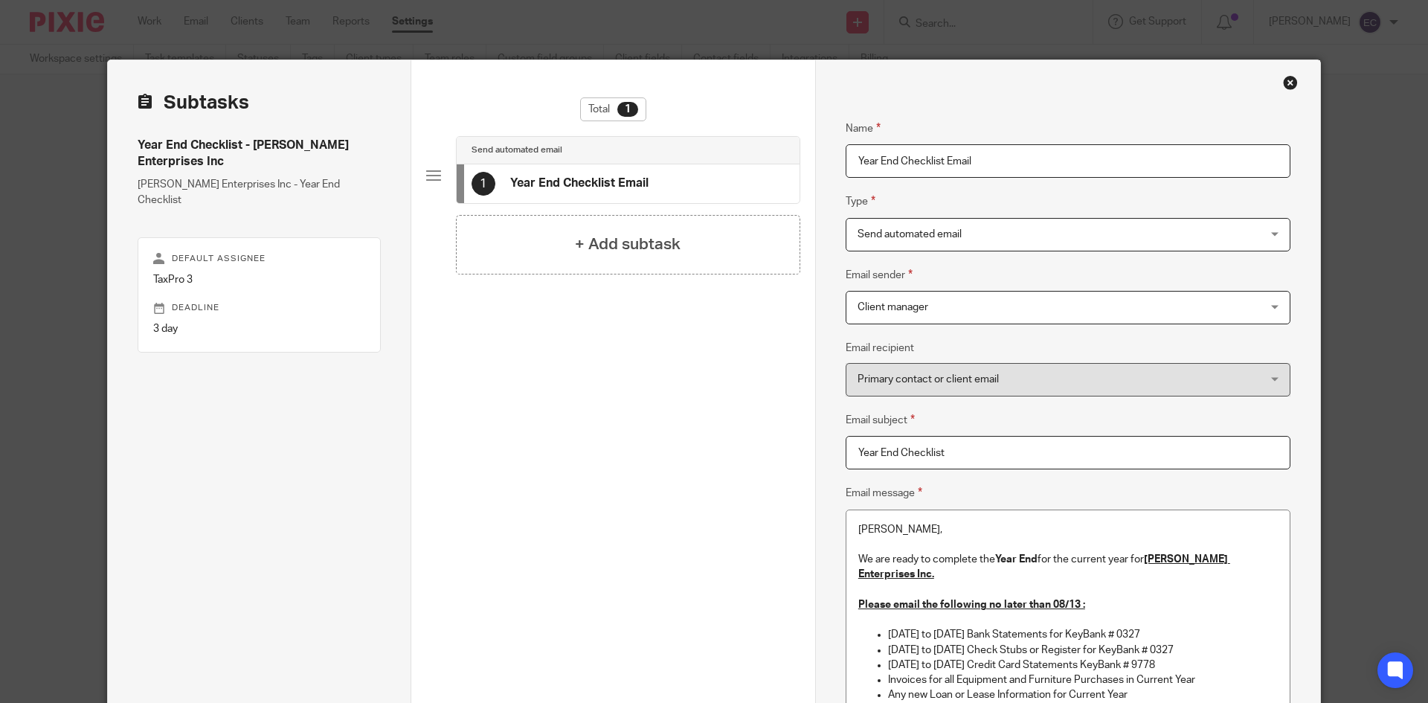
click at [1272, 229] on div "Send automated email Send automated email" at bounding box center [1068, 234] width 445 height 33
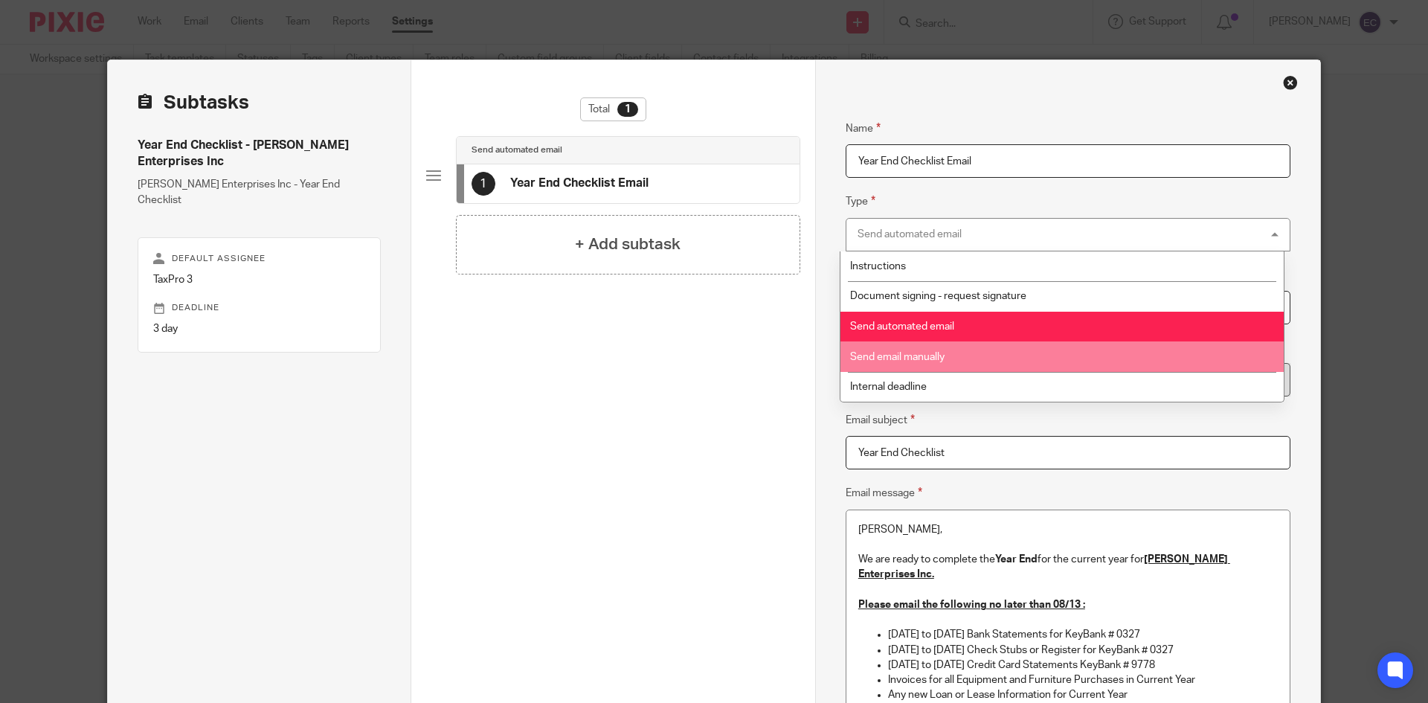
click at [939, 351] on li "Send email manually" at bounding box center [1061, 356] width 443 height 30
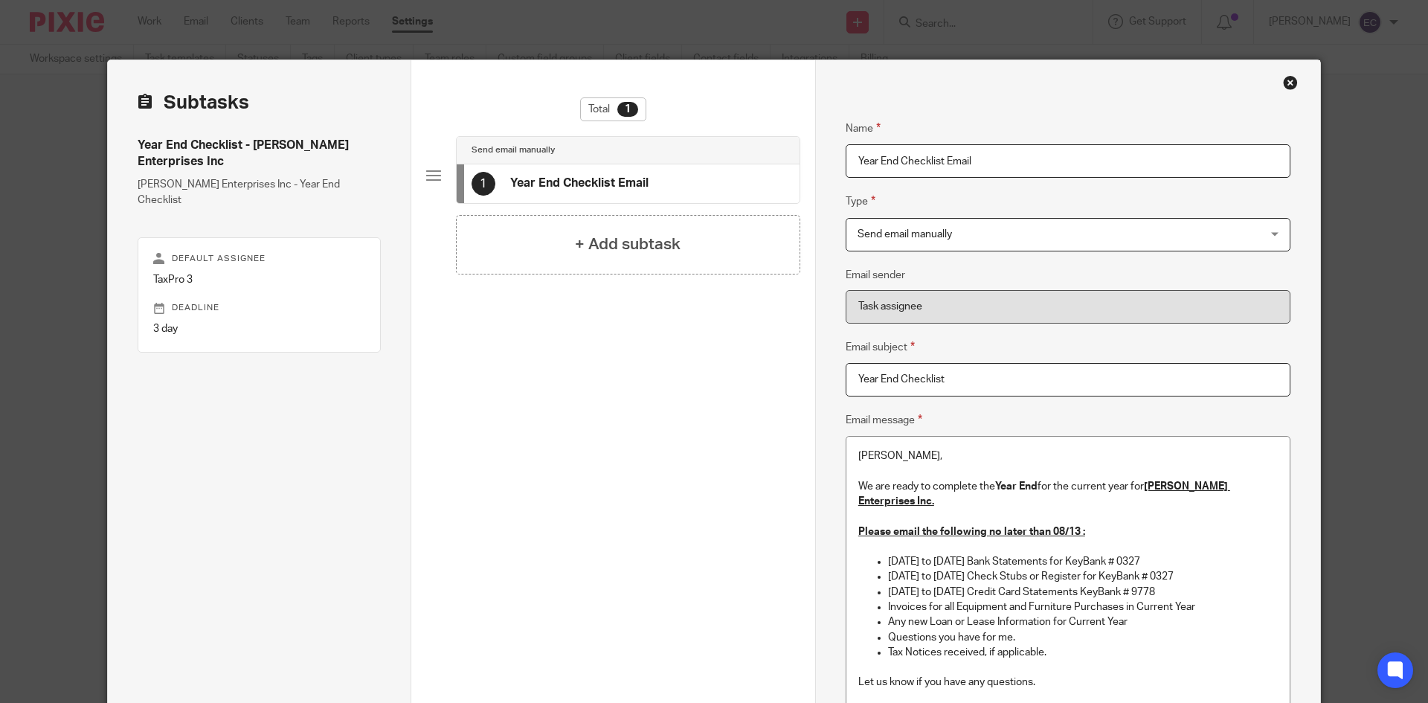
click at [1272, 235] on div "Send email manually Send email manually" at bounding box center [1068, 234] width 445 height 33
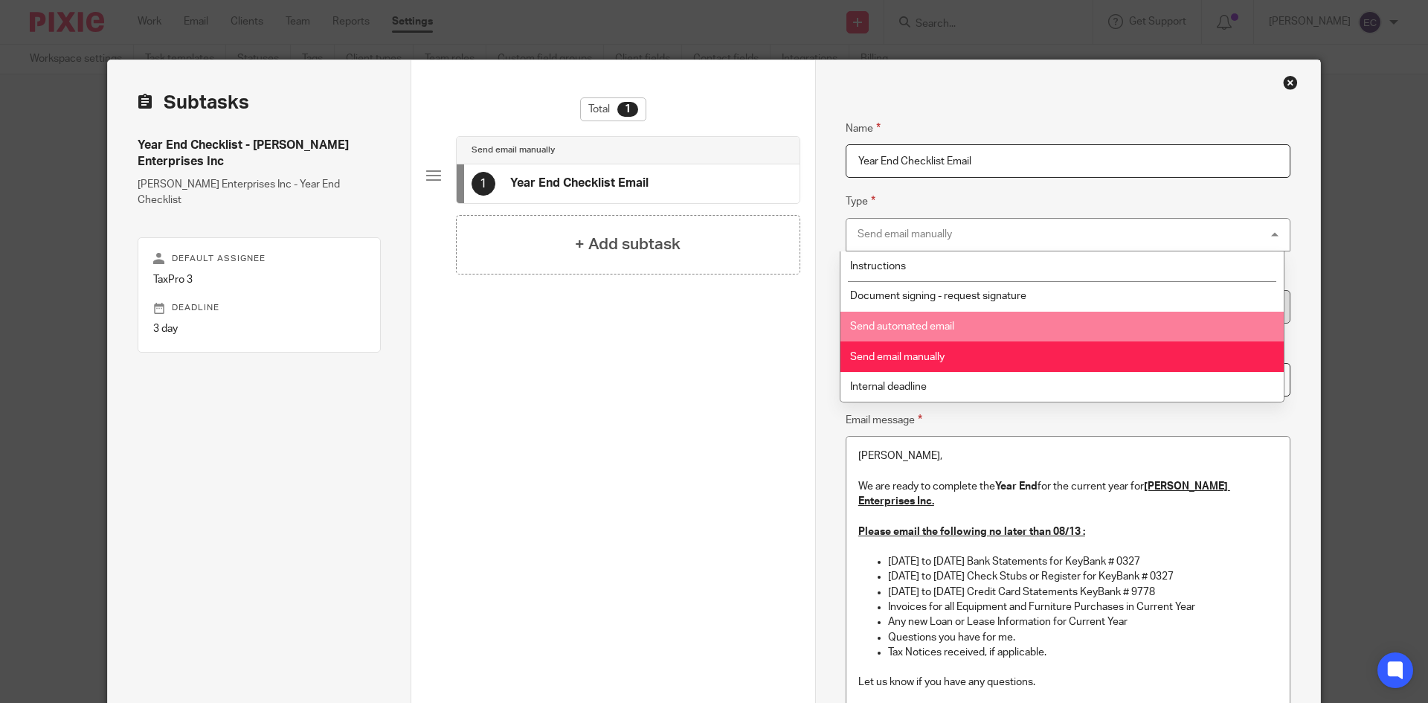
click at [889, 323] on span "Send automated email" at bounding box center [902, 326] width 104 height 10
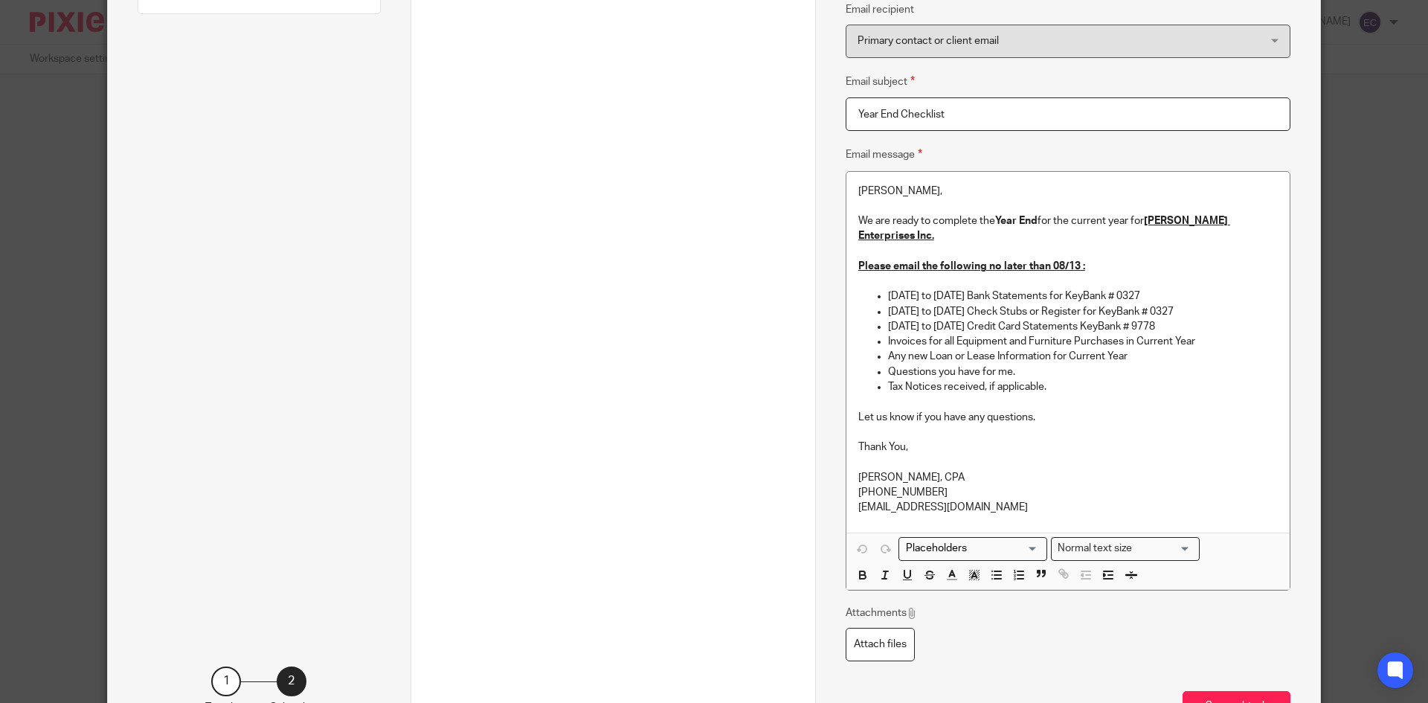
scroll to position [440, 0]
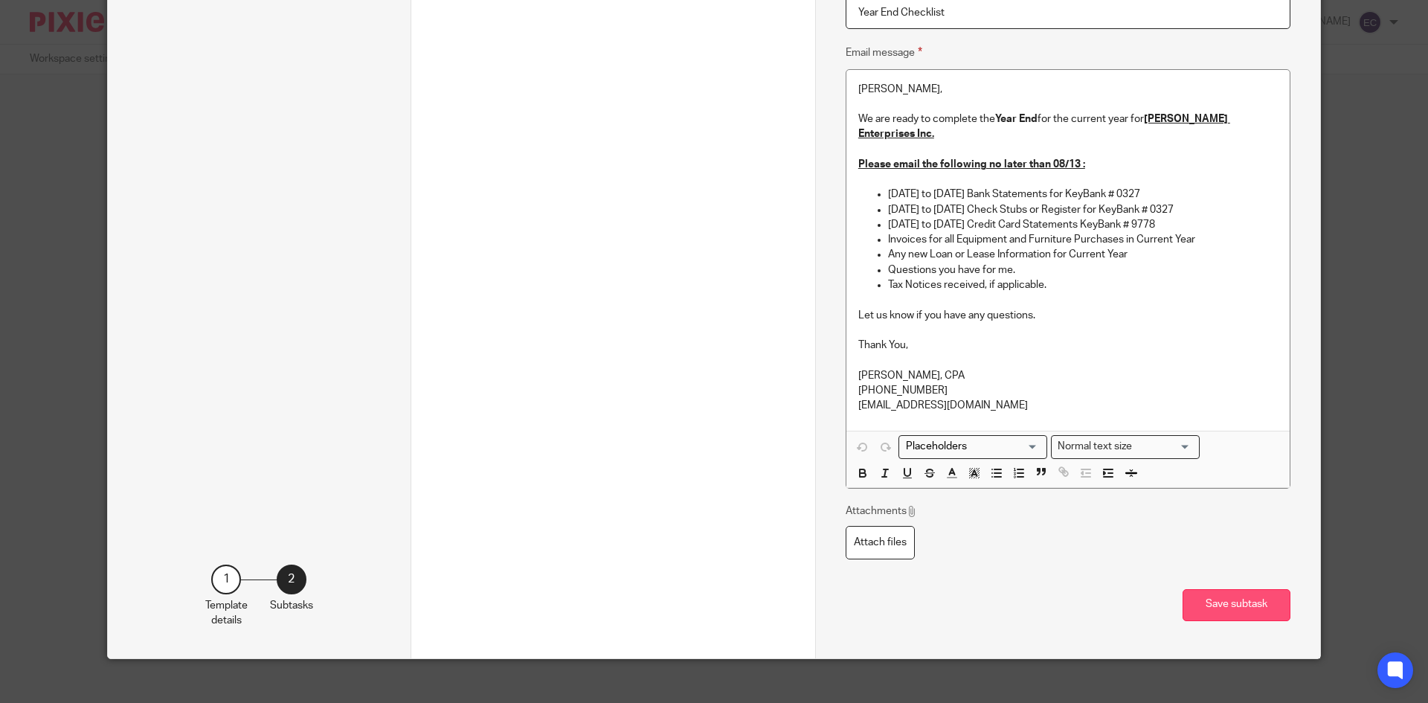
click at [1214, 599] on button "Save subtask" at bounding box center [1236, 605] width 108 height 32
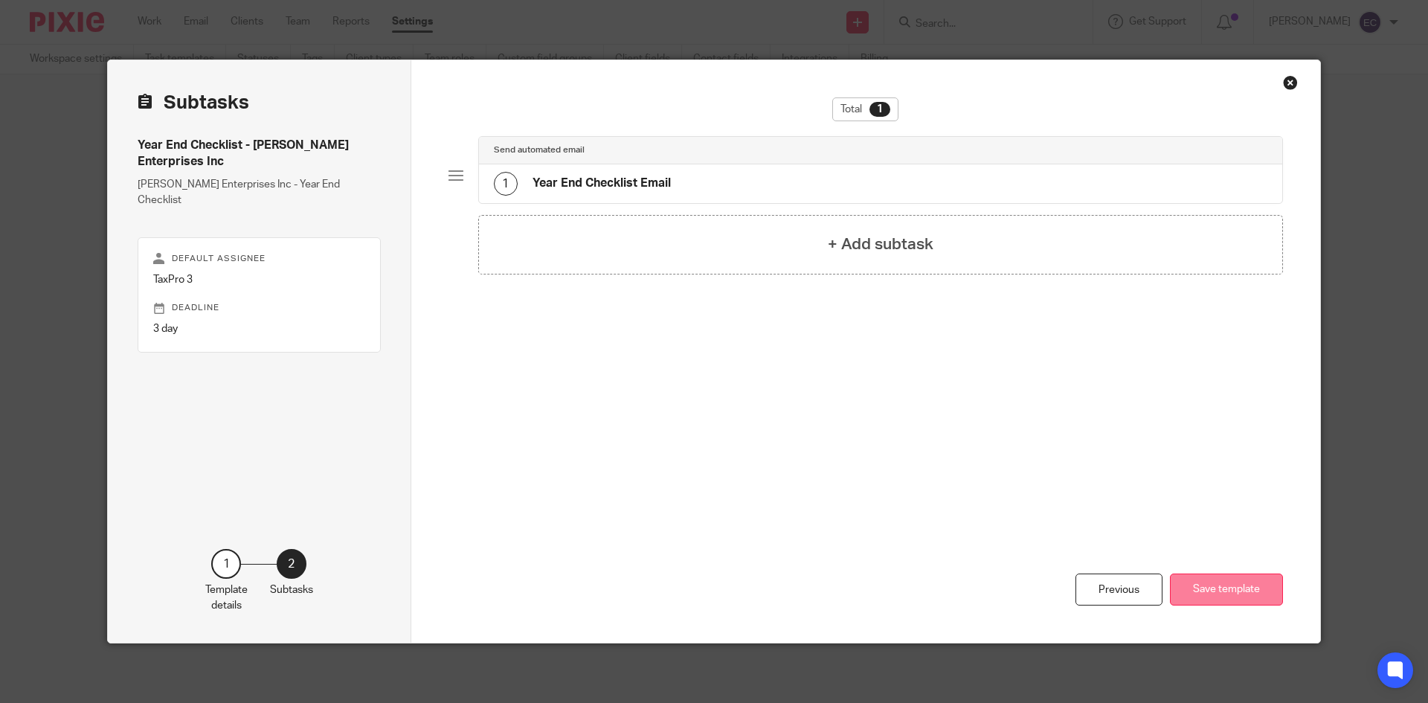
click at [1211, 593] on button "Save template" at bounding box center [1226, 589] width 113 height 32
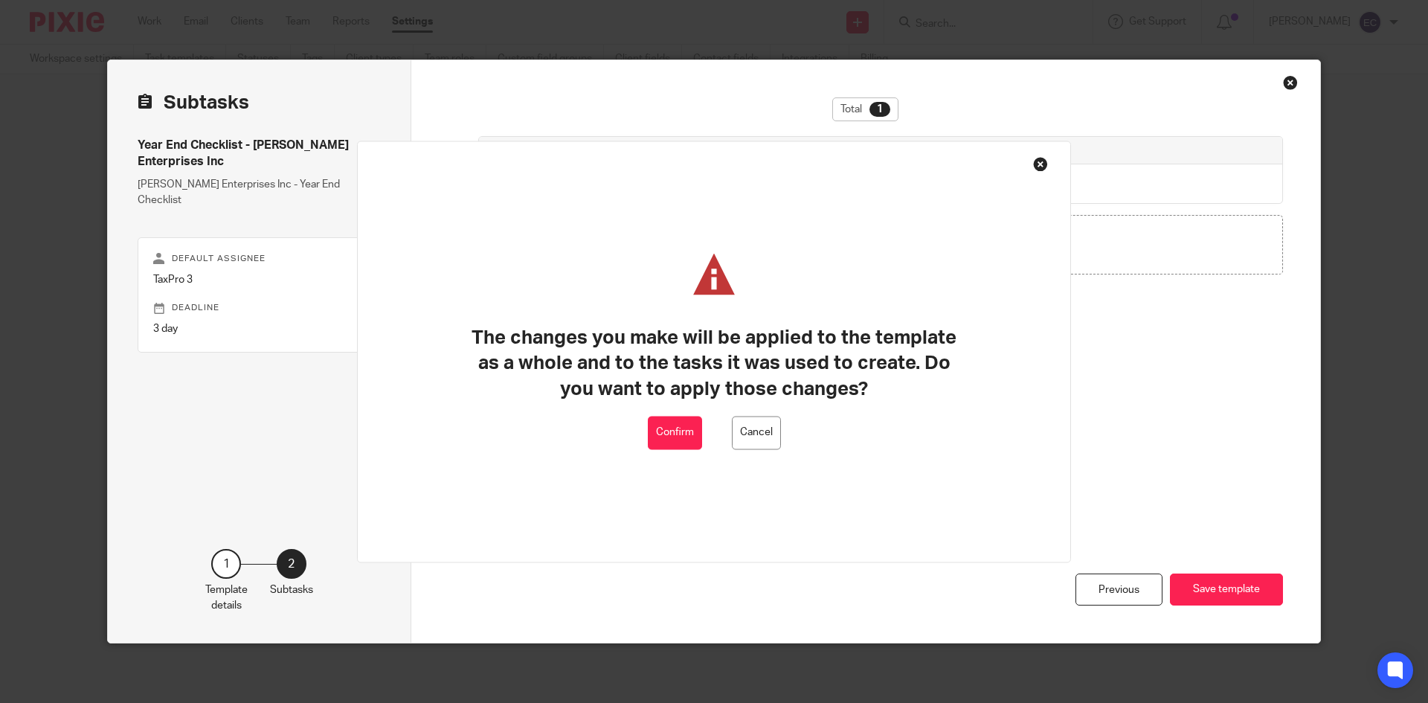
click at [672, 431] on button "Confirm" at bounding box center [675, 432] width 54 height 33
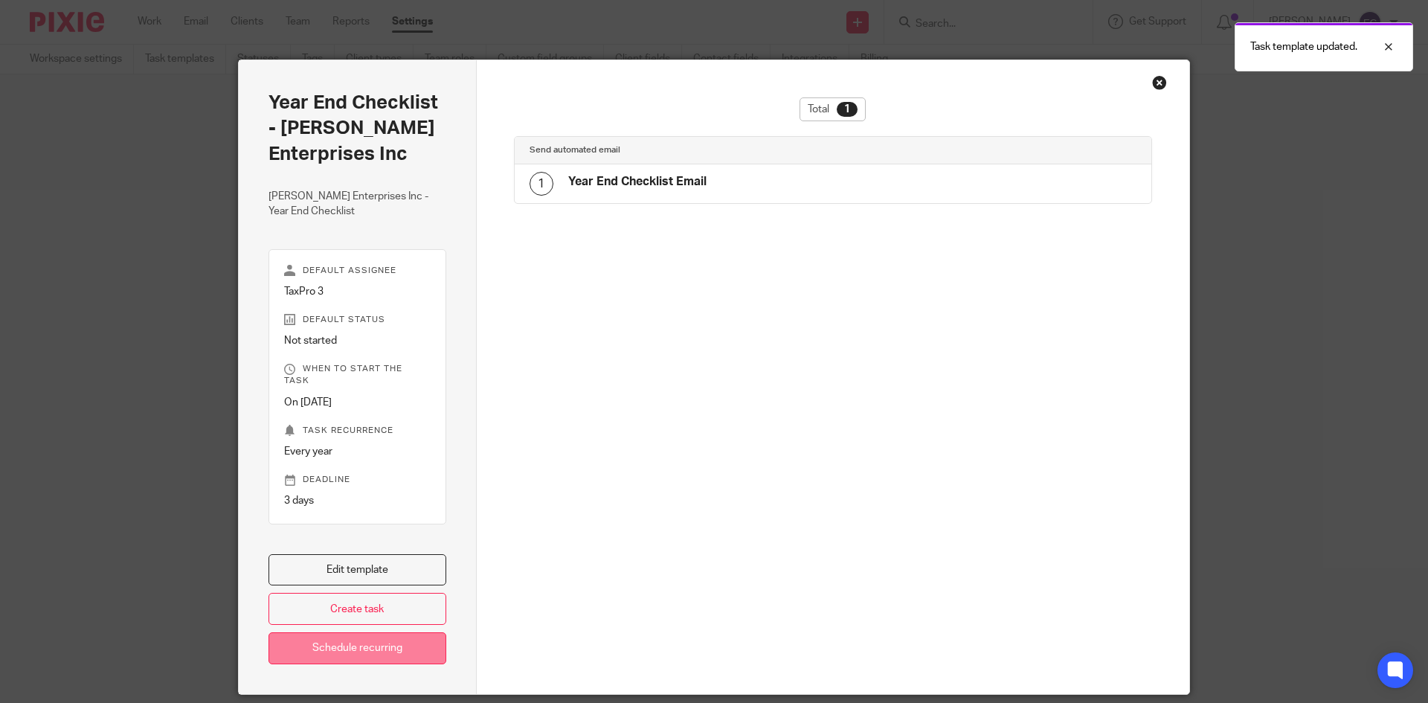
click at [339, 640] on link "Schedule recurring" at bounding box center [357, 648] width 178 height 32
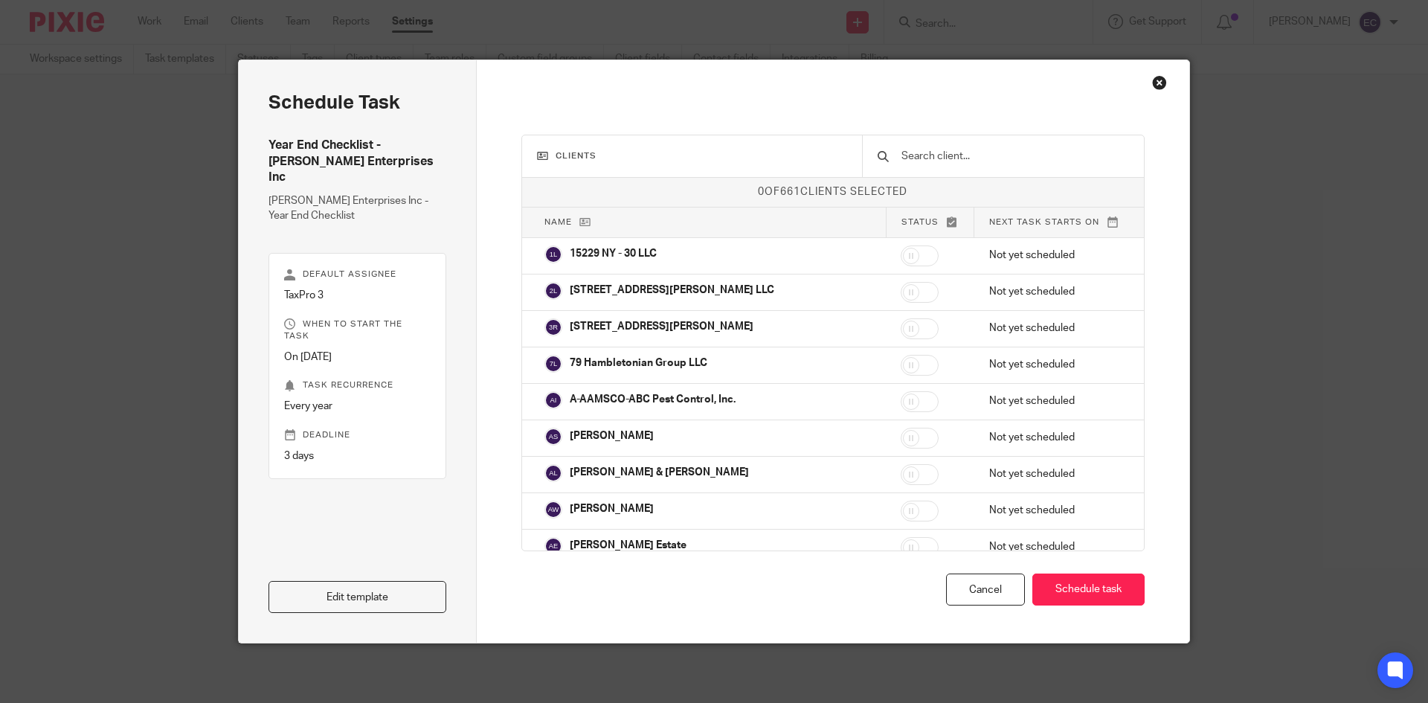
drag, startPoint x: 899, startPoint y: 155, endPoint x: 911, endPoint y: 141, distance: 18.5
click at [900, 156] on input "text" at bounding box center [1014, 156] width 229 height 16
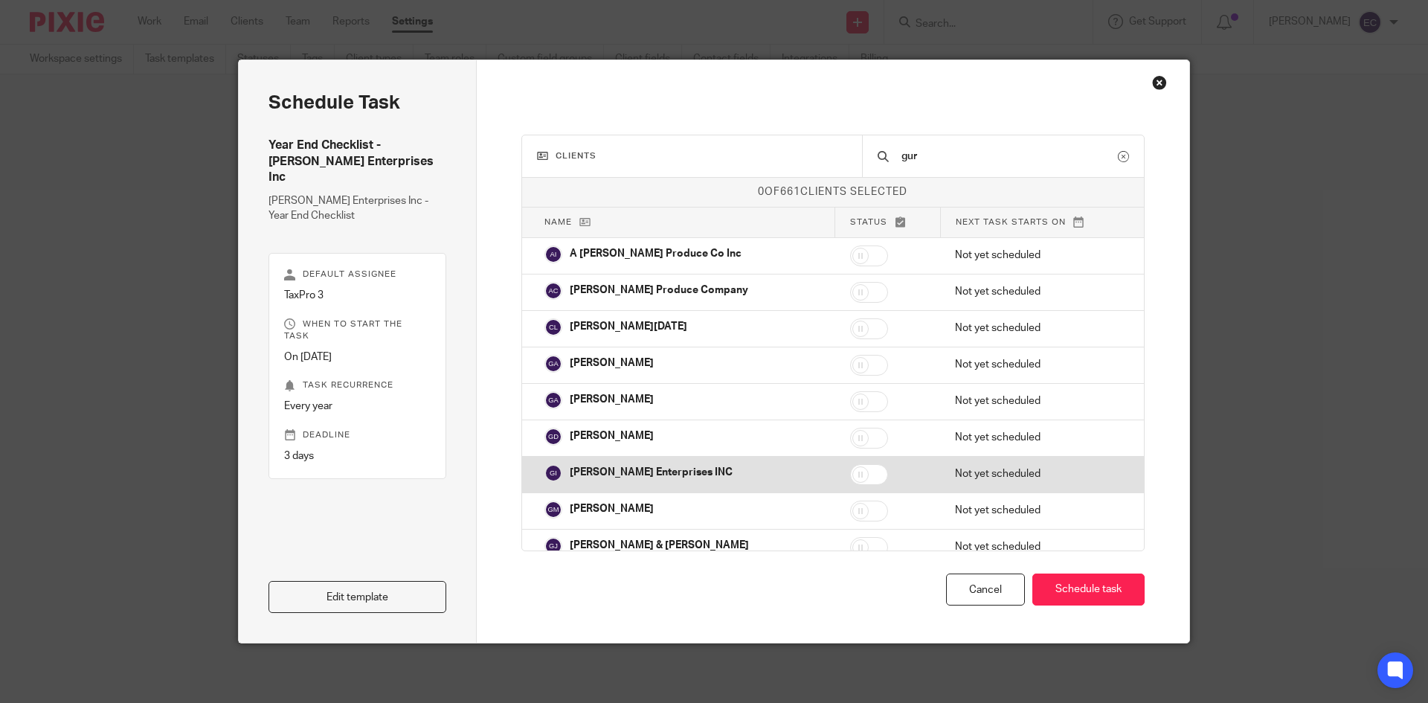
type input "gur"
click at [850, 474] on input "checkbox" at bounding box center [869, 474] width 38 height 21
checkbox input "true"
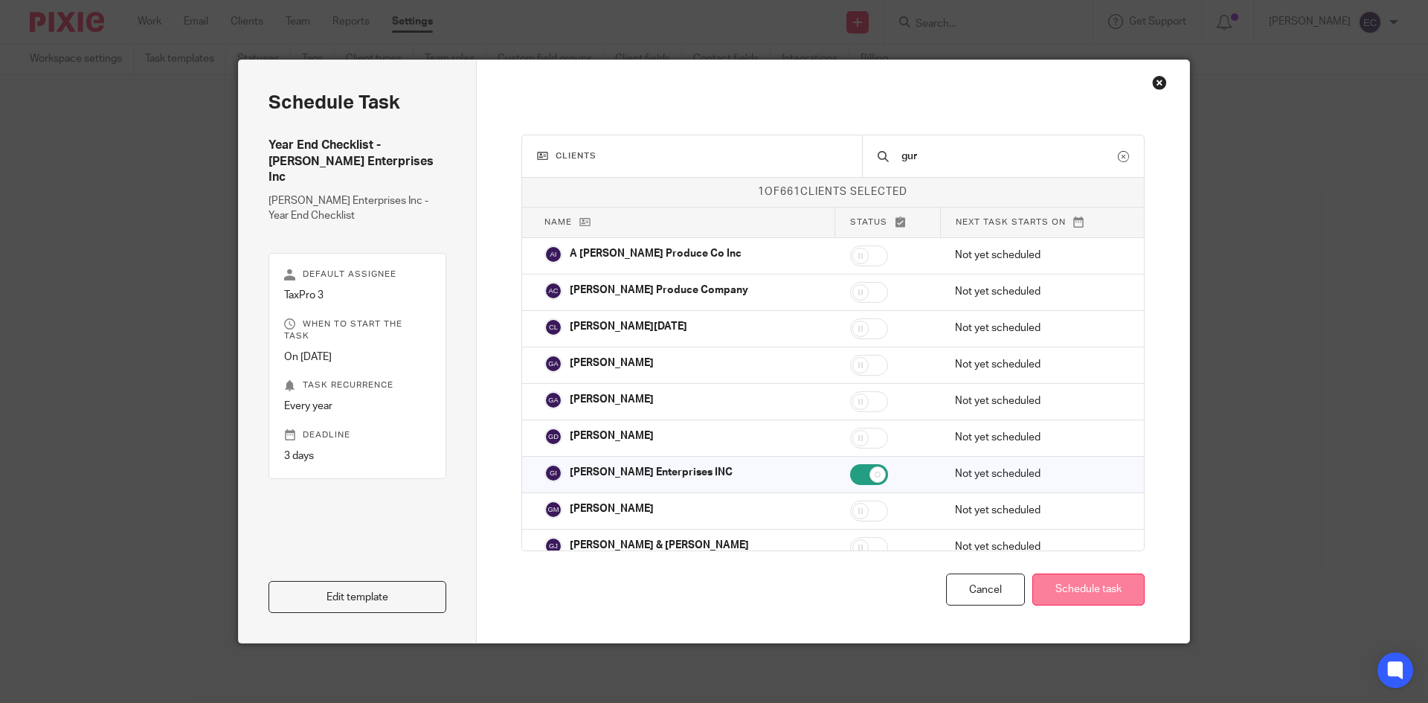
click at [1110, 590] on button "Schedule task" at bounding box center [1088, 589] width 112 height 32
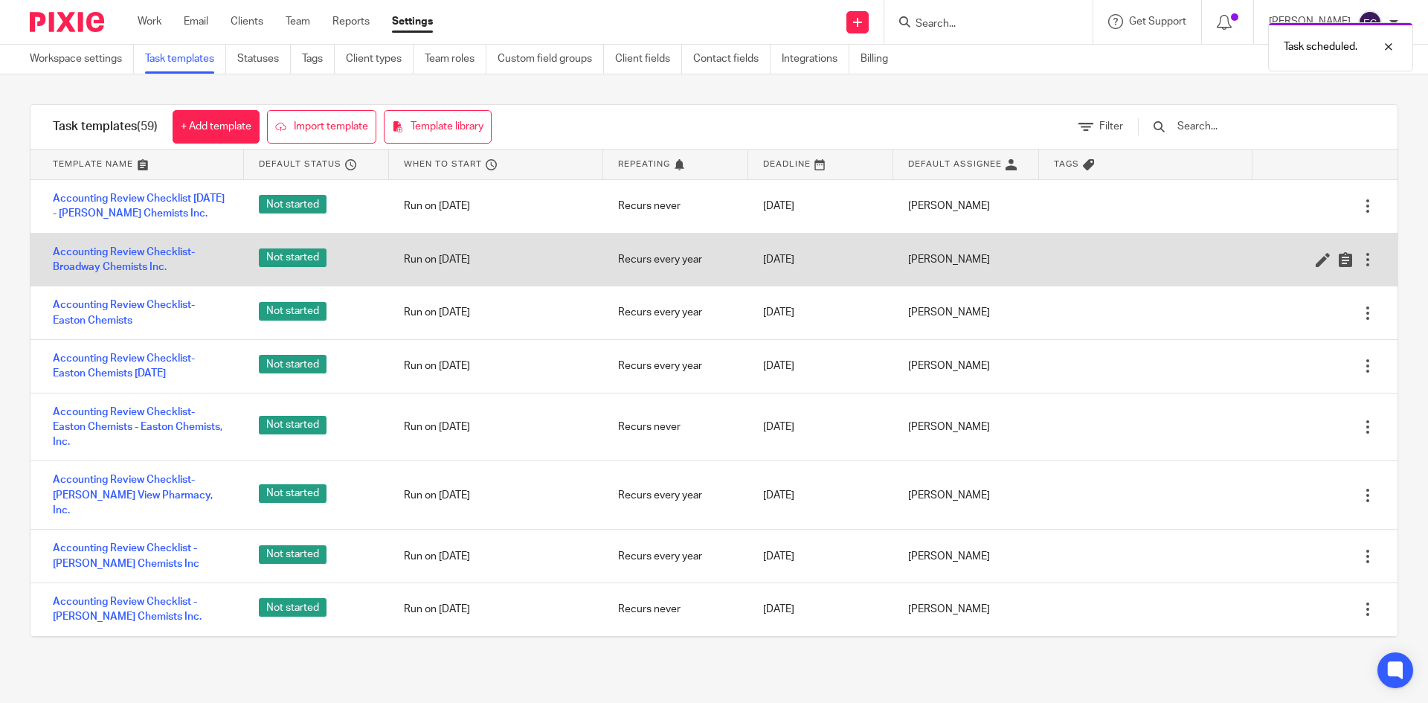
drag, startPoint x: 1371, startPoint y: 219, endPoint x: 1373, endPoint y: 248, distance: 28.3
click at [1373, 248] on div "Accounting Review Checklist [DATE] - [PERSON_NAME] Chemists Inc. Not started Ru…" at bounding box center [713, 408] width 1367 height 457
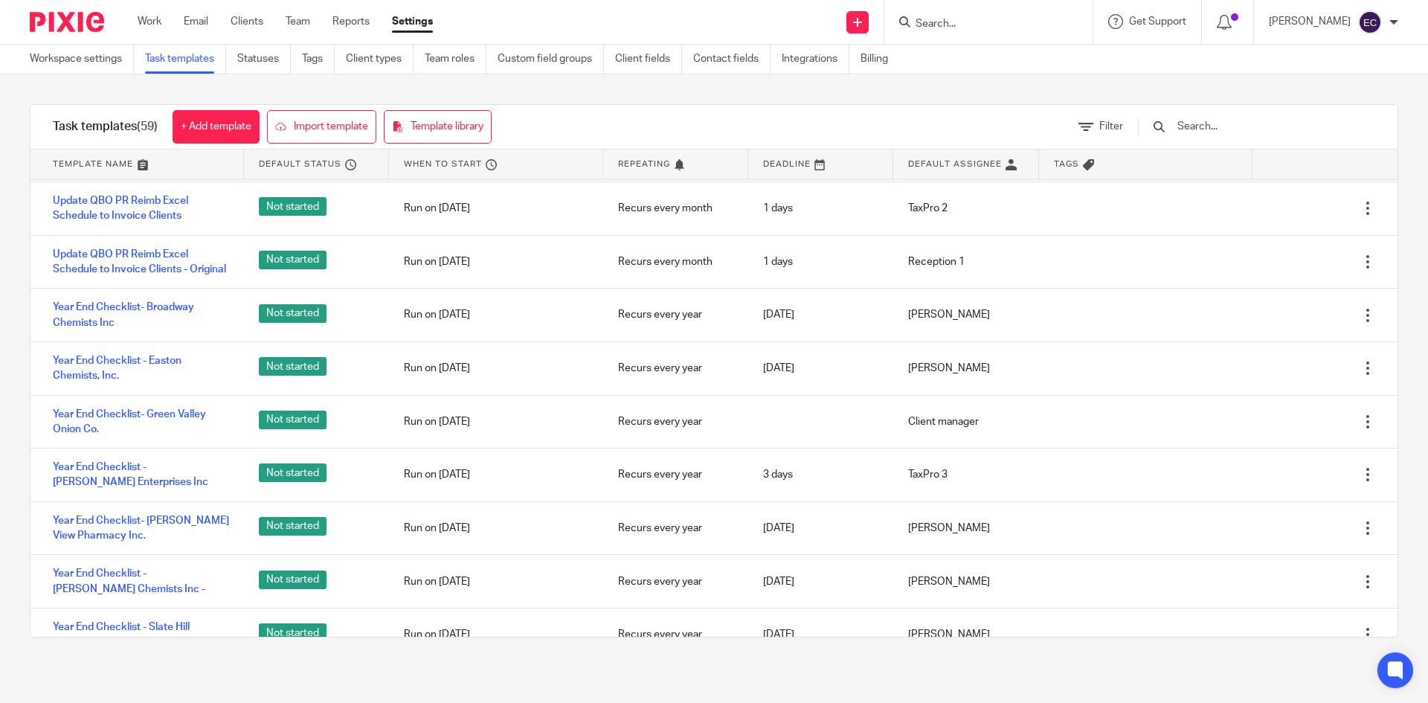
scroll to position [2448, 0]
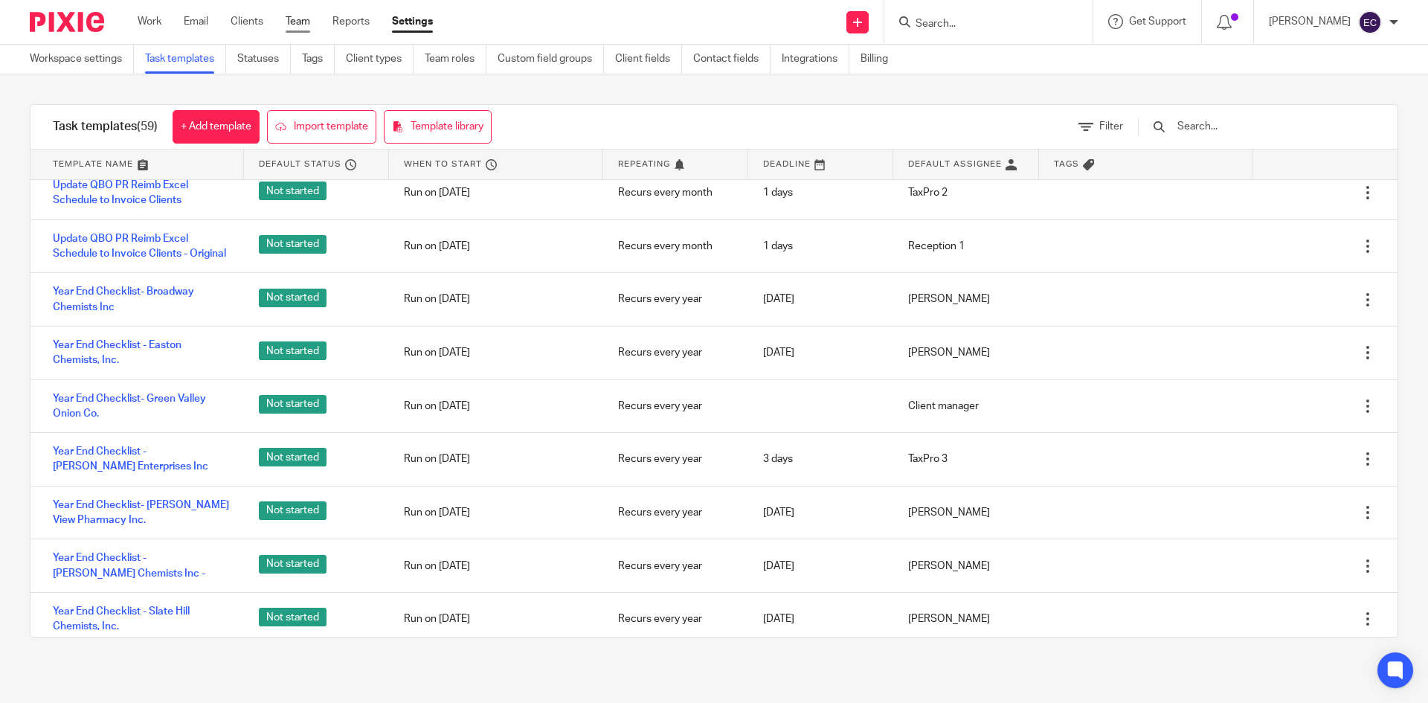
click at [297, 19] on link "Team" at bounding box center [298, 21] width 25 height 15
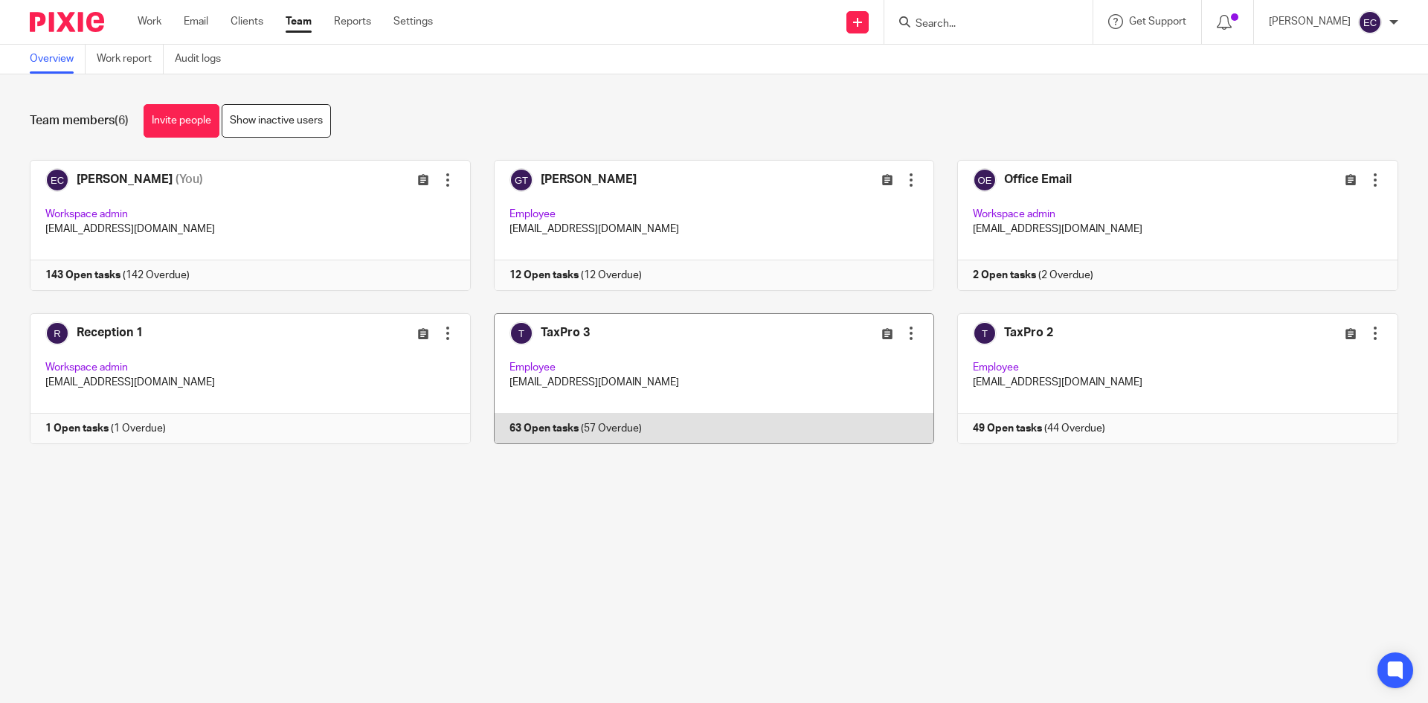
click at [793, 331] on div "Edit user Transfer Deactivate user" at bounding box center [850, 332] width 137 height 17
click at [587, 391] on link at bounding box center [703, 378] width 464 height 131
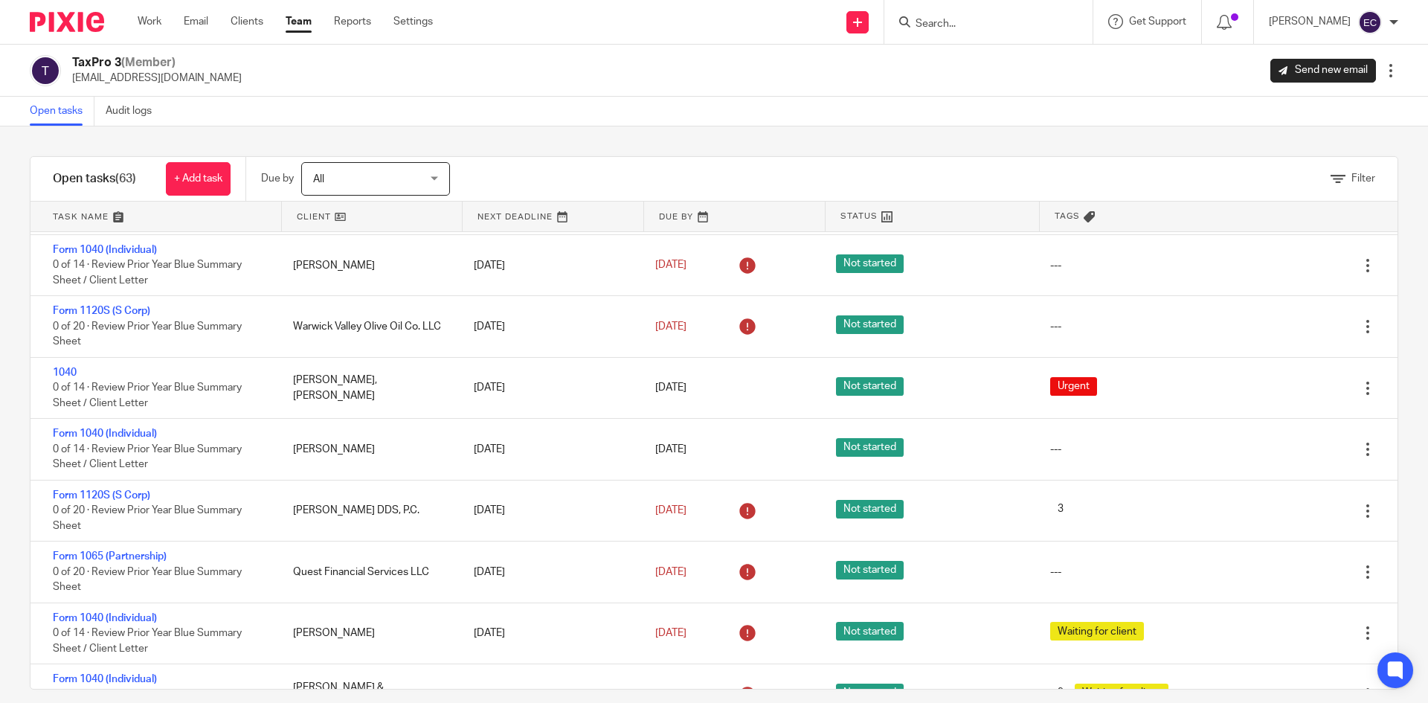
scroll to position [2172, 0]
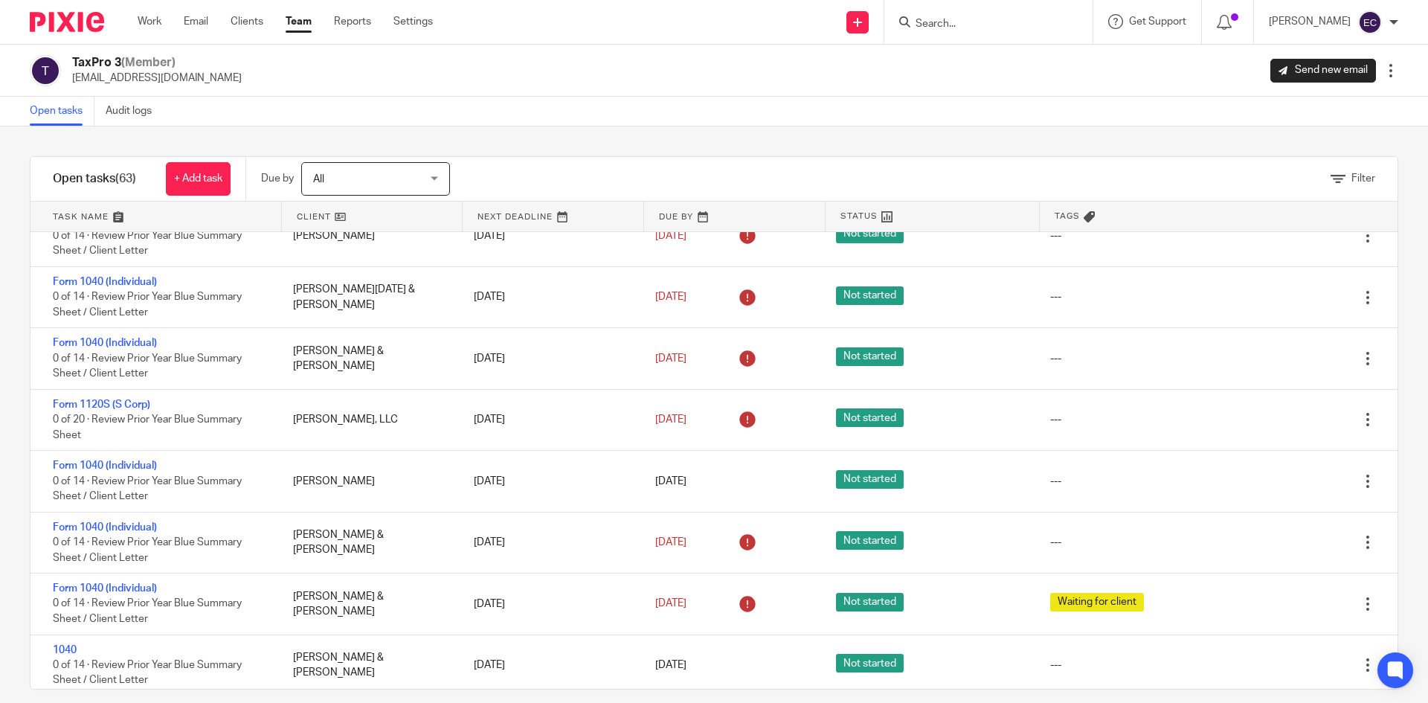
scroll to position [3222, 0]
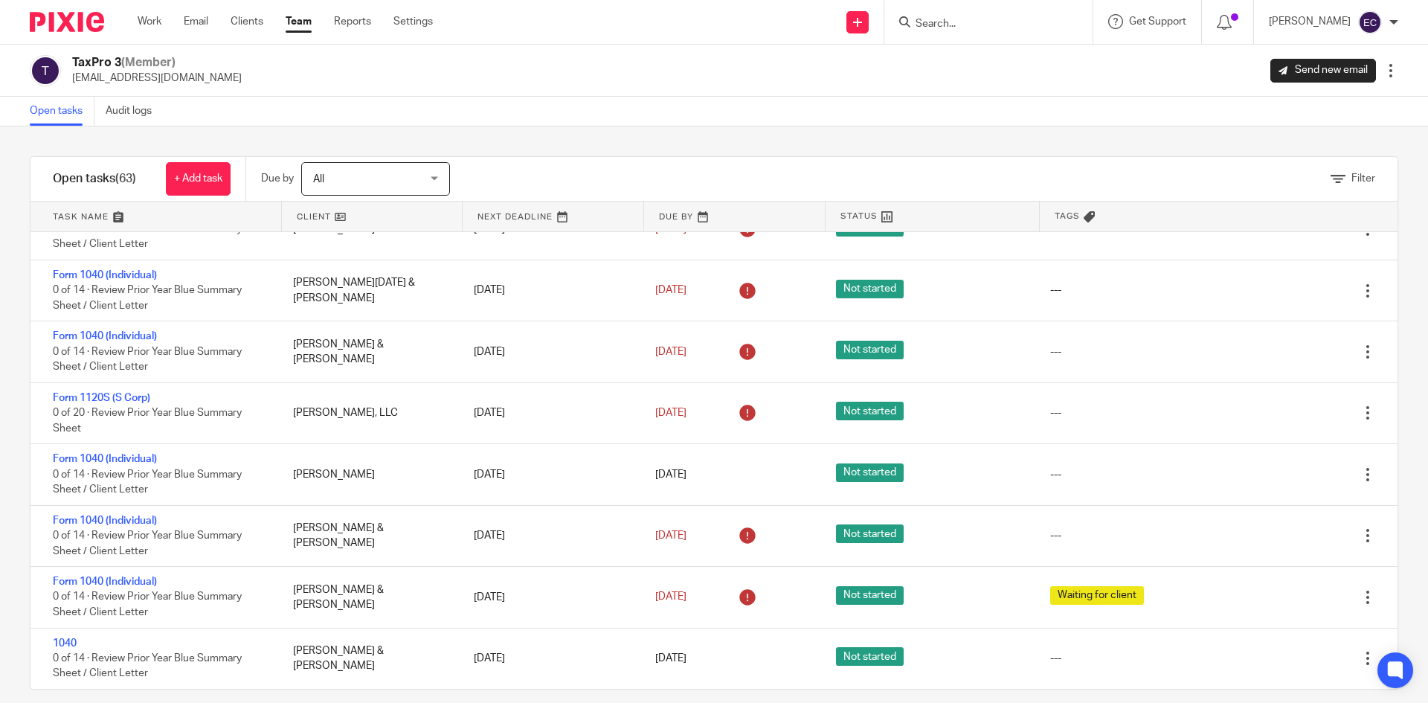
drag, startPoint x: 905, startPoint y: 24, endPoint x: 912, endPoint y: 19, distance: 8.0
click at [914, 25] on input "Search" at bounding box center [981, 24] width 134 height 13
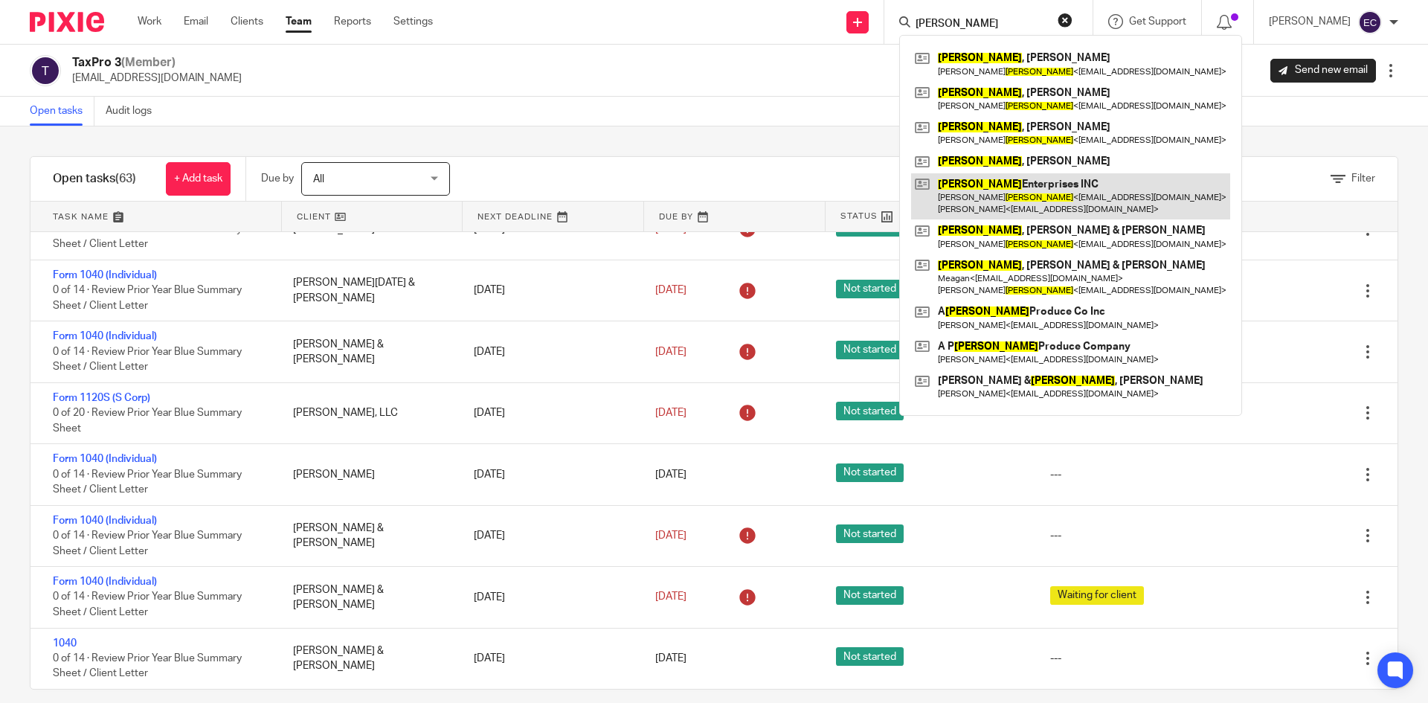
type input "gurda"
click at [956, 200] on link at bounding box center [1070, 196] width 319 height 46
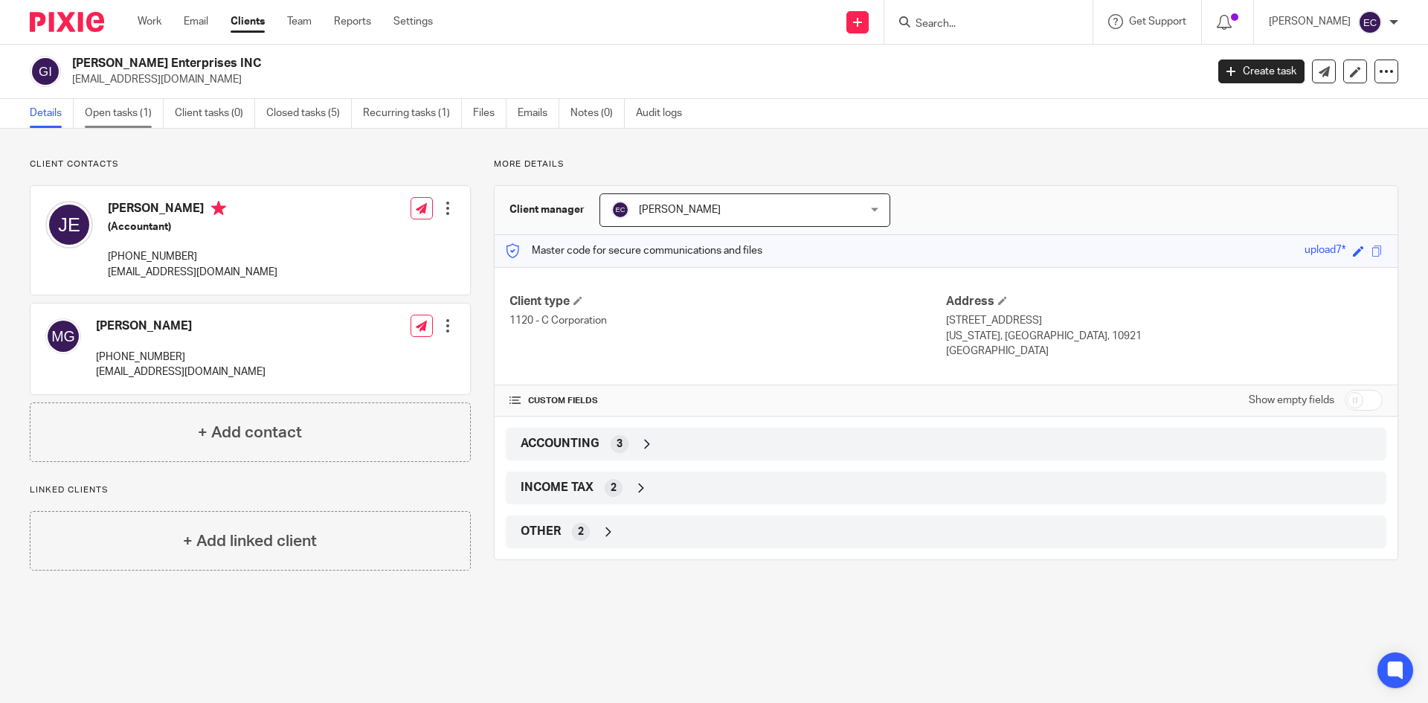
click at [120, 119] on link "Open tasks (1)" at bounding box center [124, 113] width 79 height 29
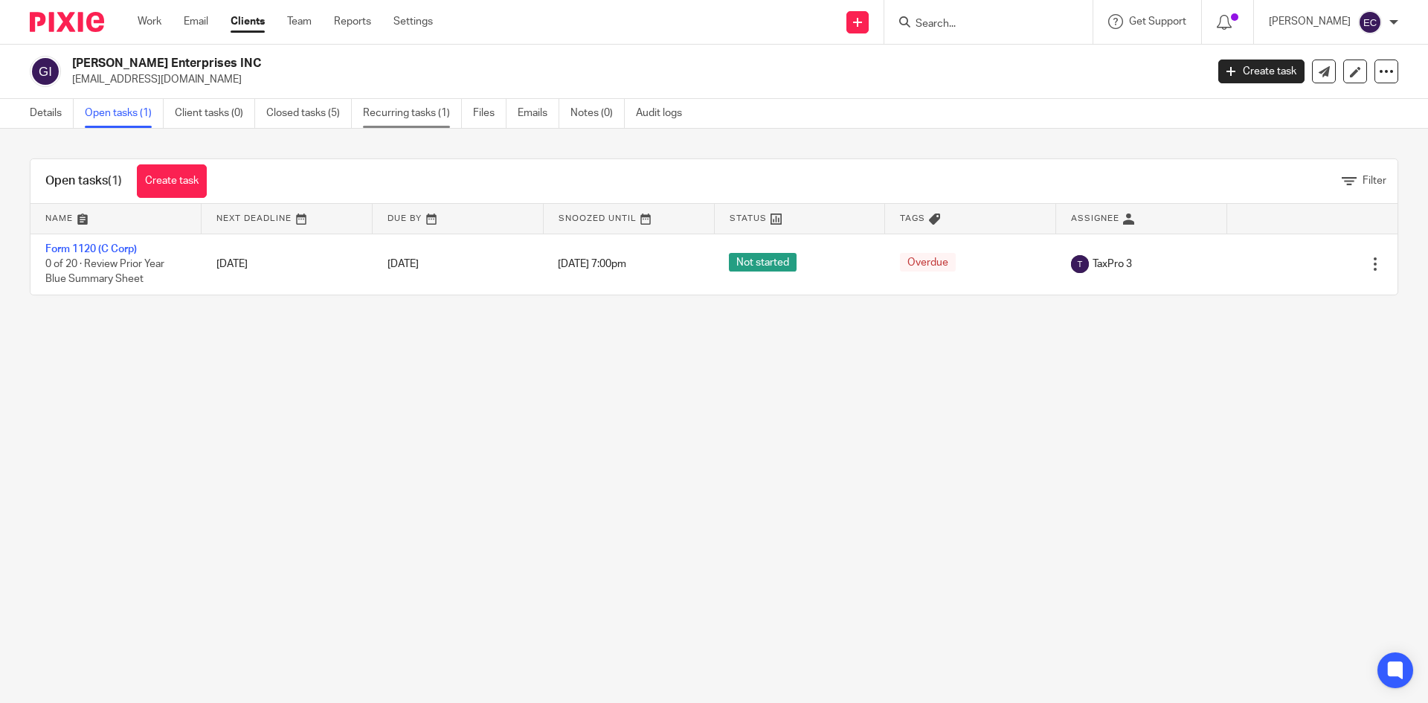
click at [405, 113] on link "Recurring tasks (1)" at bounding box center [412, 113] width 99 height 29
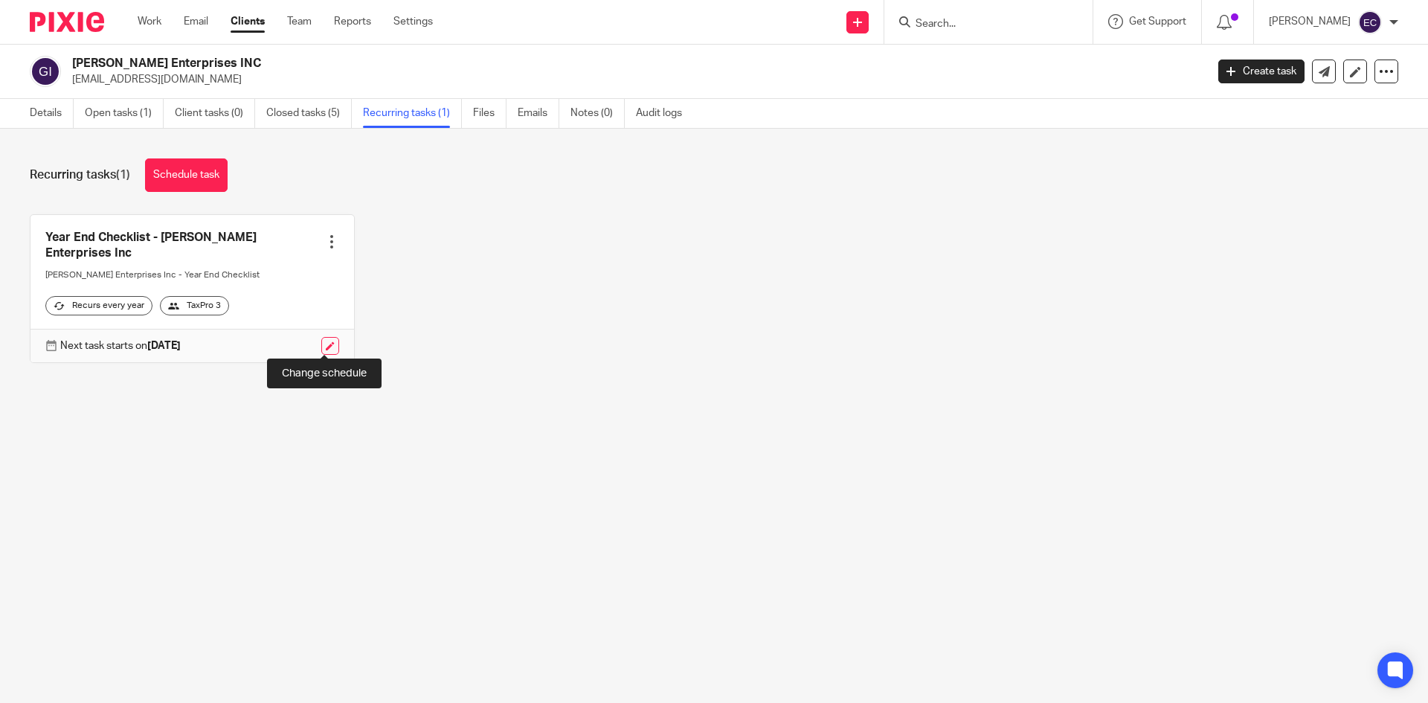
click at [325, 340] on link at bounding box center [330, 346] width 18 height 18
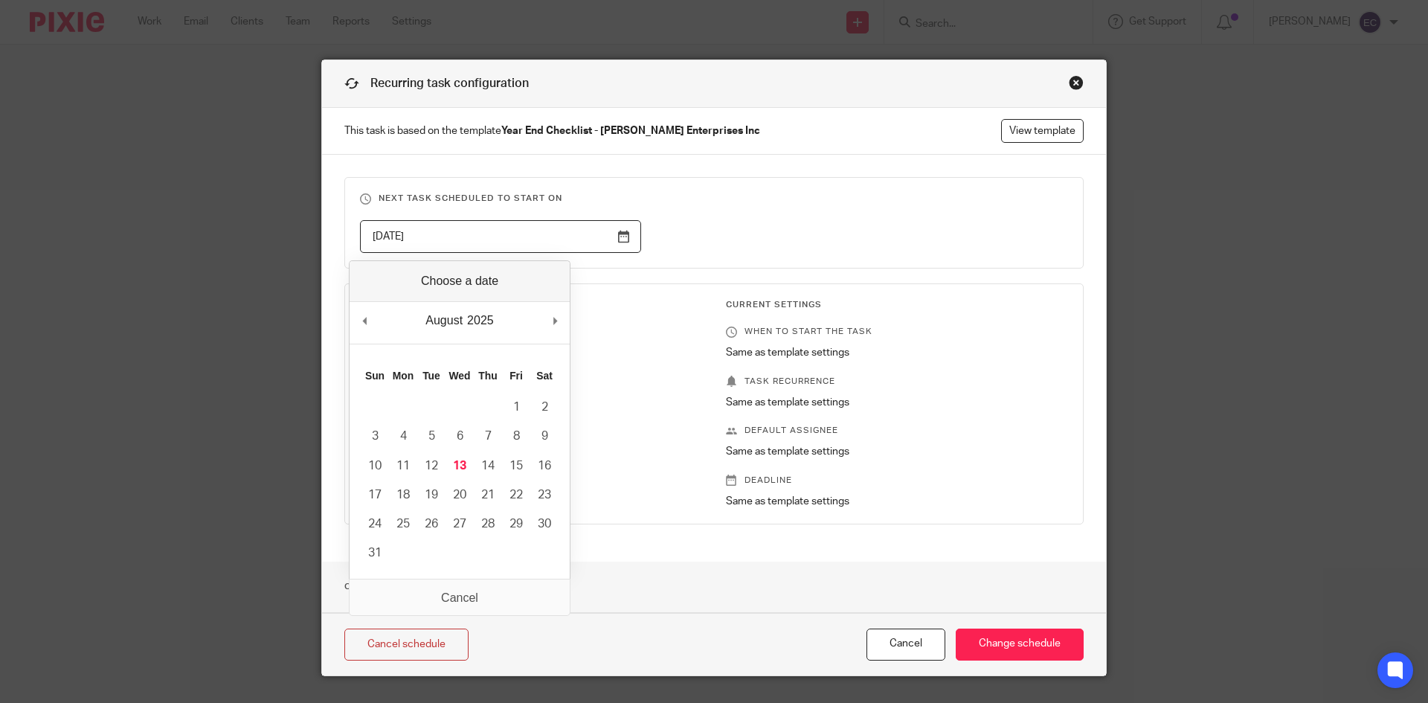
click at [618, 239] on input "2026-08-13" at bounding box center [500, 236] width 281 height 33
click at [753, 176] on div "Next task scheduled to start on 2026-08-13 Template Settings When to start the …" at bounding box center [714, 358] width 784 height 407
click at [621, 244] on input "2026-08-13" at bounding box center [500, 236] width 281 height 33
type input "2025-08-14"
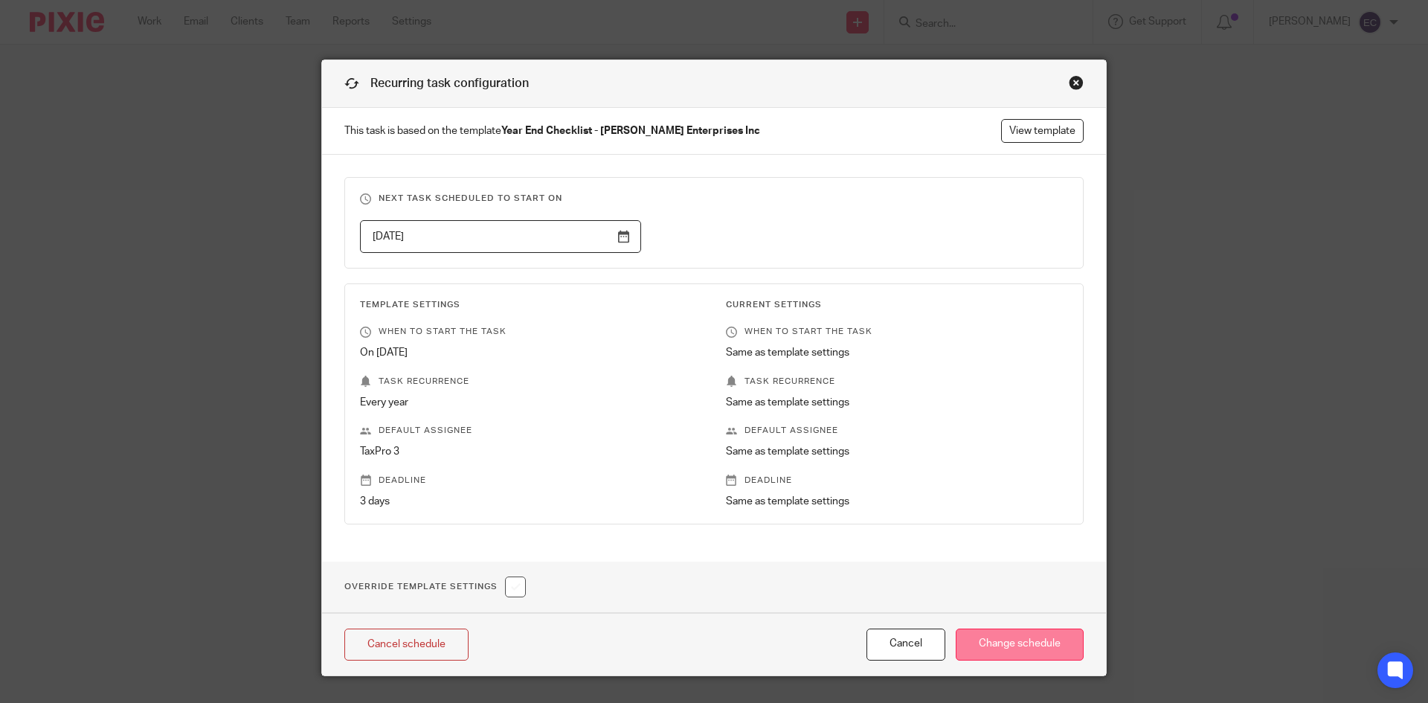
click at [987, 651] on input "Change schedule" at bounding box center [1020, 644] width 128 height 32
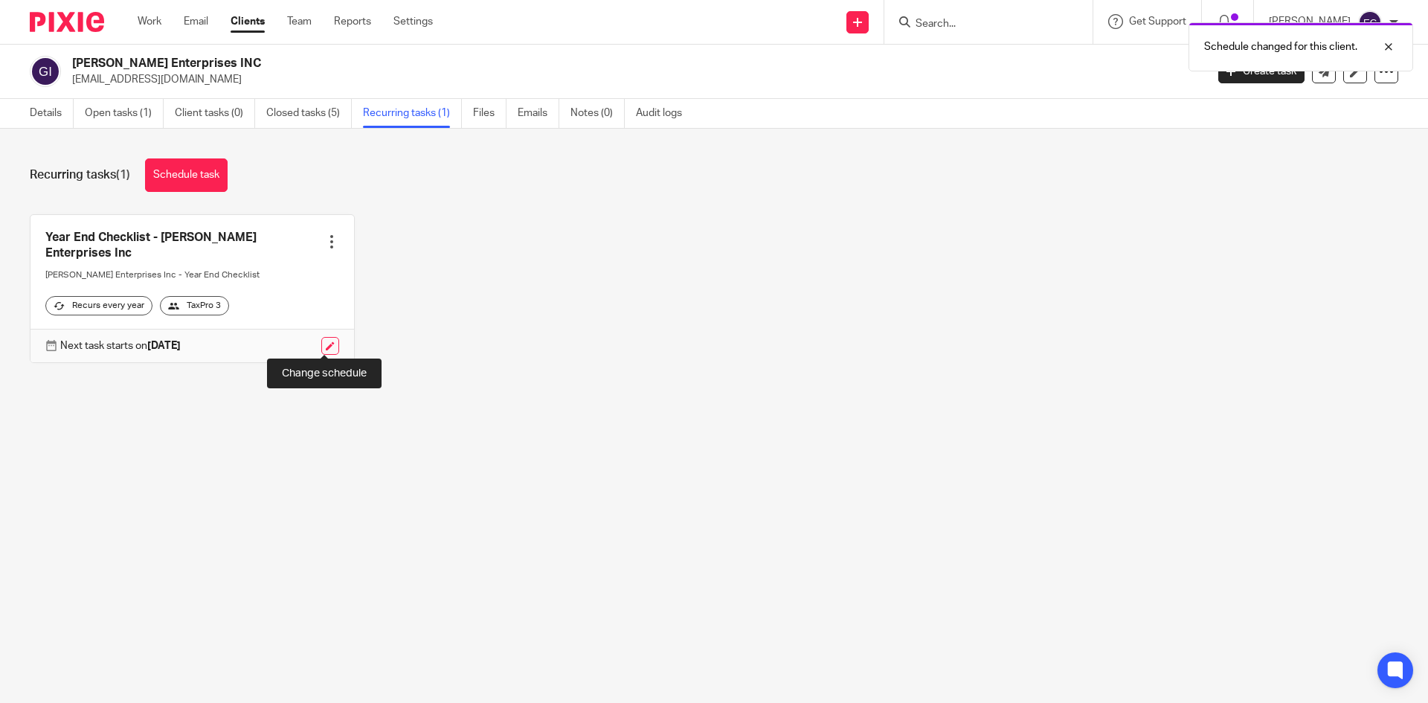
click at [325, 340] on link at bounding box center [330, 346] width 18 height 18
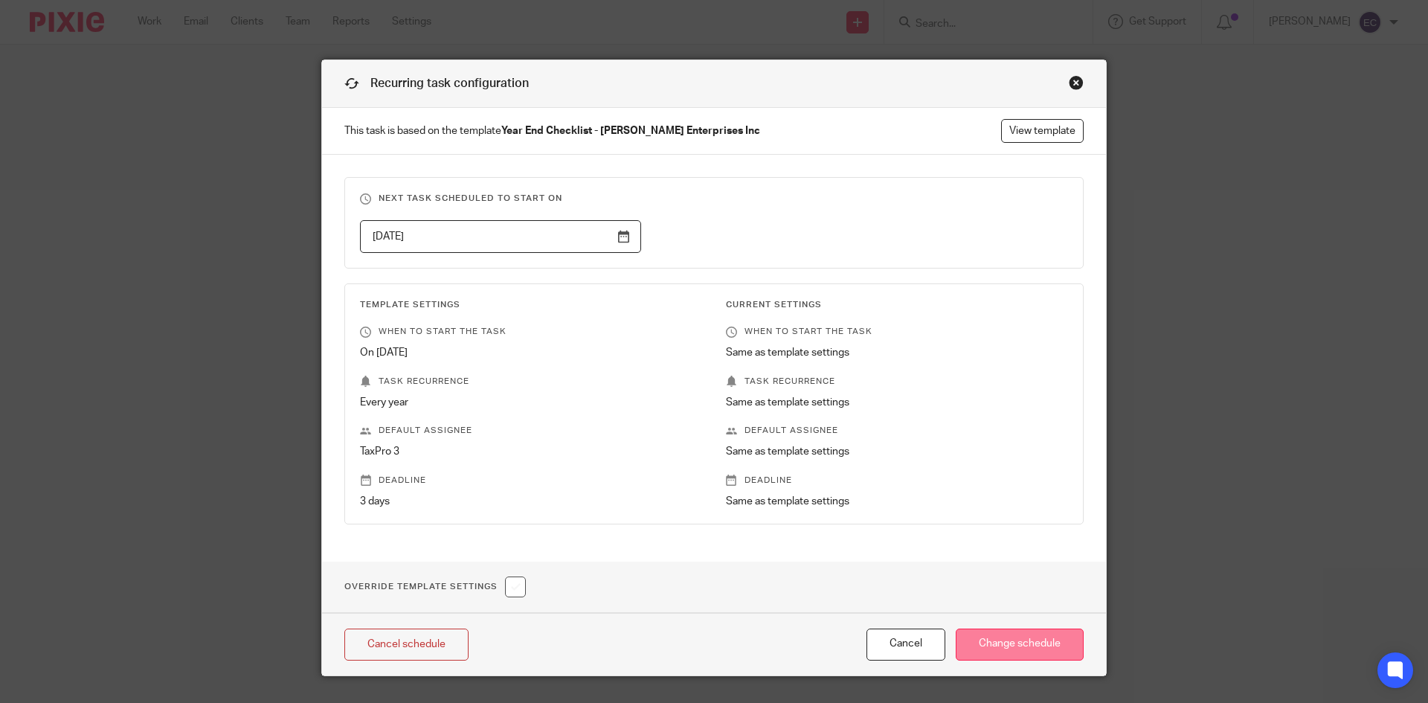
click at [991, 632] on input "Change schedule" at bounding box center [1020, 644] width 128 height 32
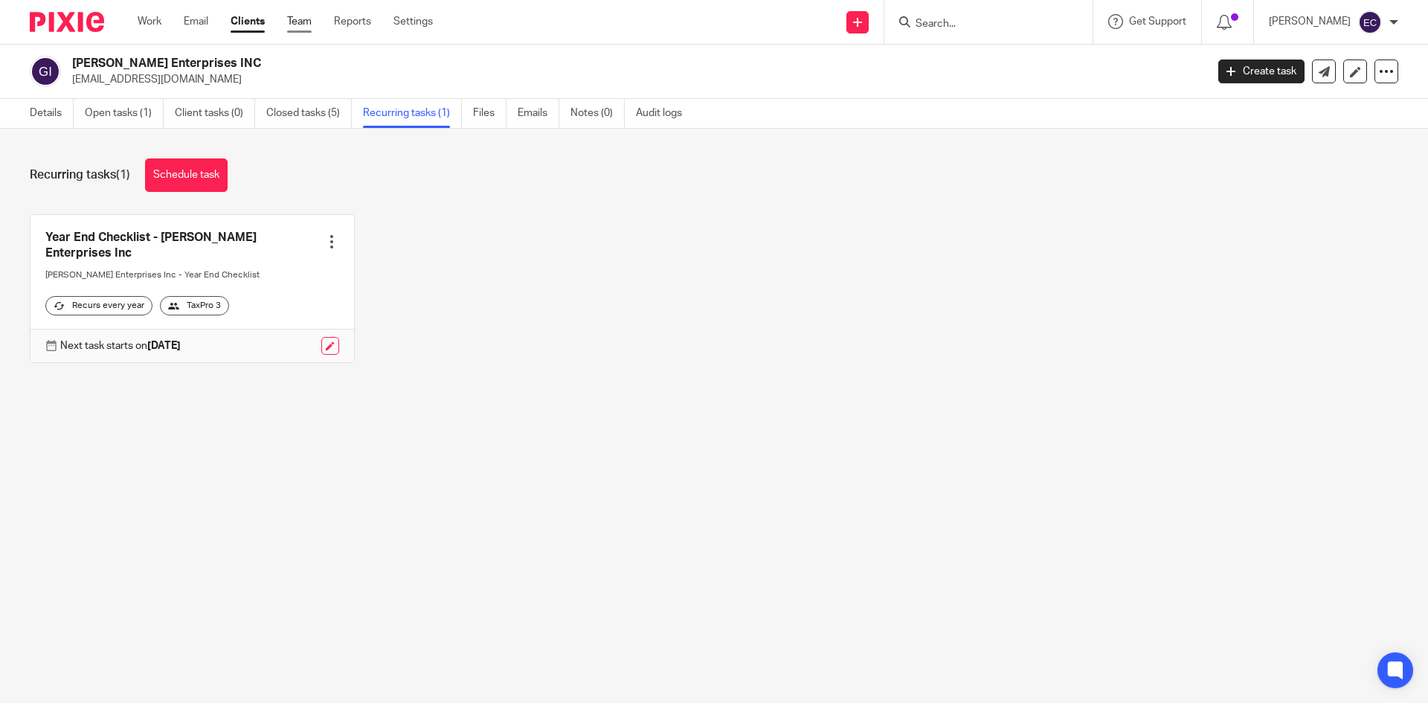
click at [303, 19] on link "Team" at bounding box center [299, 21] width 25 height 15
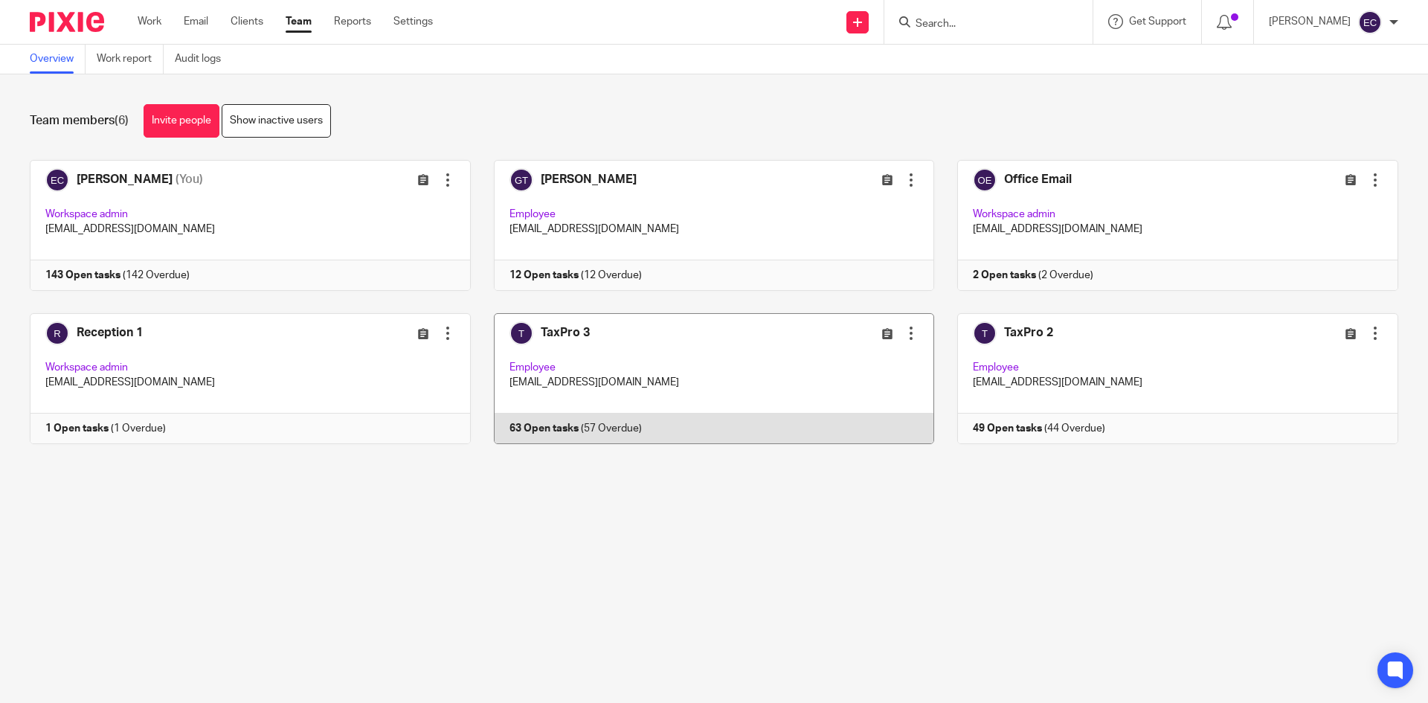
click at [730, 361] on link at bounding box center [703, 378] width 464 height 131
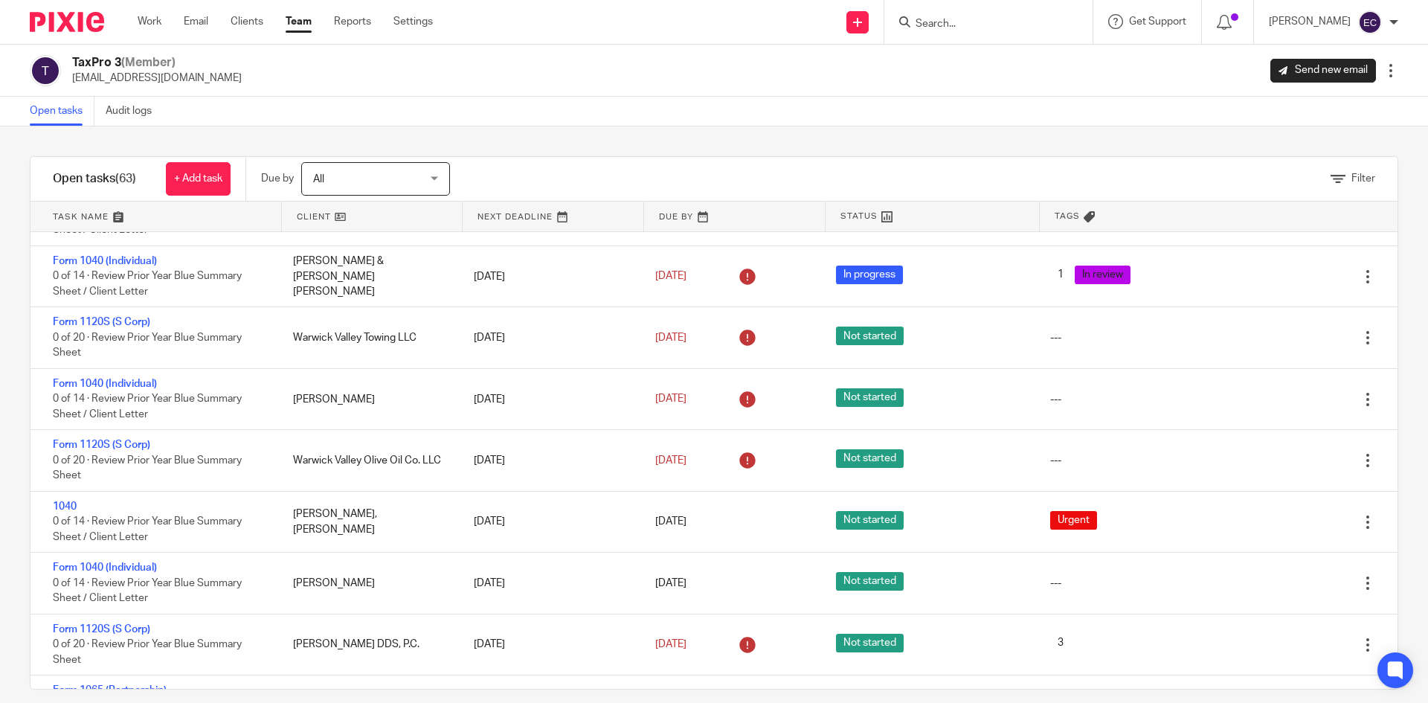
scroll to position [2012, 0]
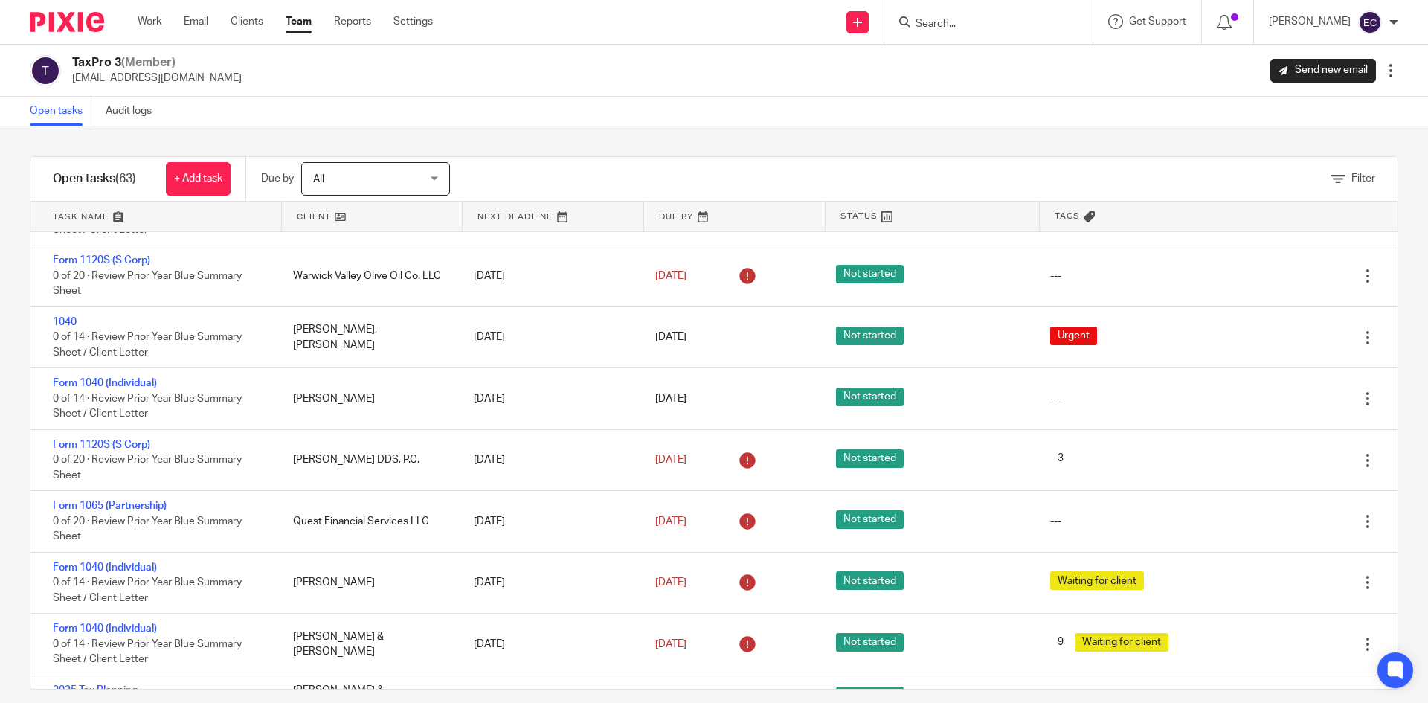
scroll to position [2203, 0]
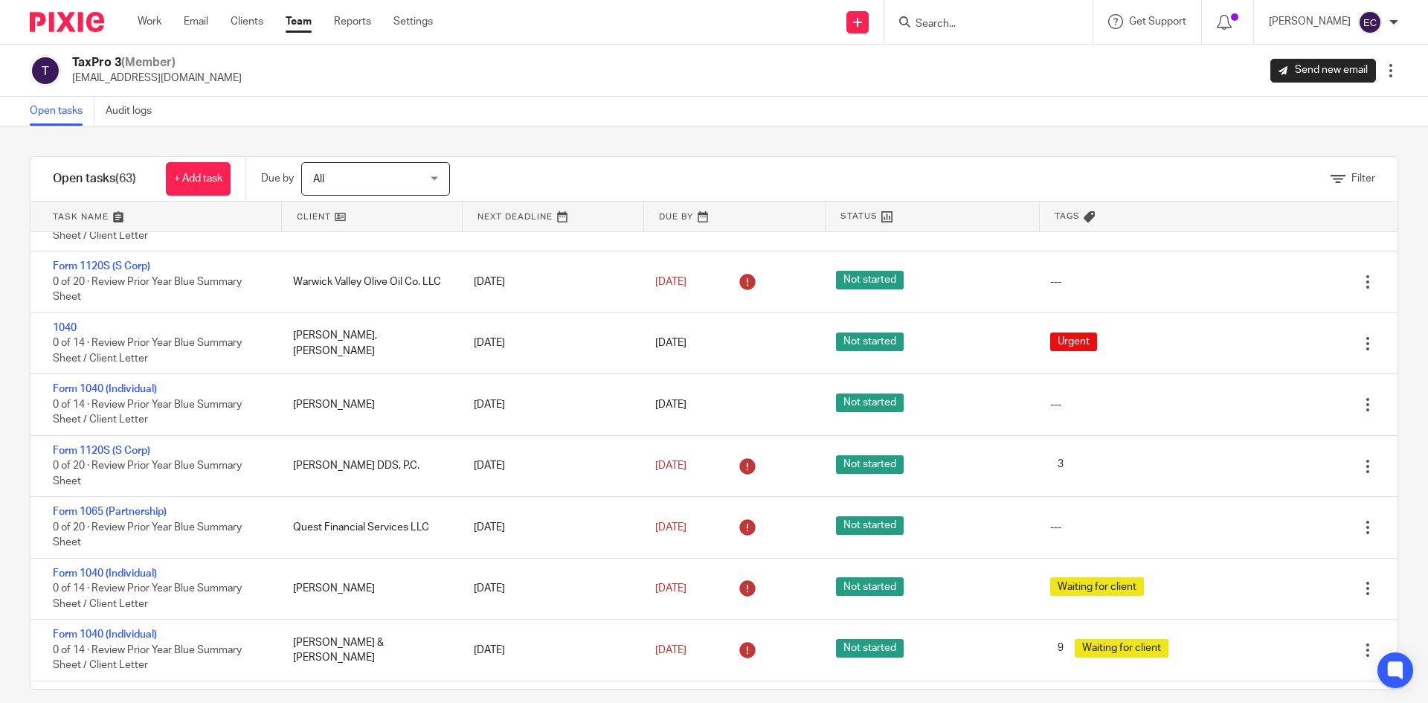
click at [914, 25] on input "Search" at bounding box center [981, 24] width 134 height 13
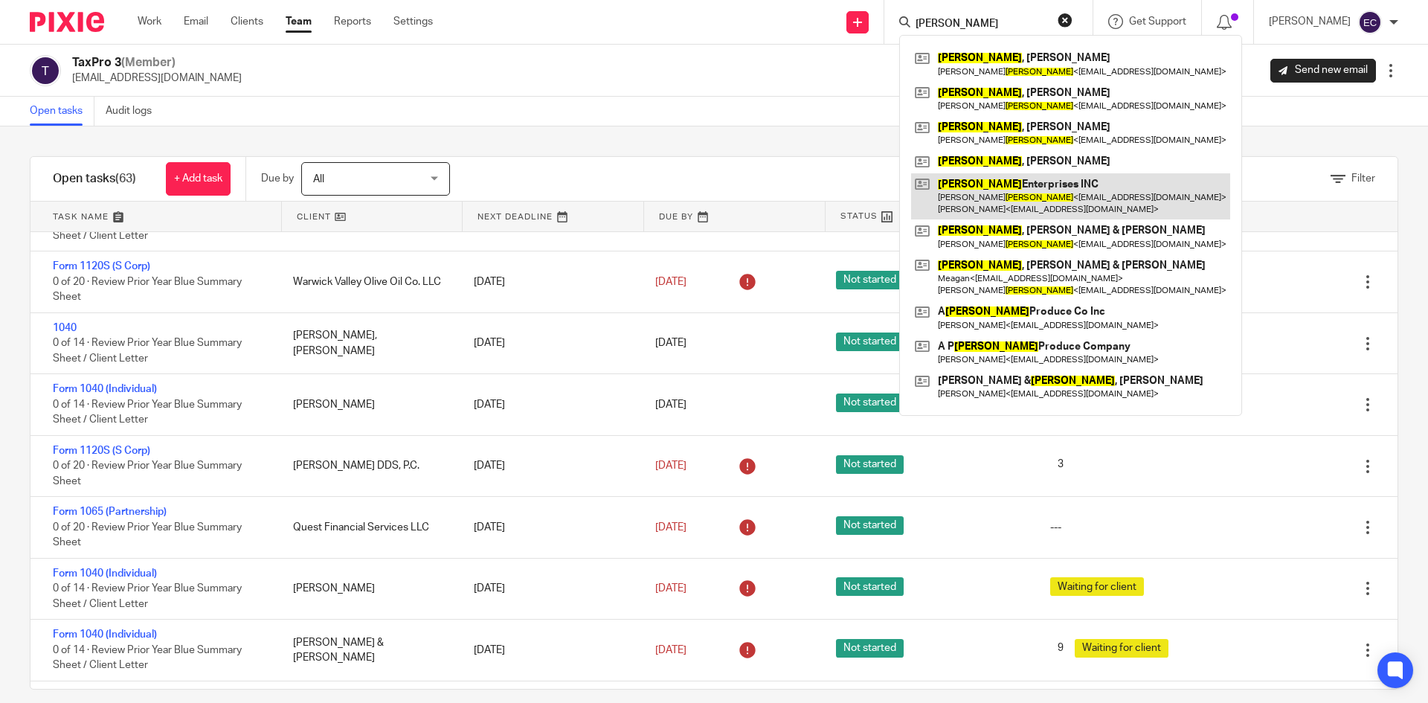
type input "[PERSON_NAME]"
click at [1037, 191] on link at bounding box center [1070, 196] width 319 height 46
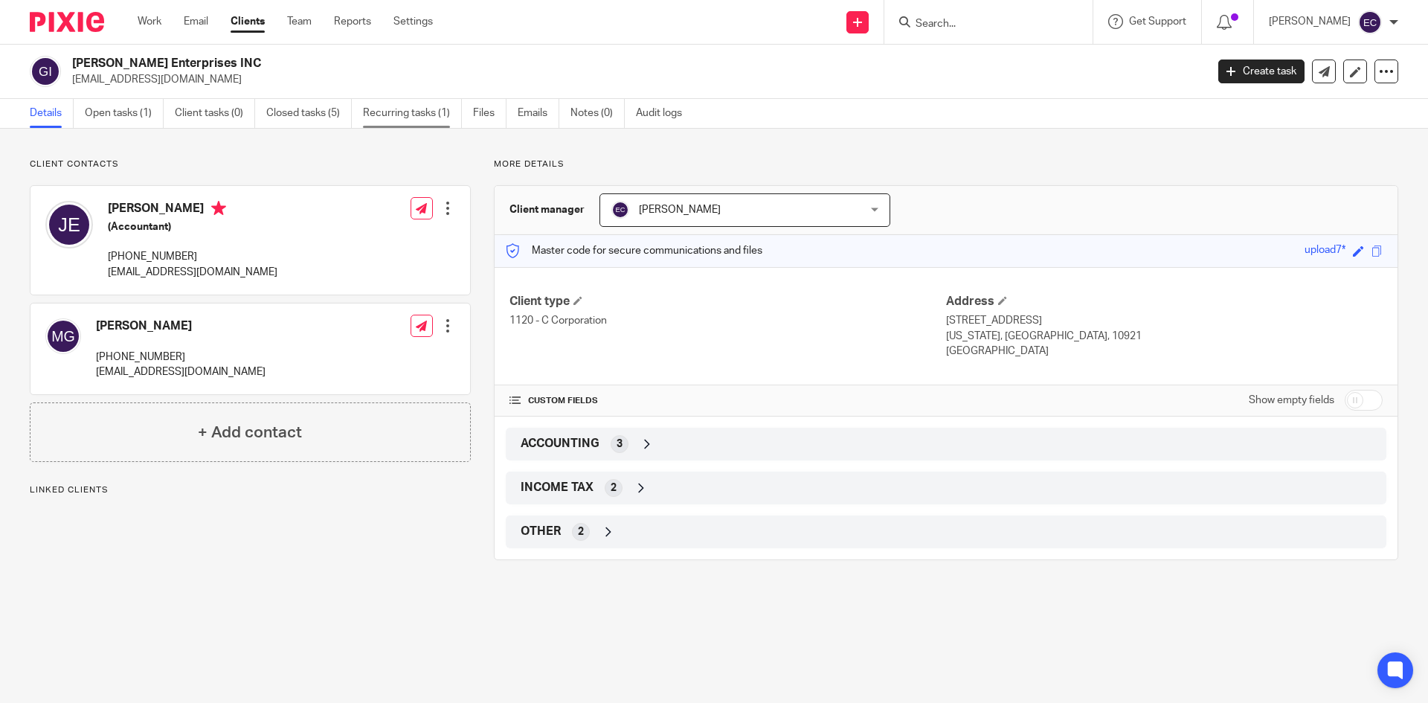
click at [405, 115] on link "Recurring tasks (1)" at bounding box center [412, 113] width 99 height 29
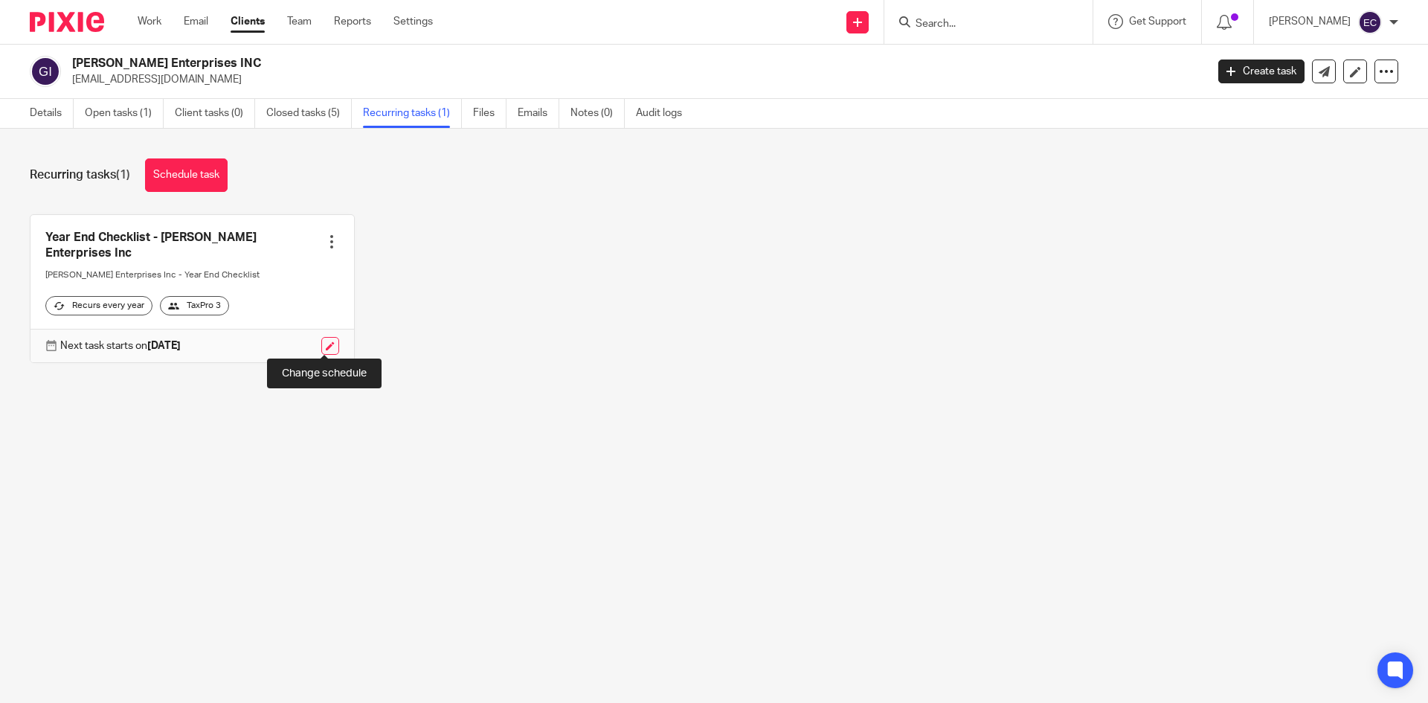
click at [321, 338] on link at bounding box center [330, 346] width 18 height 18
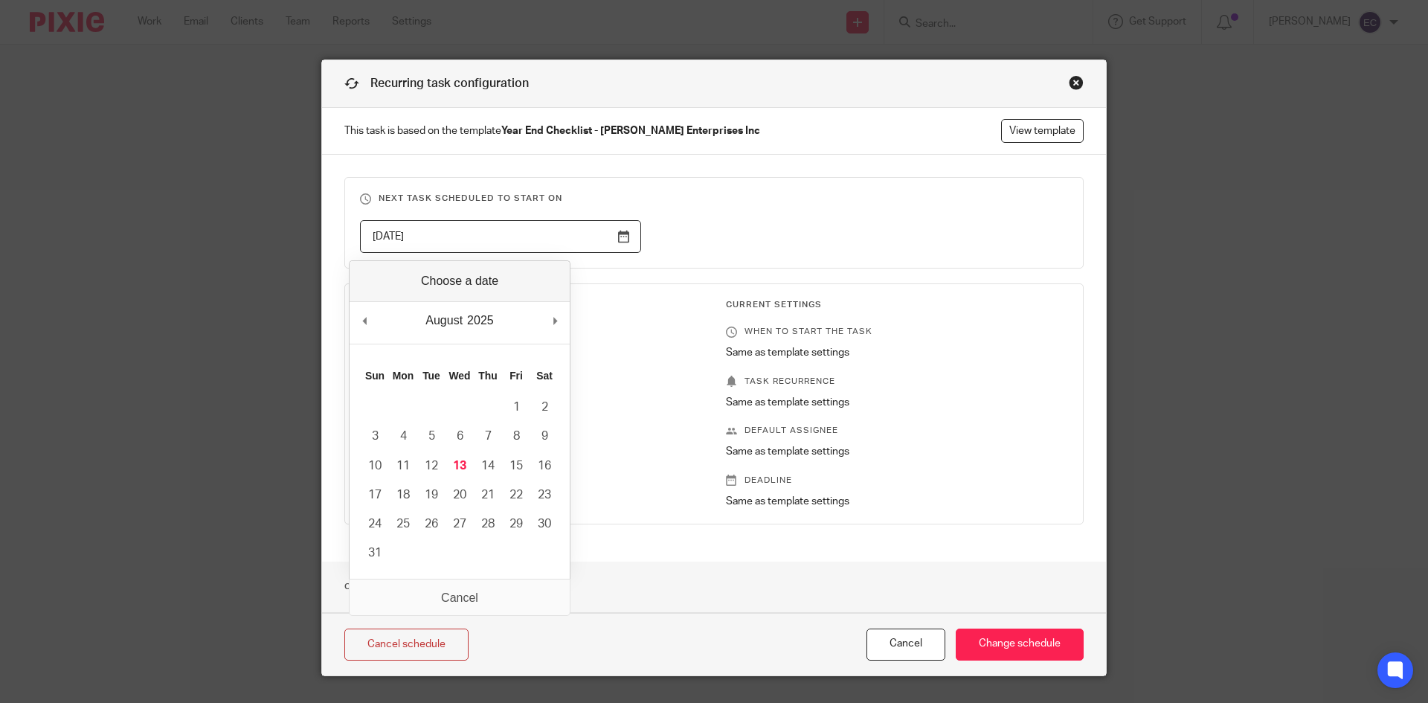
click at [619, 237] on input "2025-08-14" at bounding box center [500, 236] width 281 height 33
type input "2026-03-05"
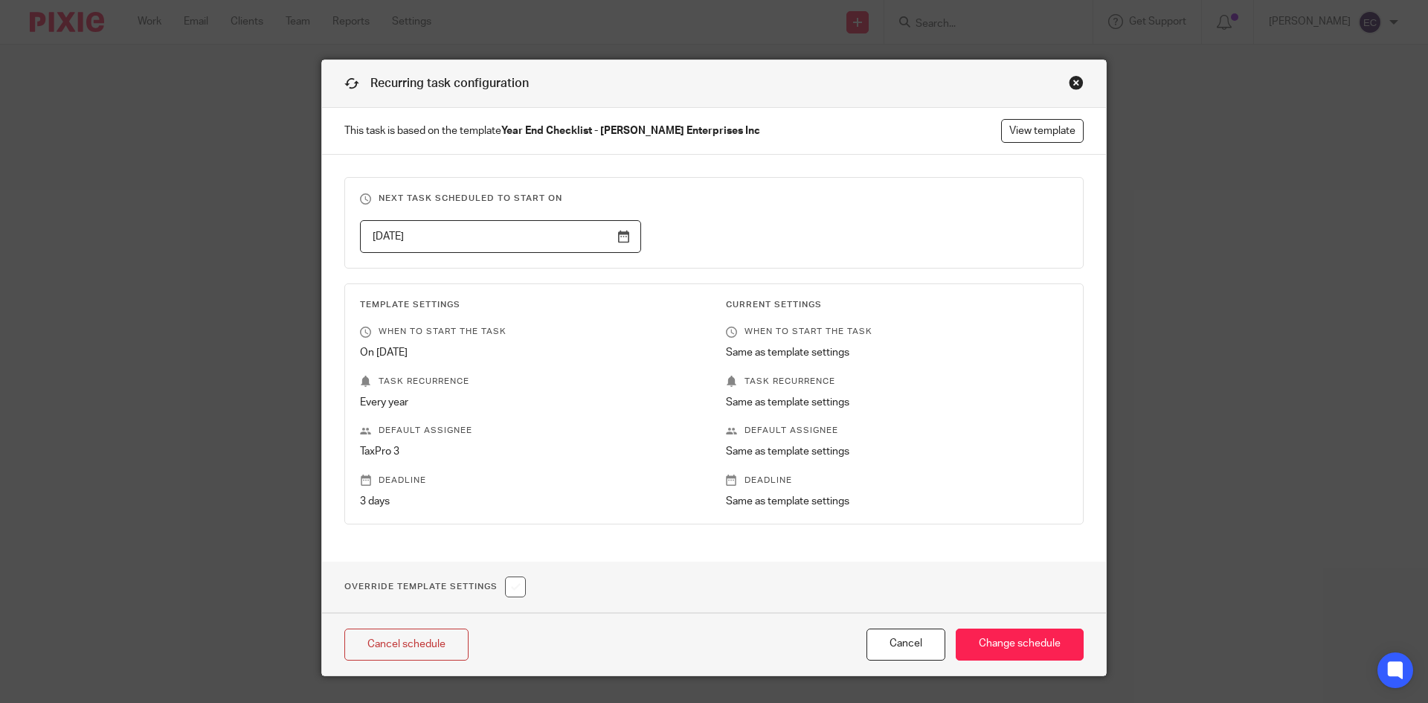
drag, startPoint x: 488, startPoint y: 405, endPoint x: 496, endPoint y: 355, distance: 49.8
click at [988, 644] on input "Change schedule" at bounding box center [1020, 644] width 128 height 32
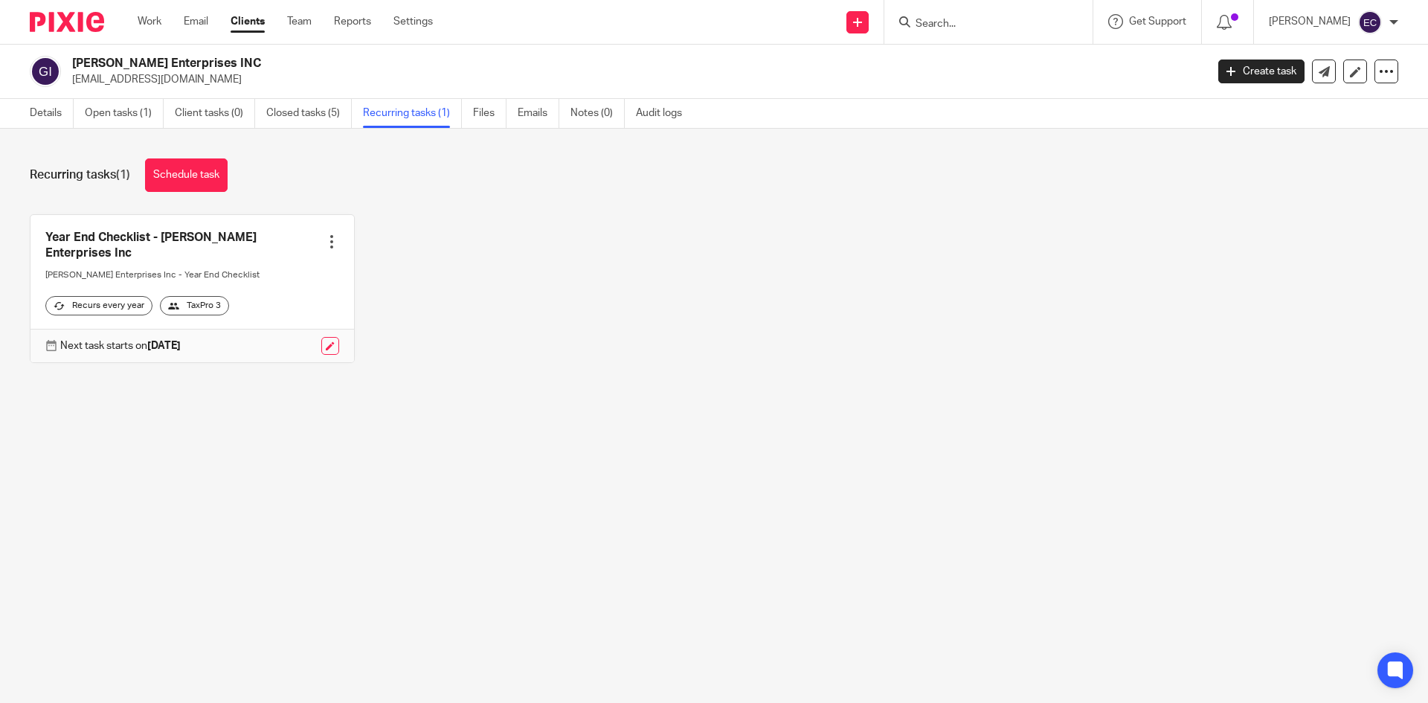
click at [436, 120] on link "Recurring tasks (1)" at bounding box center [412, 113] width 99 height 29
click at [424, 25] on link "Settings" at bounding box center [412, 21] width 39 height 15
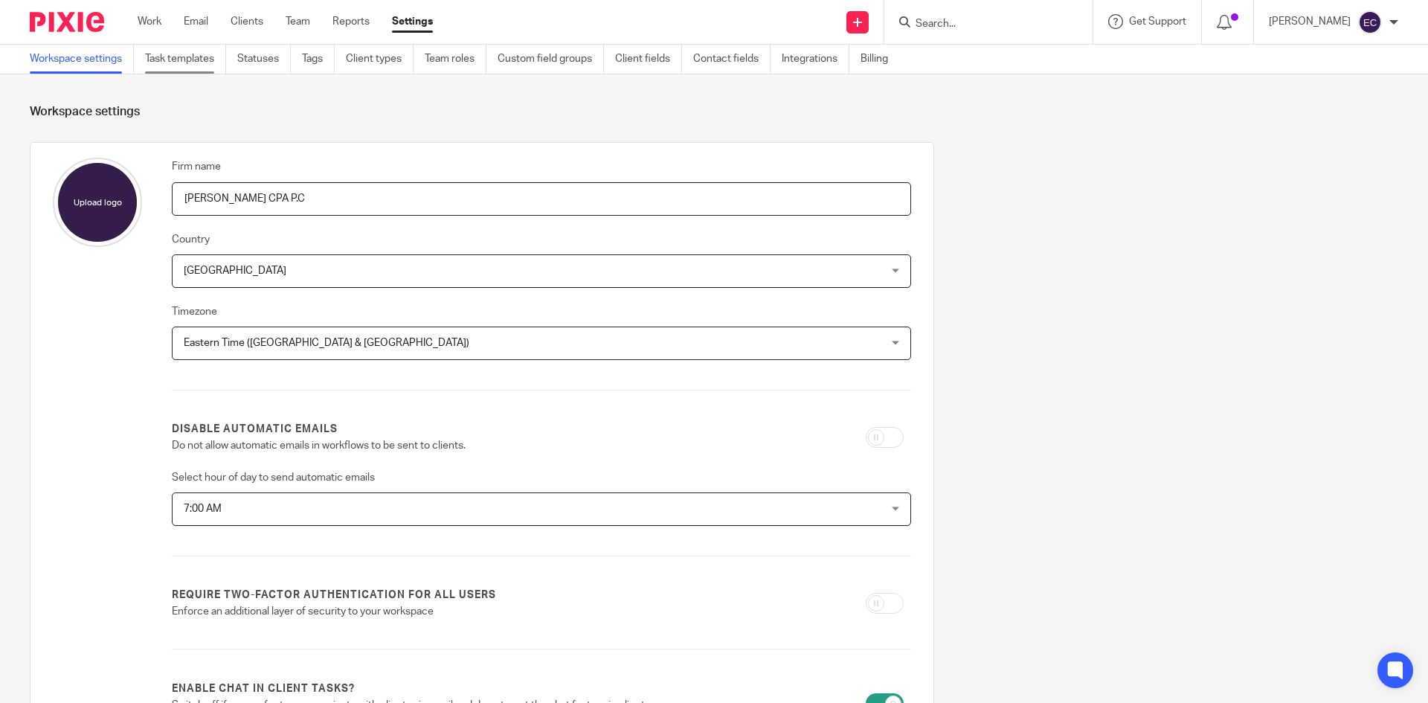
click at [200, 65] on link "Task templates" at bounding box center [185, 59] width 81 height 29
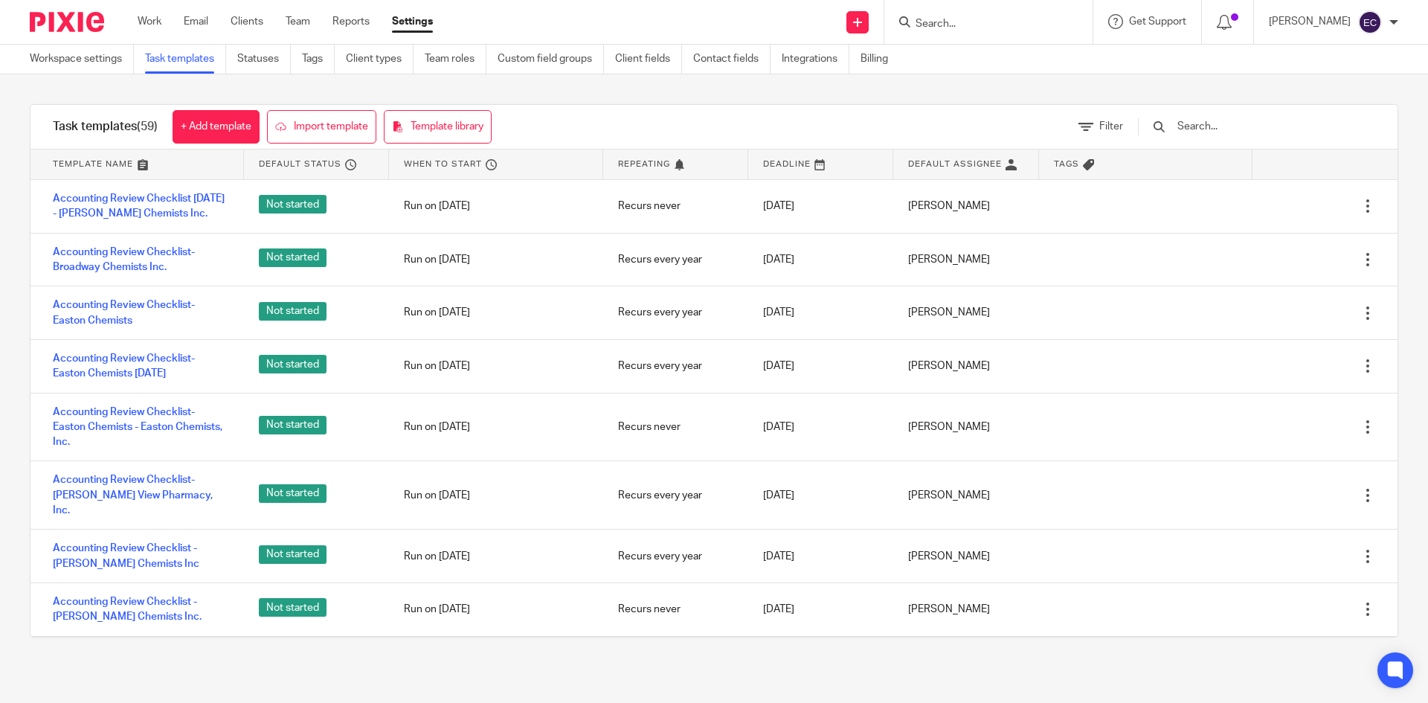
scroll to position [2510, 0]
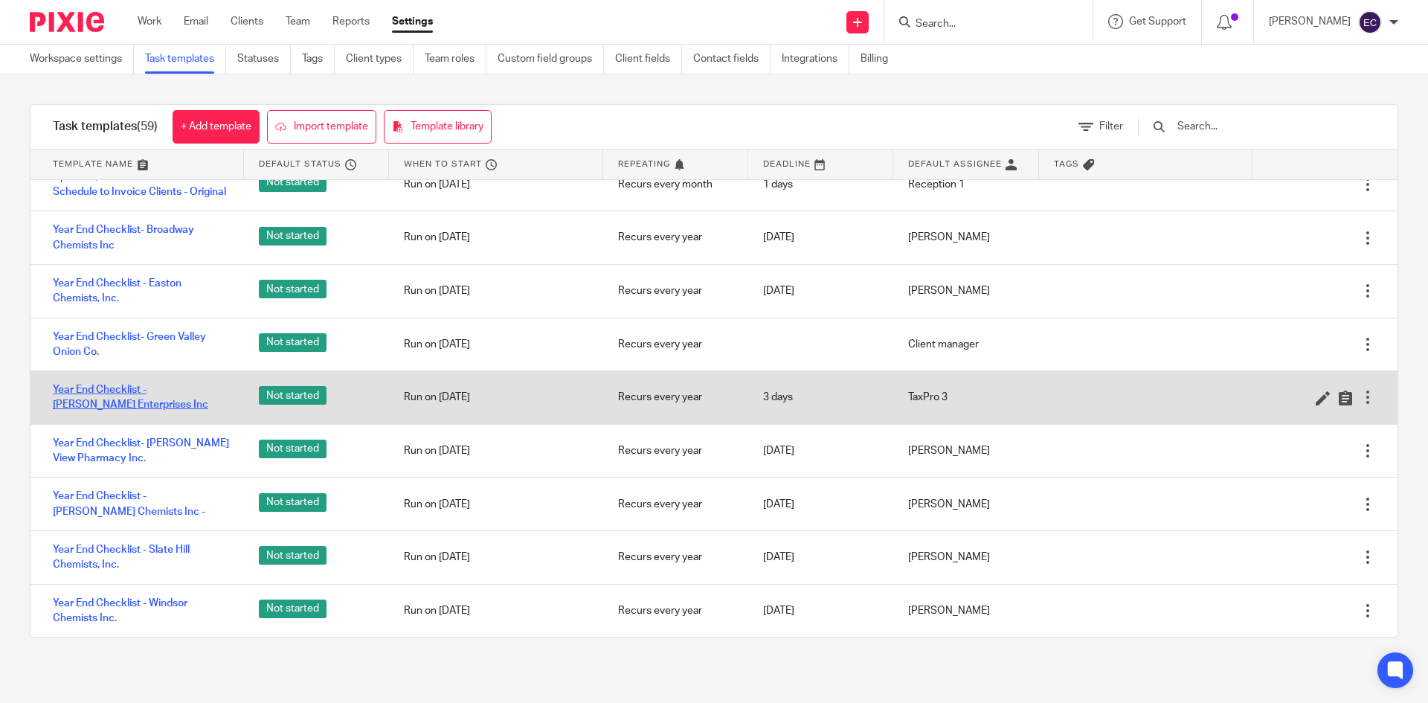
click at [159, 386] on link "Year End Checklist - [PERSON_NAME] Enterprises Inc" at bounding box center [141, 397] width 176 height 30
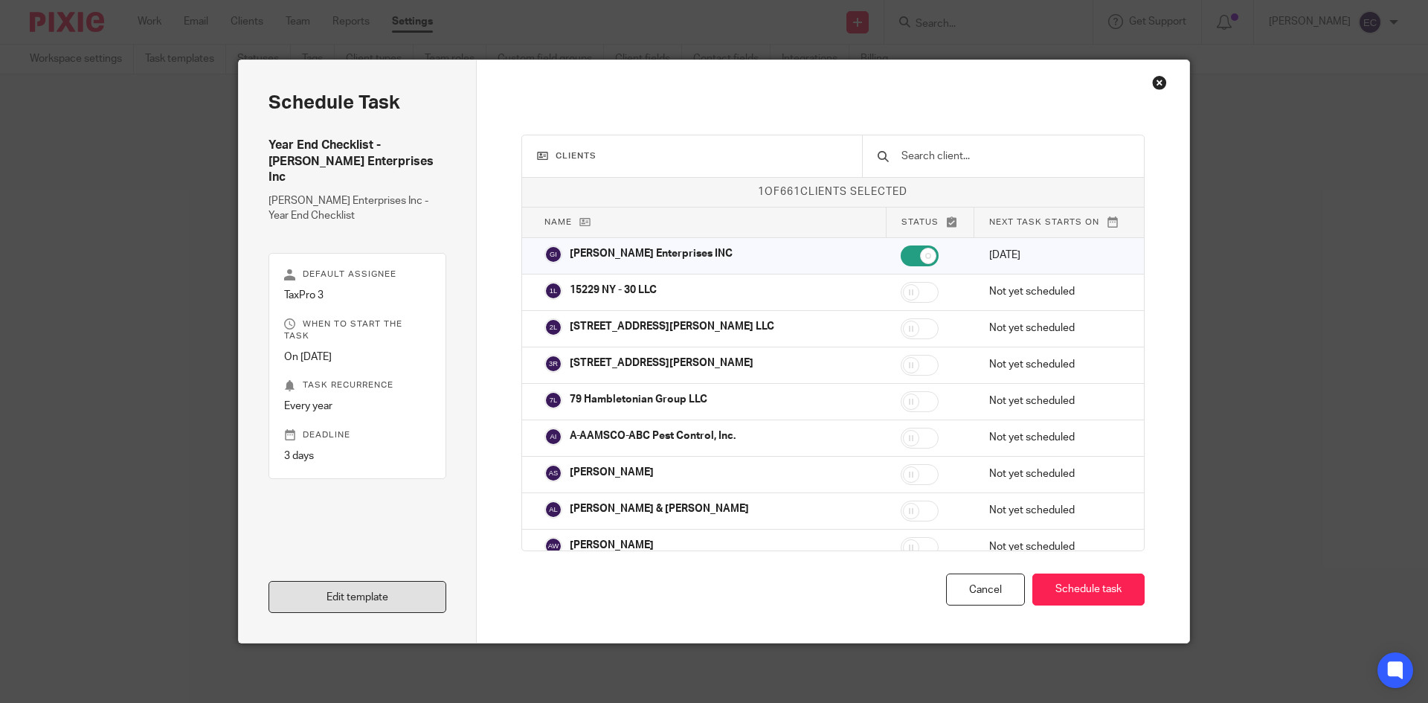
click at [401, 602] on link "Edit template" at bounding box center [357, 597] width 178 height 32
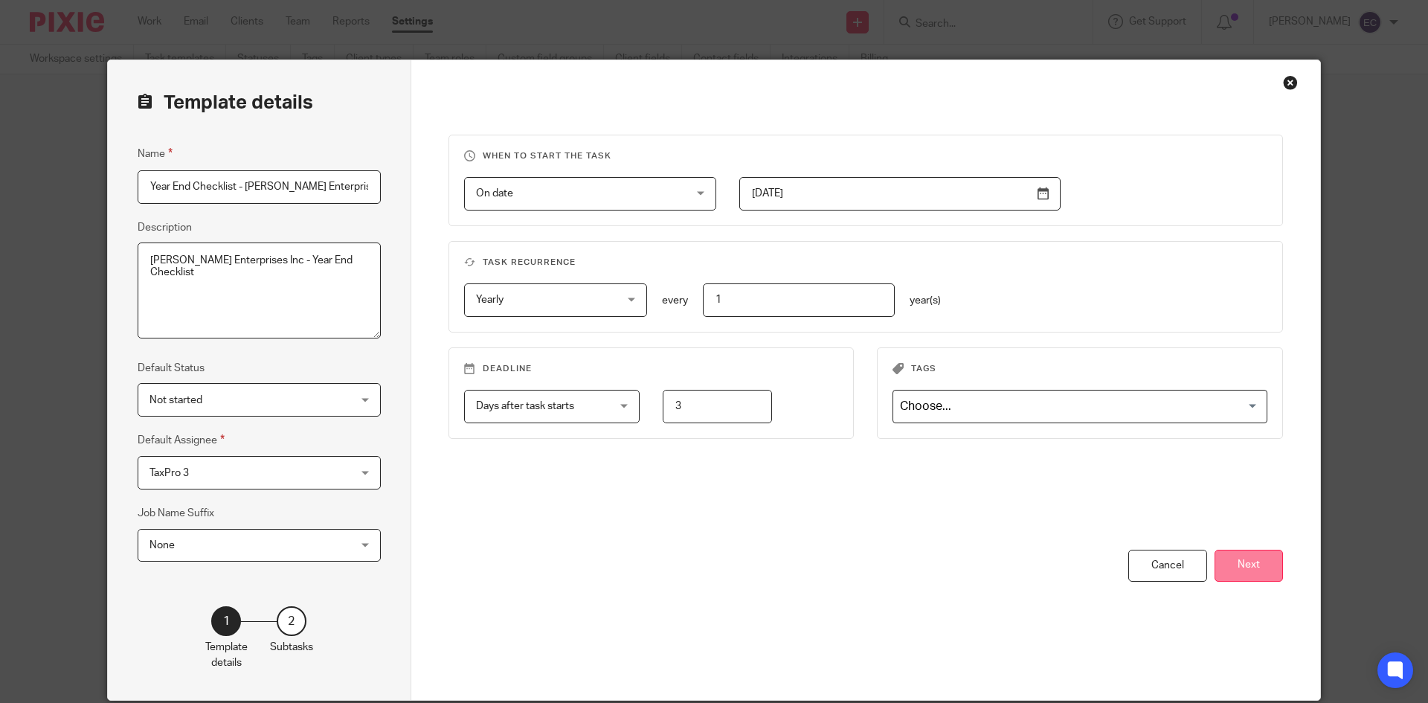
click at [1229, 567] on button "Next" at bounding box center [1248, 566] width 68 height 32
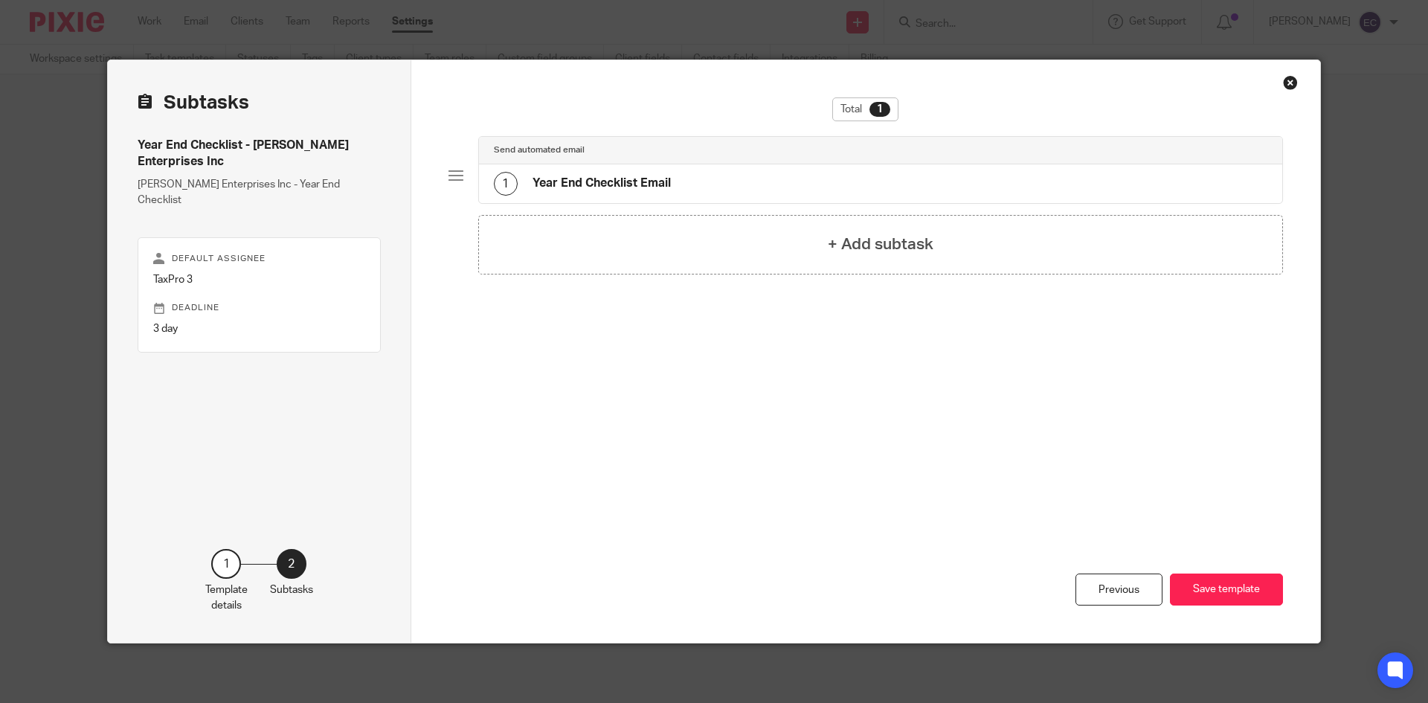
click at [588, 184] on h4 "Year End Checklist Email" at bounding box center [601, 184] width 138 height 16
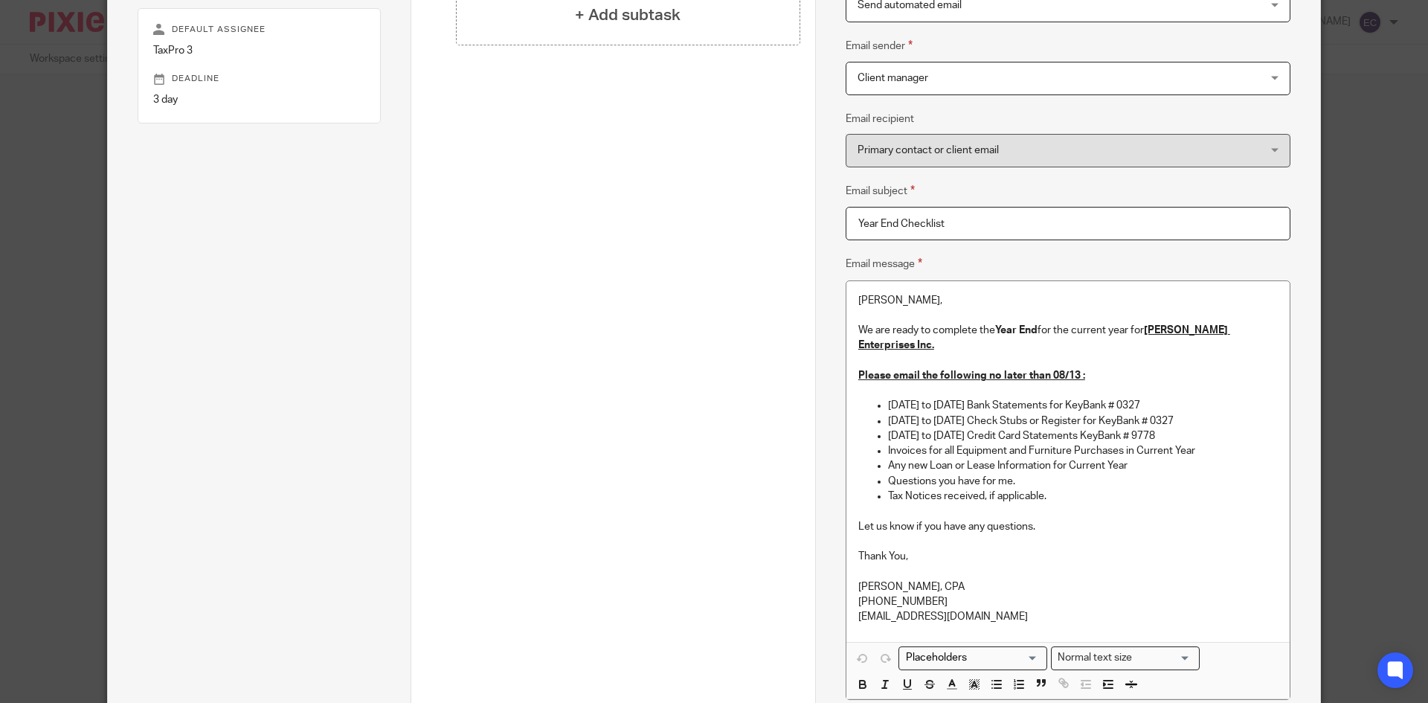
scroll to position [249, 0]
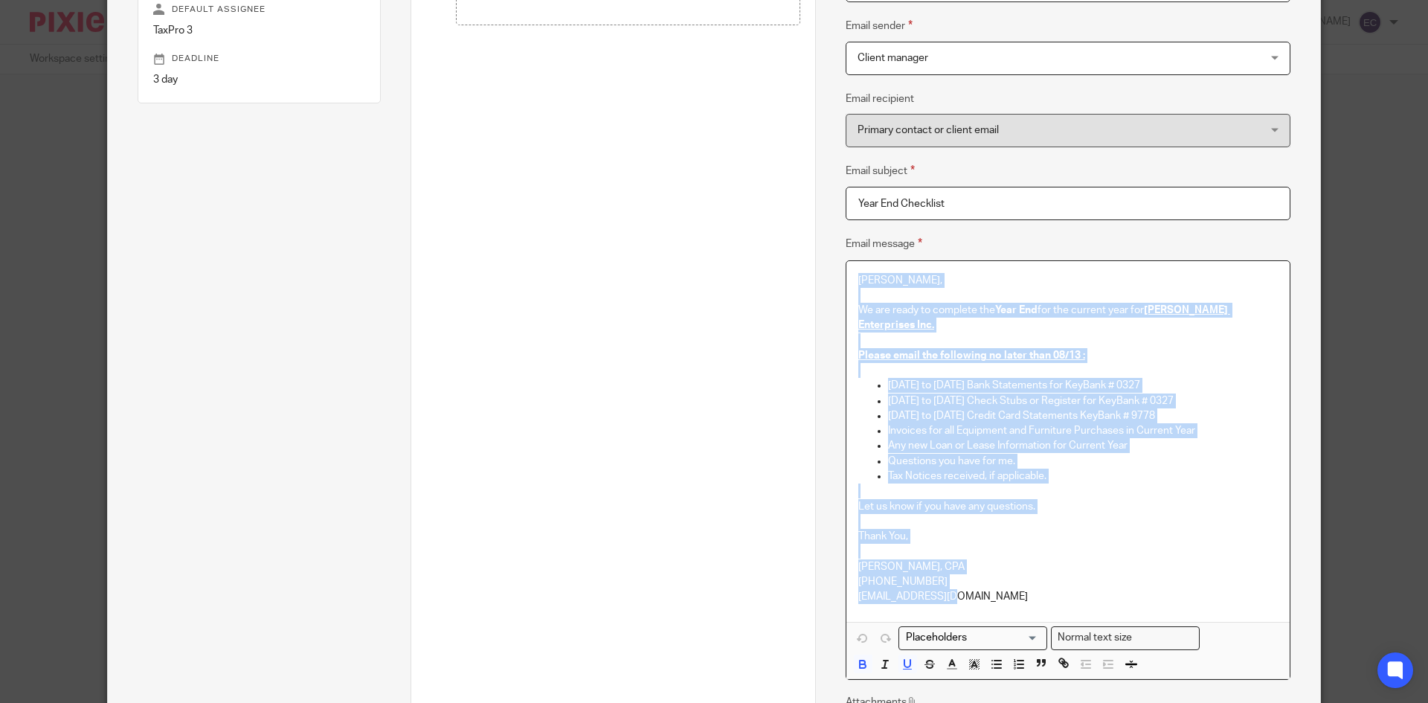
drag, startPoint x: 847, startPoint y: 270, endPoint x: 1059, endPoint y: 569, distance: 366.5
click at [1063, 588] on div "[PERSON_NAME], We are ready to complete the Year End for the current year for […" at bounding box center [1067, 441] width 443 height 361
copy div "[PERSON_NAME], We are ready to complete the Year End for the current year for […"
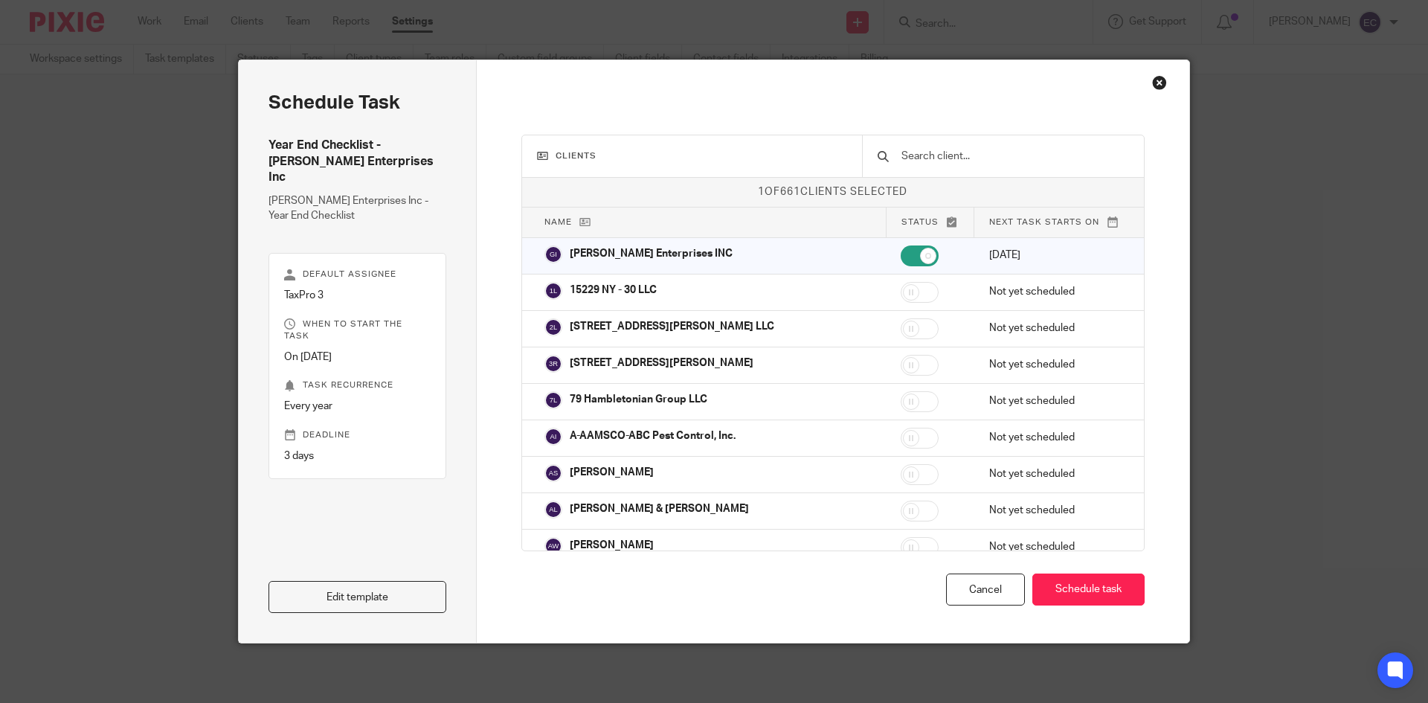
click at [1152, 79] on div "Close this dialog window" at bounding box center [1159, 82] width 15 height 15
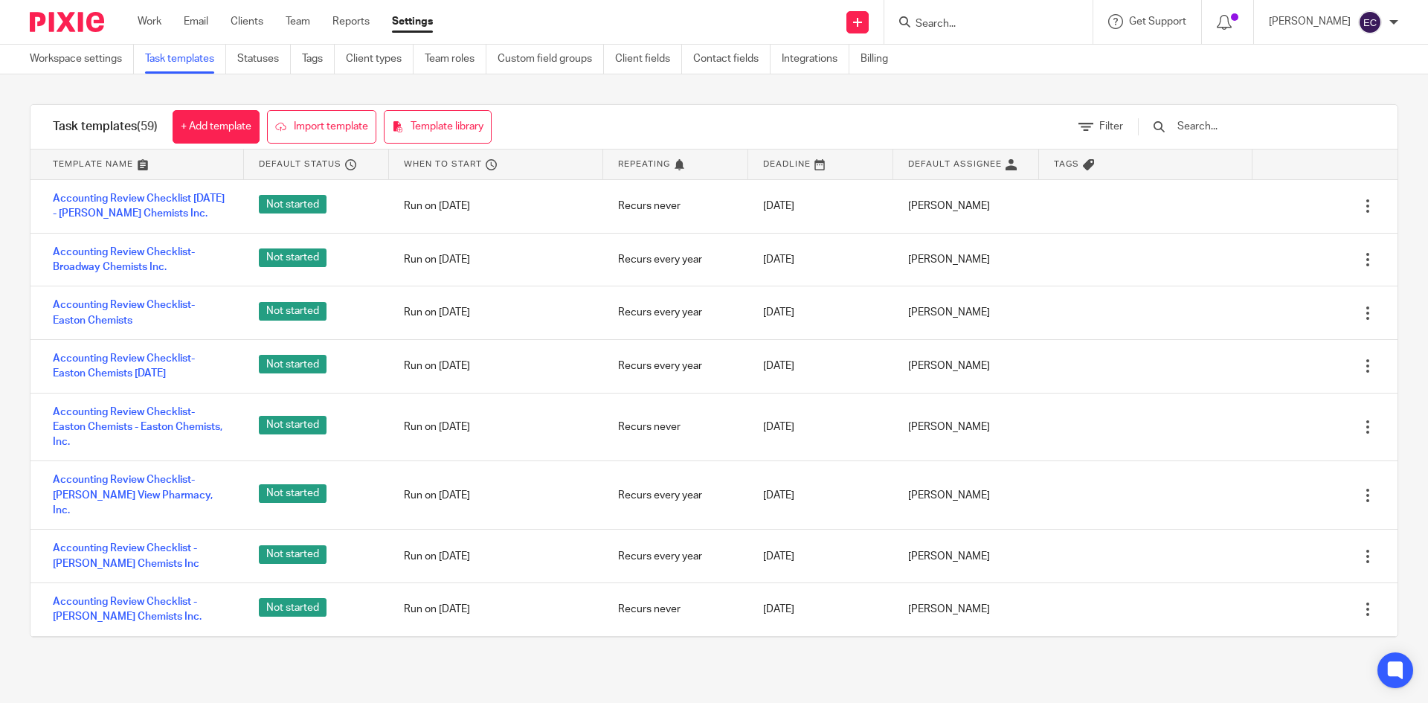
click at [914, 24] on input "Search" at bounding box center [981, 24] width 134 height 13
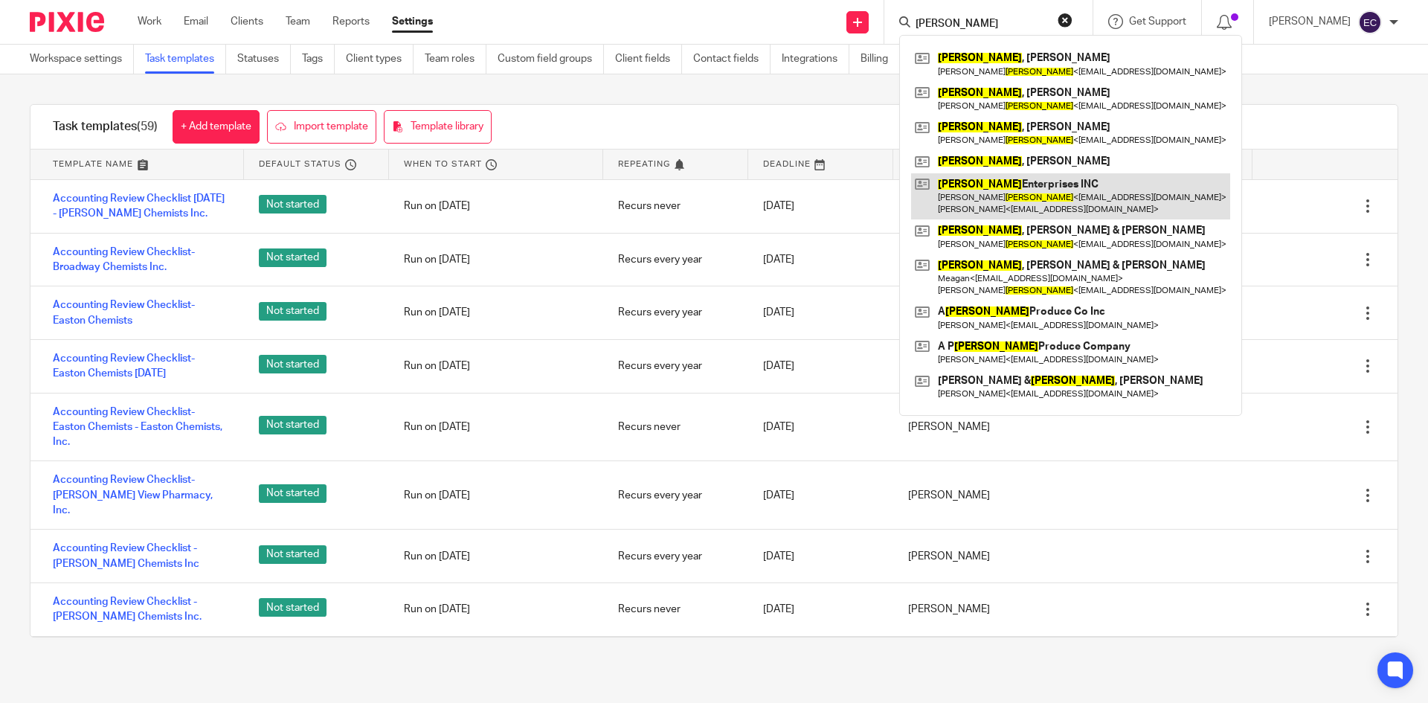
type input "gurda"
click at [1014, 199] on link at bounding box center [1070, 196] width 319 height 46
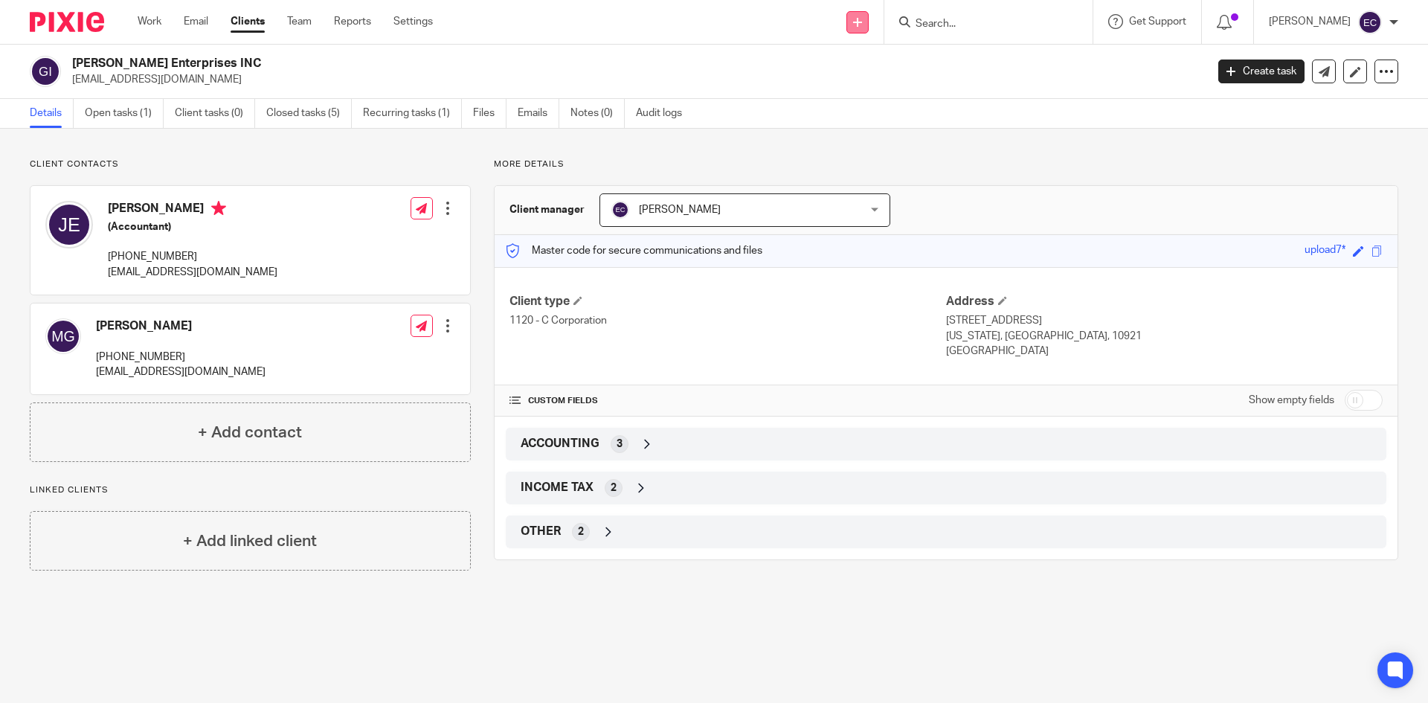
click at [853, 24] on icon at bounding box center [857, 22] width 9 height 9
click at [855, 93] on link "Create task" at bounding box center [847, 91] width 104 height 22
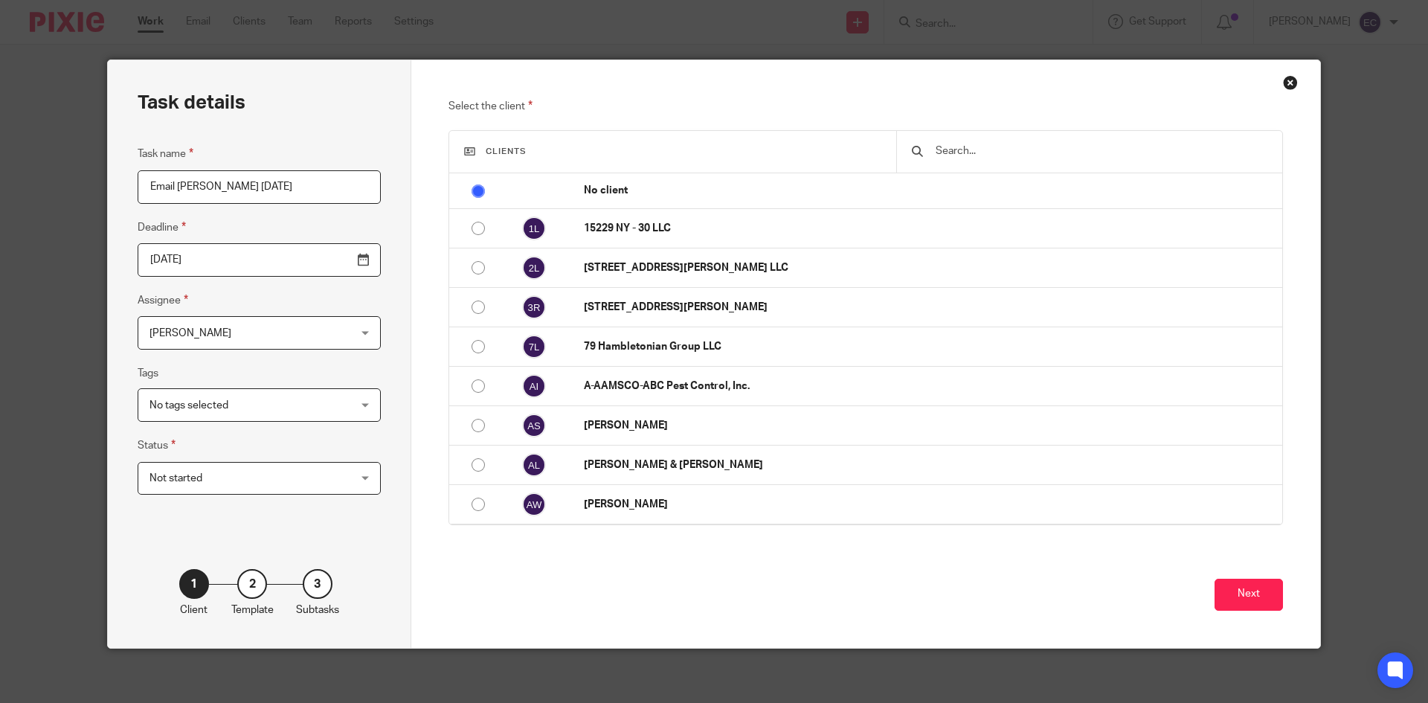
type input "Email [PERSON_NAME] [DATE]"
click at [1017, 155] on input "text" at bounding box center [1100, 151] width 333 height 16
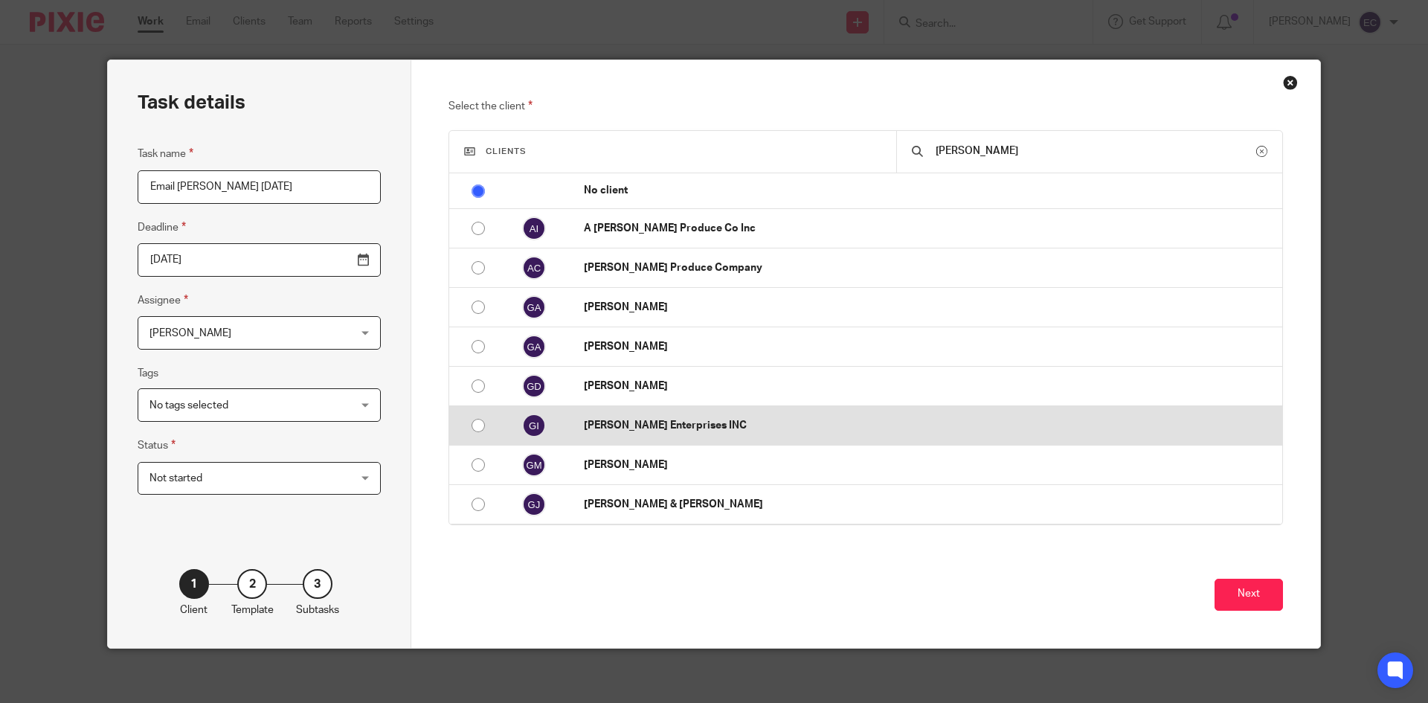
type input "gurda"
click at [599, 425] on p "[PERSON_NAME] Enterprises INC" at bounding box center [929, 425] width 691 height 15
radio input "false"
radio input "true"
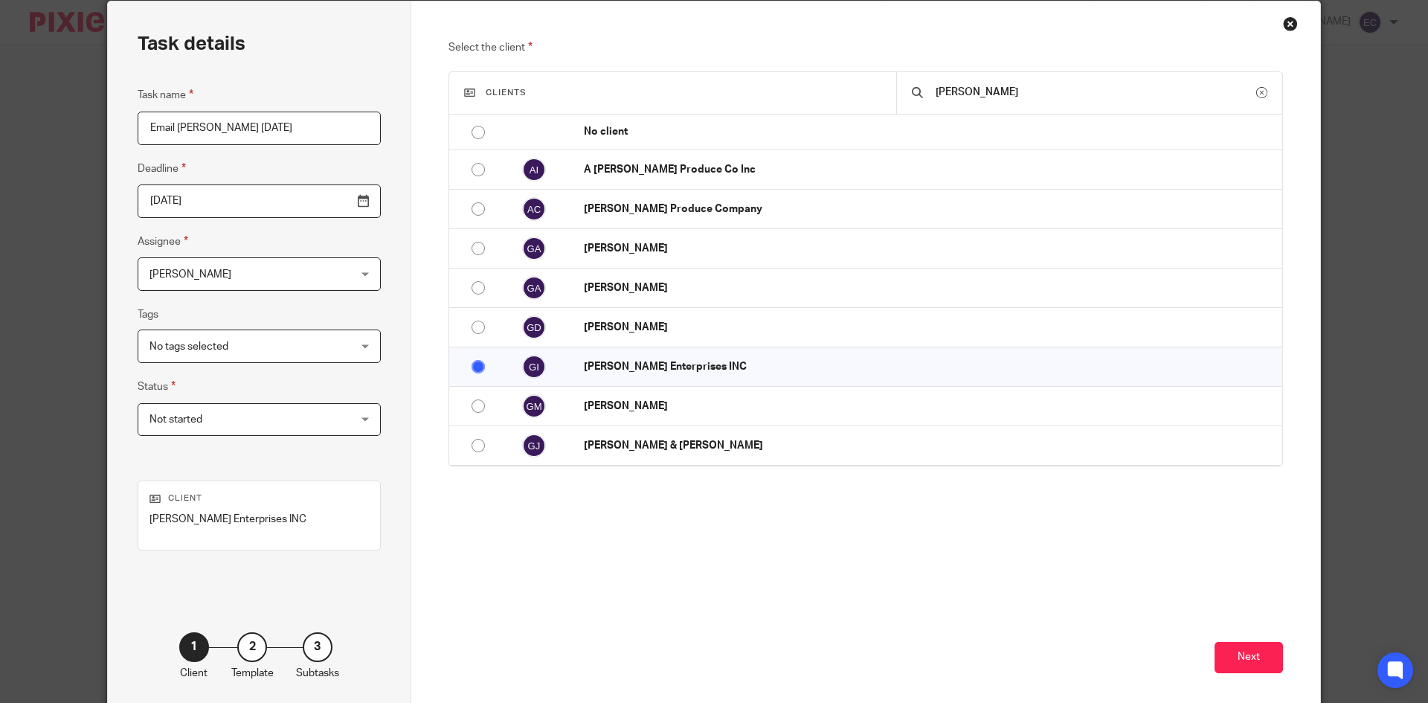
scroll to position [126, 0]
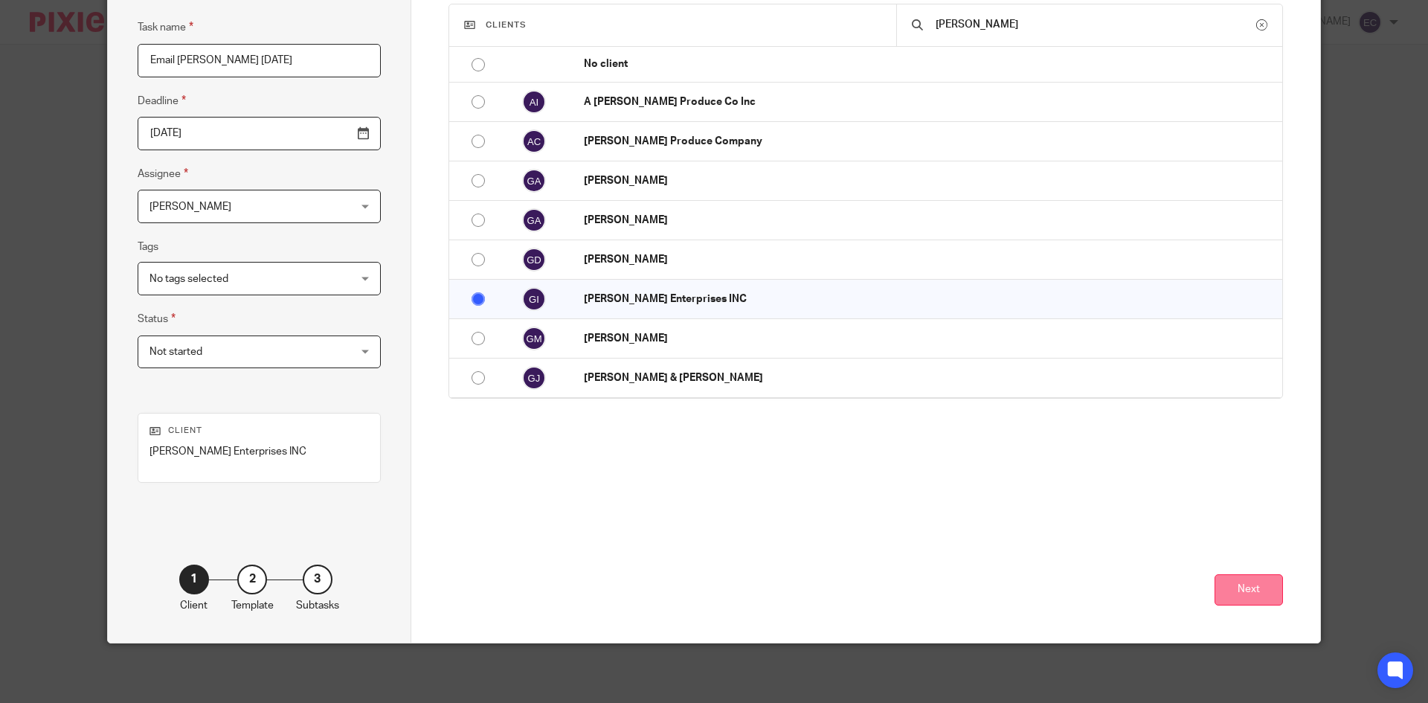
click at [1265, 592] on button "Next" at bounding box center [1248, 590] width 68 height 32
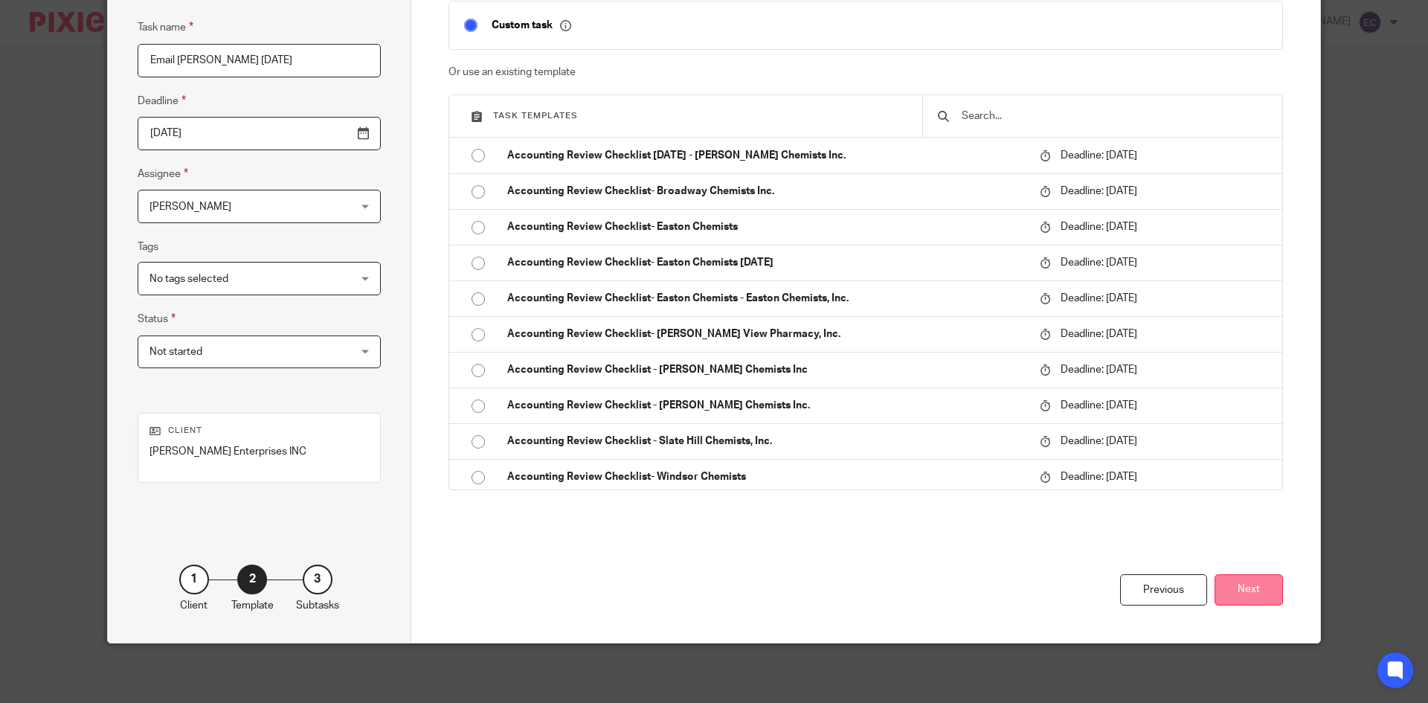
click at [1272, 589] on button "Next" at bounding box center [1248, 590] width 68 height 32
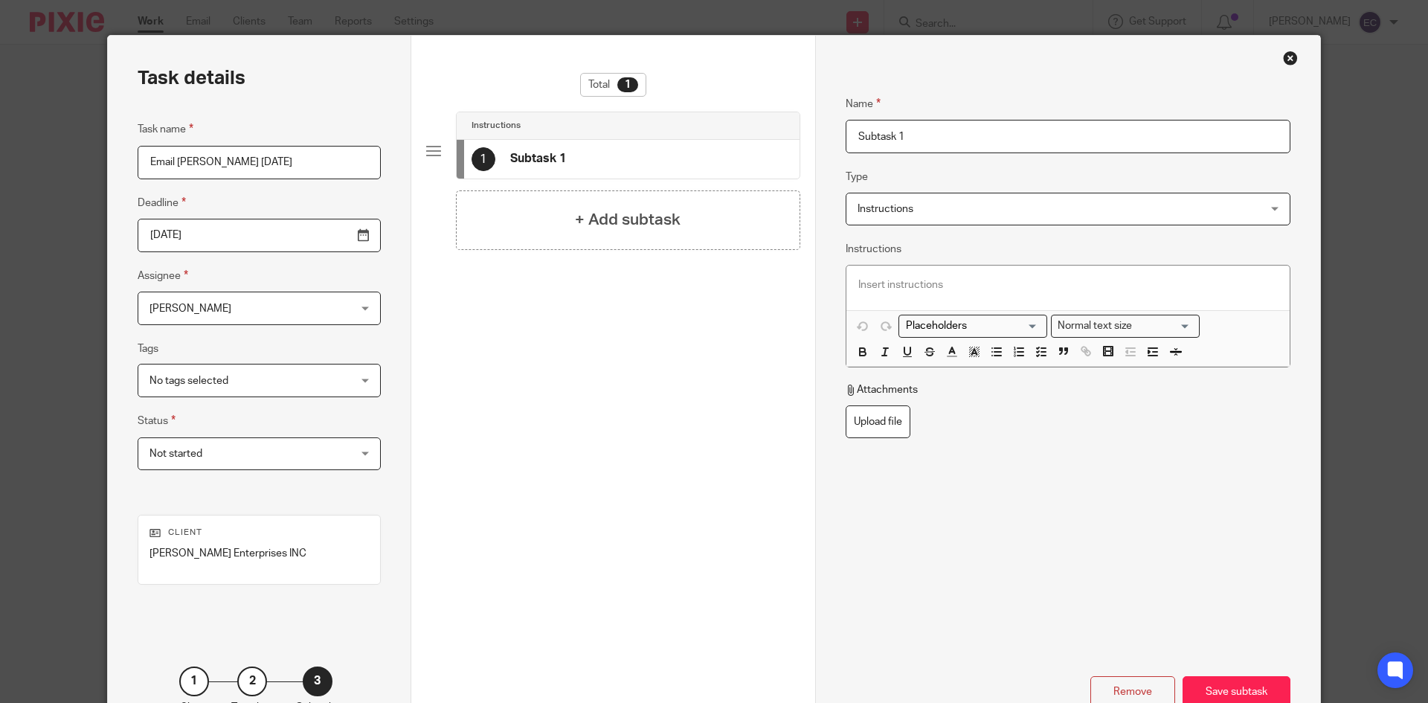
scroll to position [45, 0]
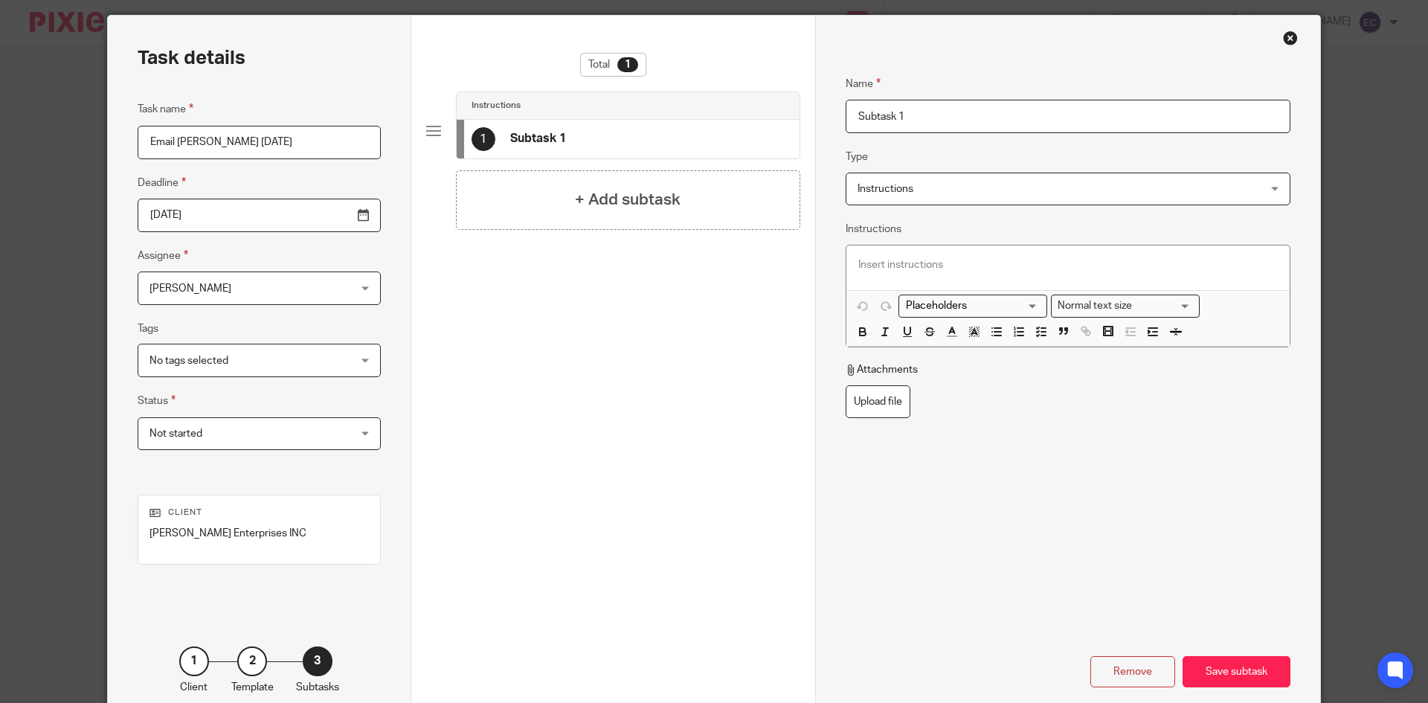
click at [1074, 200] on span "Instructions" at bounding box center [1030, 188] width 346 height 31
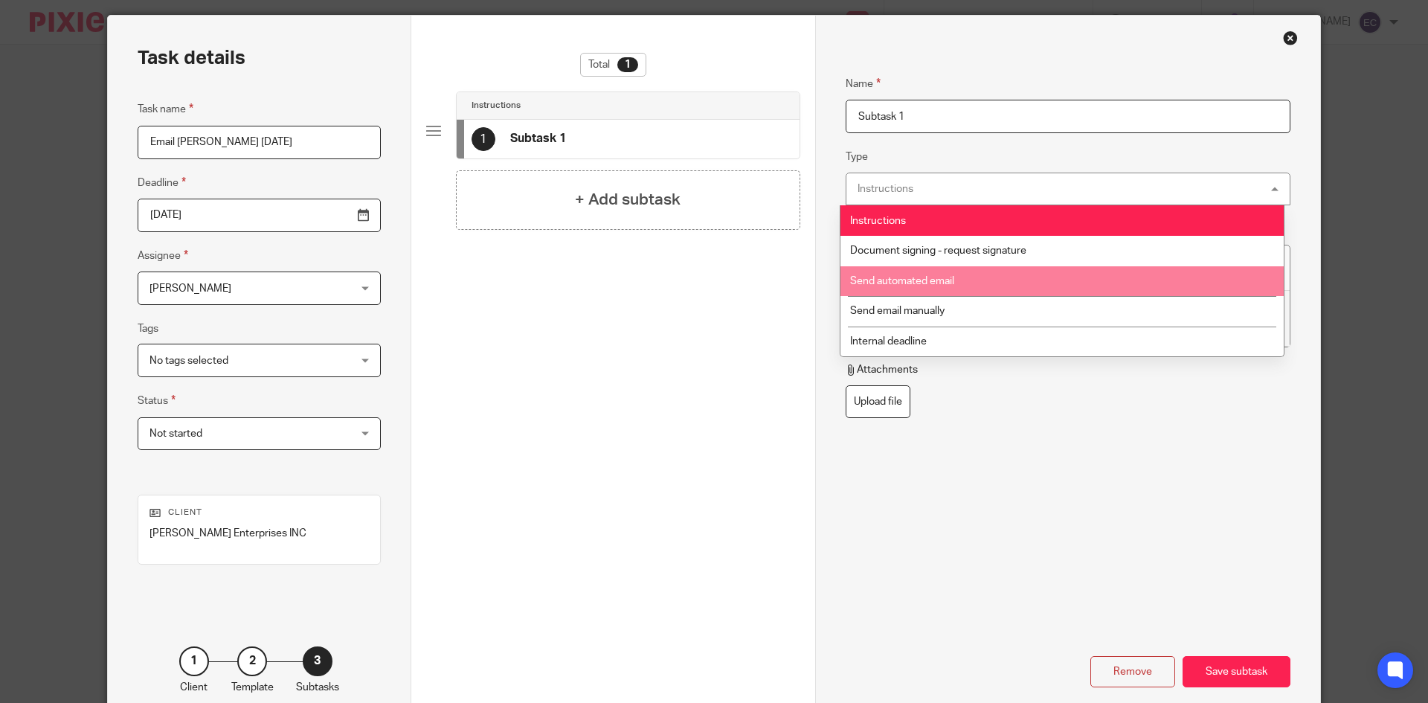
click at [976, 271] on li "Send automated email" at bounding box center [1061, 281] width 443 height 30
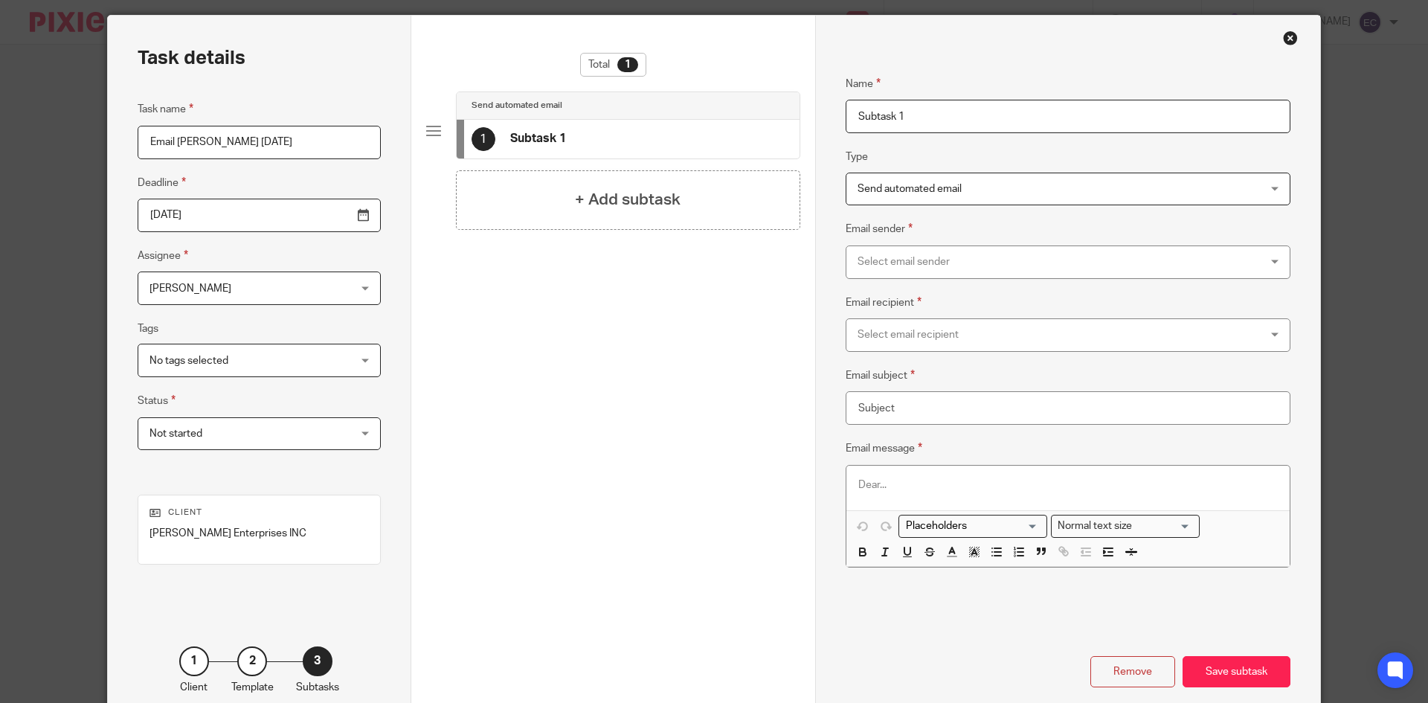
click at [966, 258] on div "Select email sender" at bounding box center [1030, 261] width 346 height 31
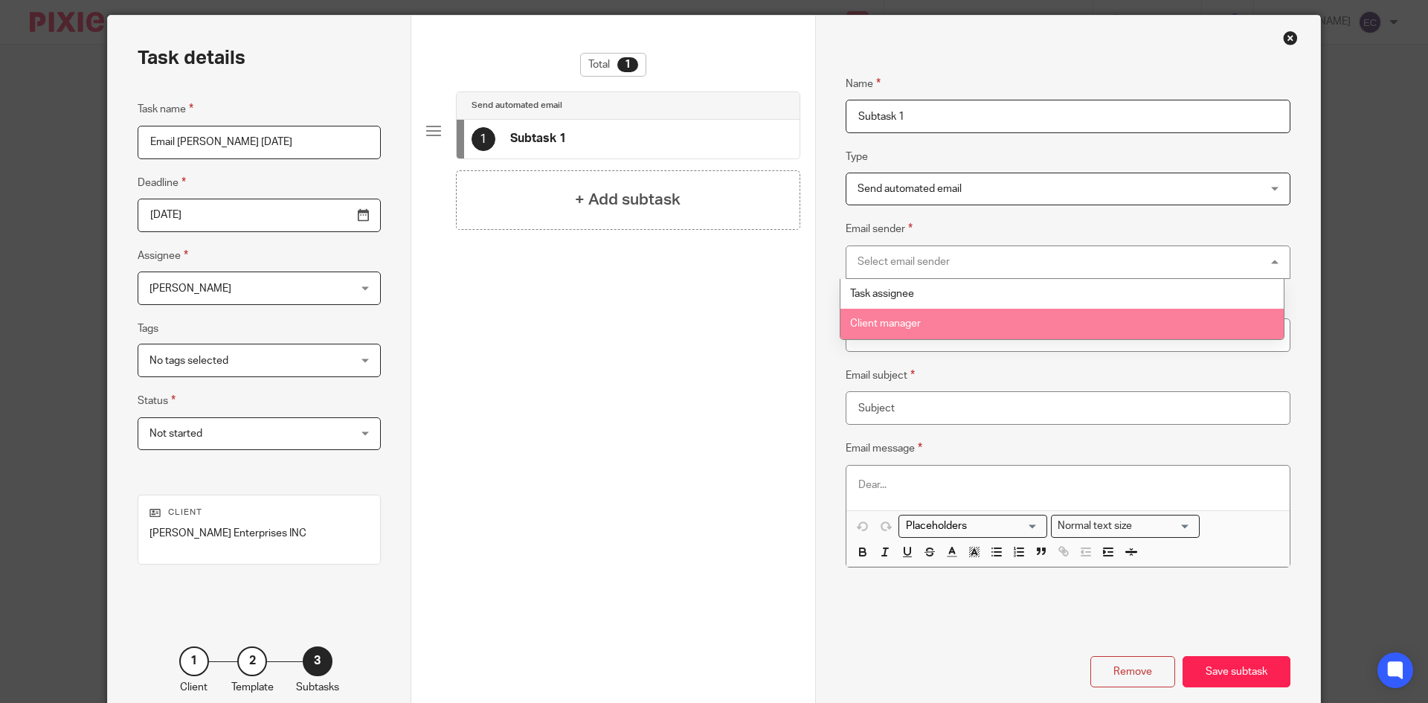
click at [934, 327] on li "Client manager" at bounding box center [1061, 324] width 443 height 30
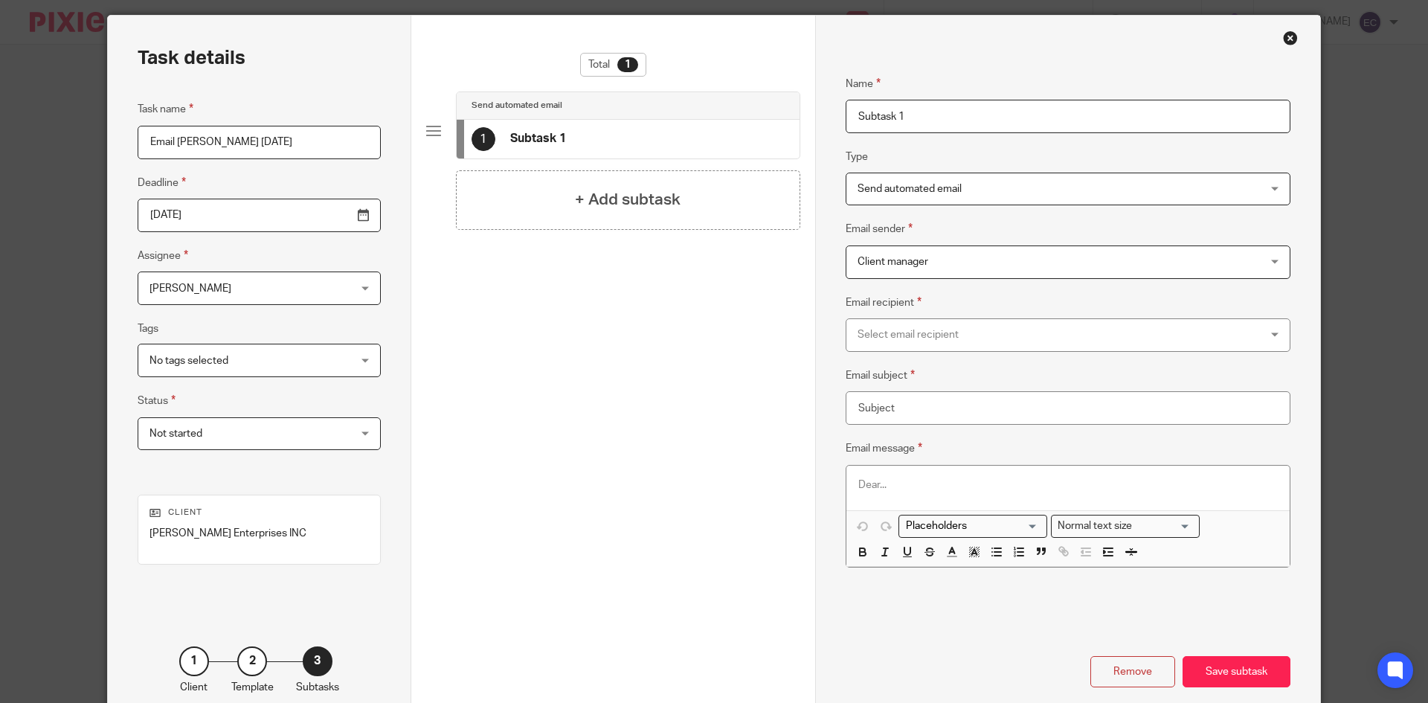
click at [930, 334] on div "Select email recipient" at bounding box center [1030, 334] width 346 height 31
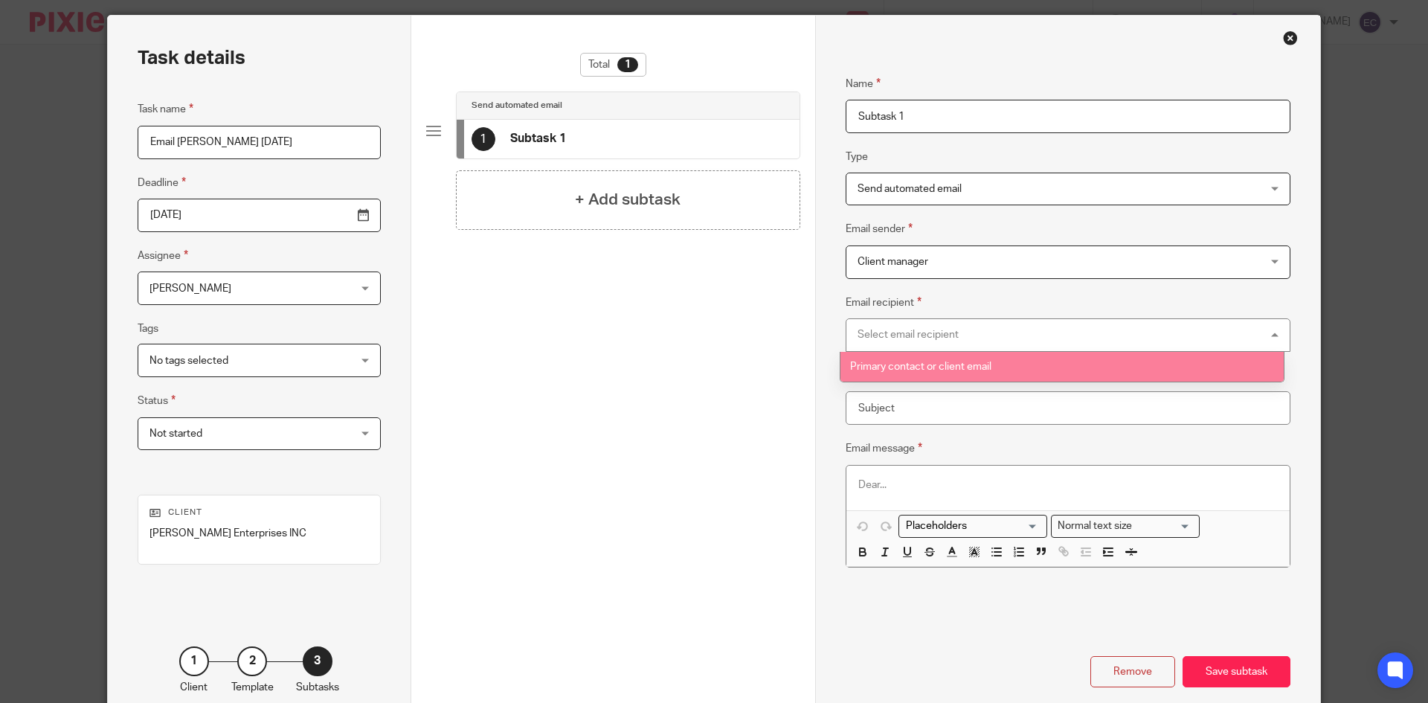
click at [940, 368] on span "Primary contact or client email" at bounding box center [920, 366] width 141 height 10
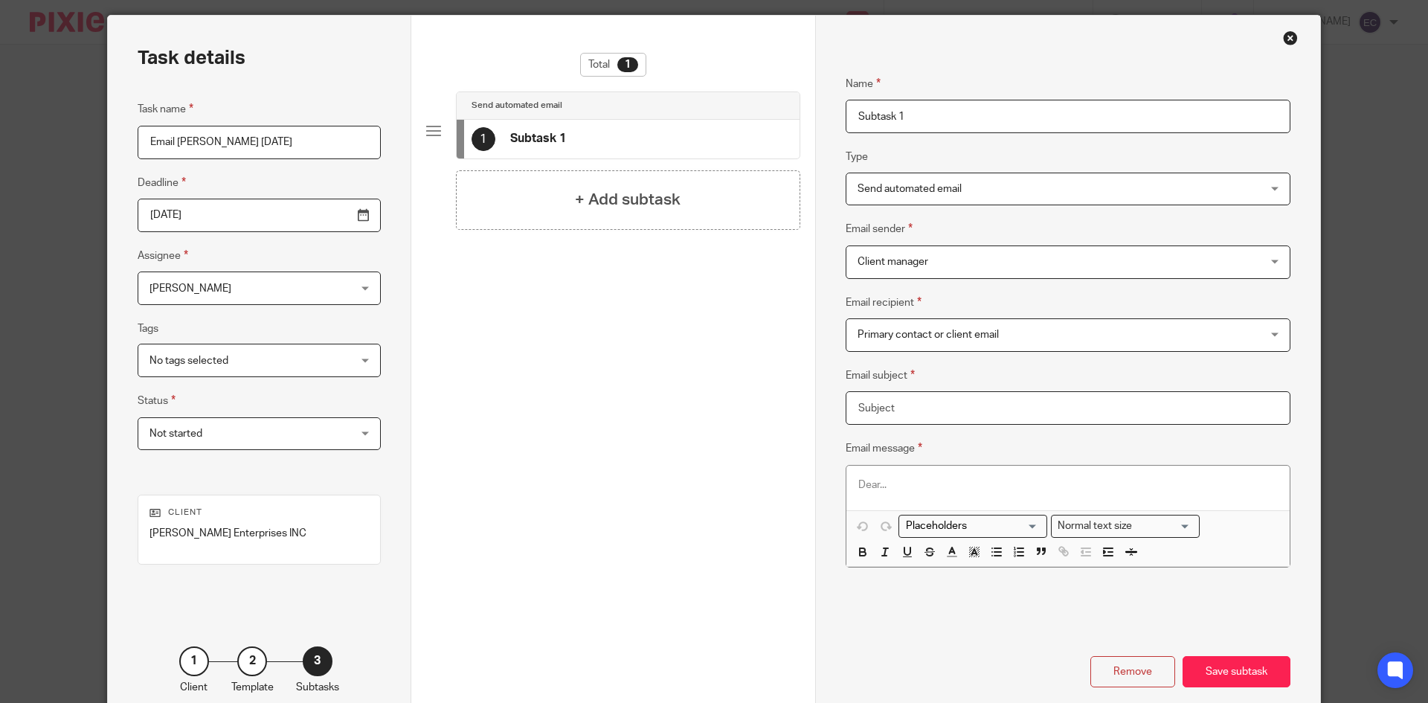
click at [940, 408] on input "Email subject" at bounding box center [1068, 407] width 445 height 33
type input "2/28/25 Year End Checklist"
drag, startPoint x: 851, startPoint y: 488, endPoint x: 907, endPoint y: 487, distance: 55.8
click at [907, 487] on div at bounding box center [1067, 488] width 443 height 45
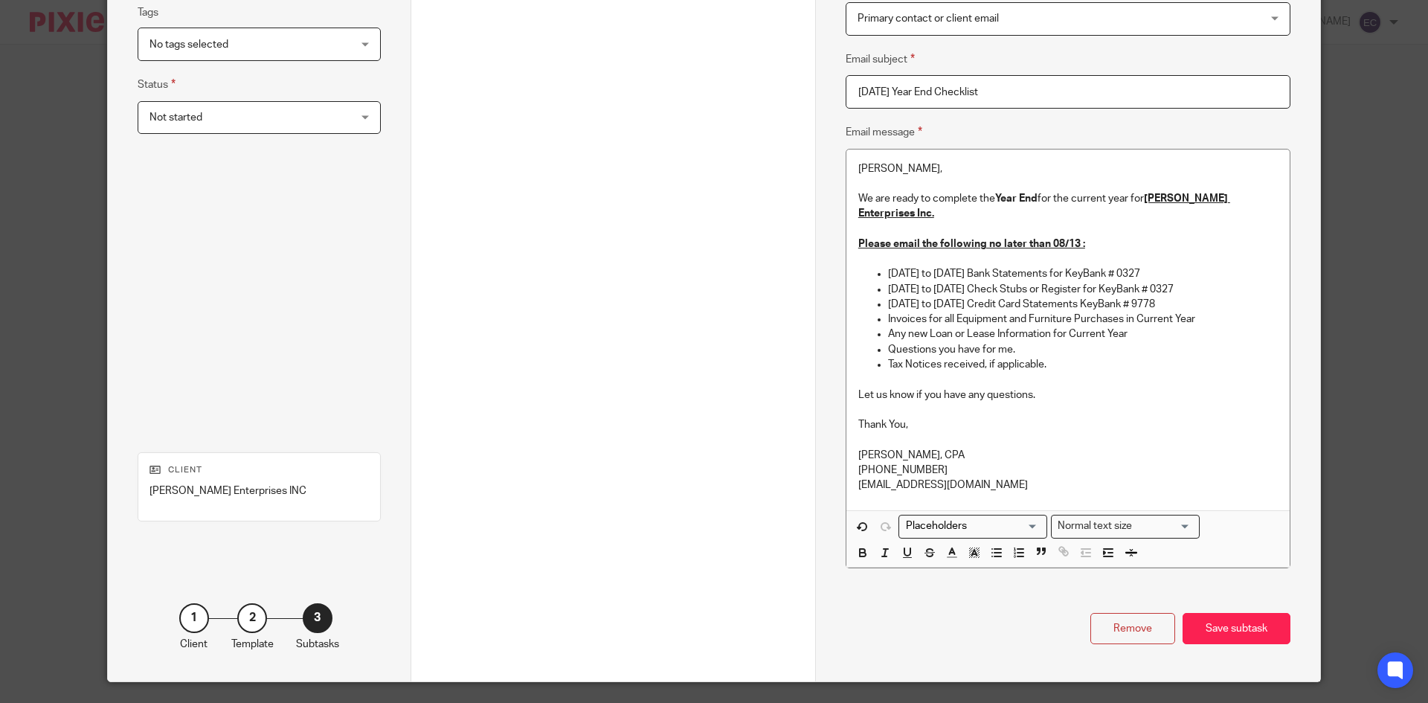
scroll to position [366, 0]
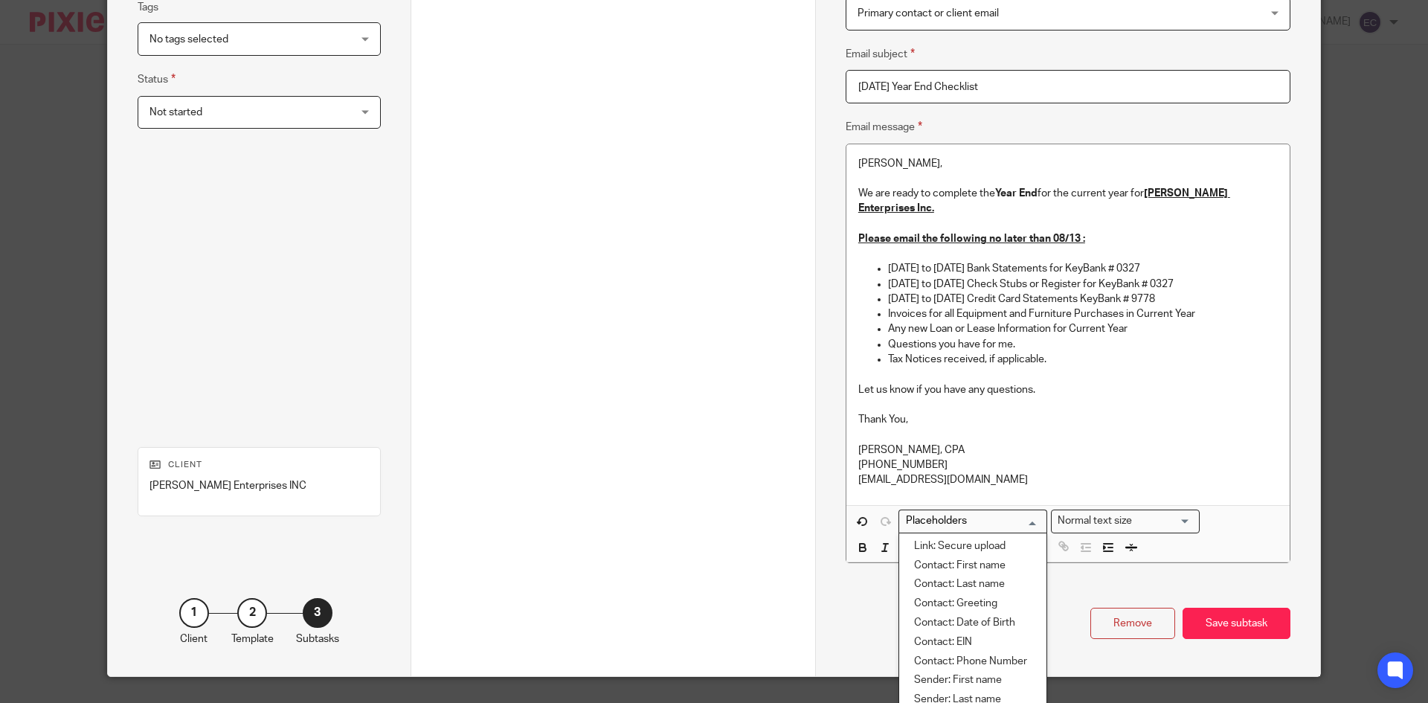
click at [1029, 513] on input "Search for option" at bounding box center [970, 521] width 138 height 16
click at [962, 537] on li "Link: Secure upload" at bounding box center [972, 546] width 147 height 19
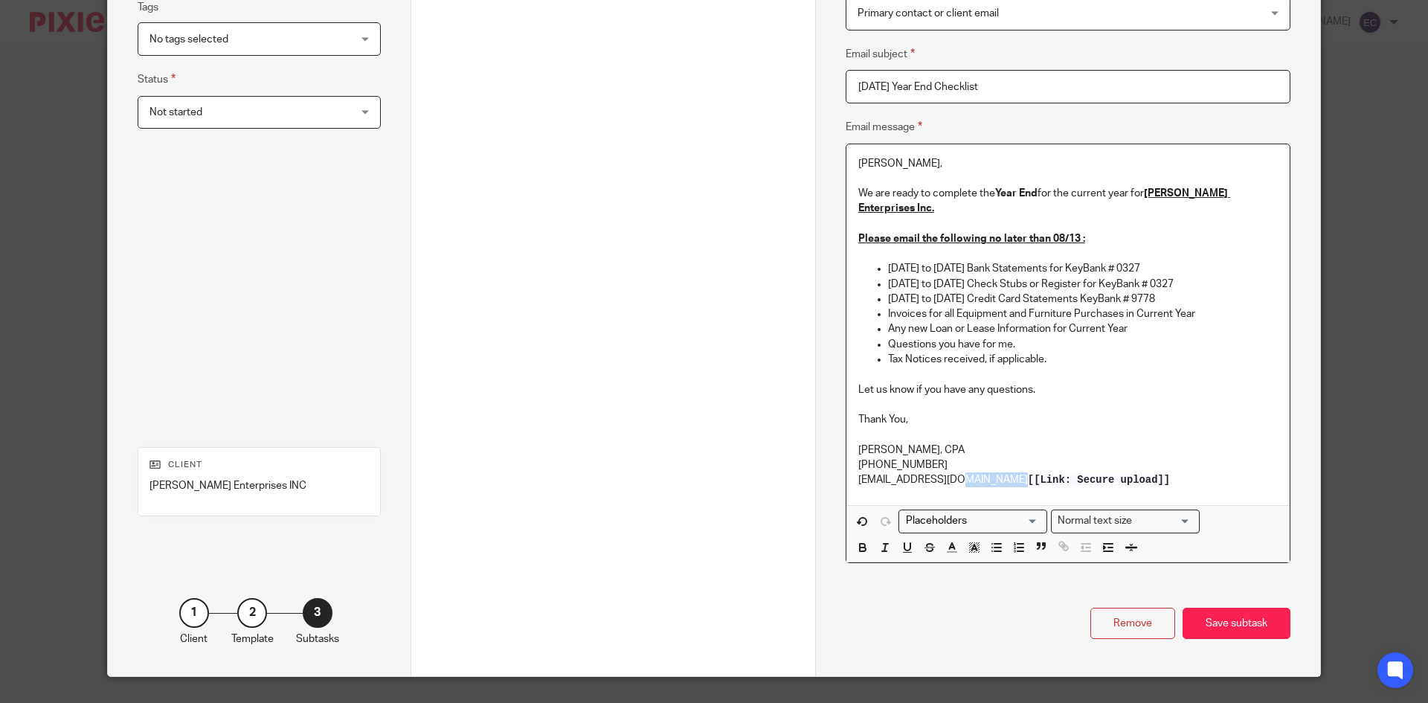
drag, startPoint x: 948, startPoint y: 465, endPoint x: 1074, endPoint y: 460, distance: 125.8
click at [1074, 474] on span "[[Link: Secure upload]]" at bounding box center [1099, 480] width 142 height 12
drag, startPoint x: 950, startPoint y: 463, endPoint x: 1055, endPoint y: 468, distance: 105.0
click at [1028, 474] on span "[[Link: Secure upload]]" at bounding box center [1099, 480] width 142 height 12
click at [1054, 382] on p "Let us know if you have any questions." at bounding box center [1067, 389] width 419 height 15
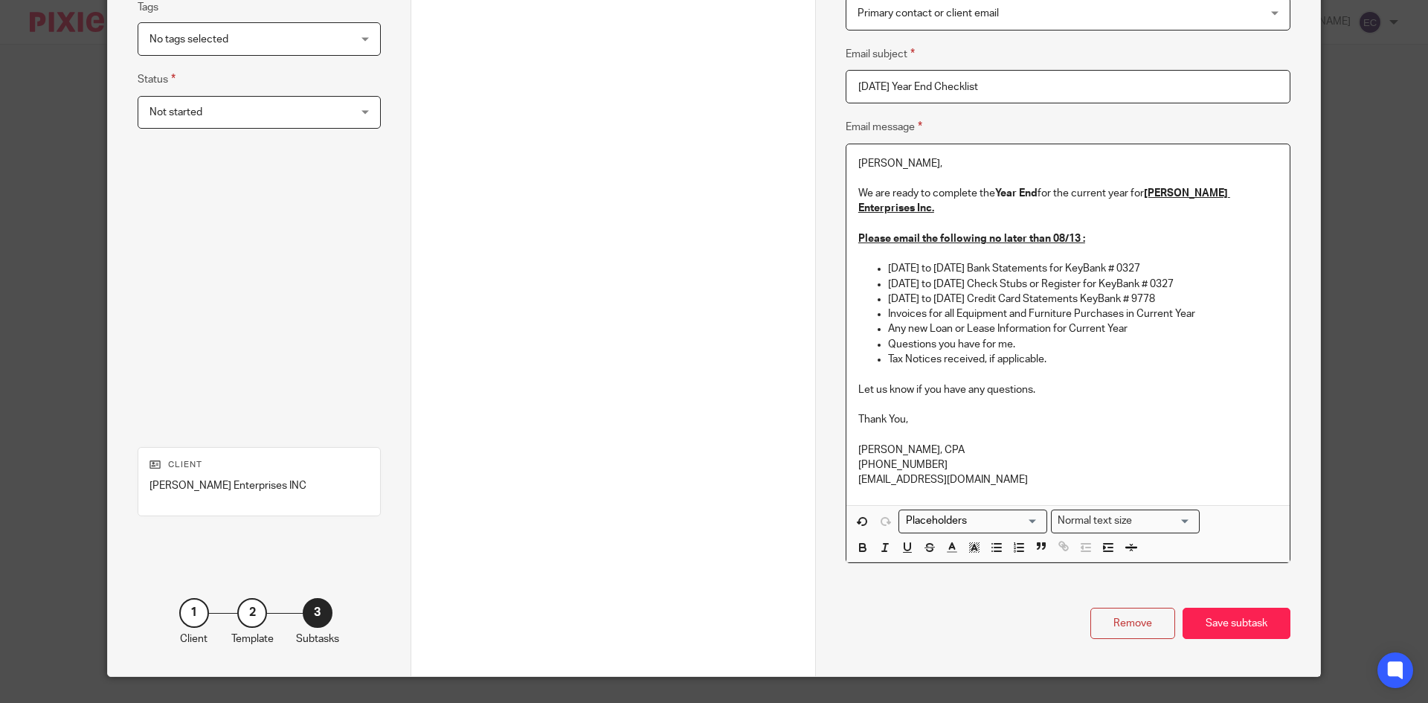
click at [1052, 352] on p "Tax Notices received, if applicable." at bounding box center [1083, 359] width 390 height 15
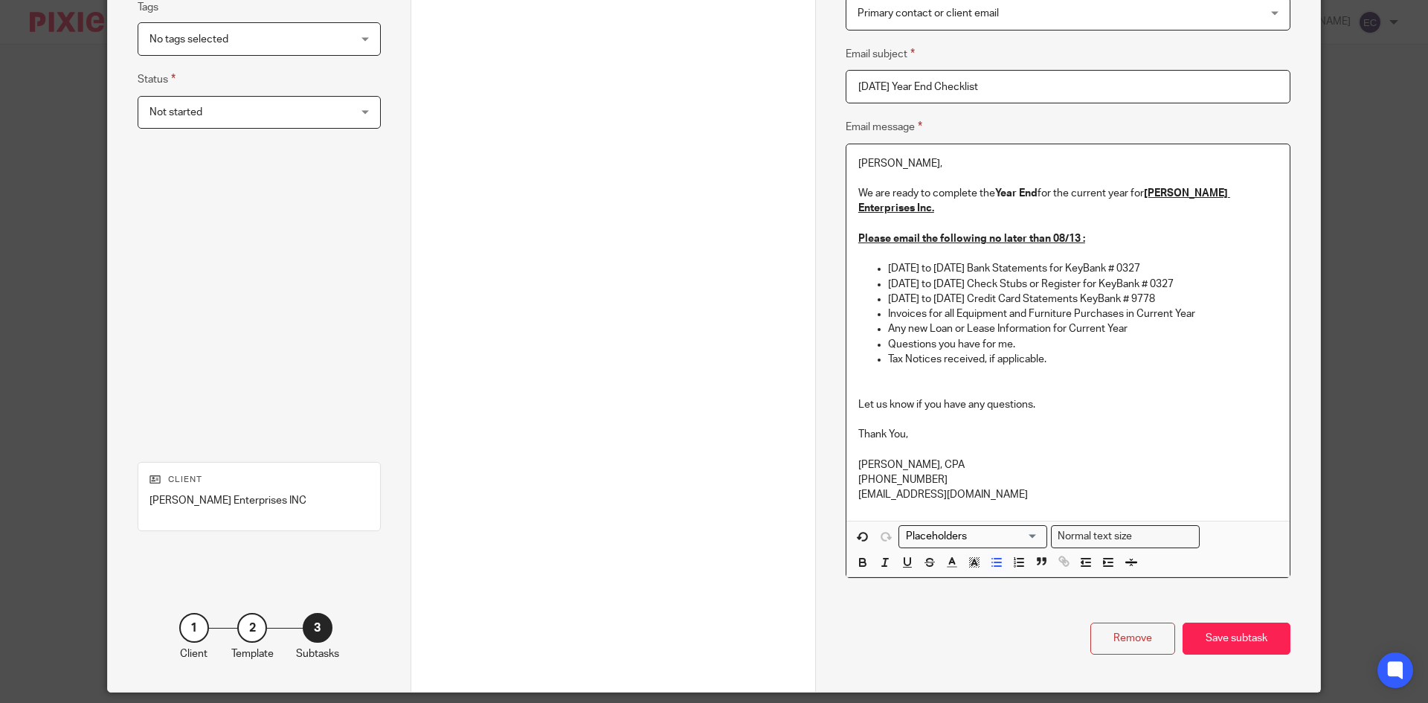
click at [850, 373] on div "Michelle, We are ready to complete the Year End for the current year for Gurda …" at bounding box center [1067, 332] width 443 height 376
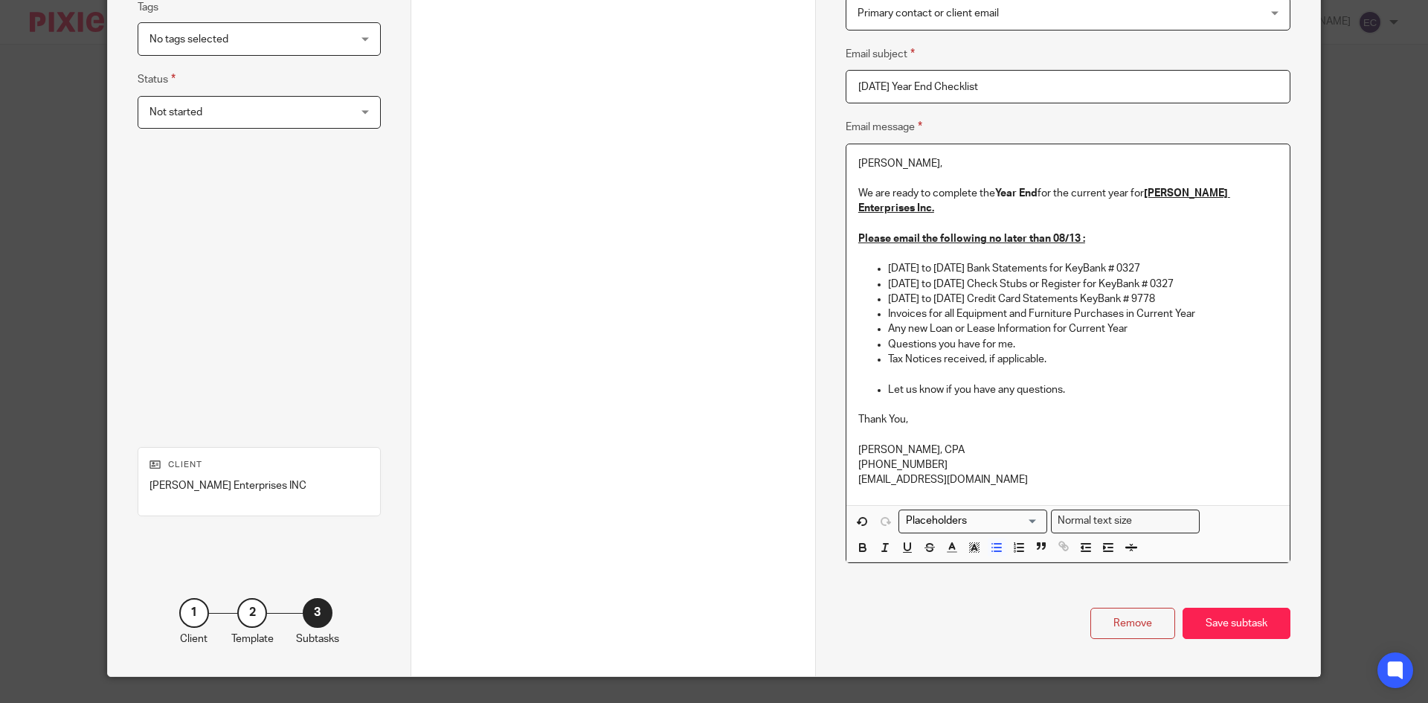
drag, startPoint x: 867, startPoint y: 378, endPoint x: 910, endPoint y: 361, distance: 45.4
click at [871, 377] on ul "3/1/24 to 2/28/25 Bank Statements for KeyBank # 0327 3/1/24 to 2/28/25 Check St…" at bounding box center [1067, 328] width 419 height 135
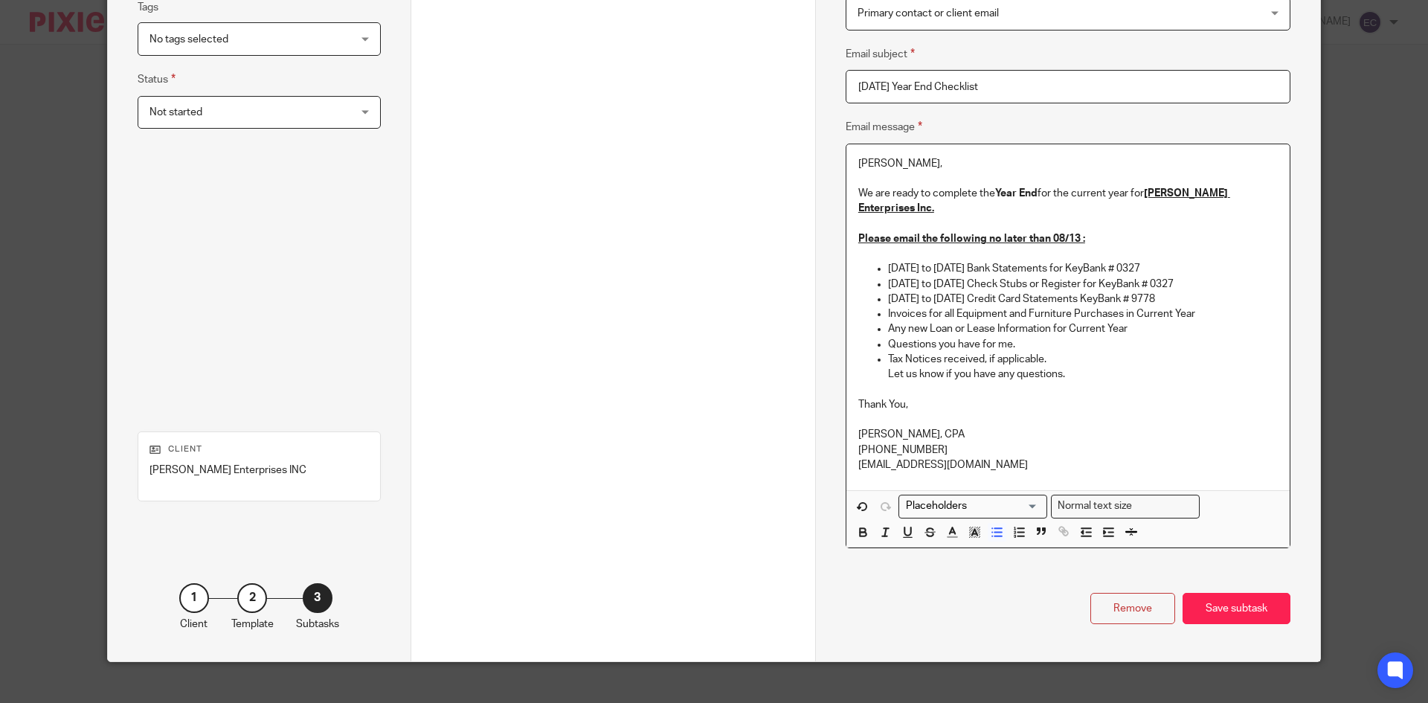
click at [1044, 352] on p "Tax Notices received, if applicable." at bounding box center [1083, 359] width 390 height 15
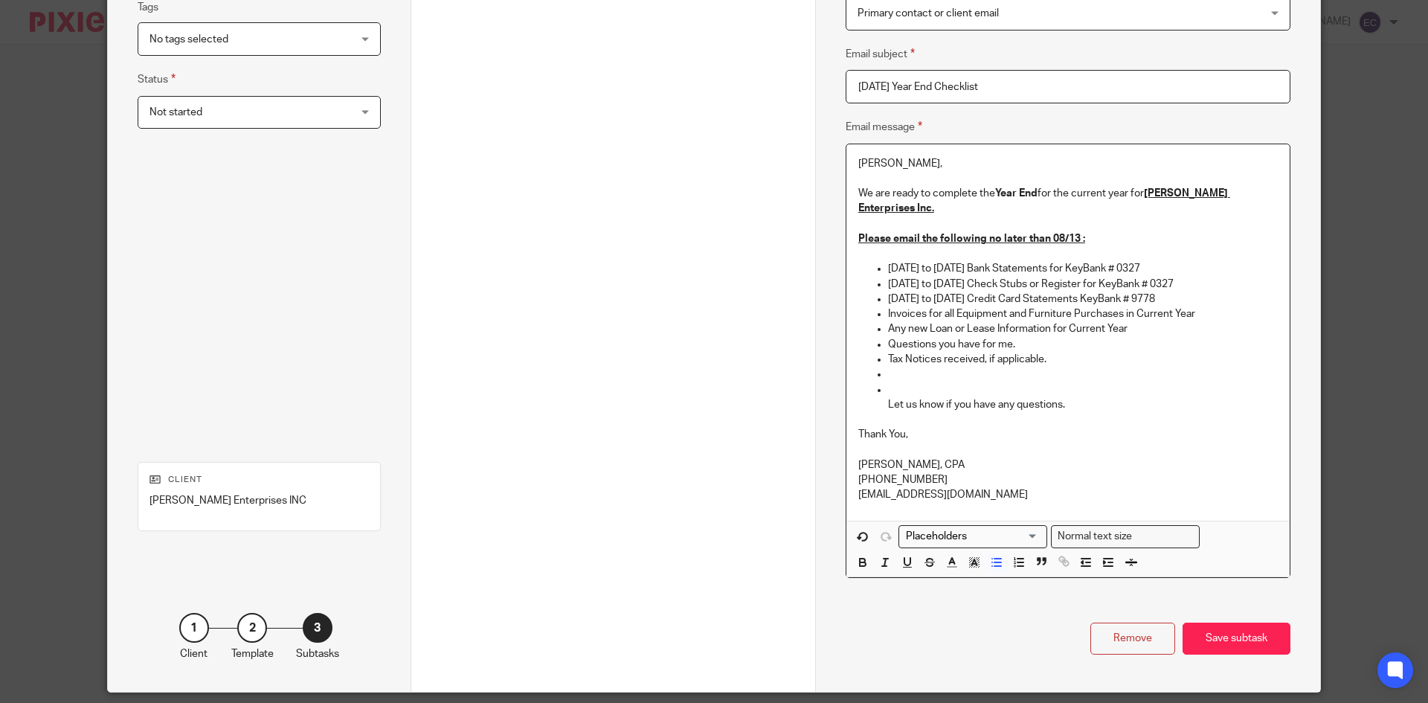
drag, startPoint x: 868, startPoint y: 361, endPoint x: 888, endPoint y: 367, distance: 21.2
click at [882, 364] on ul "3/1/24 to 2/28/25 Bank Statements for KeyBank # 0327 3/1/24 to 2/28/25 Check St…" at bounding box center [1067, 336] width 419 height 151
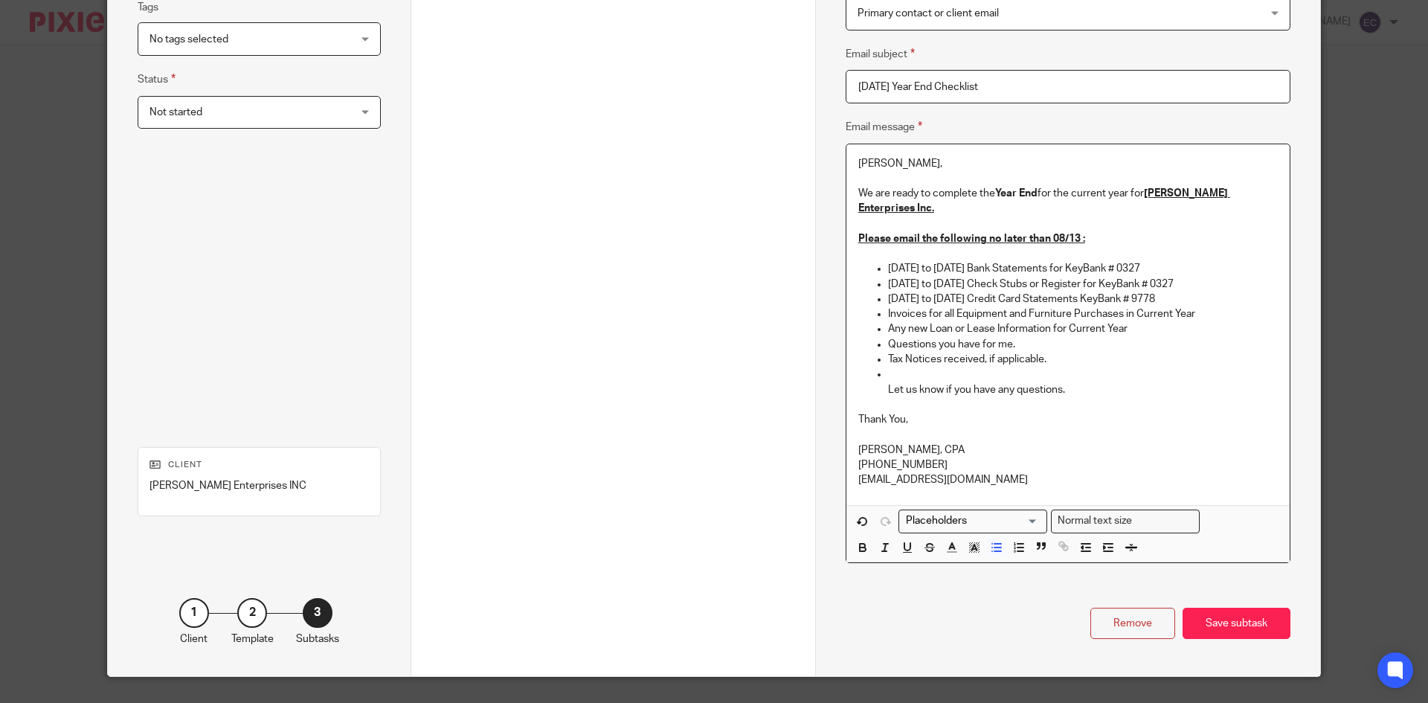
click at [880, 358] on ul "3/1/24 to 2/28/25 Bank Statements for KeyBank # 0327 3/1/24 to 2/28/25 Check St…" at bounding box center [1067, 328] width 419 height 135
drag, startPoint x: 1064, startPoint y: 376, endPoint x: 875, endPoint y: 380, distance: 188.9
click at [875, 380] on ul "3/1/24 to 2/28/25 Bank Statements for KeyBank # 0327 3/1/24 to 2/28/25 Check St…" at bounding box center [1067, 328] width 419 height 135
click at [849, 386] on div "Michelle, We are ready to complete the Year End for the current year for Gurda …" at bounding box center [1067, 324] width 443 height 361
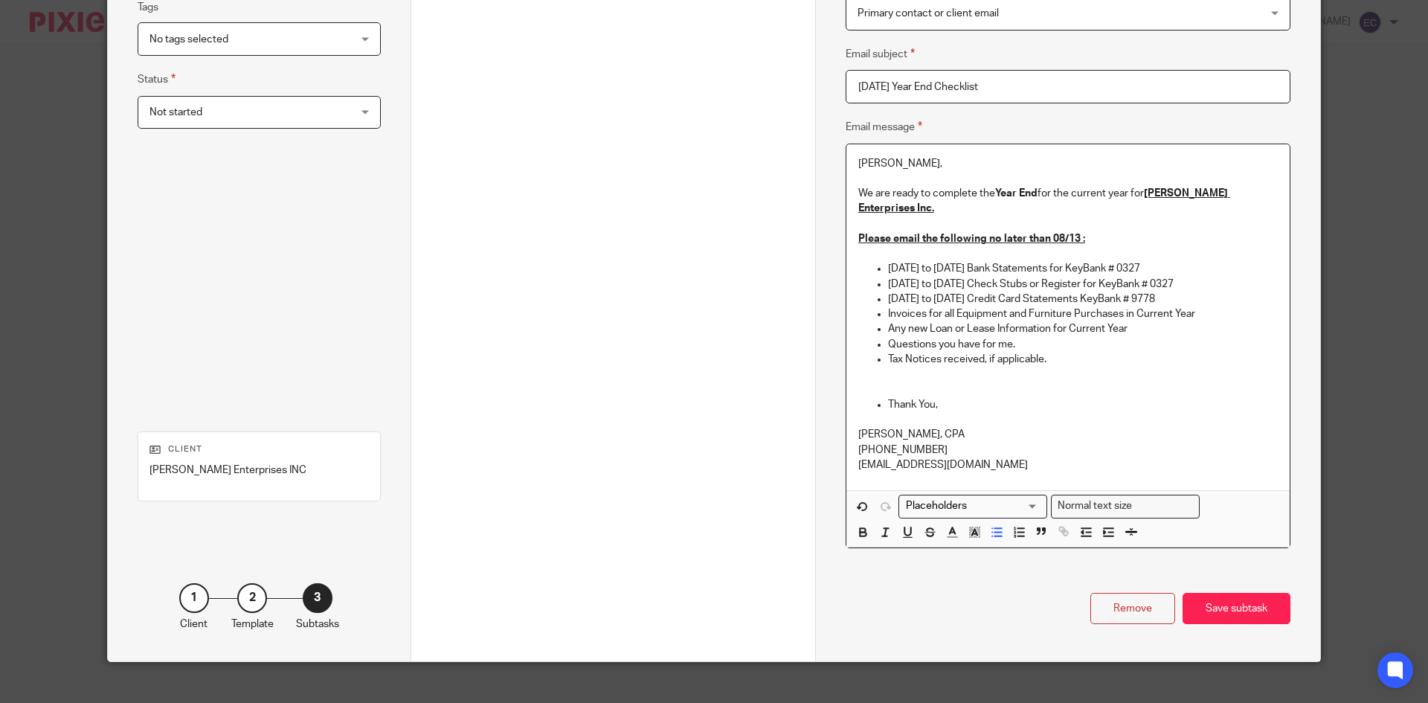
scroll to position [355, 0]
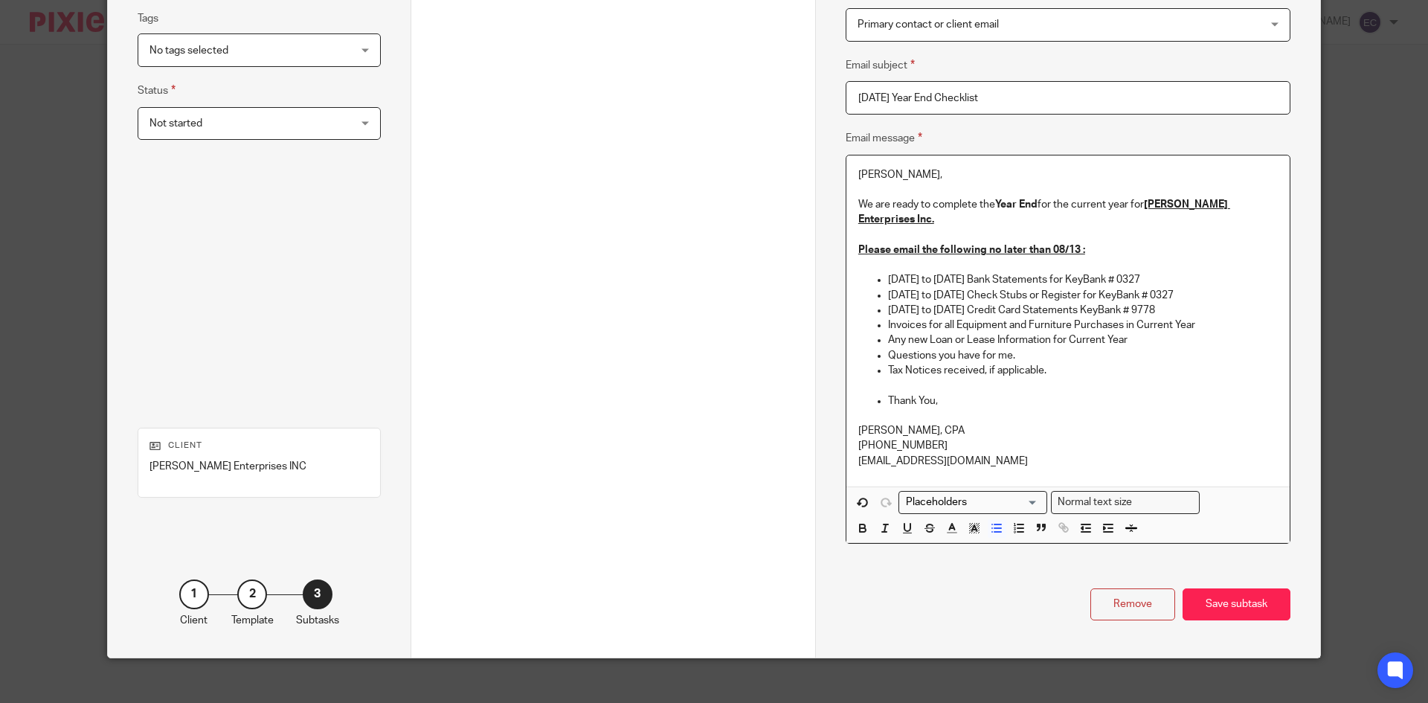
click at [878, 379] on ul "3/1/24 to 2/28/25 Bank Statements for KeyBank # 0327 3/1/24 to 2/28/25 Check St…" at bounding box center [1067, 339] width 419 height 135
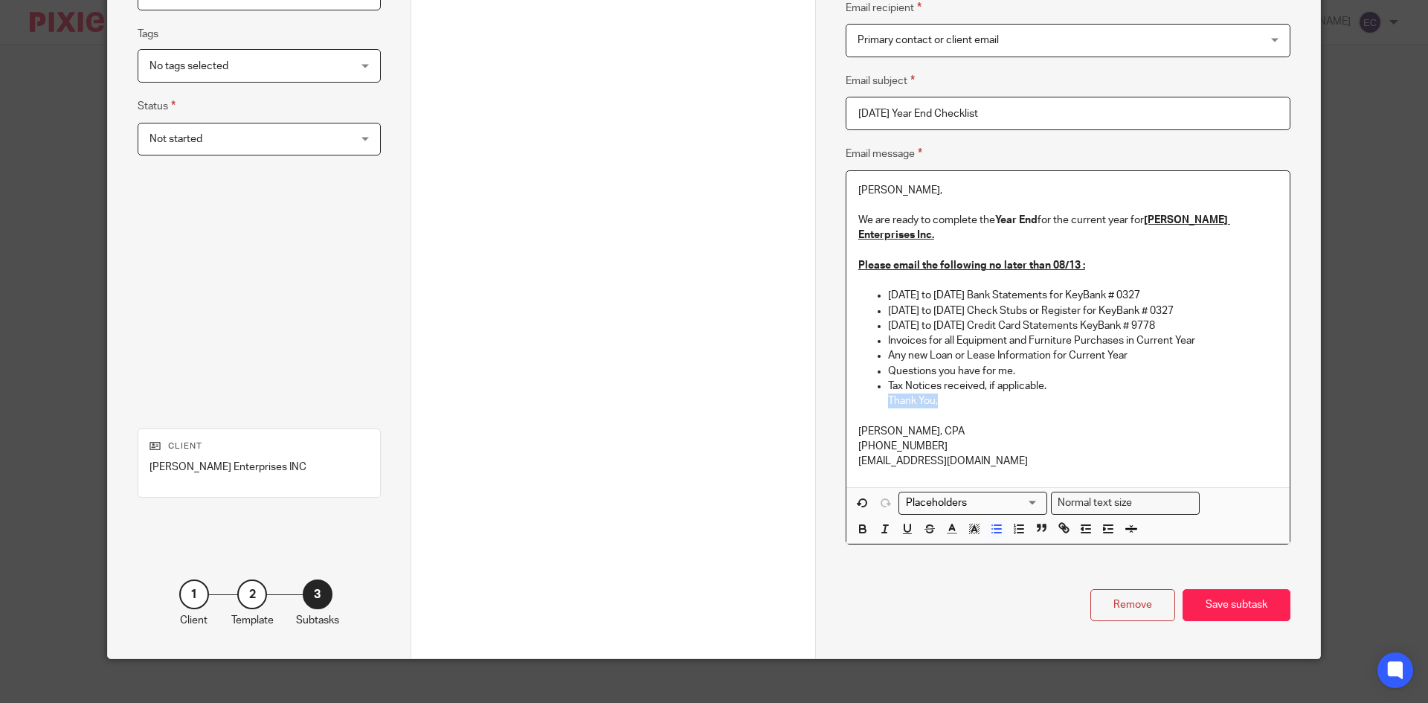
drag, startPoint x: 880, startPoint y: 384, endPoint x: 958, endPoint y: 385, distance: 78.1
click at [958, 385] on ul "3/1/24 to 2/28/25 Bank Statements for KeyBank # 0327 3/1/24 to 2/28/25 Check St…" at bounding box center [1067, 348] width 419 height 120
drag, startPoint x: 848, startPoint y: 394, endPoint x: 881, endPoint y: 382, distance: 34.8
click at [848, 393] on div "Michelle, We are ready to complete the Year End for the current year for Gurda …" at bounding box center [1067, 329] width 443 height 316
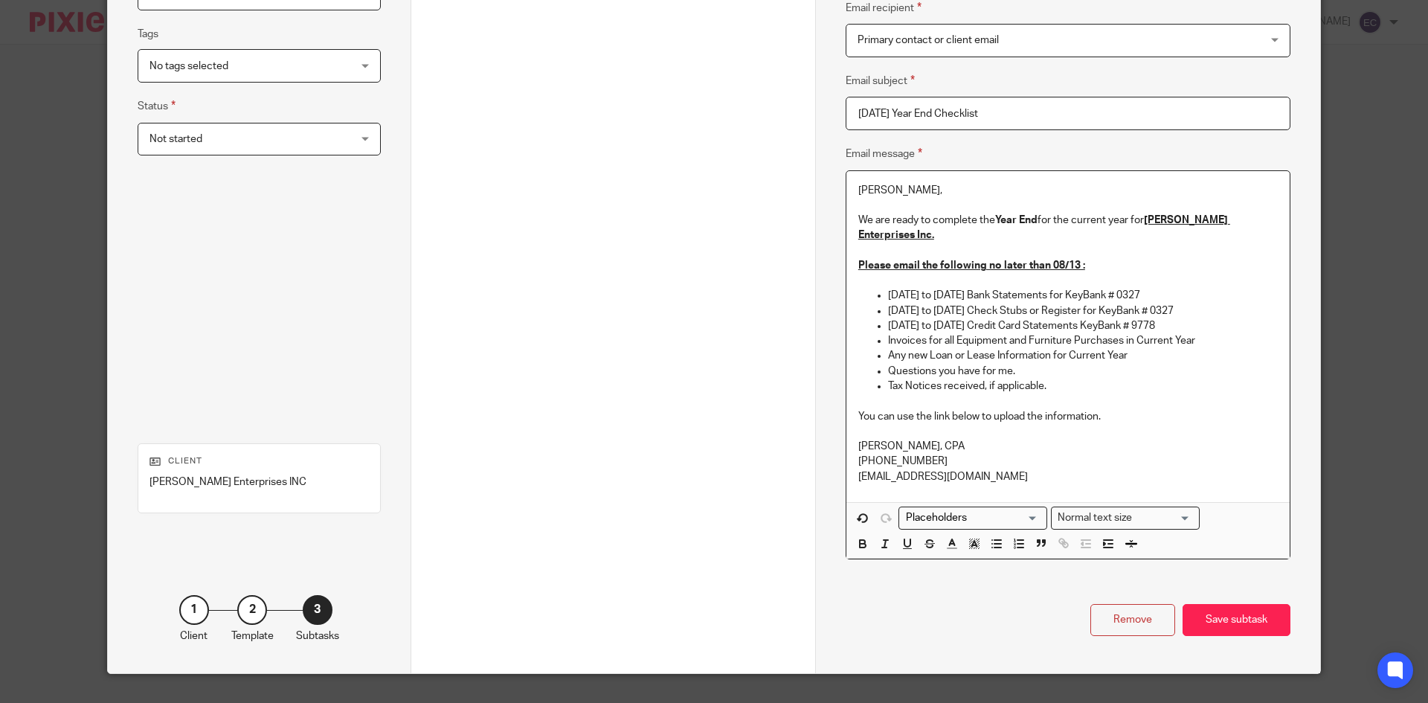
scroll to position [355, 0]
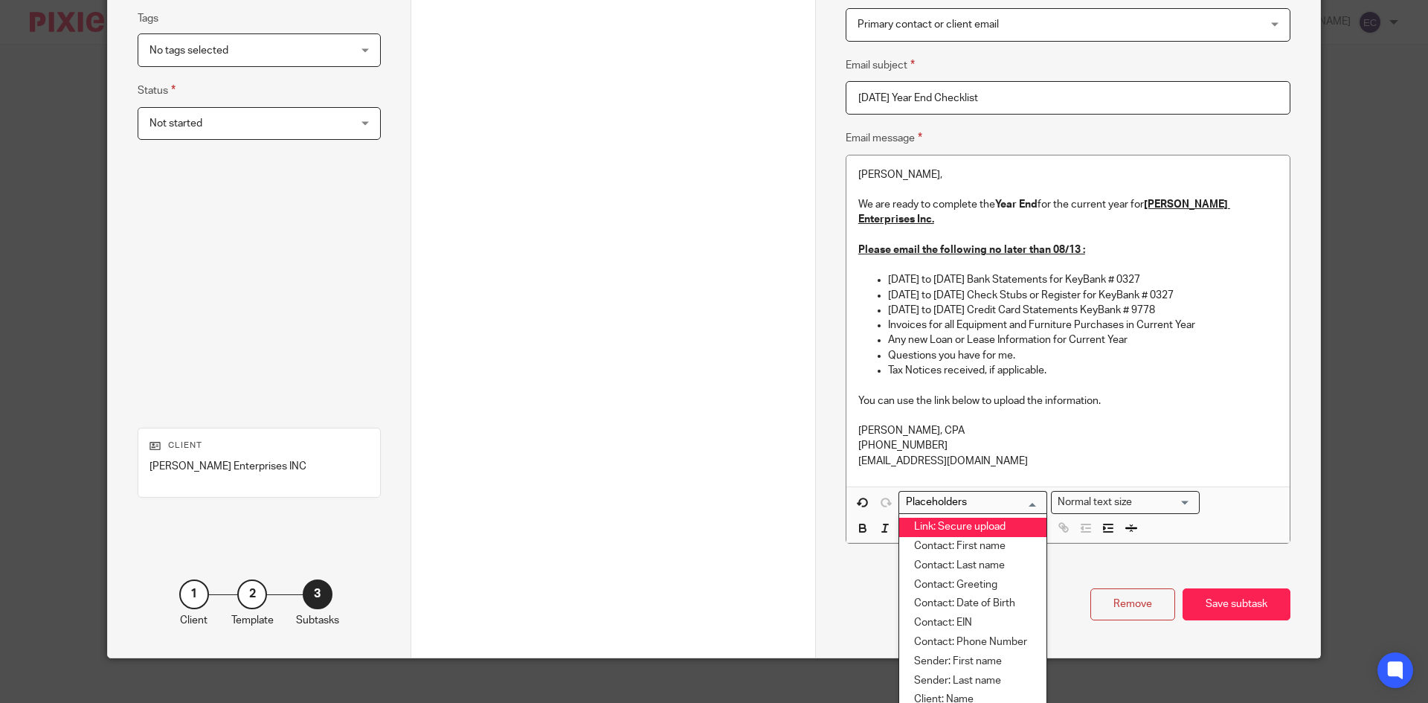
click at [1028, 495] on input "Search for option" at bounding box center [970, 503] width 138 height 16
click at [992, 518] on li "Link: Secure upload" at bounding box center [972, 527] width 147 height 19
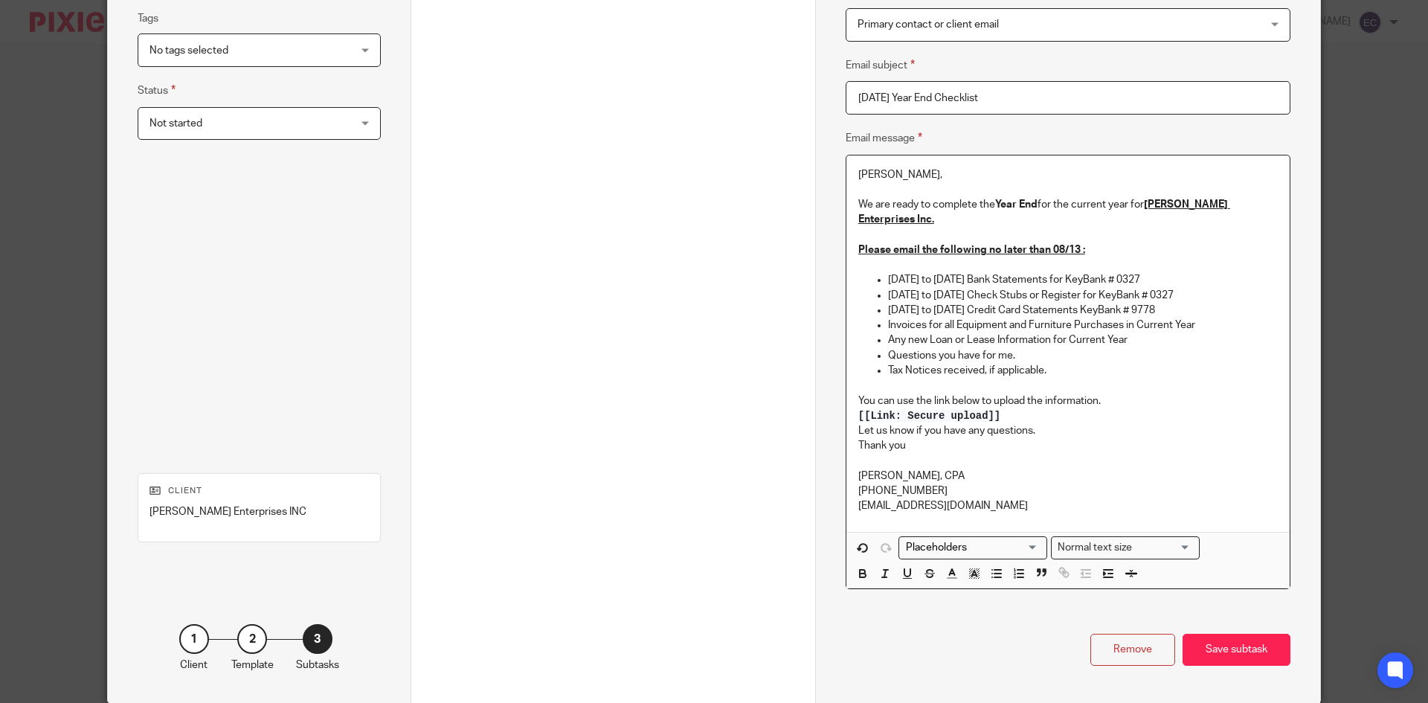
click at [1003, 408] on p "[[Link: Secure upload]]" at bounding box center [1067, 415] width 419 height 15
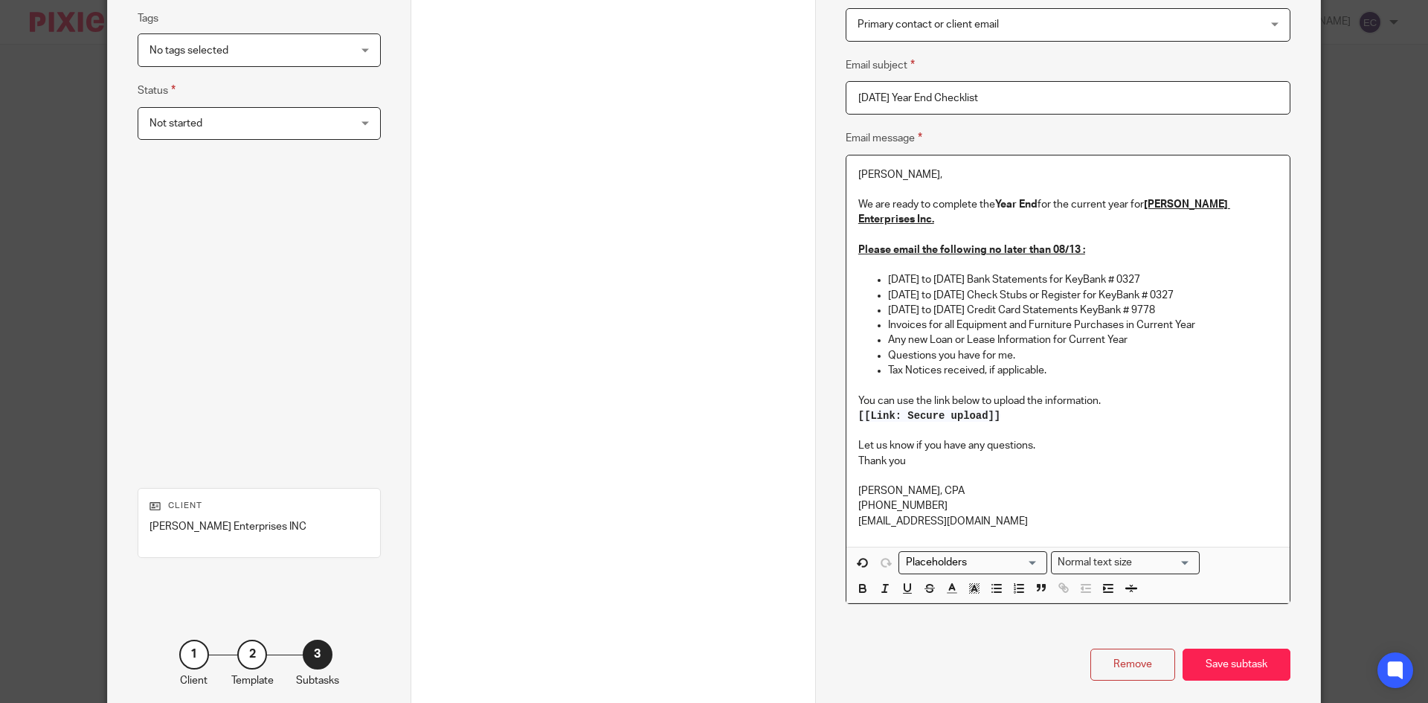
click at [907, 454] on p "Thank you" at bounding box center [1067, 461] width 419 height 15
click at [1223, 648] on div "Save subtask" at bounding box center [1236, 664] width 108 height 32
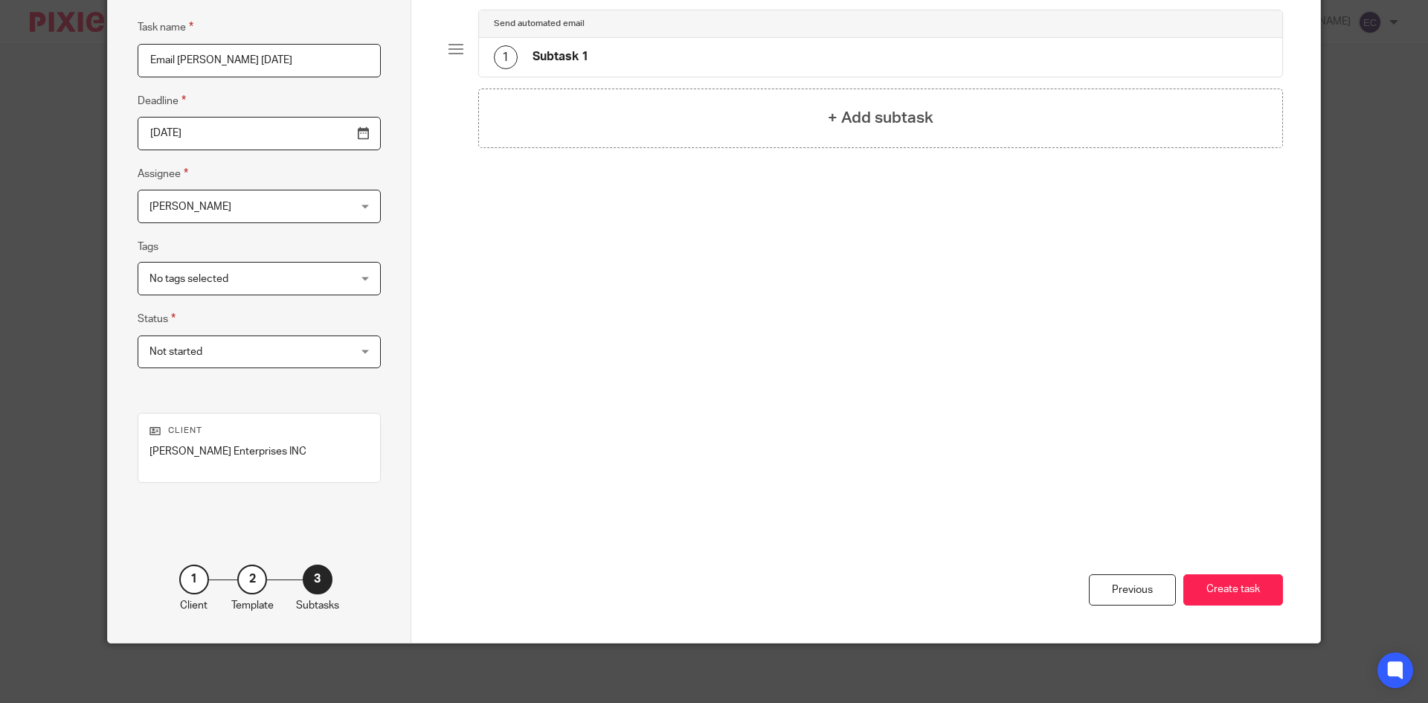
click at [1268, 580] on button "Create task" at bounding box center [1233, 590] width 100 height 32
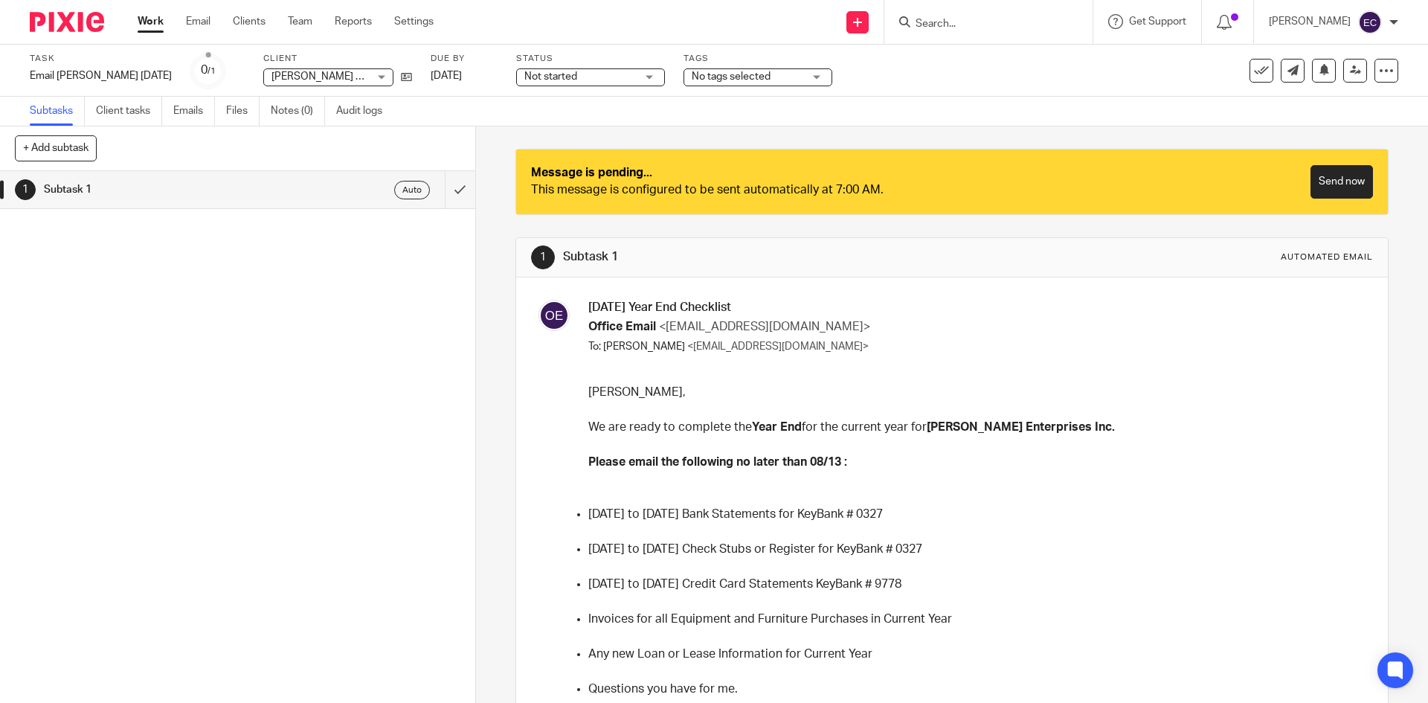
click at [820, 347] on span "<[EMAIL_ADDRESS][DOMAIN_NAME]>" at bounding box center [777, 346] width 181 height 10
click at [1317, 167] on link "Send now" at bounding box center [1341, 181] width 62 height 33
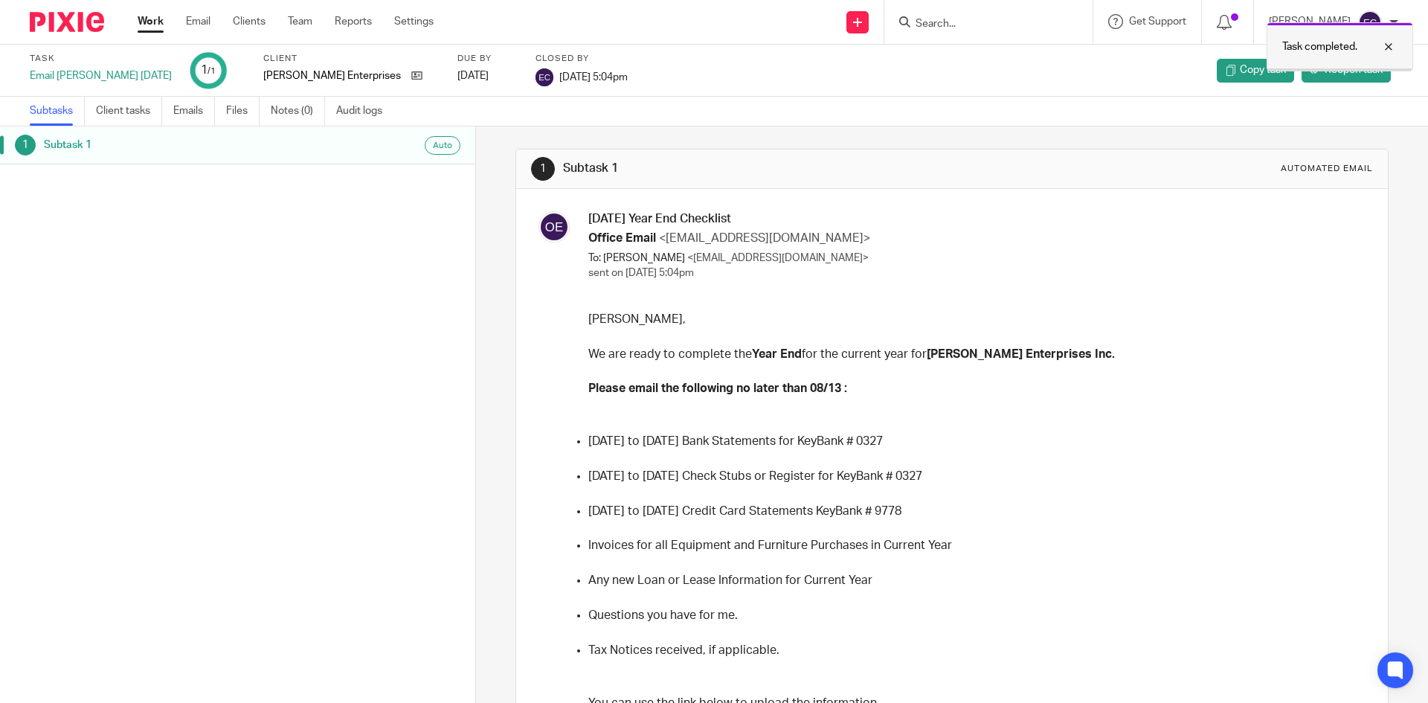
drag, startPoint x: 1394, startPoint y: 42, endPoint x: 1401, endPoint y: 45, distance: 7.8
click at [1397, 43] on div at bounding box center [1377, 47] width 40 height 18
click at [1357, 59] on link "Reopen task" at bounding box center [1345, 71] width 89 height 24
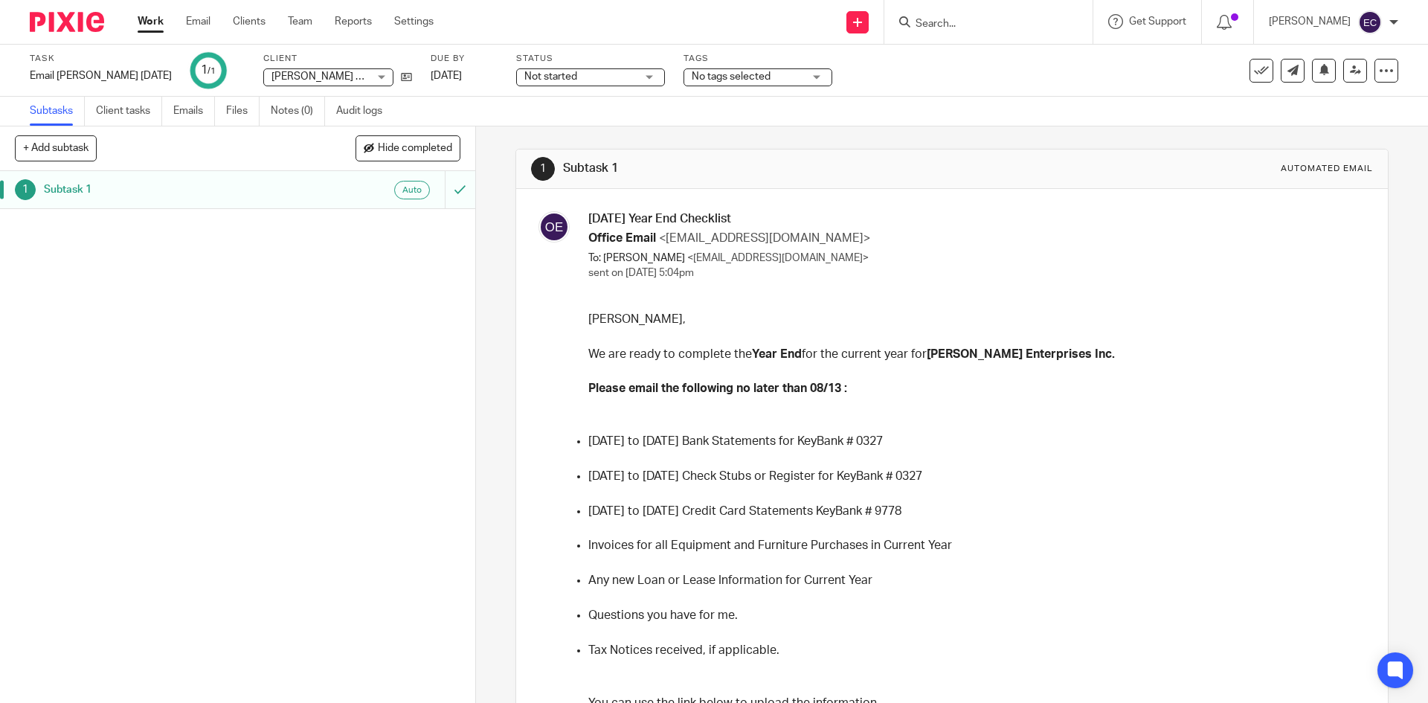
click at [297, 74] on span "[PERSON_NAME] Enterprises INC" at bounding box center [349, 76] width 157 height 10
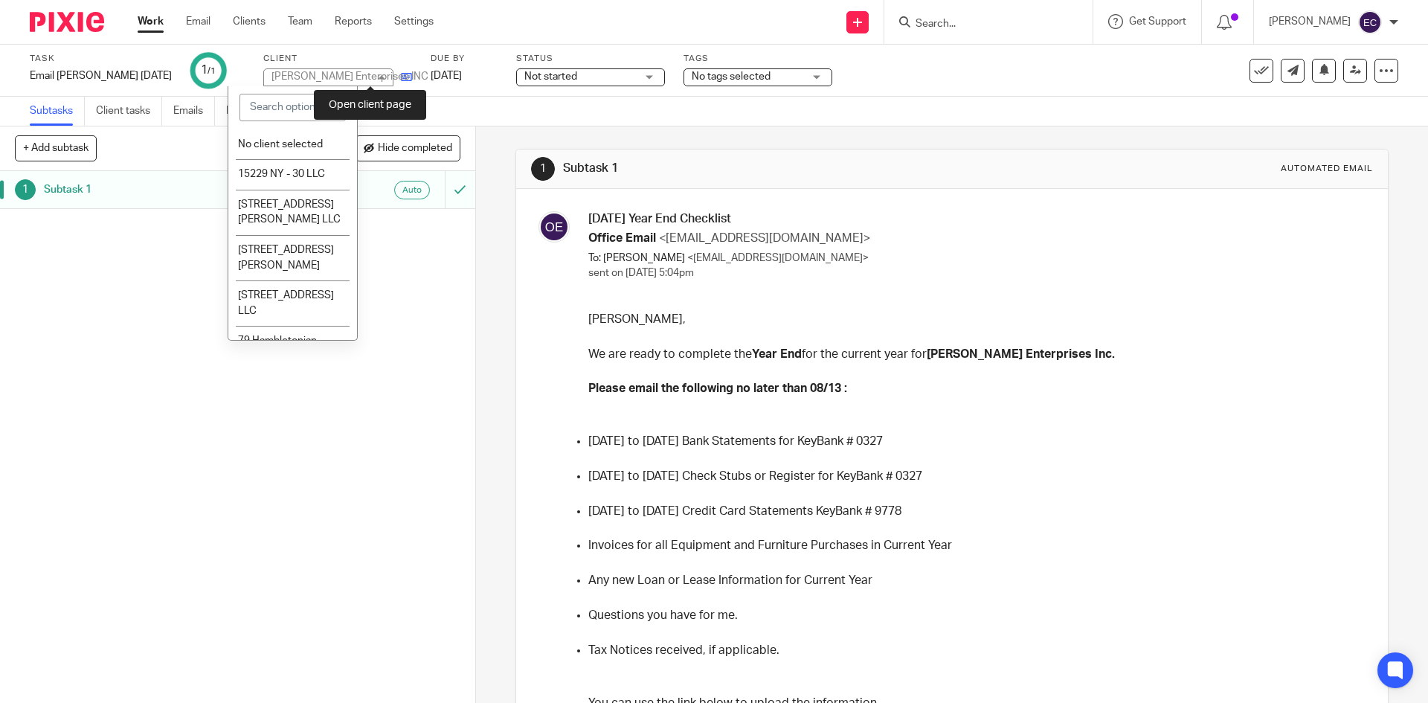
click at [401, 74] on icon at bounding box center [406, 76] width 11 height 11
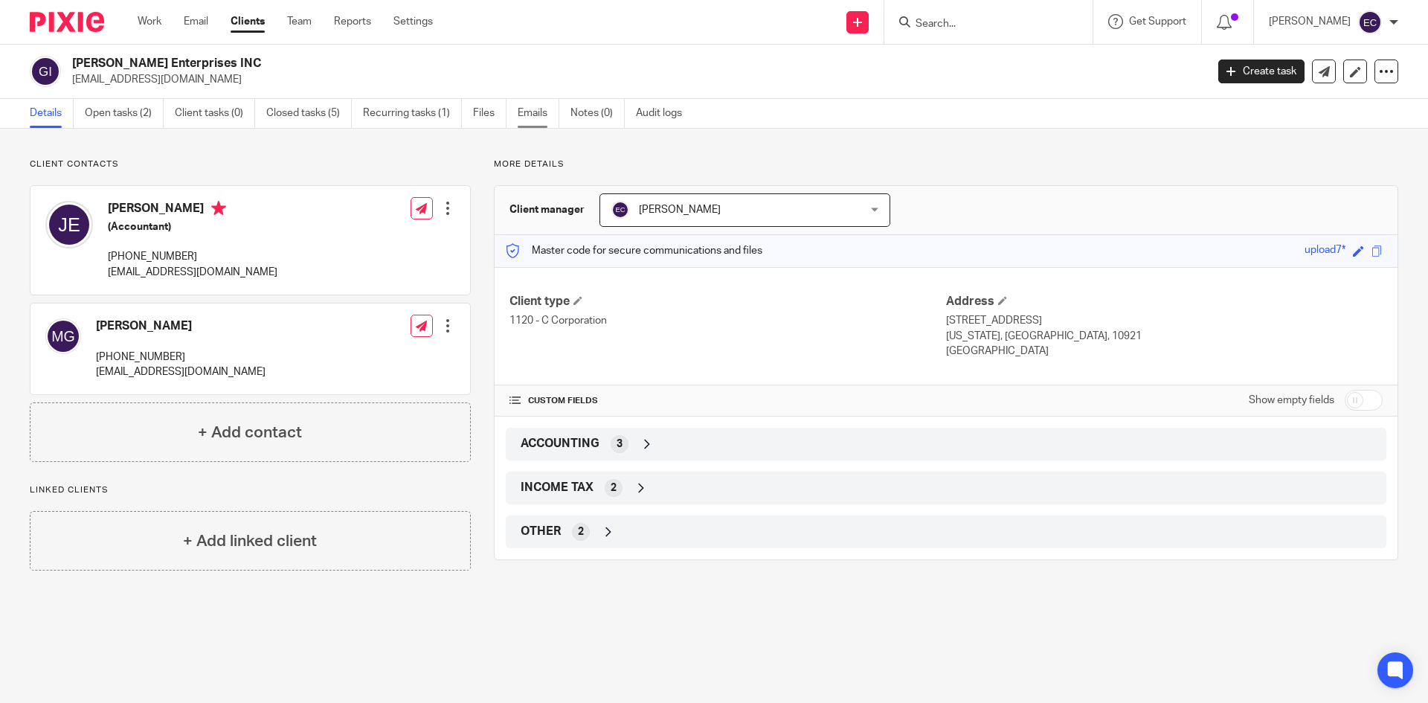
click at [541, 111] on link "Emails" at bounding box center [539, 113] width 42 height 29
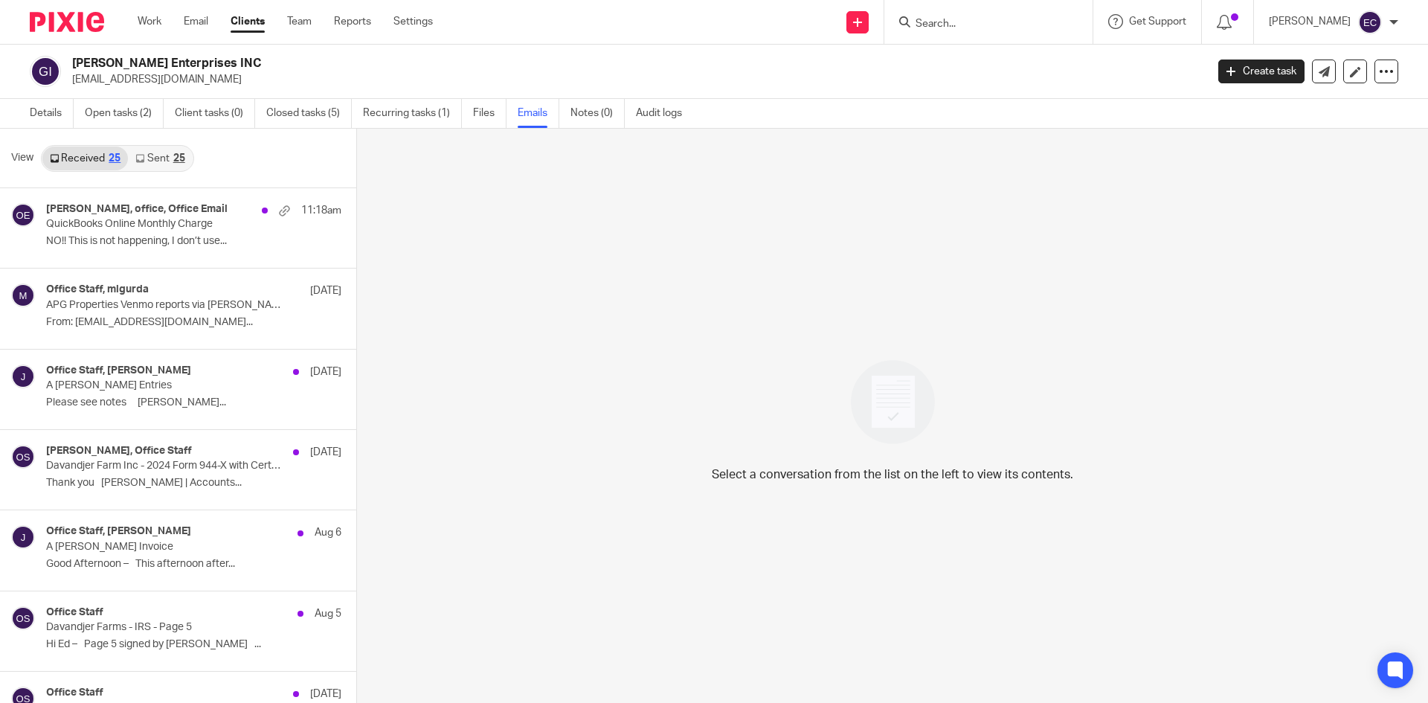
click at [145, 155] on link "Sent 25" at bounding box center [160, 159] width 64 height 24
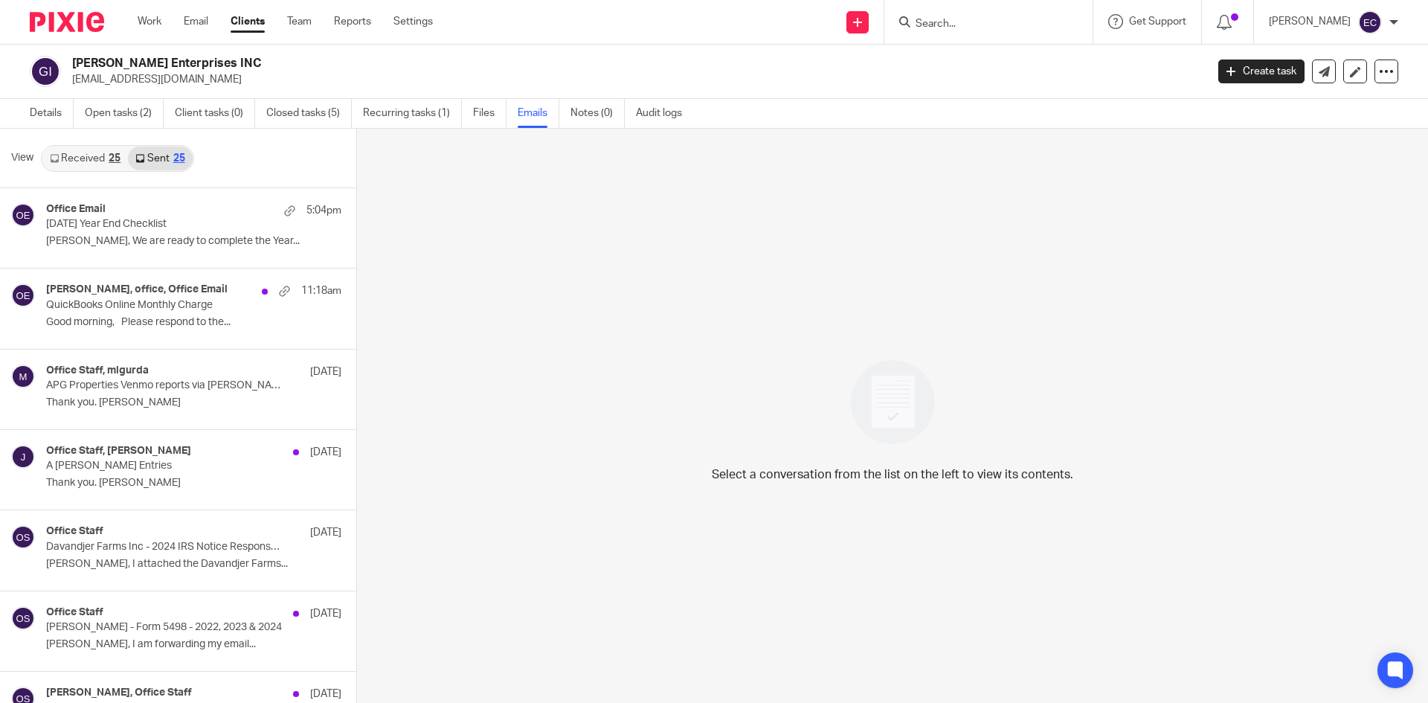
scroll to position [2, 0]
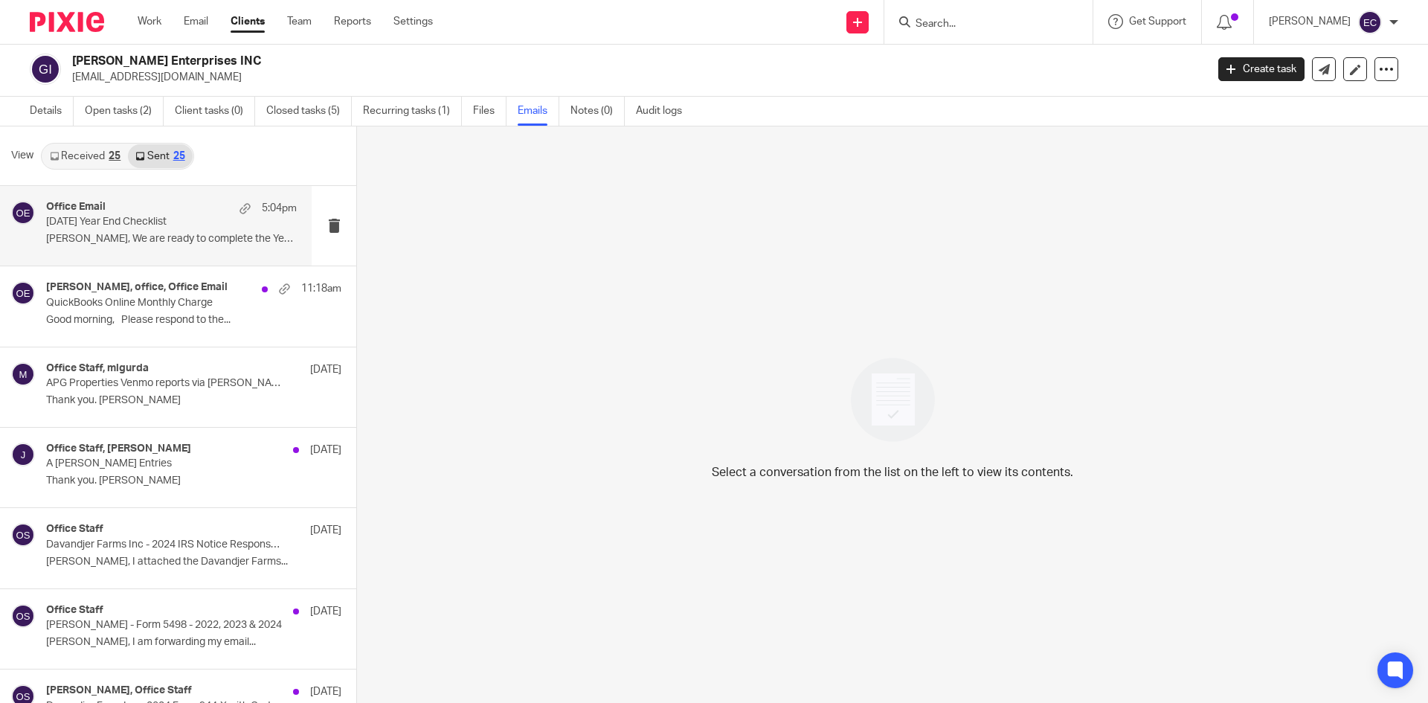
click at [106, 225] on p "2/28/25 Year End Checklist" at bounding box center [146, 222] width 201 height 13
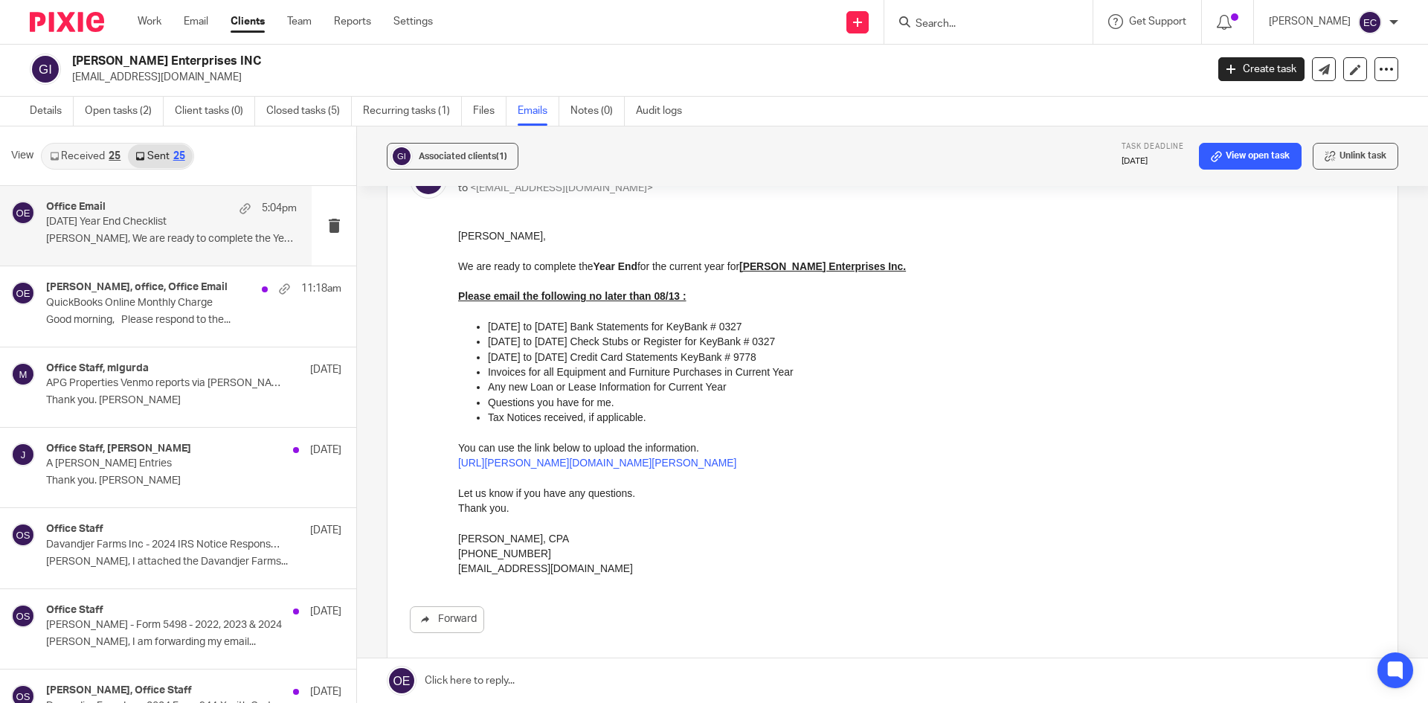
scroll to position [0, 0]
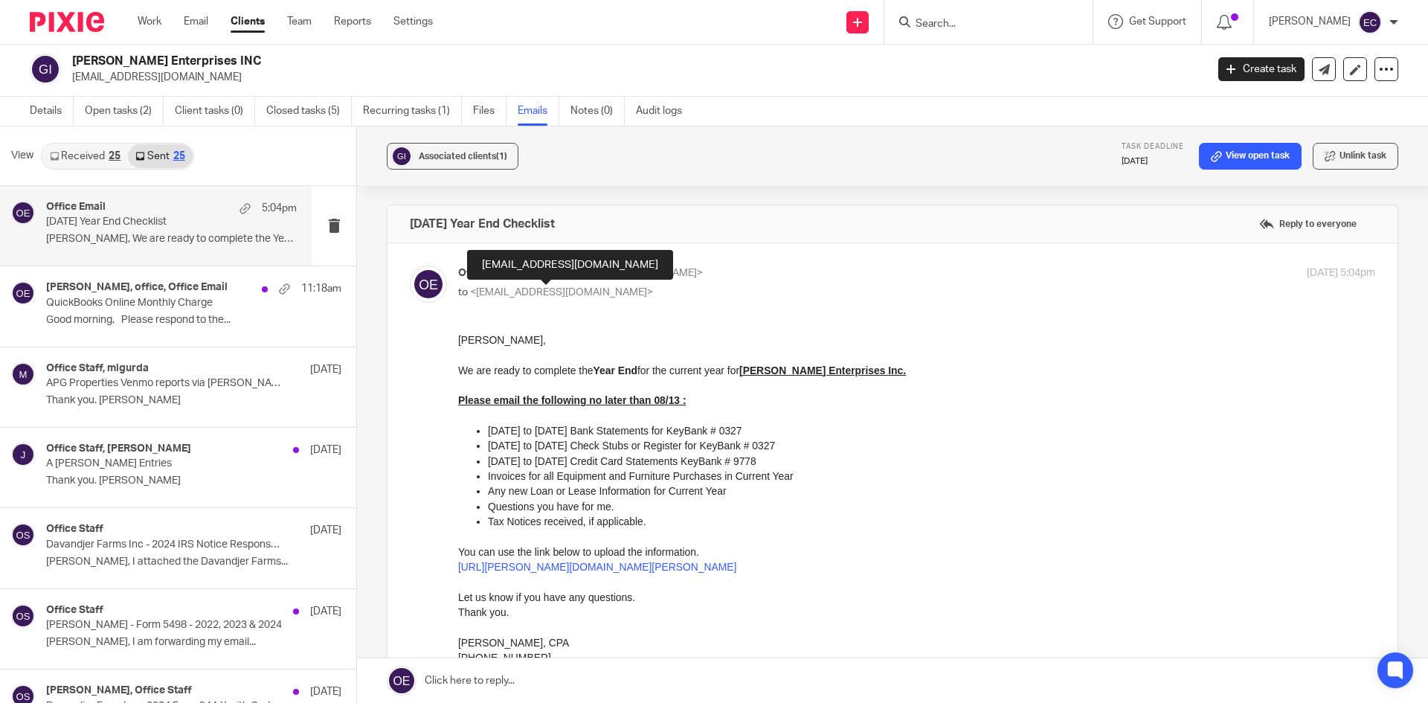
click at [616, 291] on span "<jettinger@agurdaproduce.com>" at bounding box center [561, 292] width 183 height 10
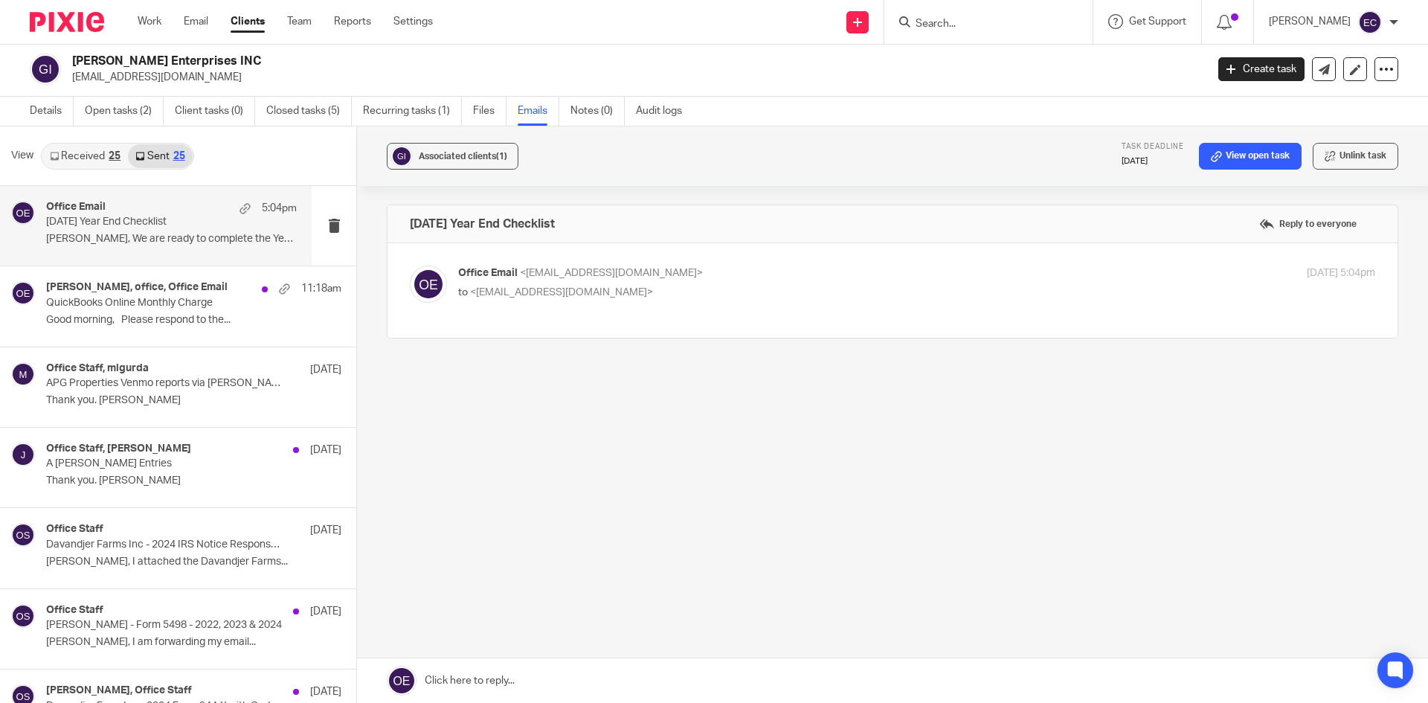
click at [616, 291] on span "<jettinger@agurdaproduce.com>" at bounding box center [561, 292] width 183 height 10
checkbox input "true"
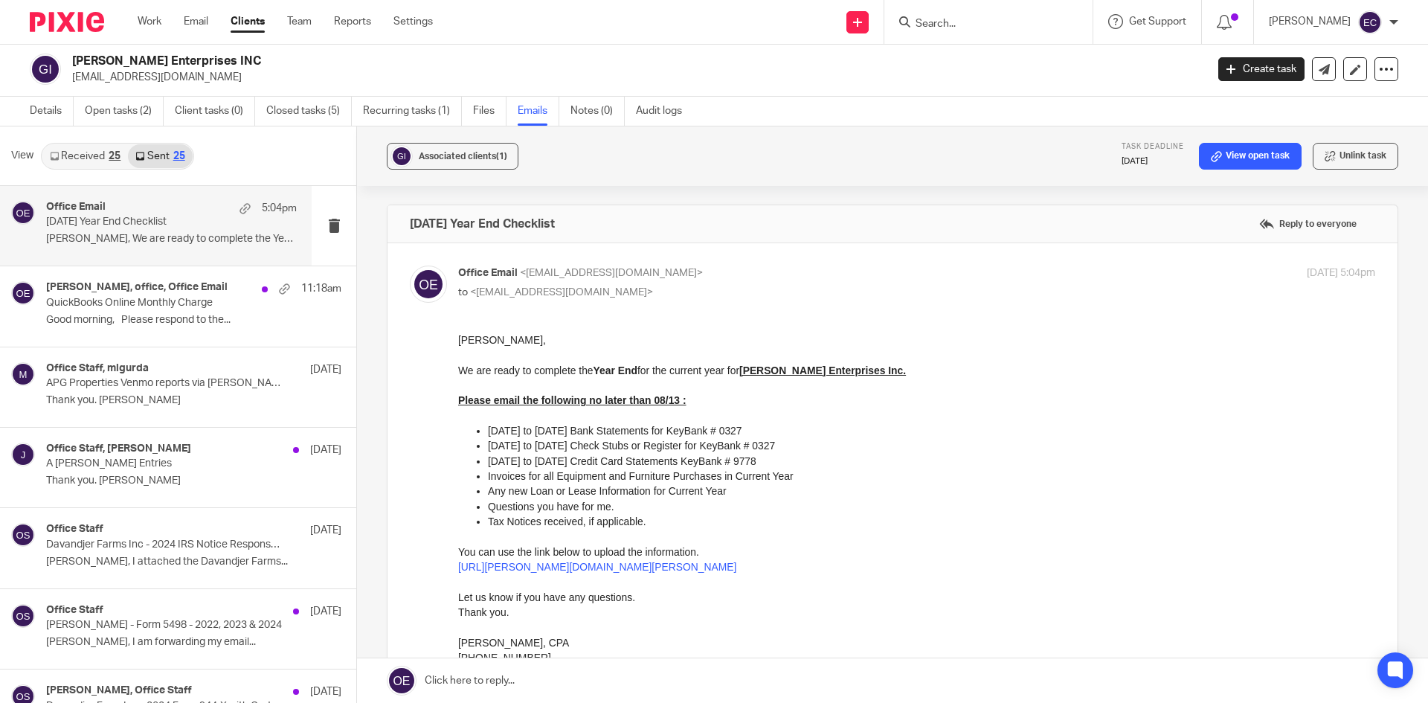
click at [922, 23] on input "Search" at bounding box center [981, 24] width 134 height 13
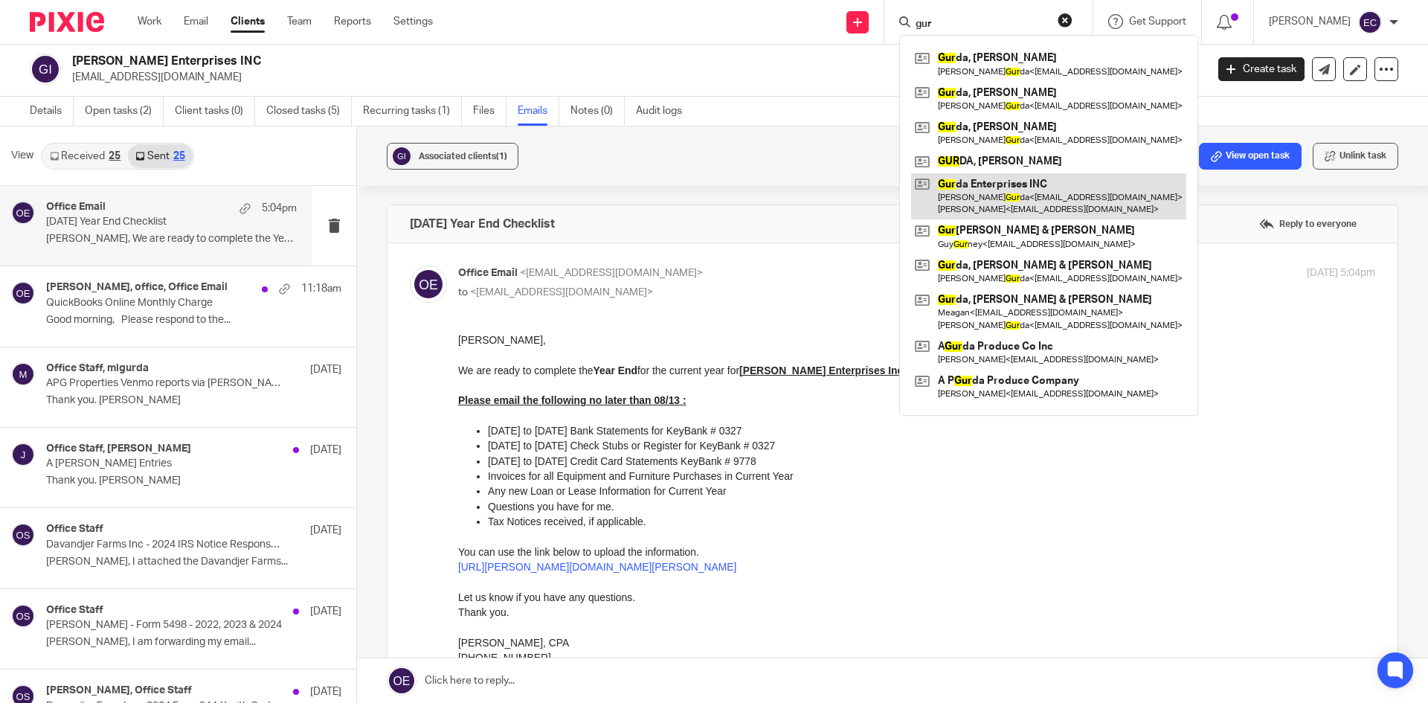
type input "gur"
click at [998, 178] on link at bounding box center [1048, 196] width 275 height 46
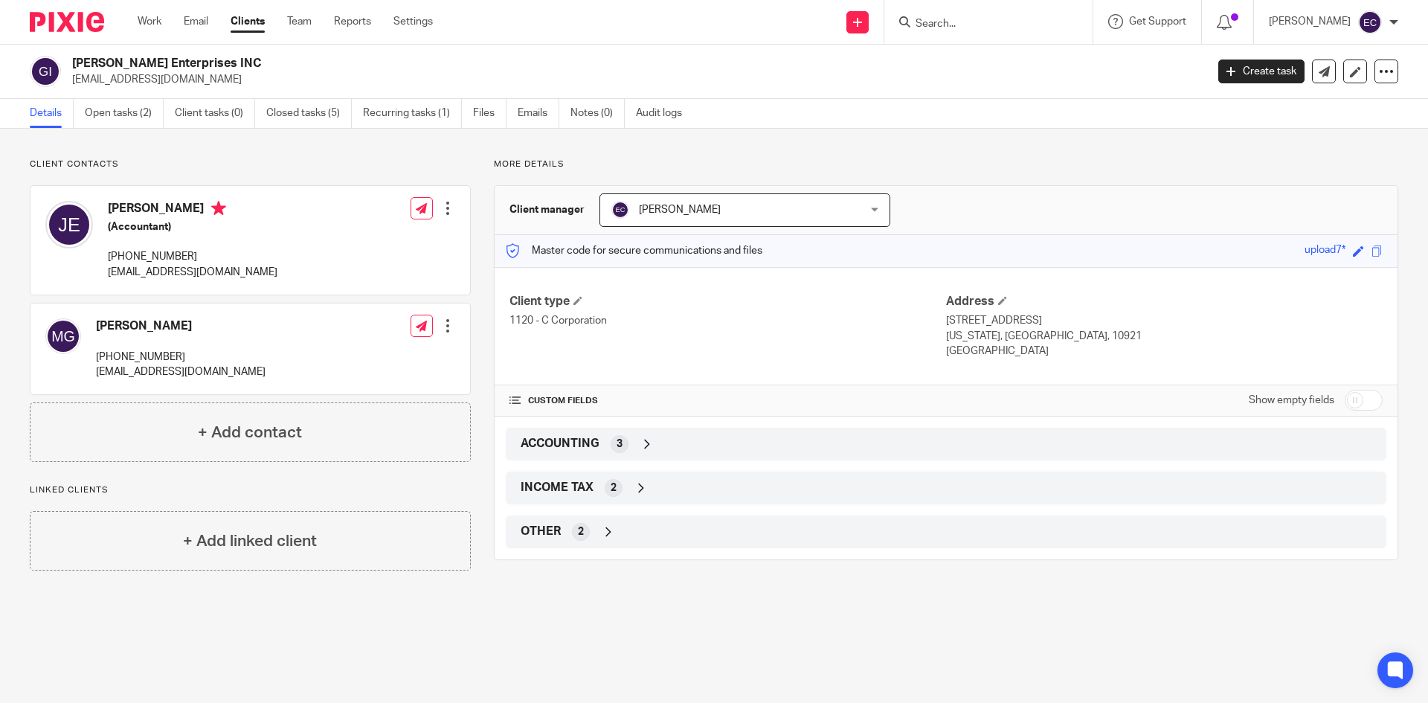
click at [445, 206] on div at bounding box center [447, 208] width 15 height 15
click at [349, 243] on link "Edit contact" at bounding box center [377, 242] width 142 height 22
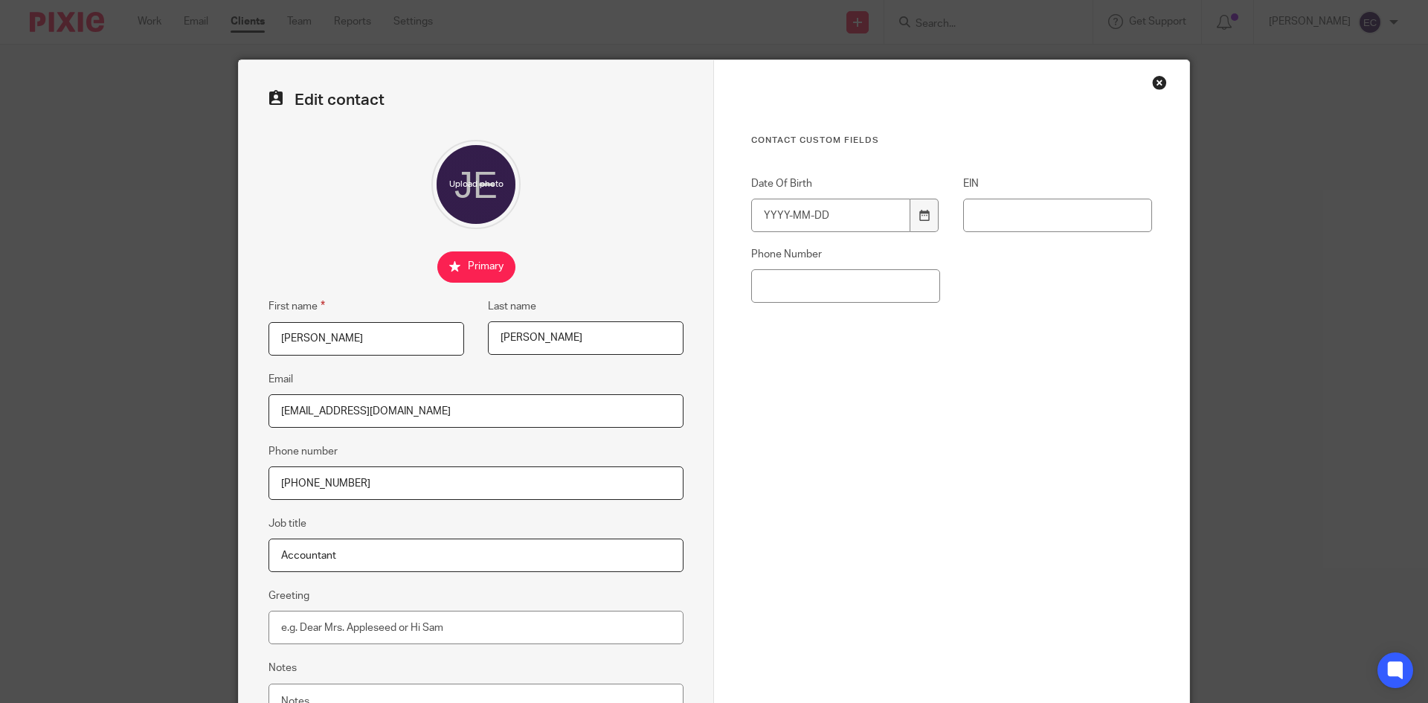
click at [491, 260] on input "checkbox" at bounding box center [476, 266] width 78 height 31
checkbox input "false"
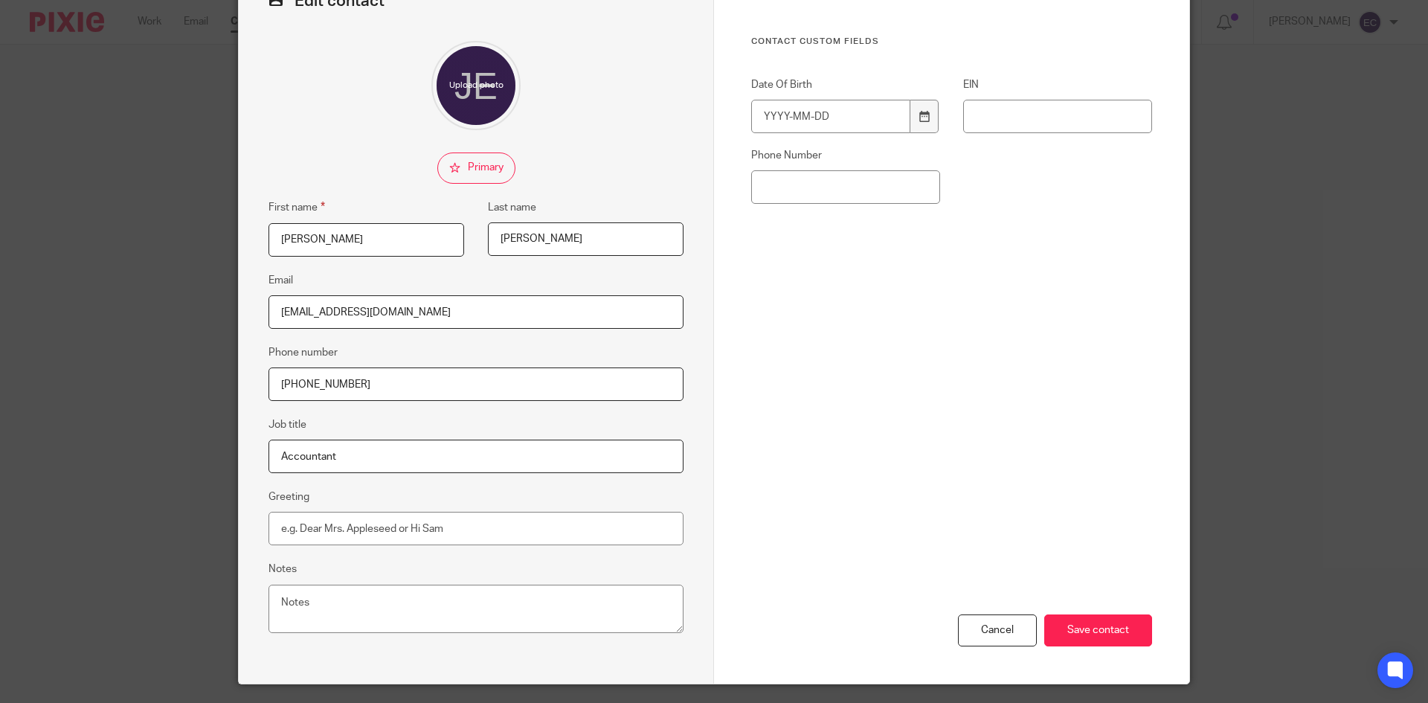
scroll to position [140, 0]
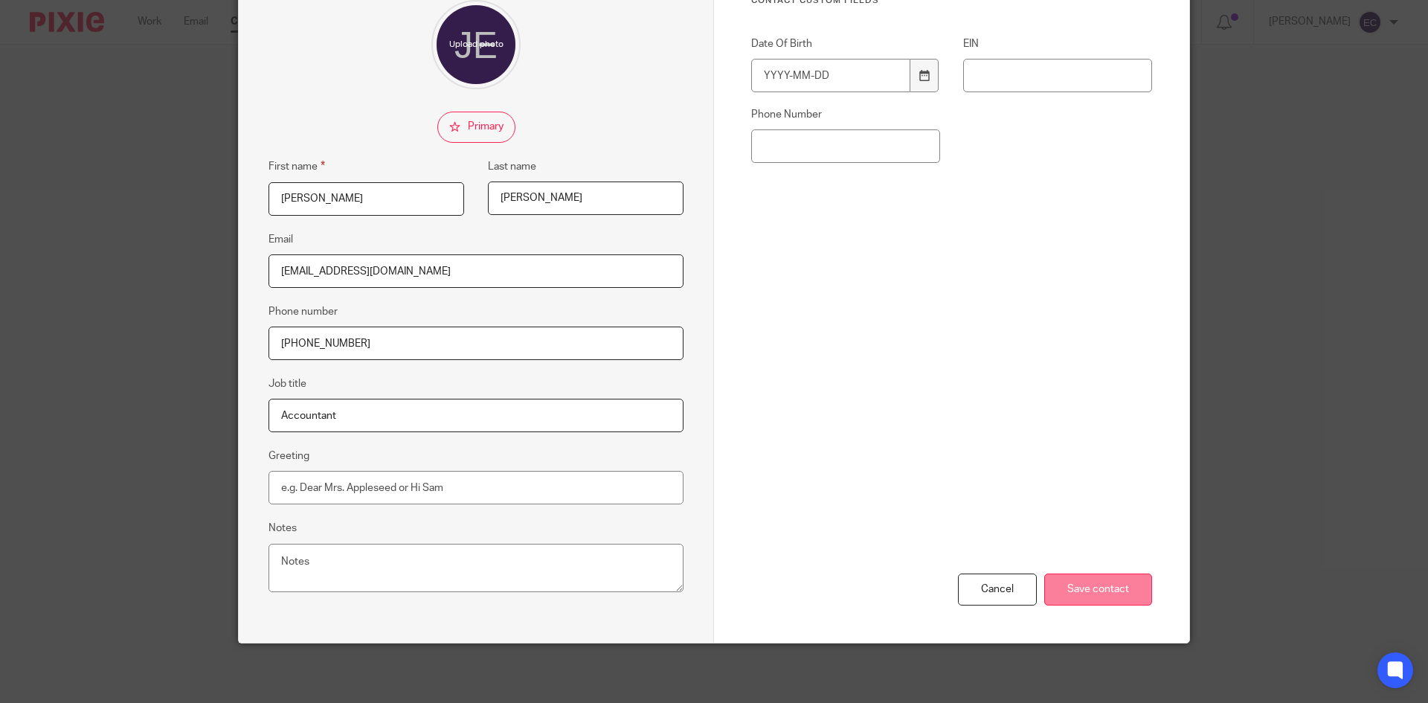
click at [1105, 591] on input "Save contact" at bounding box center [1098, 589] width 108 height 32
click at [1068, 595] on input "Save contact" at bounding box center [1098, 589] width 108 height 32
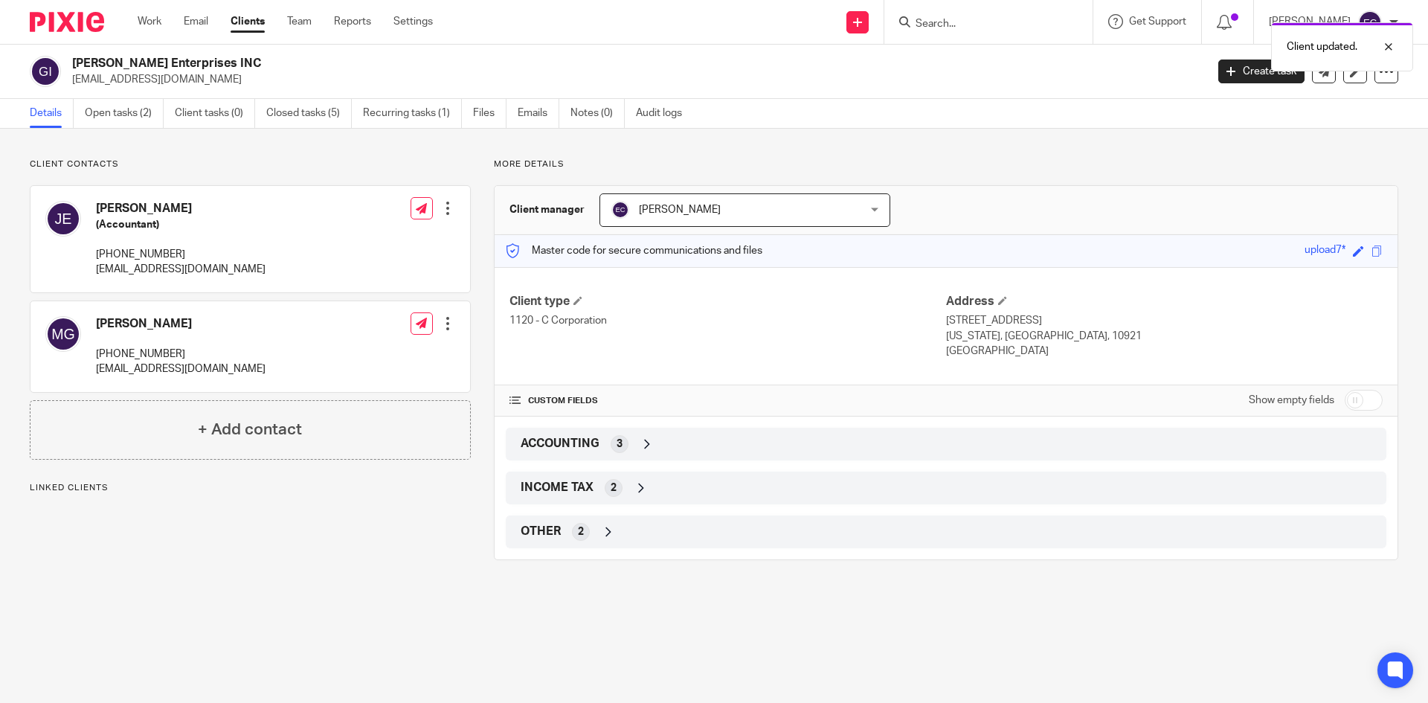
click at [442, 322] on div at bounding box center [447, 323] width 15 height 15
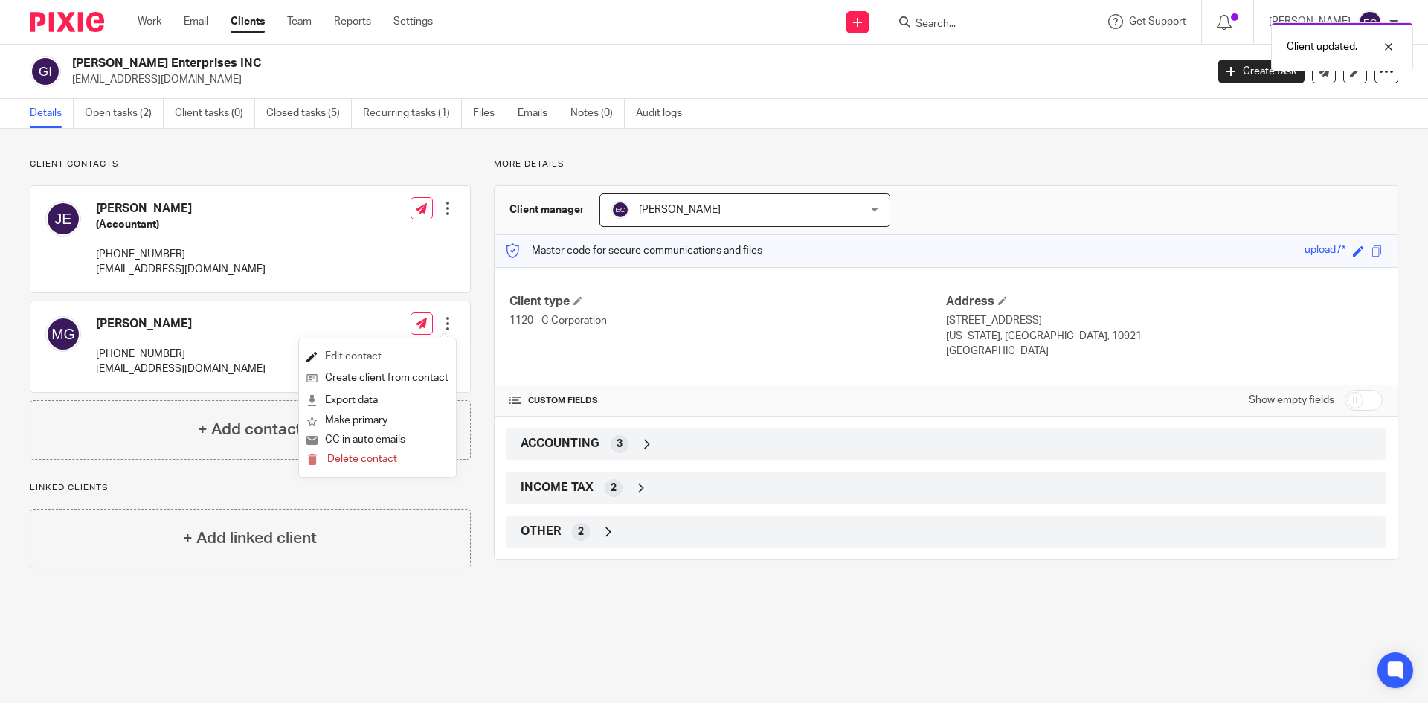
click at [370, 358] on link "Edit contact" at bounding box center [377, 357] width 142 height 22
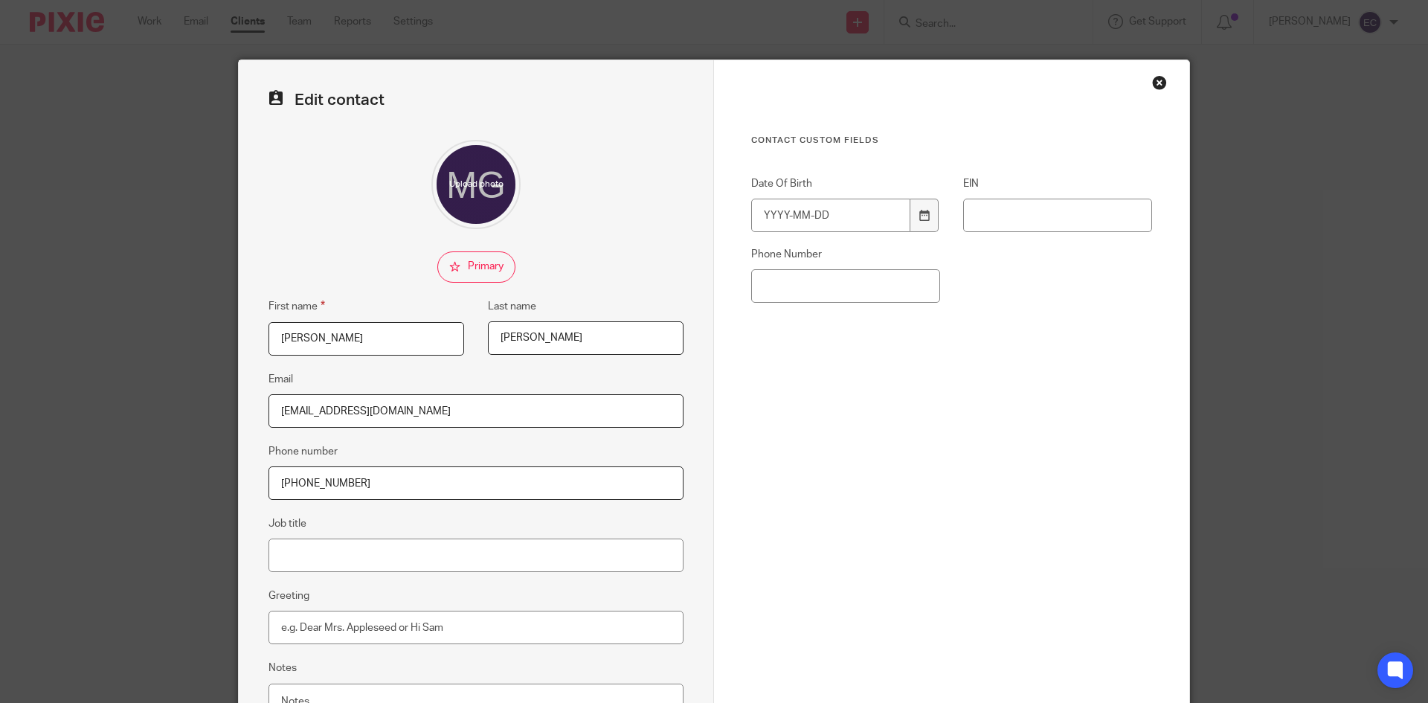
click at [479, 263] on input "checkbox" at bounding box center [476, 266] width 78 height 31
checkbox input "true"
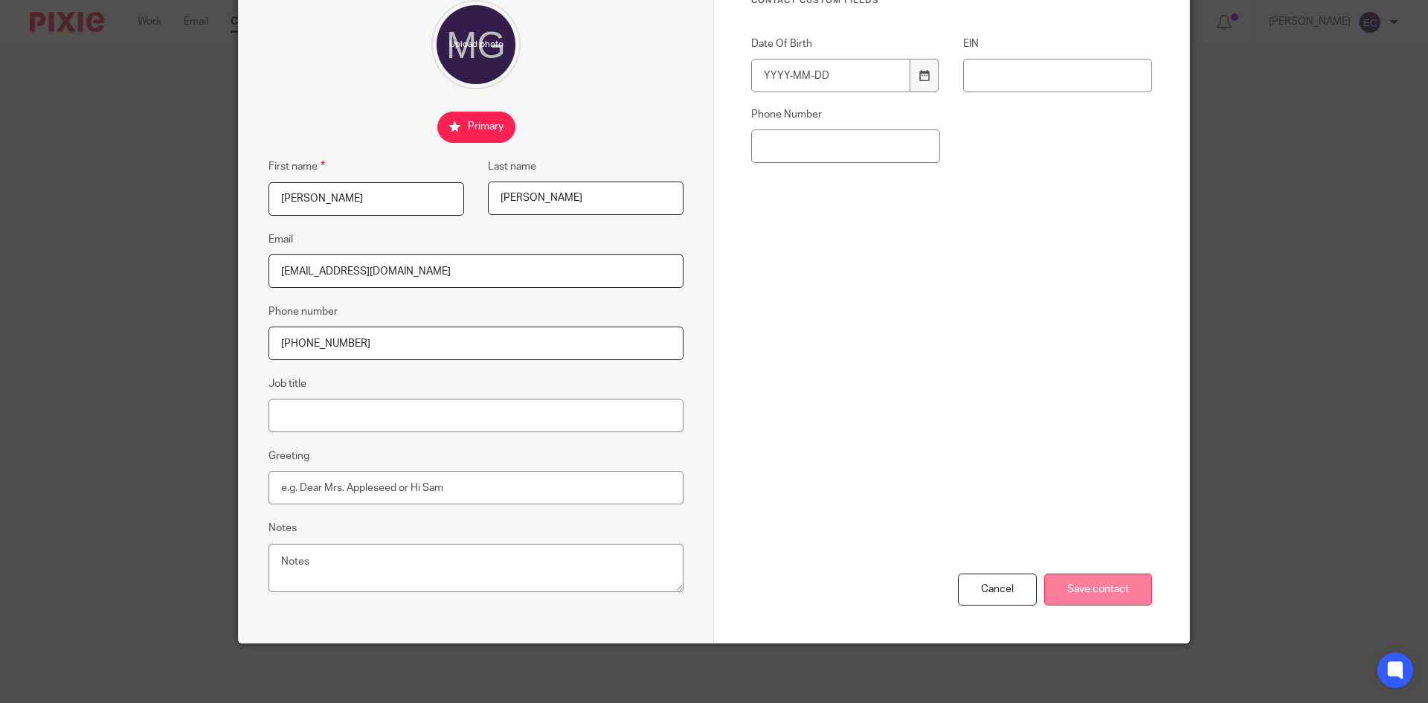
click at [1062, 593] on input "Save contact" at bounding box center [1098, 589] width 108 height 32
click at [1100, 585] on input "Save contact" at bounding box center [1098, 589] width 108 height 32
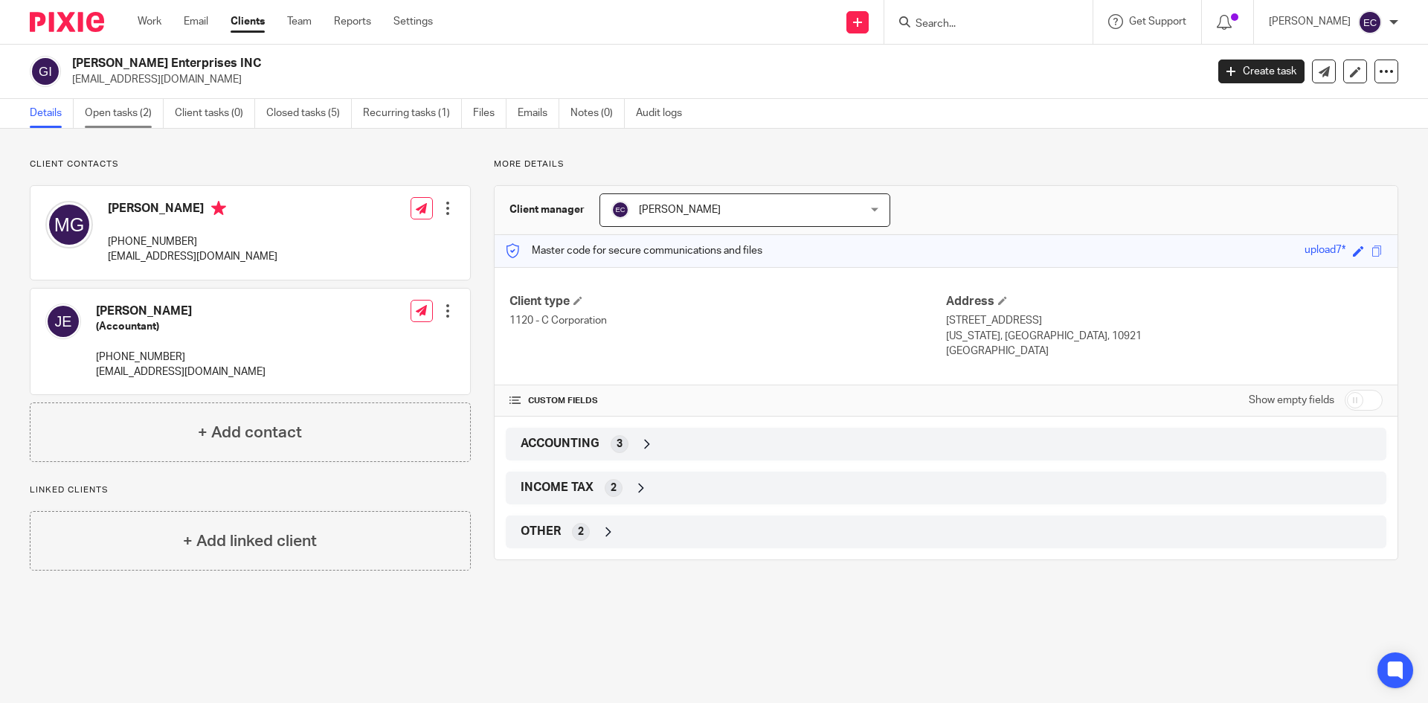
click at [118, 116] on link "Open tasks (2)" at bounding box center [124, 113] width 79 height 29
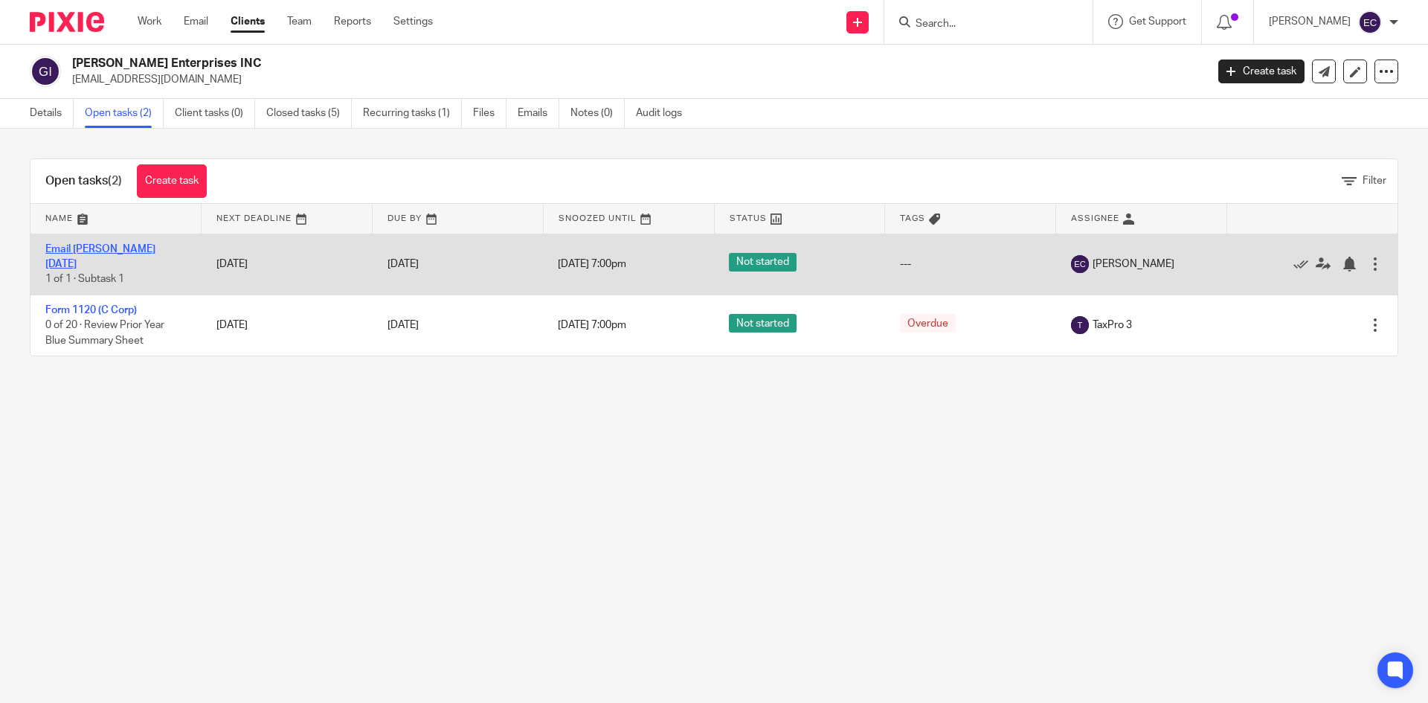
click at [138, 251] on link "Email [PERSON_NAME] [DATE]" at bounding box center [100, 256] width 110 height 25
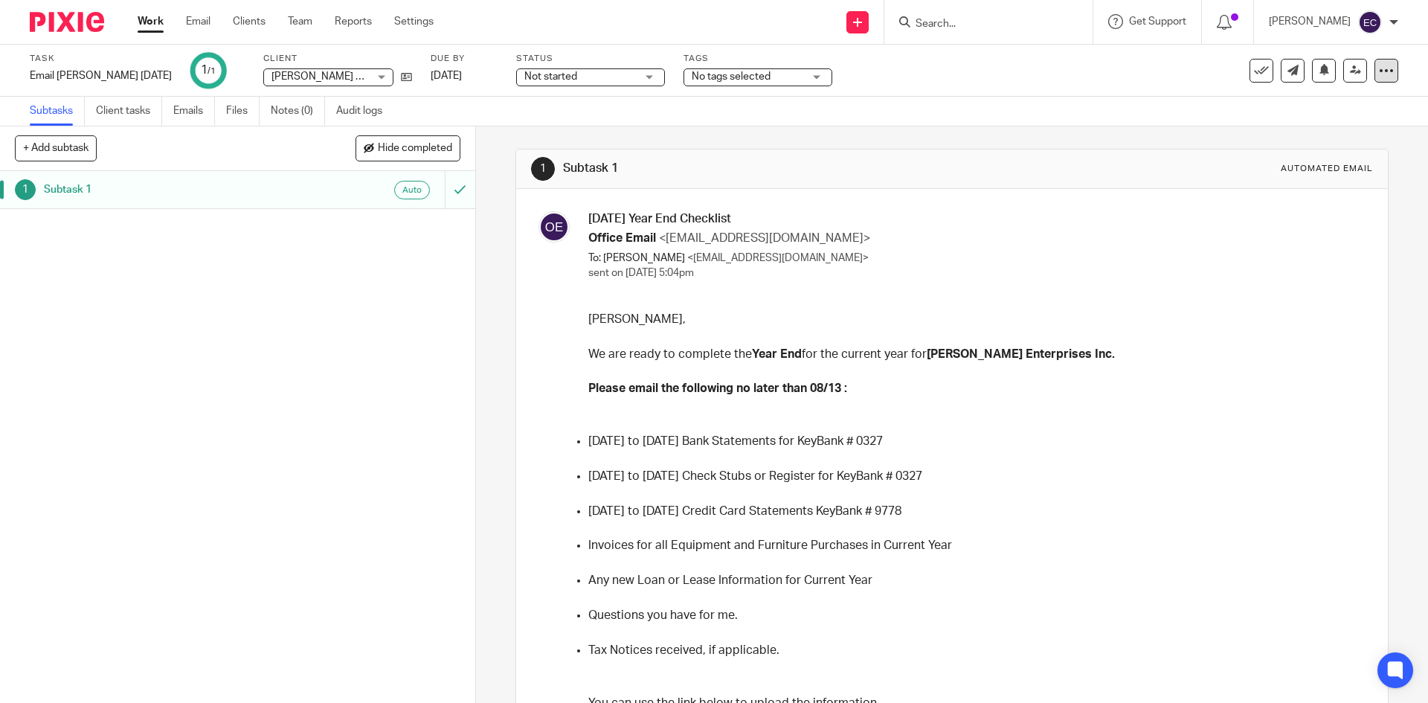
click at [1380, 74] on icon at bounding box center [1386, 70] width 15 height 15
click at [1308, 404] on div "[PERSON_NAME], We are ready to complete the Year End for the current year for […" at bounding box center [974, 581] width 773 height 541
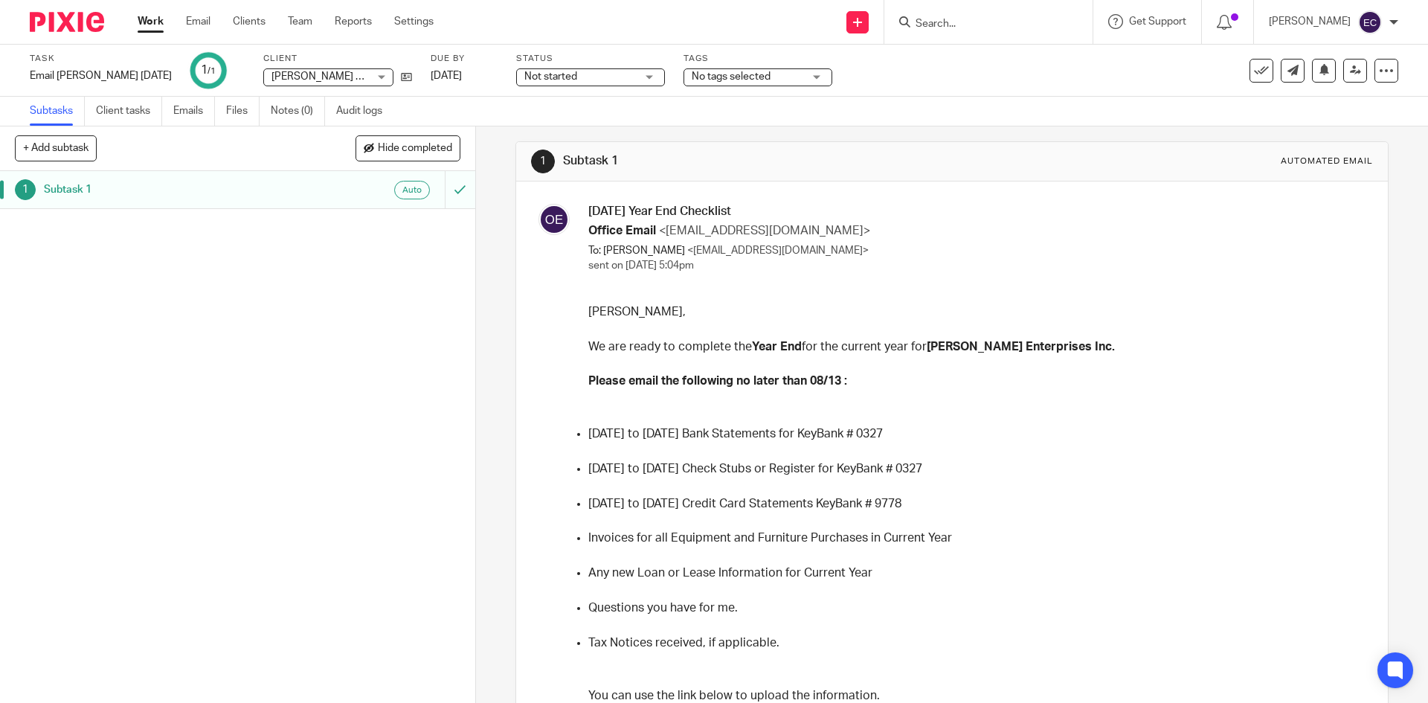
scroll to position [6, 0]
click at [568, 303] on div at bounding box center [554, 525] width 46 height 640
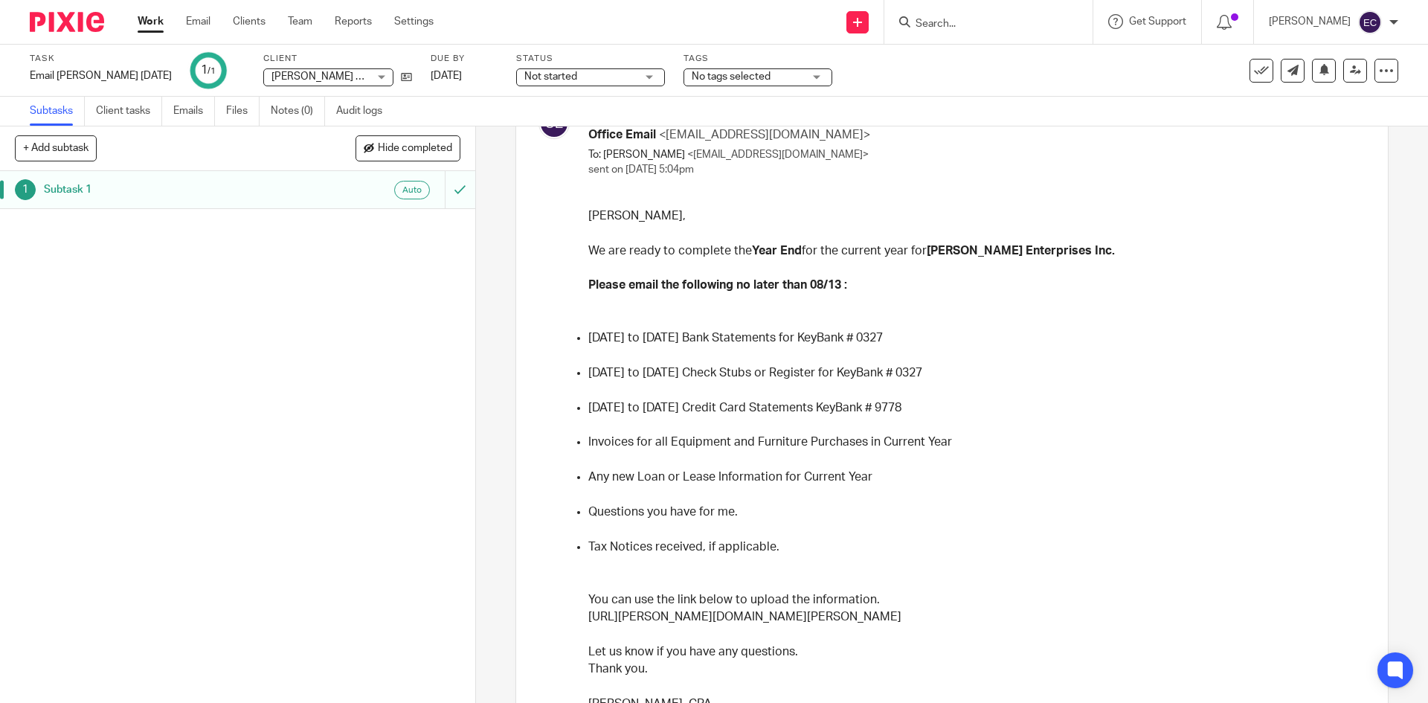
scroll to position [194, 0]
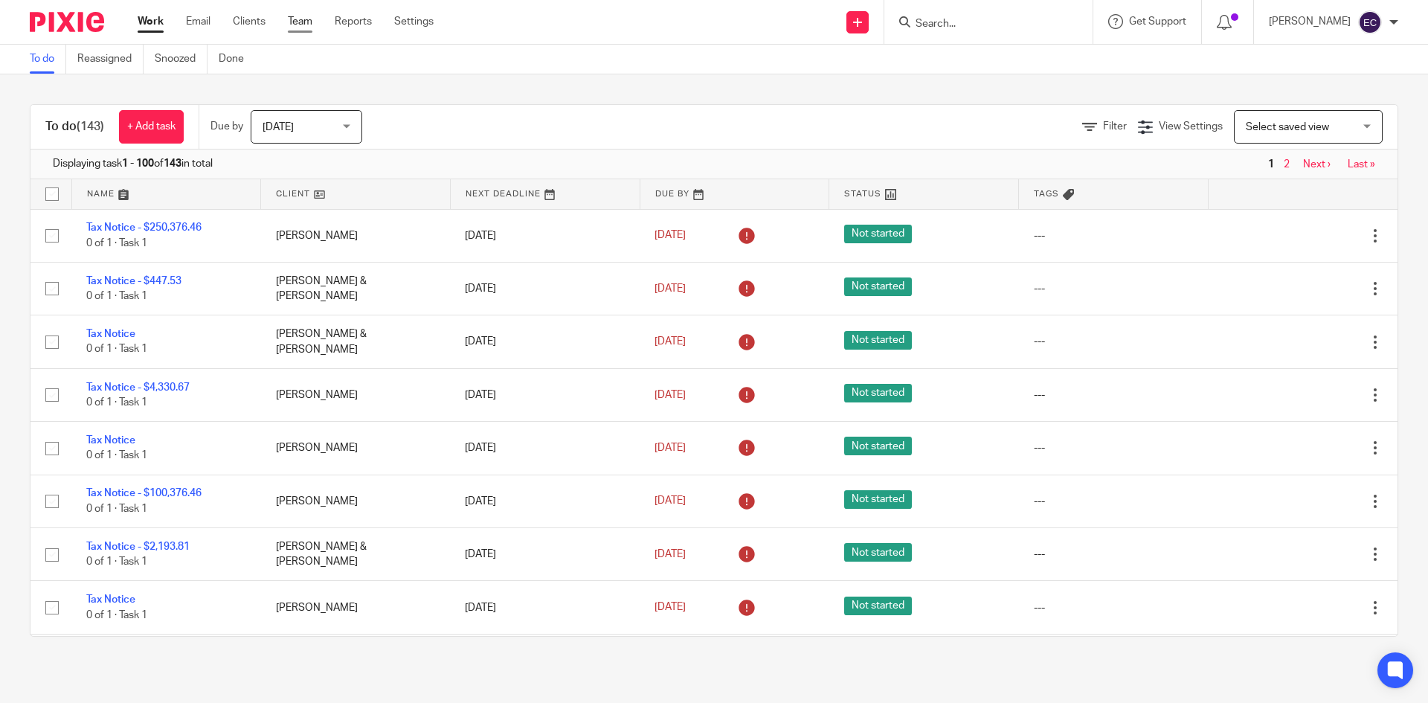
click at [305, 18] on link "Team" at bounding box center [300, 21] width 25 height 15
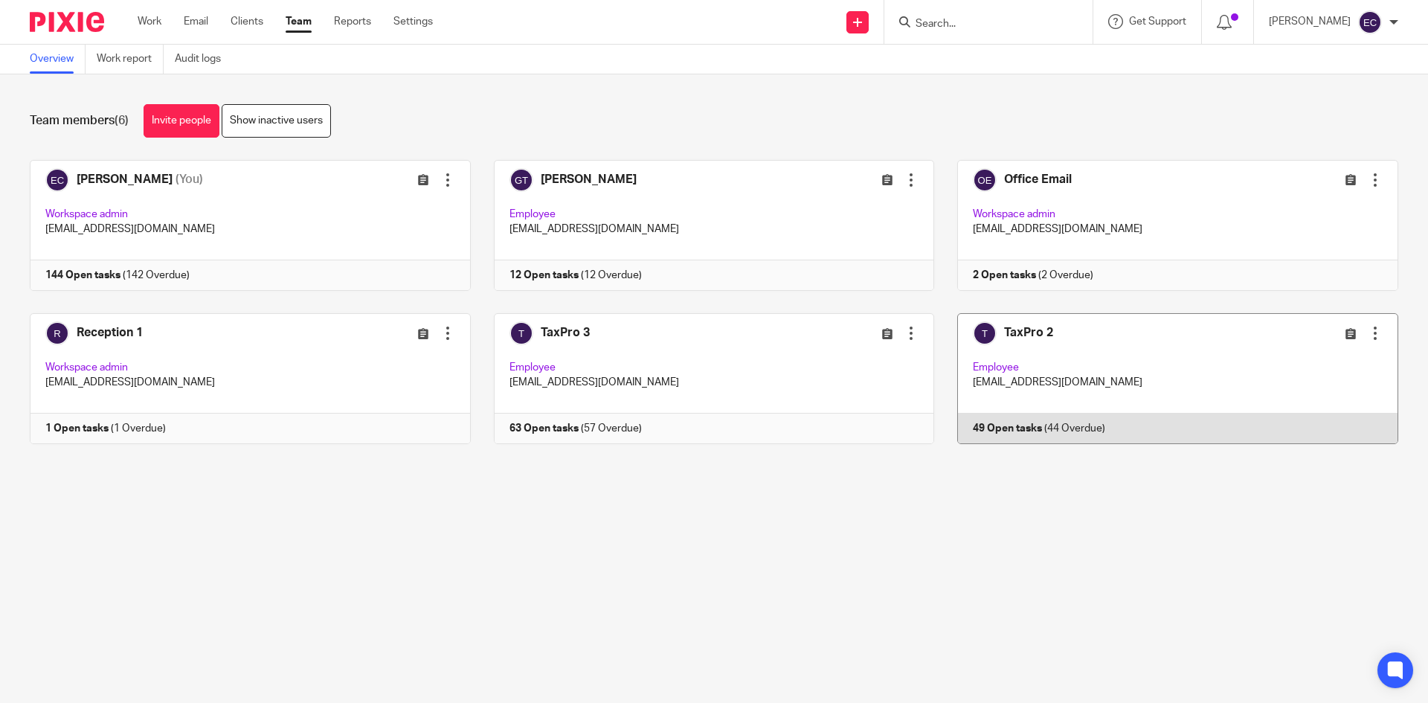
click at [1016, 350] on link at bounding box center [1166, 378] width 464 height 131
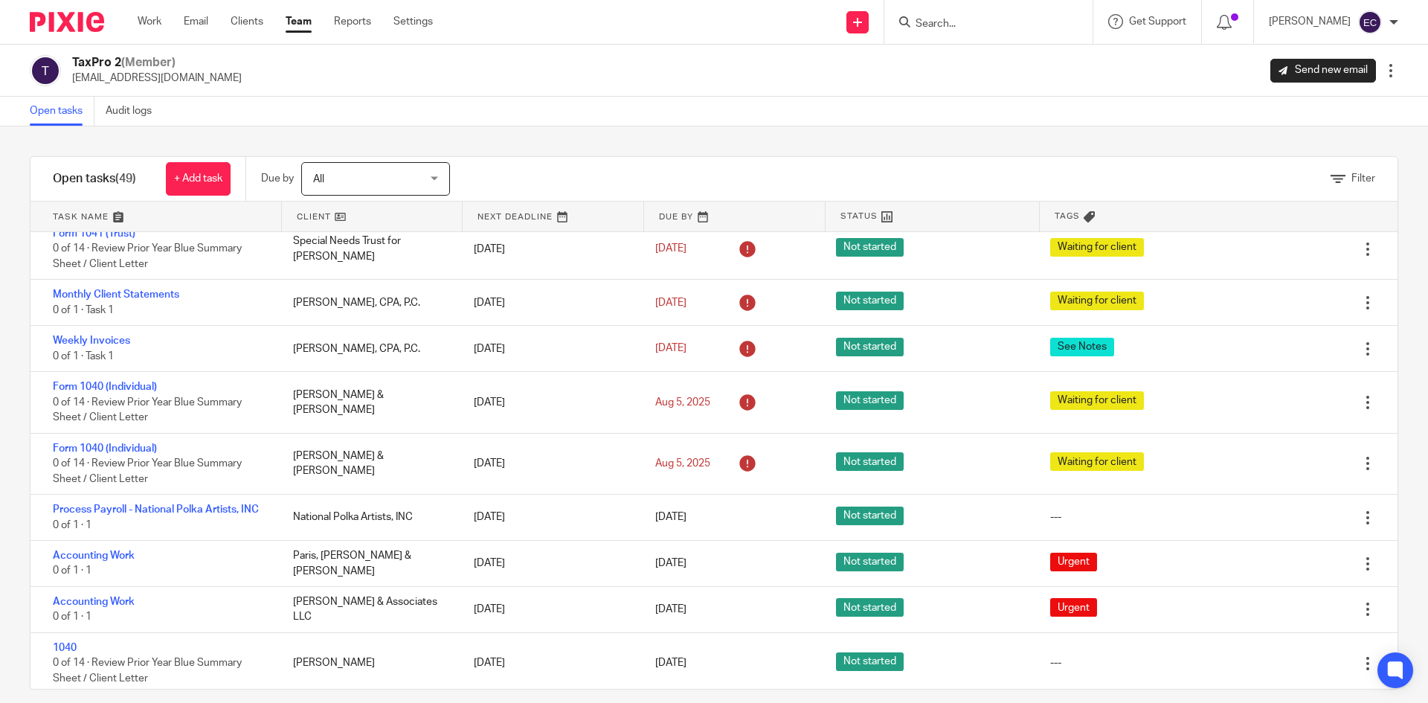
scroll to position [2471, 0]
